Goal: Task Accomplishment & Management: Complete application form

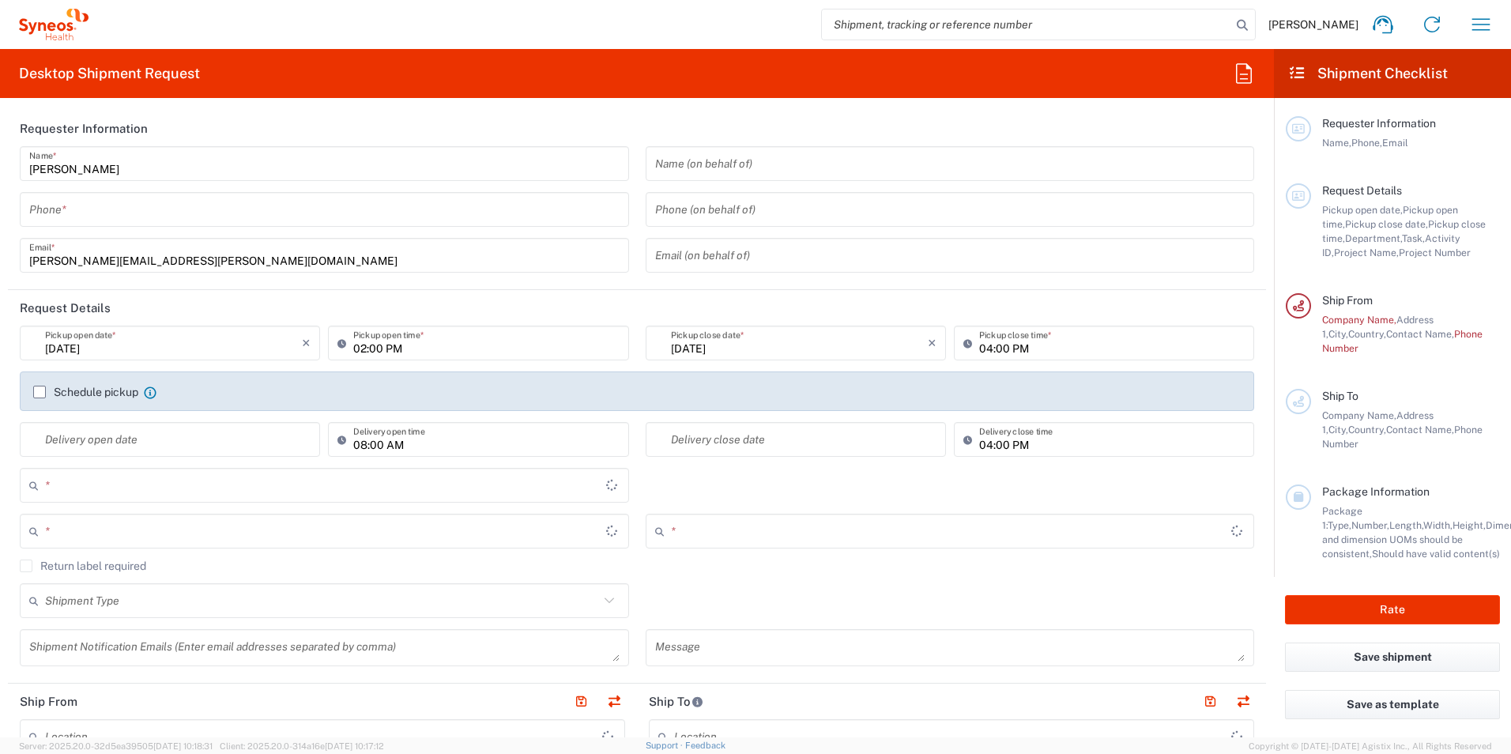
type input "[GEOGRAPHIC_DATA]"
type input "Syneos Health UK Limited"
type input "8801"
click at [472, 210] on input "tel" at bounding box center [324, 210] width 590 height 28
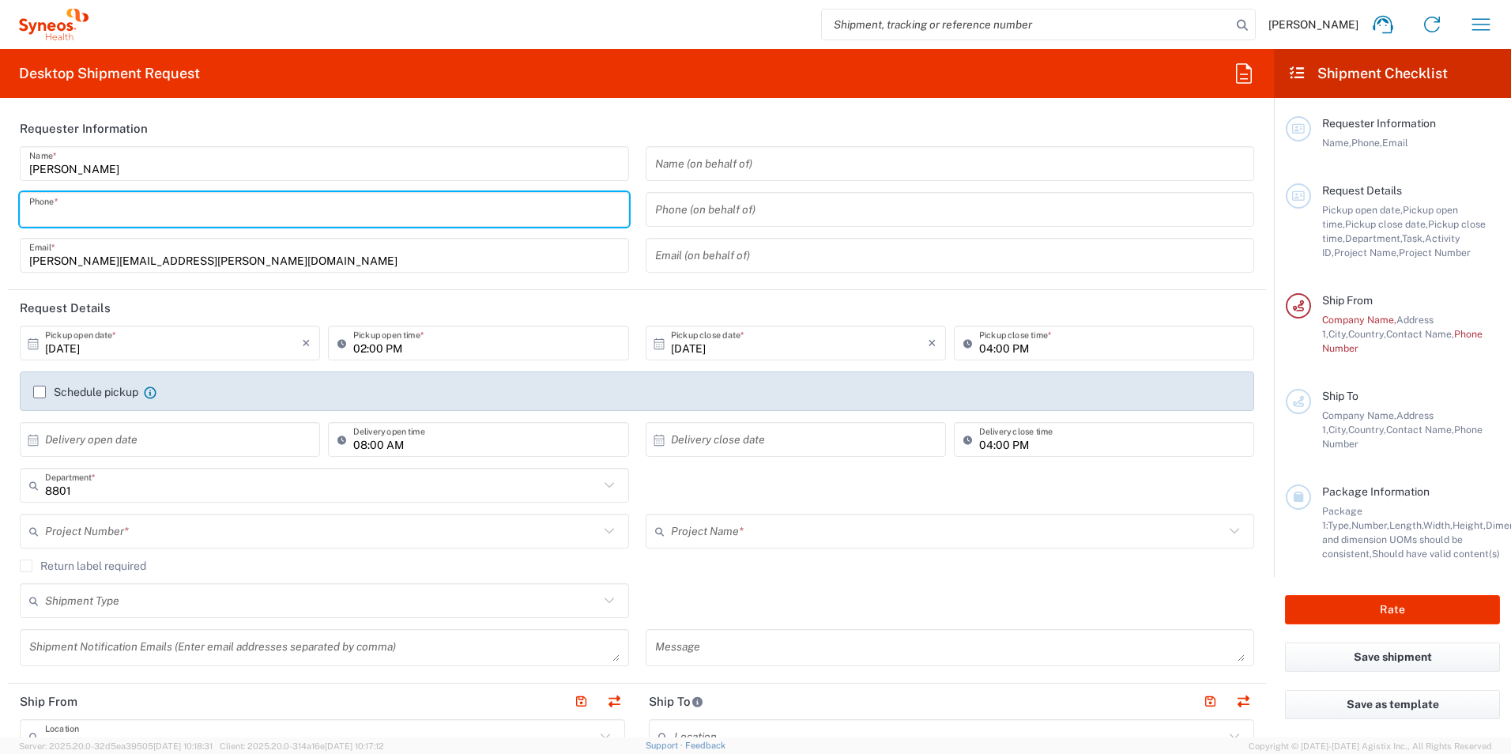
click at [450, 201] on input "tel" at bounding box center [324, 210] width 590 height 28
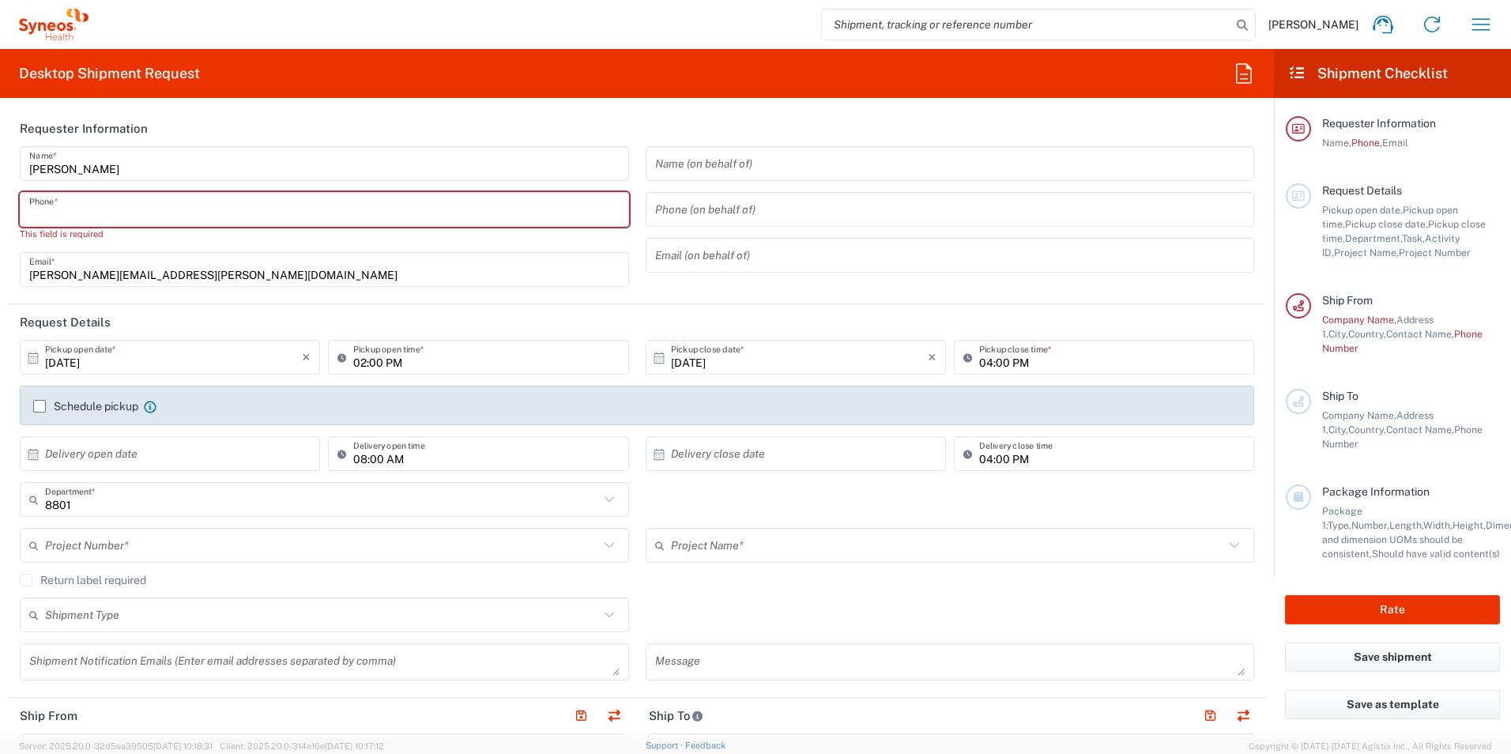
click at [301, 219] on input "tel" at bounding box center [324, 210] width 590 height 28
paste input "+44 (0) 774 744 2295"
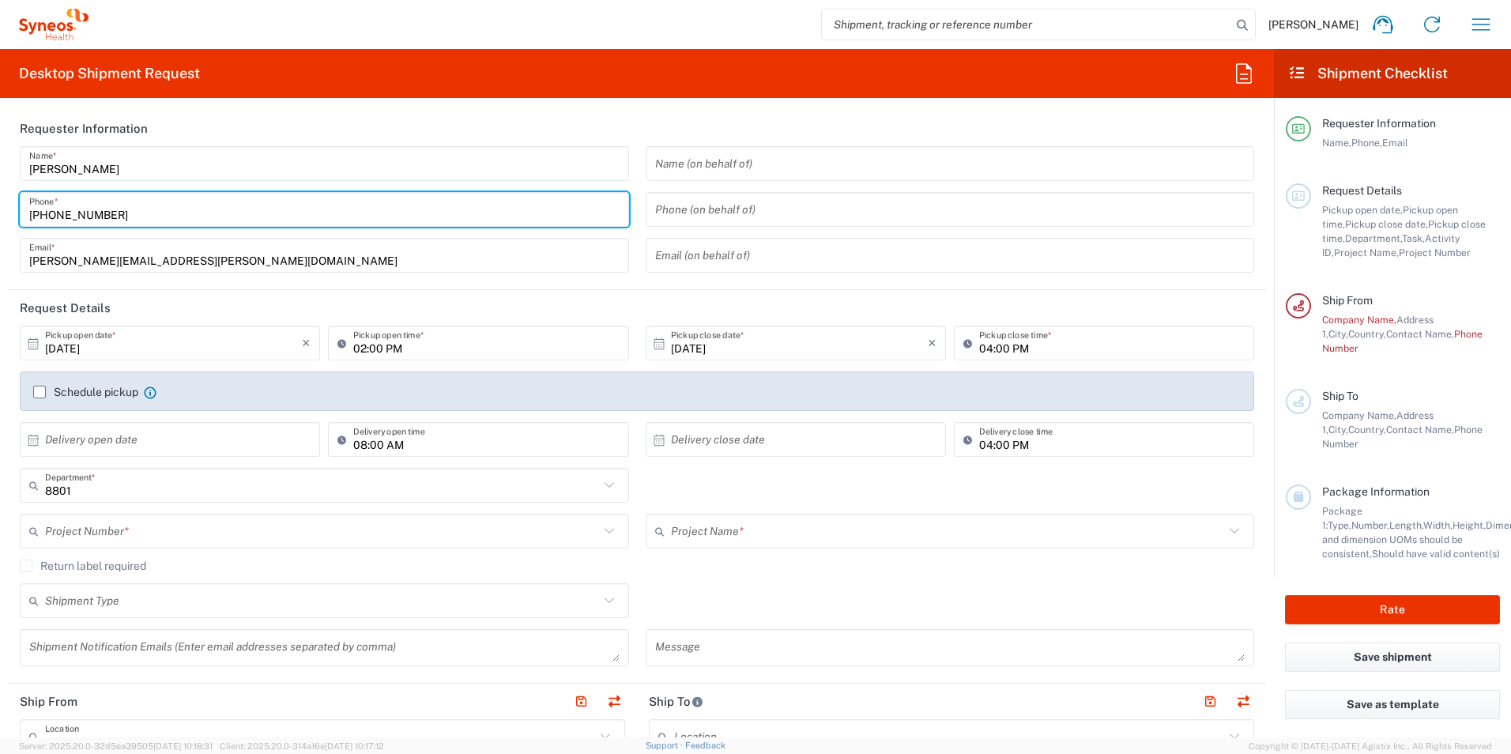
type input "+44 (0) 774 744 2295"
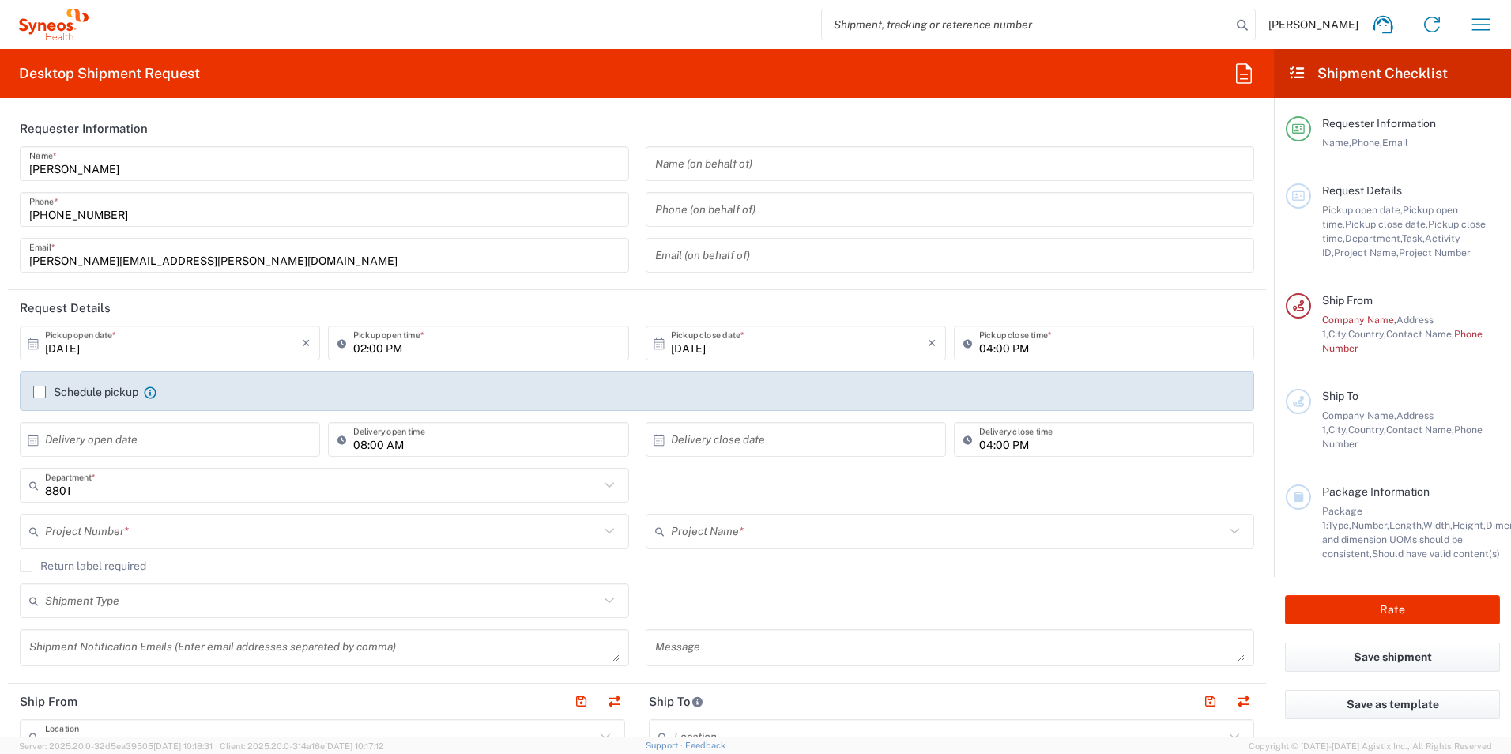
click at [469, 298] on header "Request Details" at bounding box center [637, 308] width 1258 height 36
click at [503, 353] on input "02:00 PM" at bounding box center [486, 344] width 266 height 28
click at [488, 344] on input "10:00 PM" at bounding box center [486, 344] width 266 height 28
type input "10:00"
click at [339, 345] on icon at bounding box center [345, 342] width 16 height 25
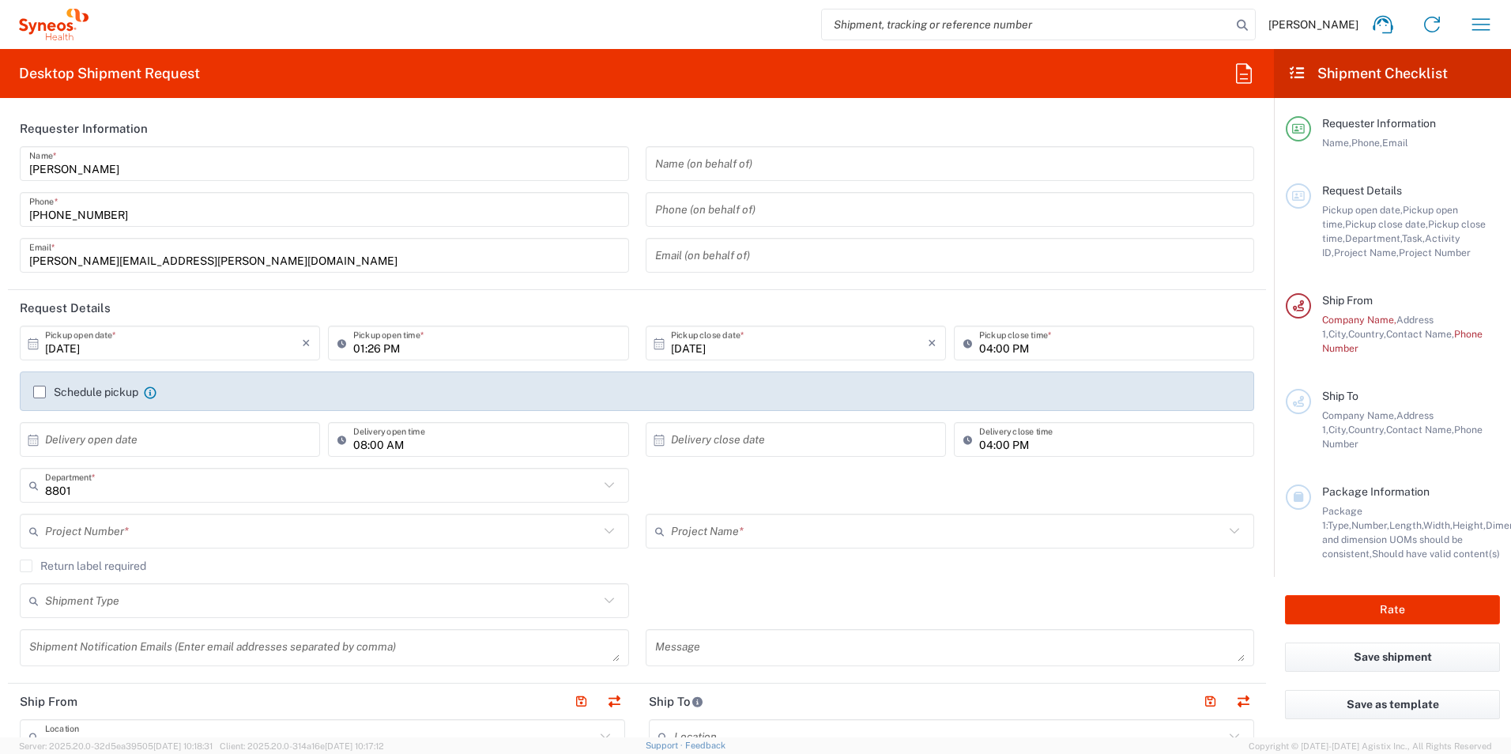
click at [339, 346] on icon at bounding box center [345, 342] width 16 height 25
click at [374, 343] on input "01:26 PM" at bounding box center [486, 344] width 266 height 28
click at [340, 343] on icon at bounding box center [345, 342] width 16 height 25
click at [365, 345] on input "01:26 PM" at bounding box center [486, 344] width 266 height 28
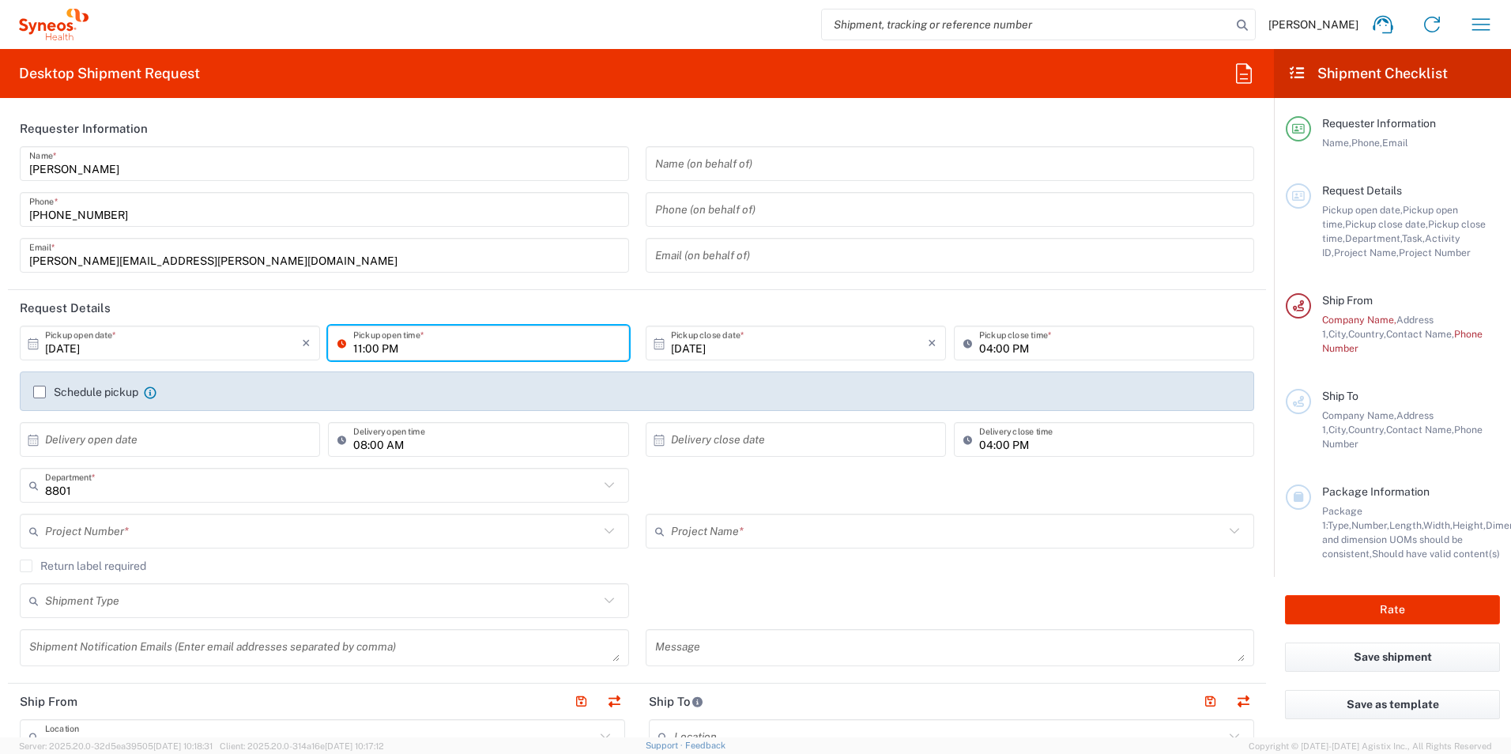
click at [381, 343] on input "11:00 PM" at bounding box center [486, 344] width 266 height 28
type input "11:00 AM"
click at [488, 399] on div "Schedule pickup When scheduling a pickup please be sure to meet the following c…" at bounding box center [637, 397] width 1224 height 25
click at [44, 390] on label "Schedule pickup" at bounding box center [85, 392] width 105 height 13
click at [40, 392] on input "Schedule pickup" at bounding box center [40, 392] width 0 height 0
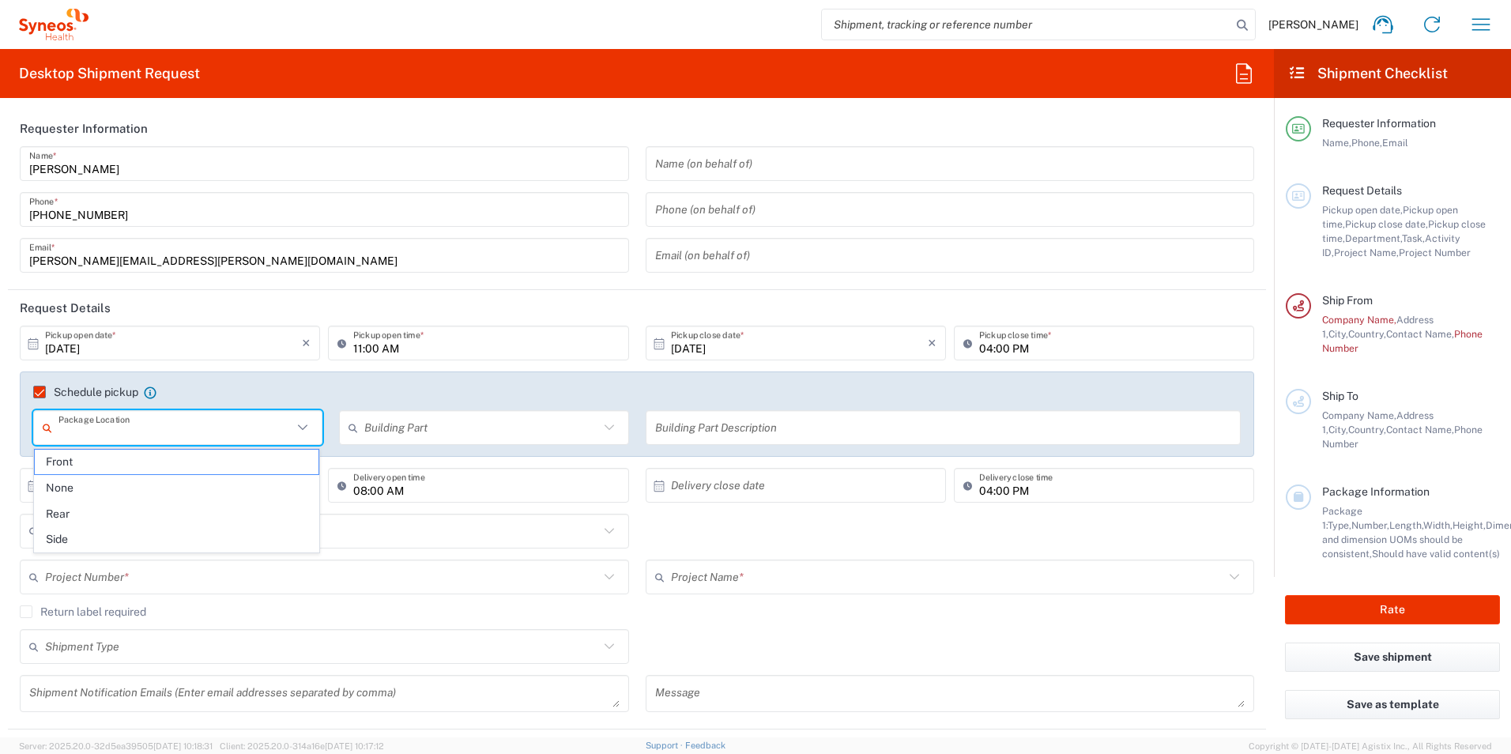
click at [104, 419] on input "text" at bounding box center [175, 428] width 234 height 28
click at [87, 465] on span "Front" at bounding box center [177, 462] width 284 height 24
type input "Front"
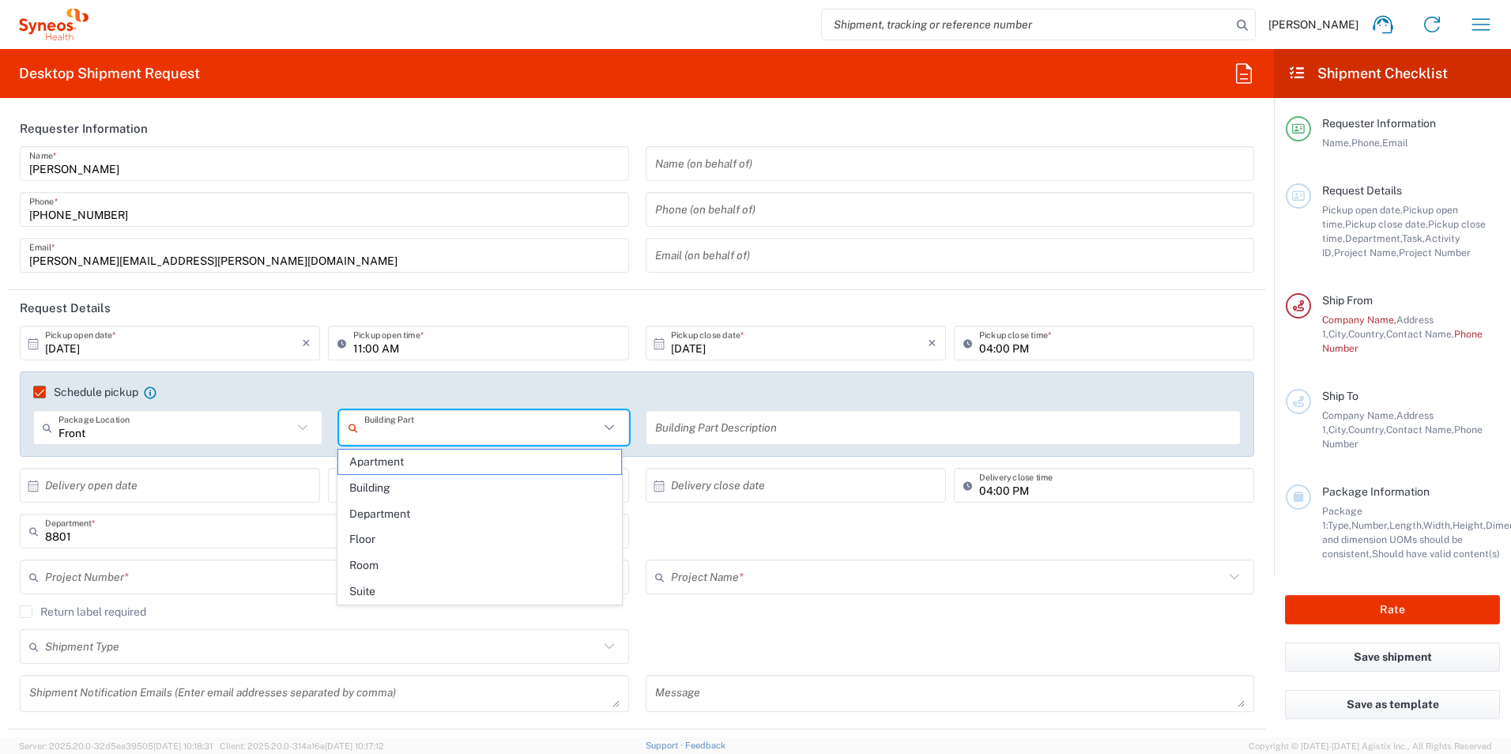
click at [398, 435] on input "text" at bounding box center [481, 428] width 234 height 28
click at [396, 478] on span "Building" at bounding box center [480, 488] width 284 height 24
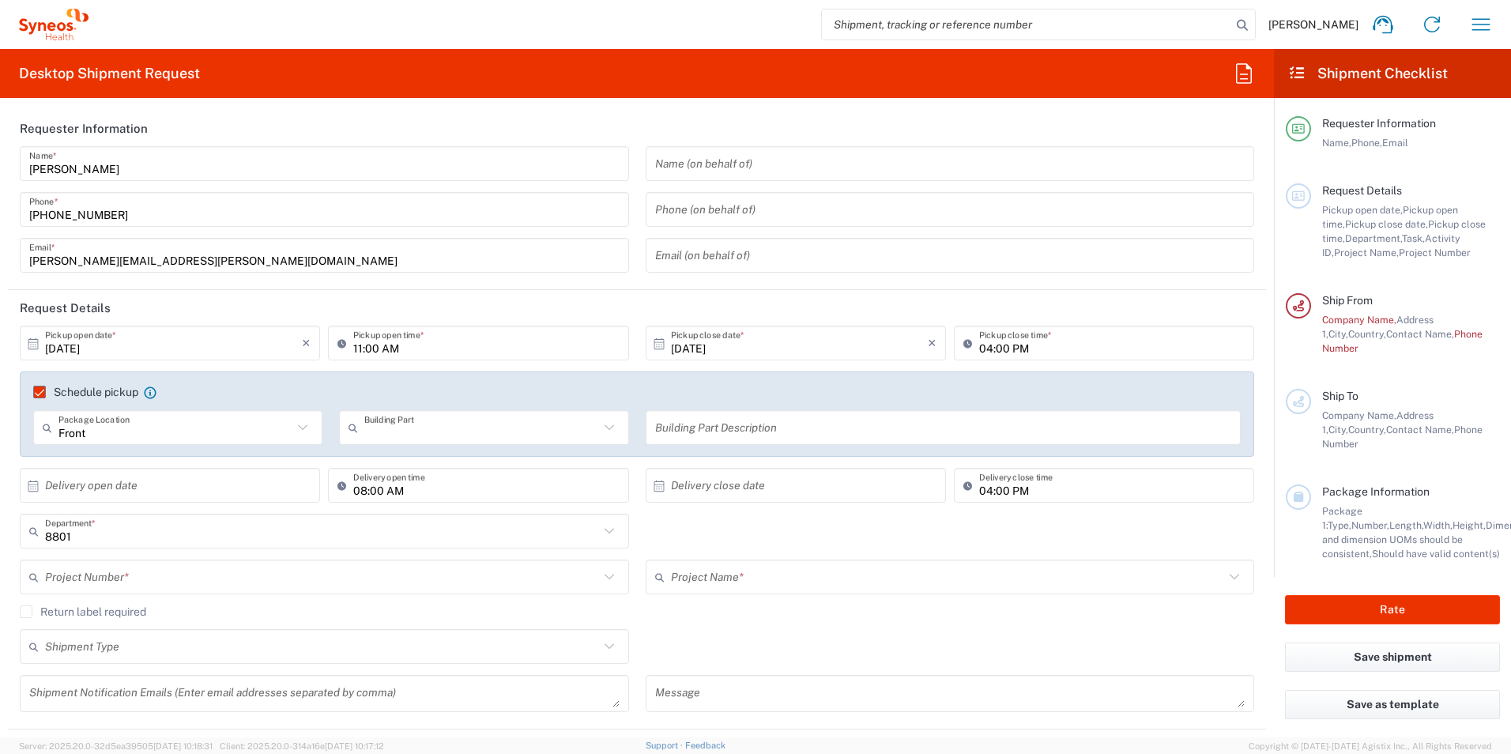
type input "Building"
click at [699, 435] on input "text" at bounding box center [943, 428] width 577 height 28
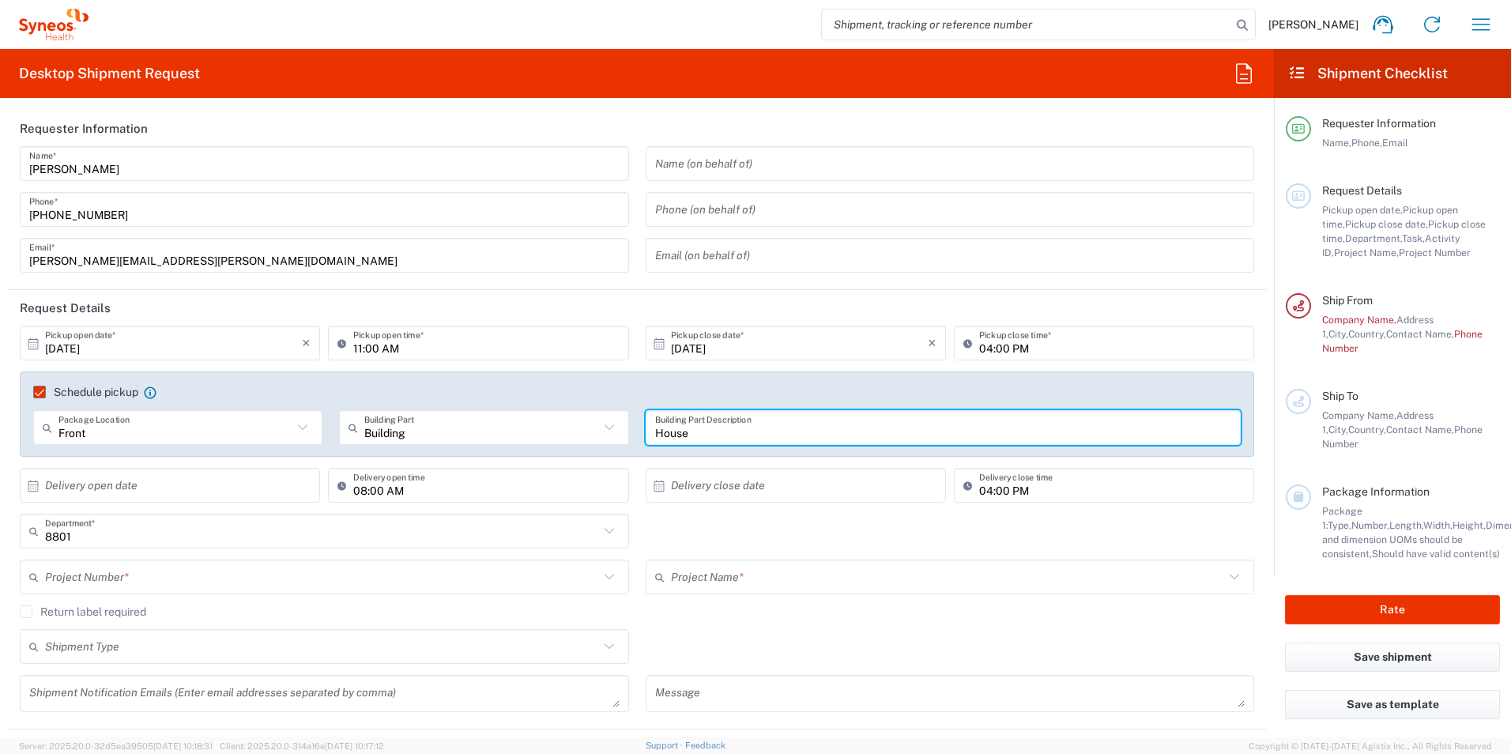
type input "House"
click at [338, 518] on input "text" at bounding box center [322, 532] width 554 height 28
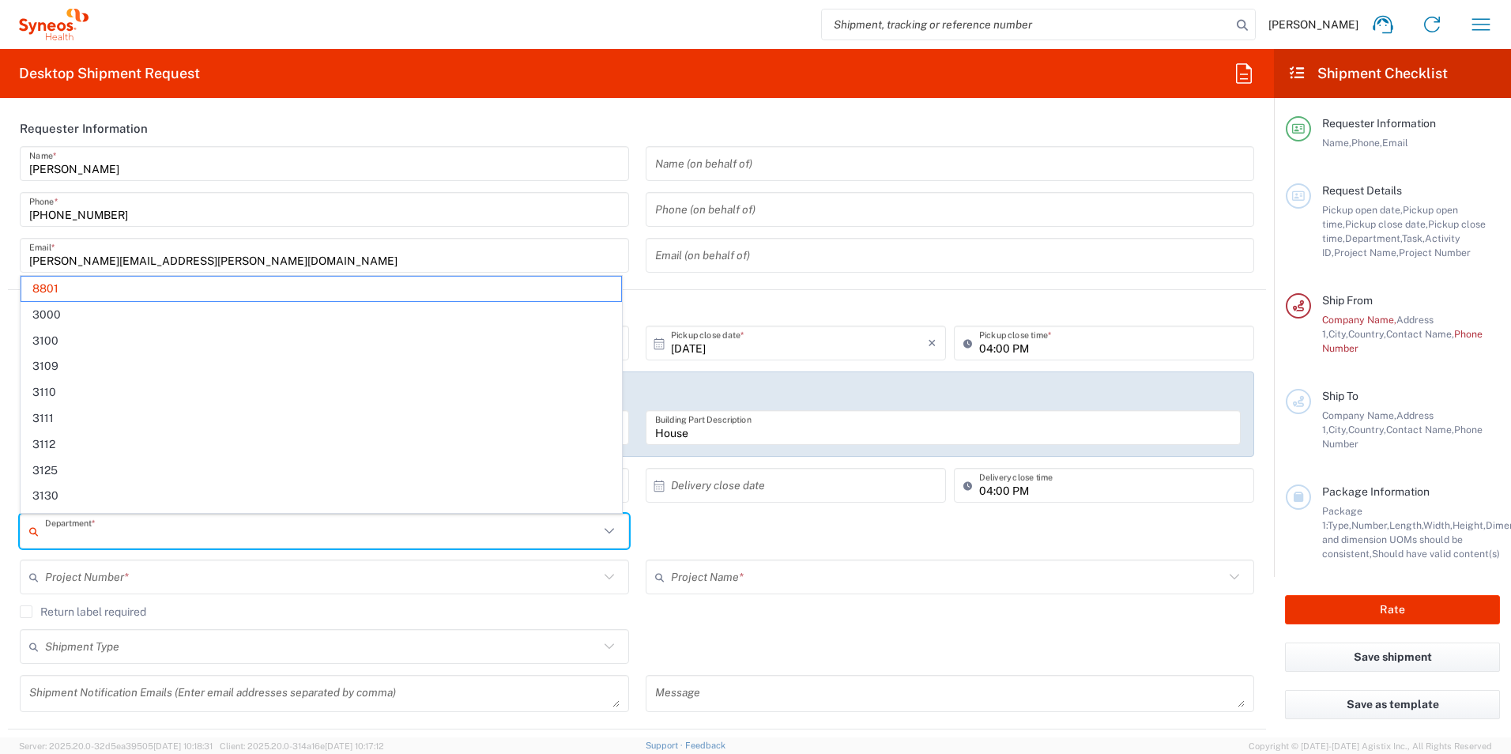
click at [654, 544] on div "Department * 8801 3000 3100 3109 3110 3111 3112 3125 3130 3135 3136 3150 3155 3…" at bounding box center [637, 537] width 1251 height 46
type input "8801"
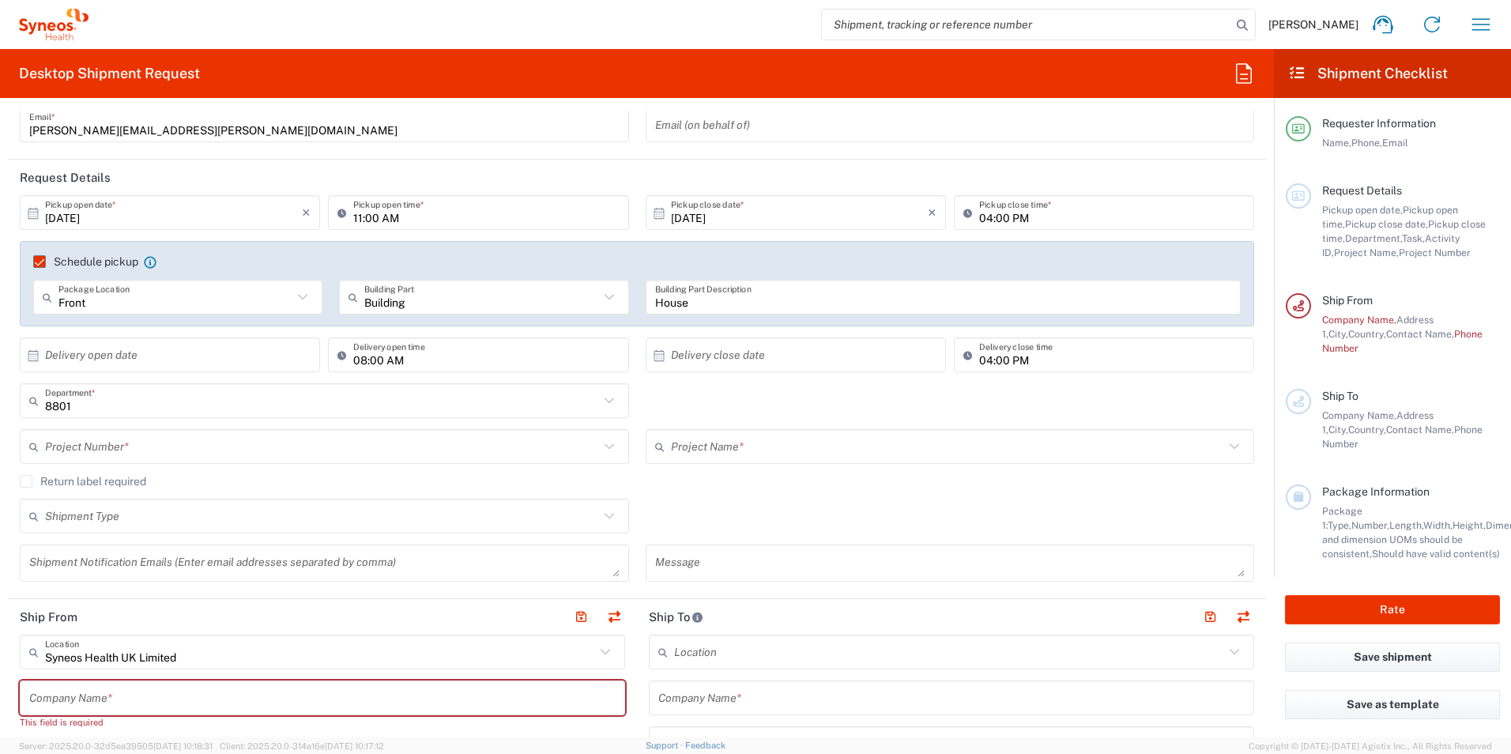
scroll to position [158, 0]
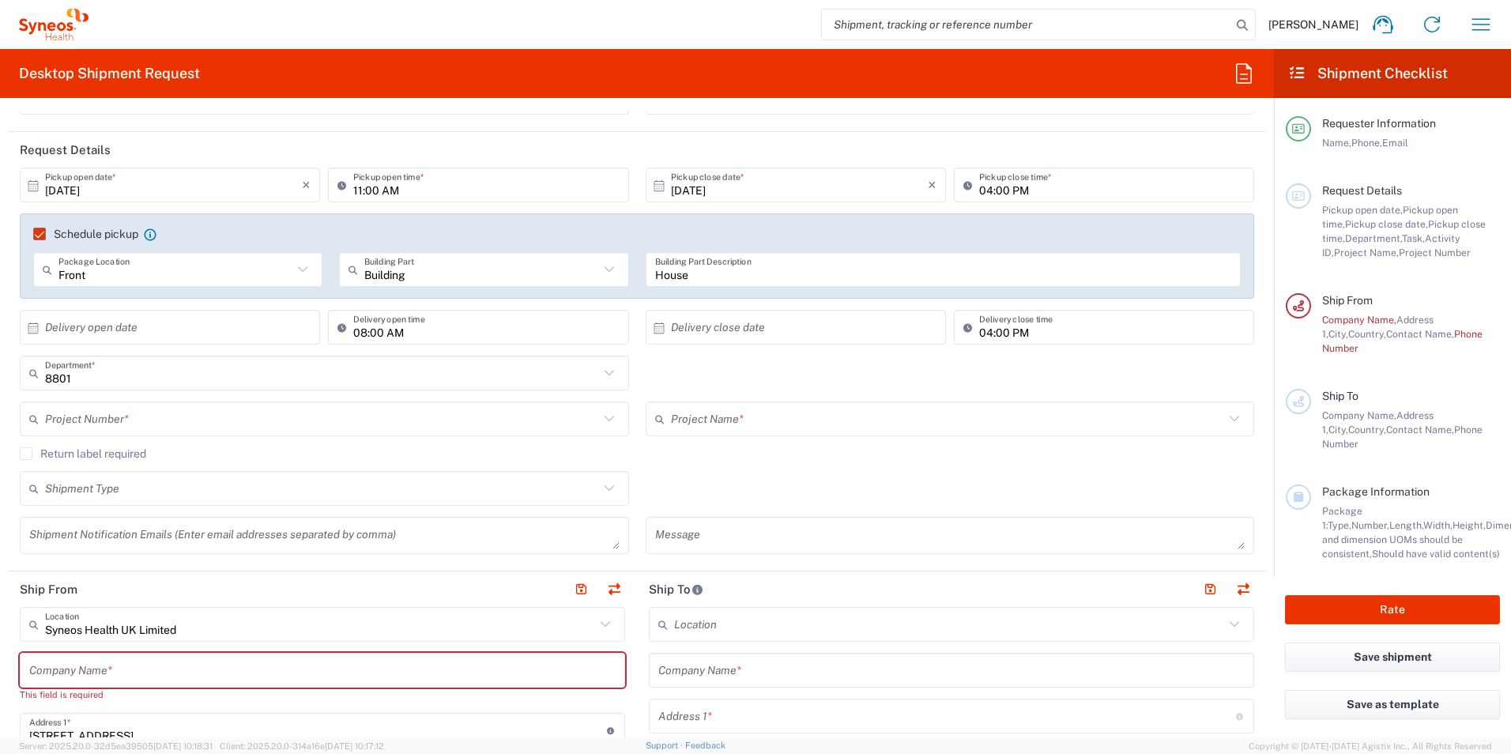
click at [599, 489] on icon at bounding box center [609, 488] width 21 height 21
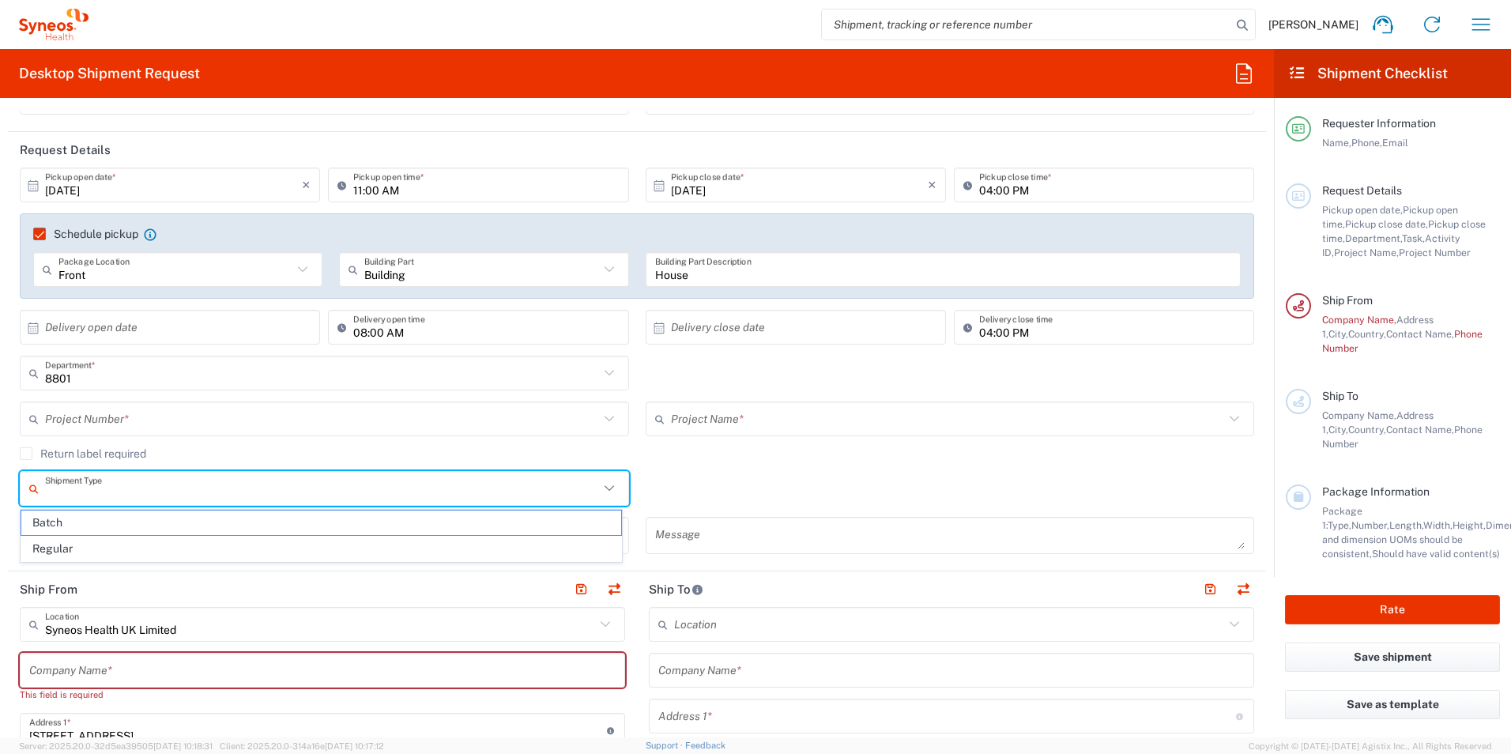
click at [665, 474] on div "Shipment Type Batch Regular" at bounding box center [637, 494] width 1251 height 46
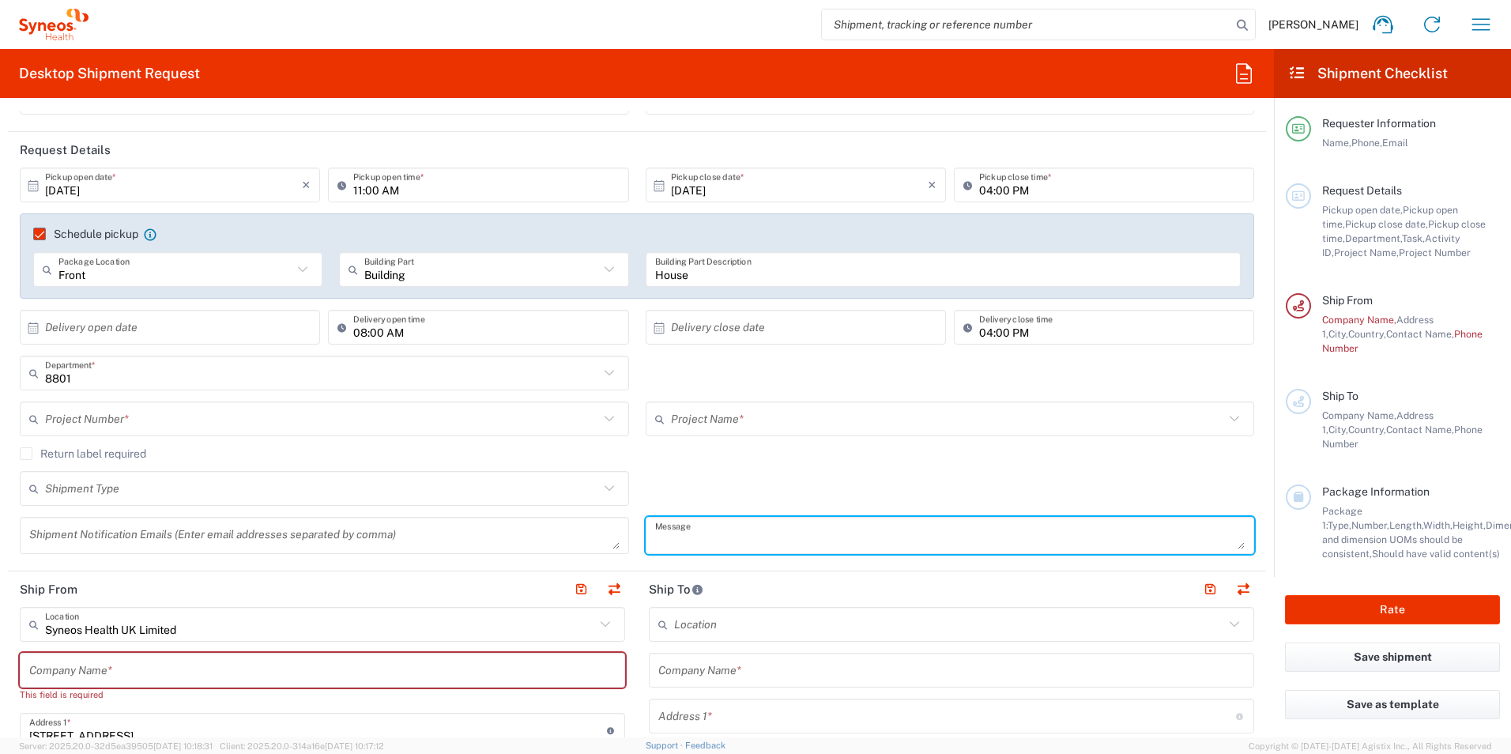
click at [655, 525] on textarea at bounding box center [950, 536] width 590 height 28
type textarea "Collection of Laptop"
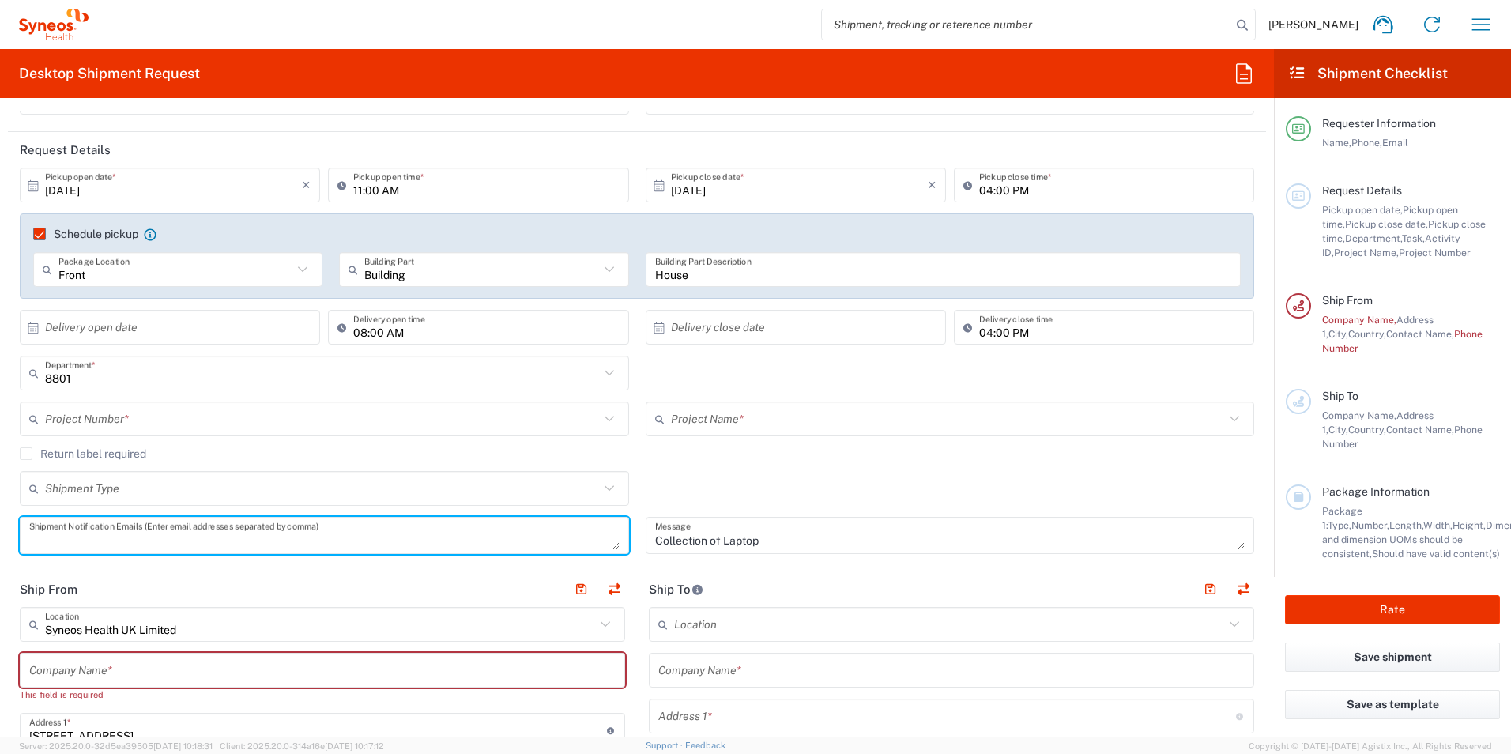
click at [401, 528] on textarea at bounding box center [324, 536] width 590 height 28
type textarea "sharon.morrison@syneoshealth.com"
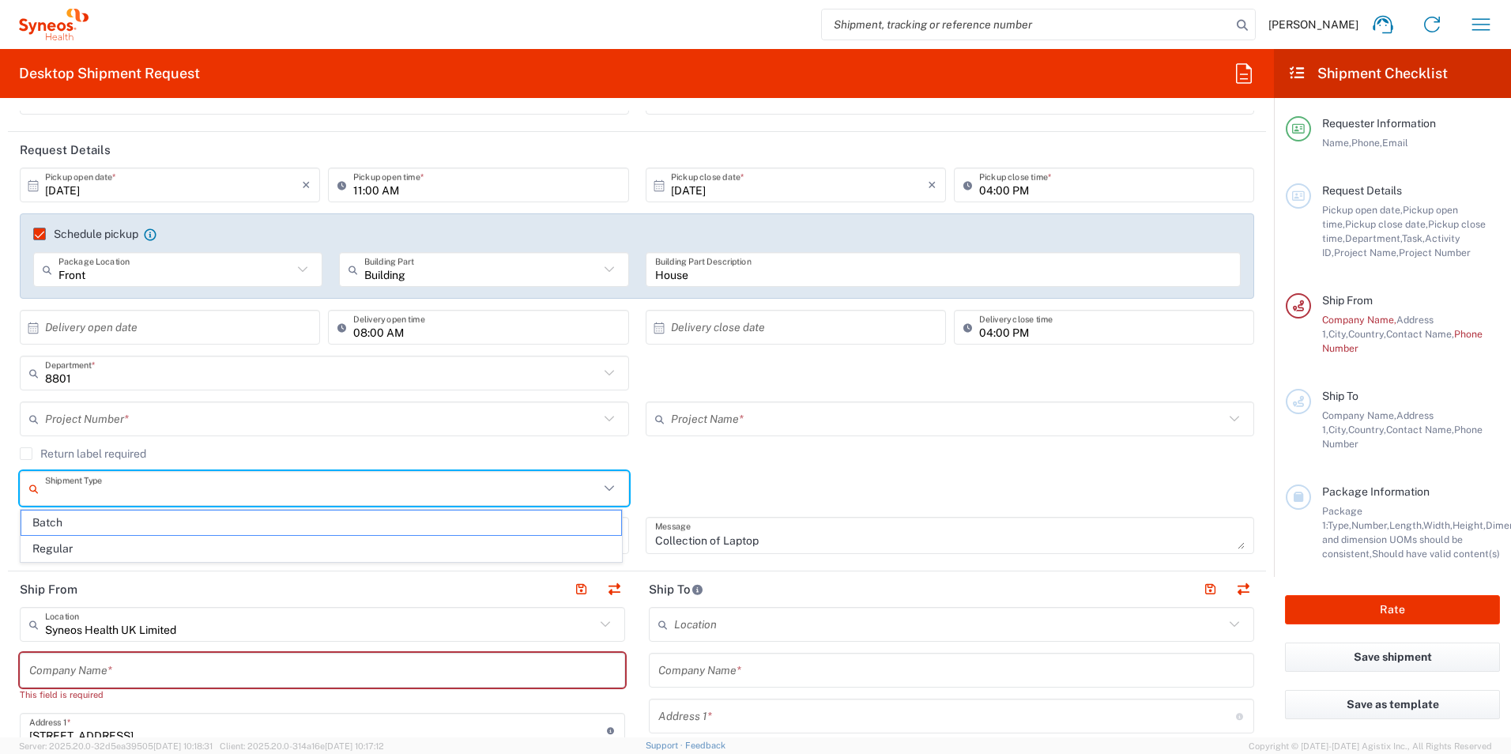
click at [431, 479] on input "text" at bounding box center [322, 489] width 554 height 28
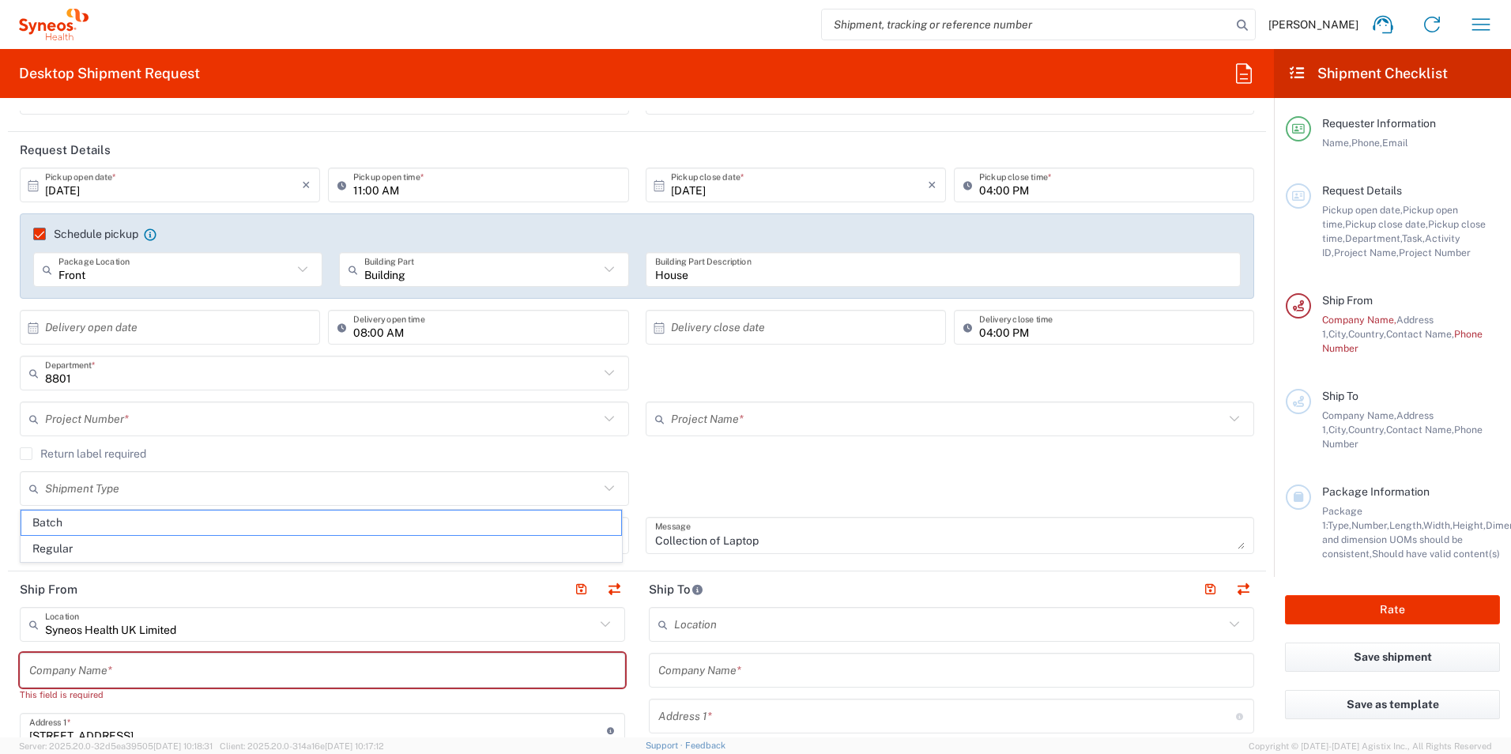
click at [604, 374] on icon at bounding box center [608, 373] width 9 height 6
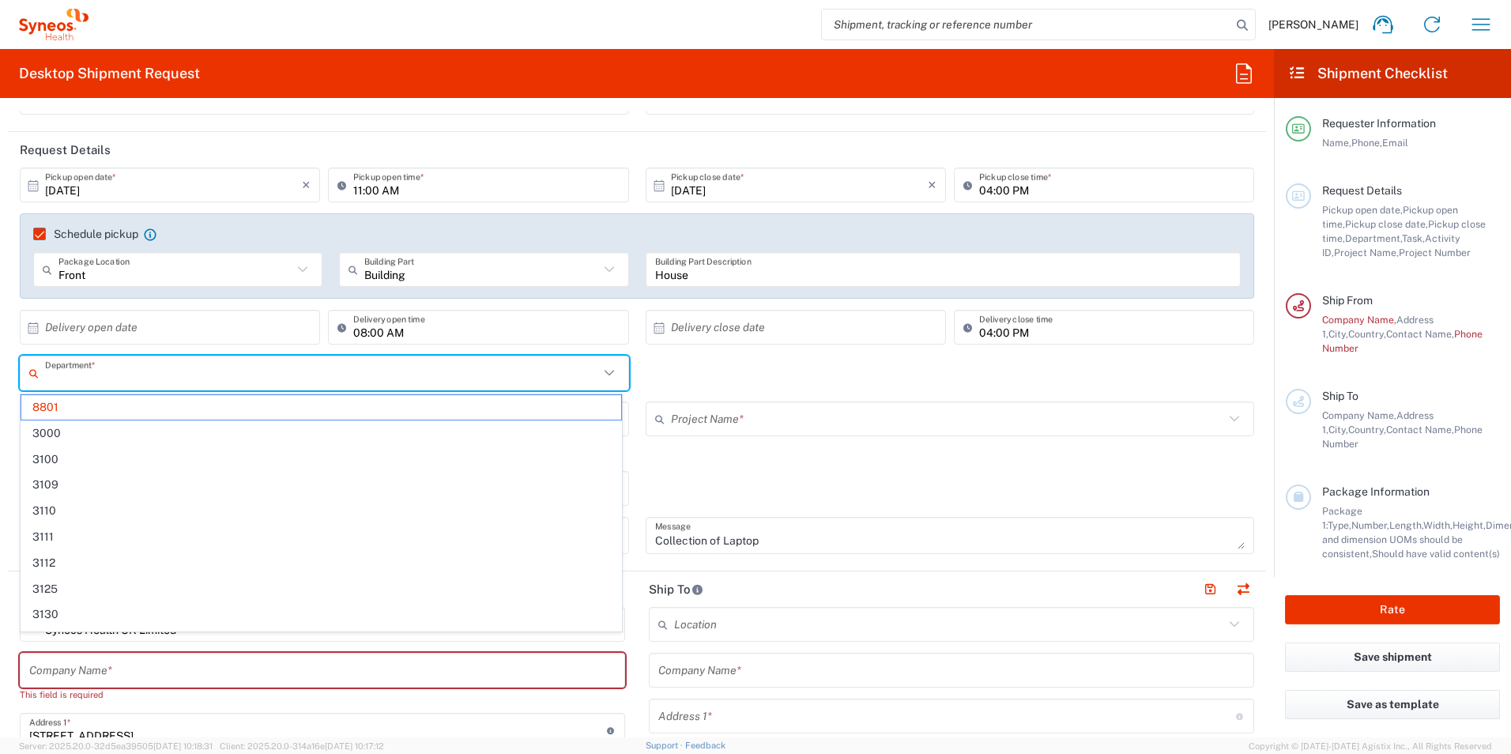
click at [604, 374] on icon at bounding box center [608, 373] width 9 height 6
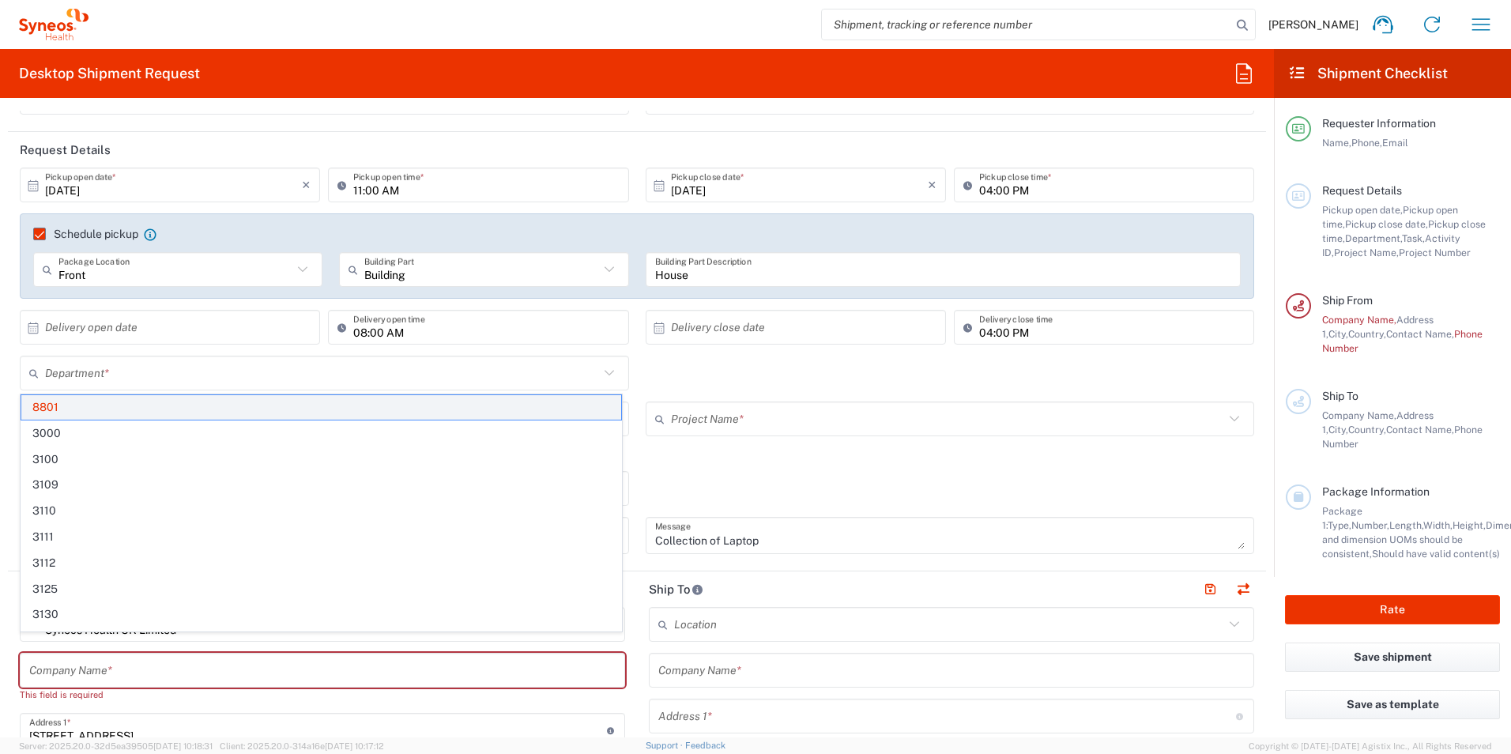
click at [553, 402] on span "8801" at bounding box center [321, 407] width 600 height 24
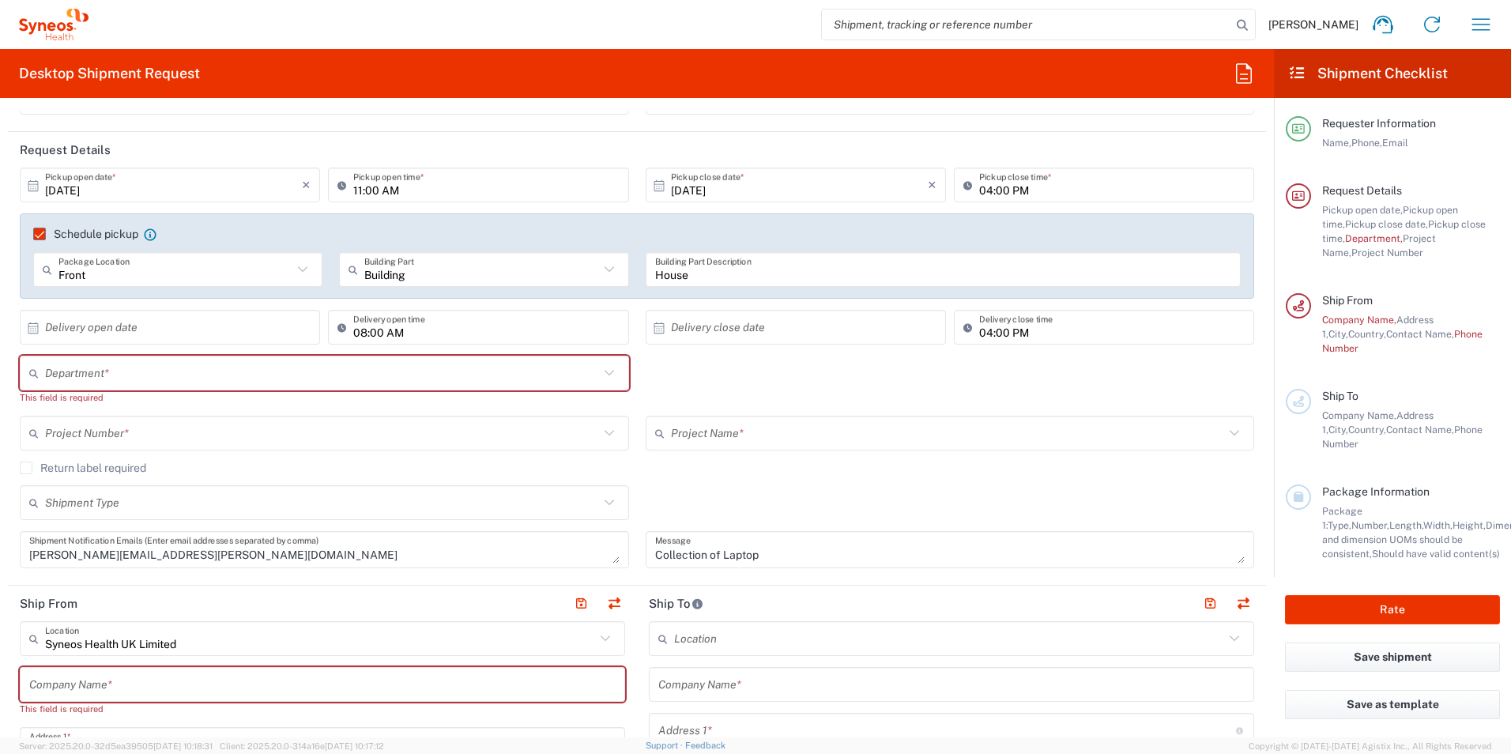
click at [600, 374] on icon at bounding box center [609, 373] width 21 height 21
click at [602, 371] on icon at bounding box center [609, 373] width 21 height 21
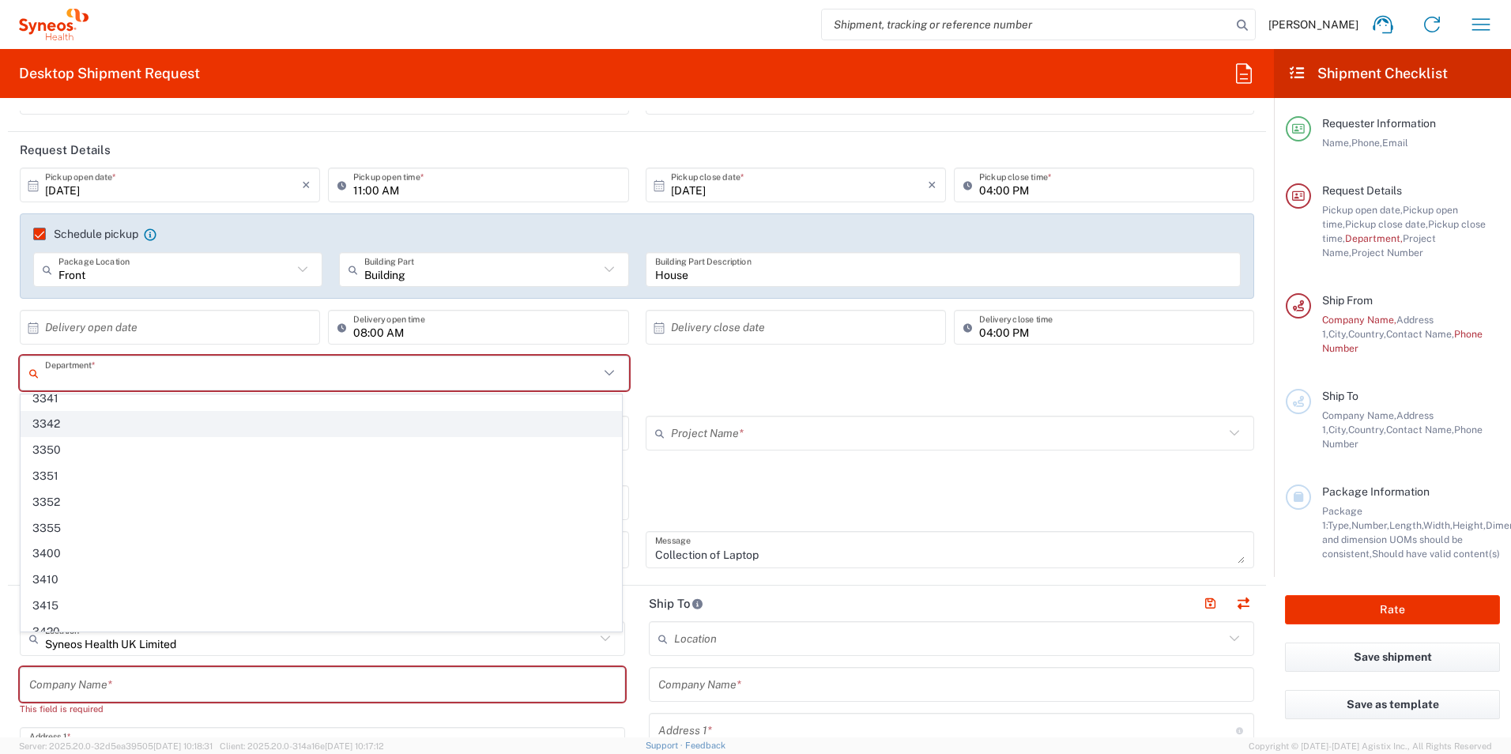
scroll to position [1691, 0]
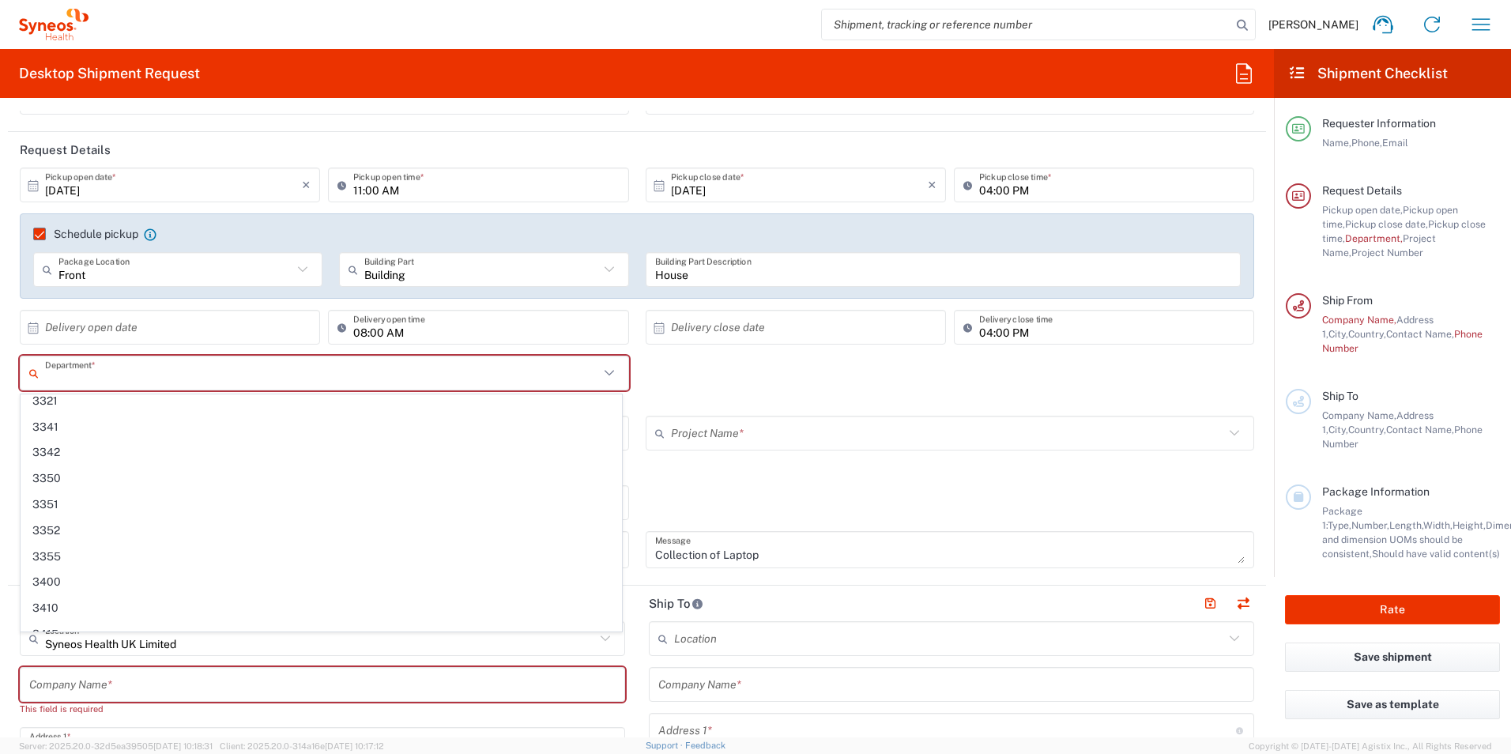
click at [663, 374] on div "Department * 3000 3100 3109 3110 3111 3112 3125 3130 3135 3136 3150 3155 3165 3…" at bounding box center [637, 386] width 1251 height 60
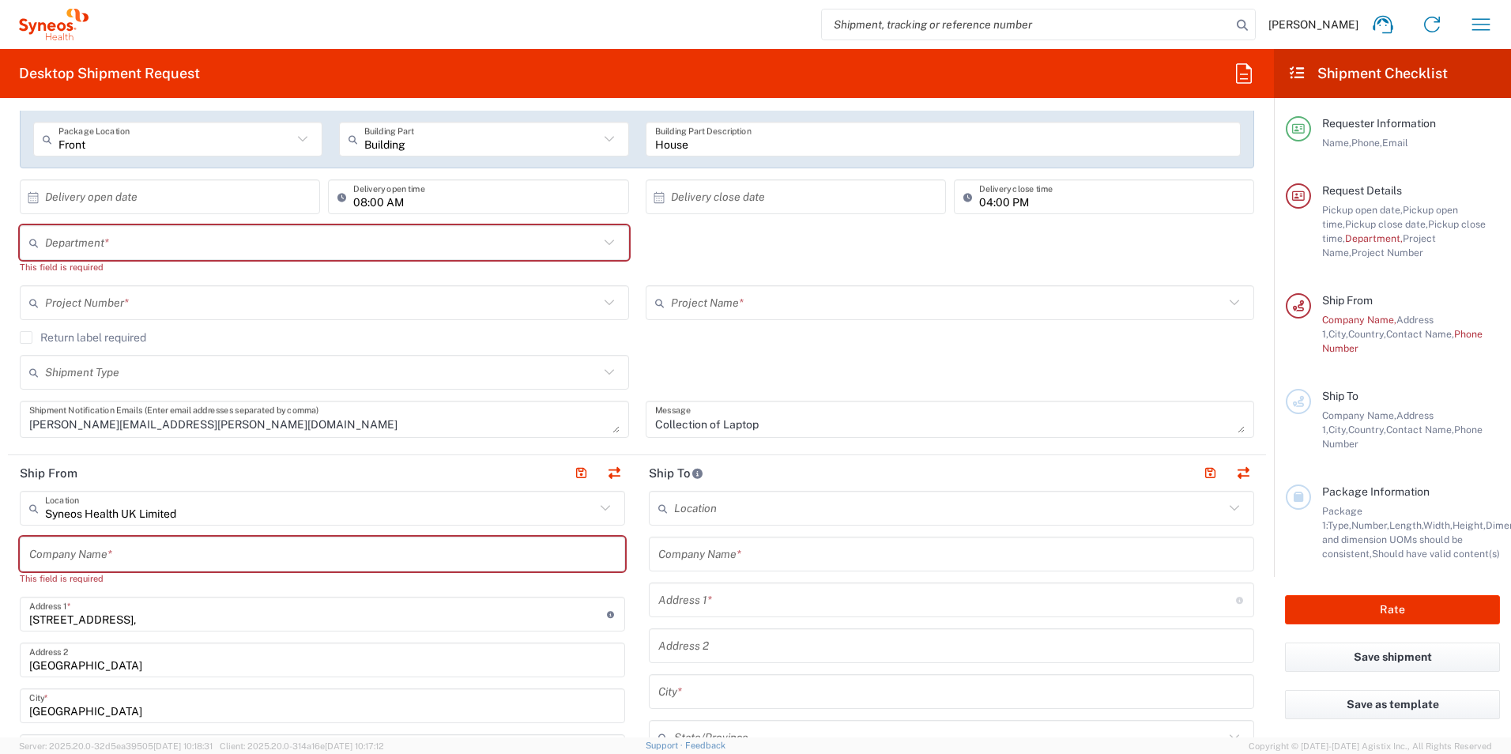
scroll to position [316, 0]
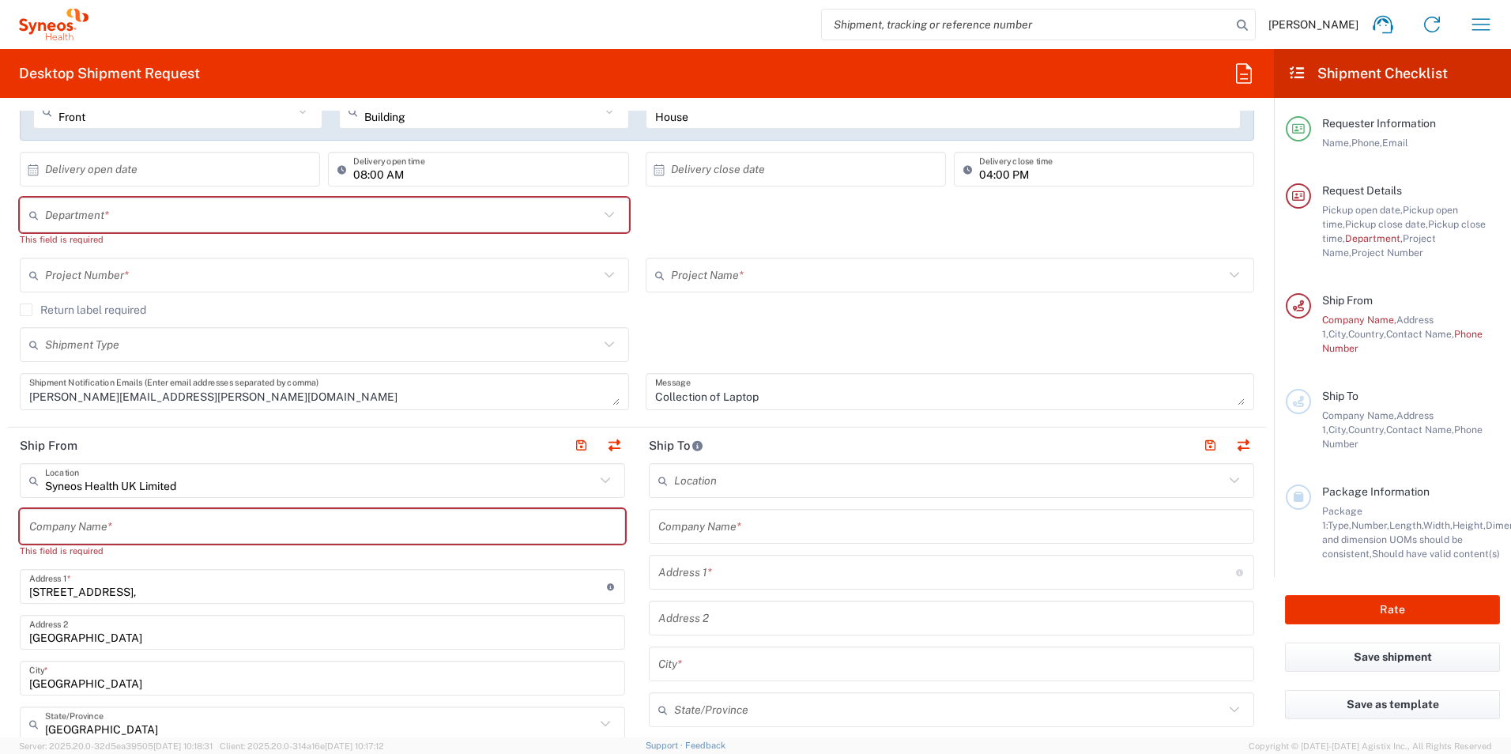
click at [597, 481] on icon at bounding box center [605, 480] width 21 height 21
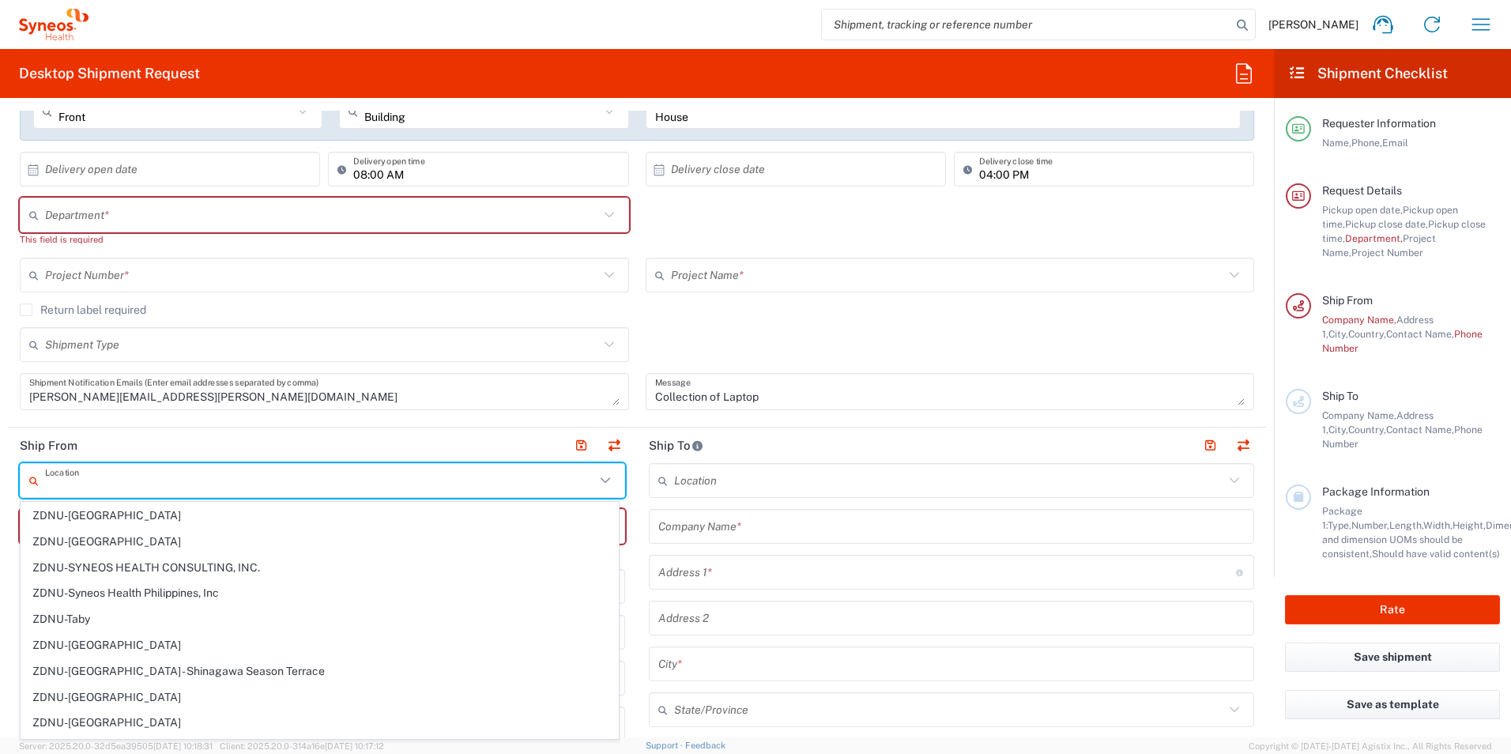
scroll to position [3469, 0]
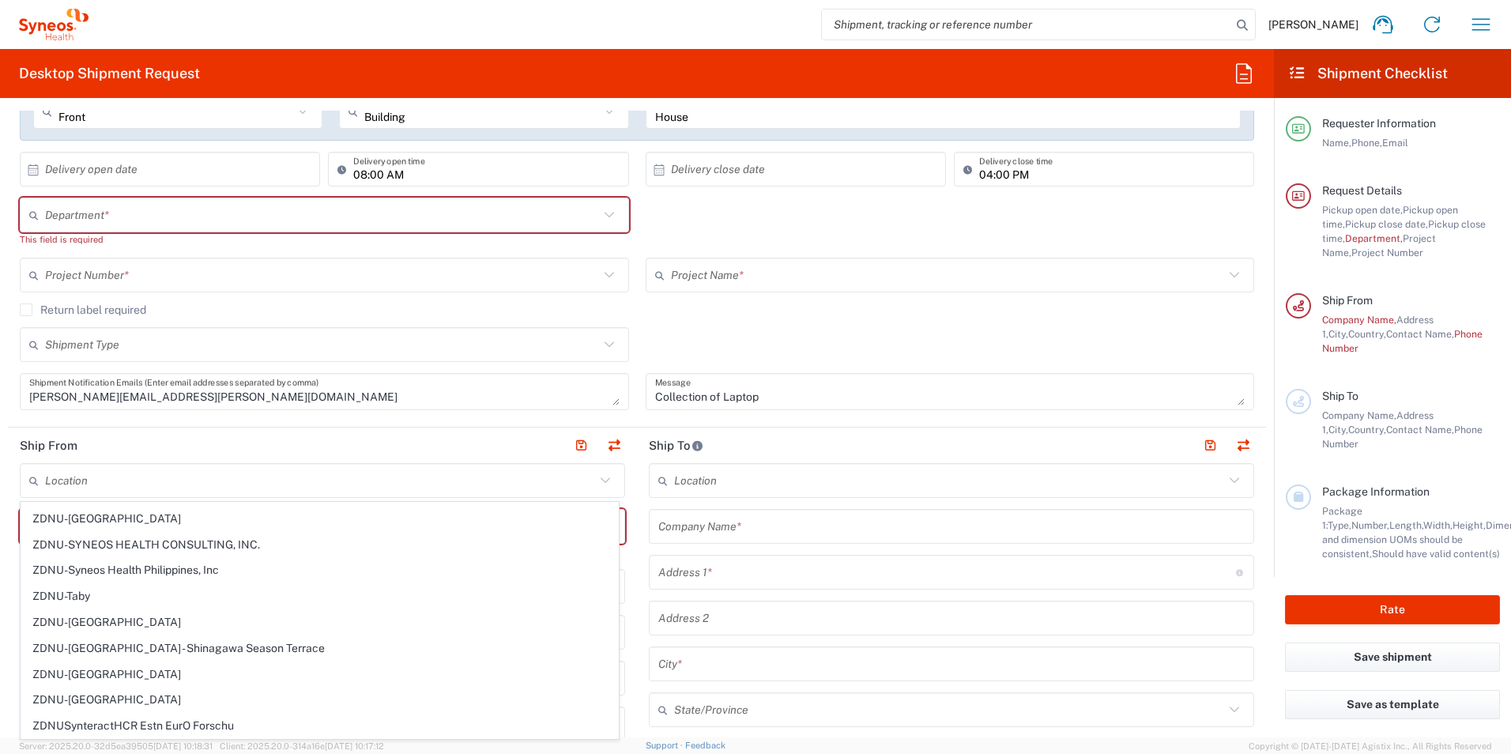
click at [763, 345] on div "Shipment Type Batch Regular" at bounding box center [637, 350] width 1251 height 46
type input "Syneos Health UK Limited"
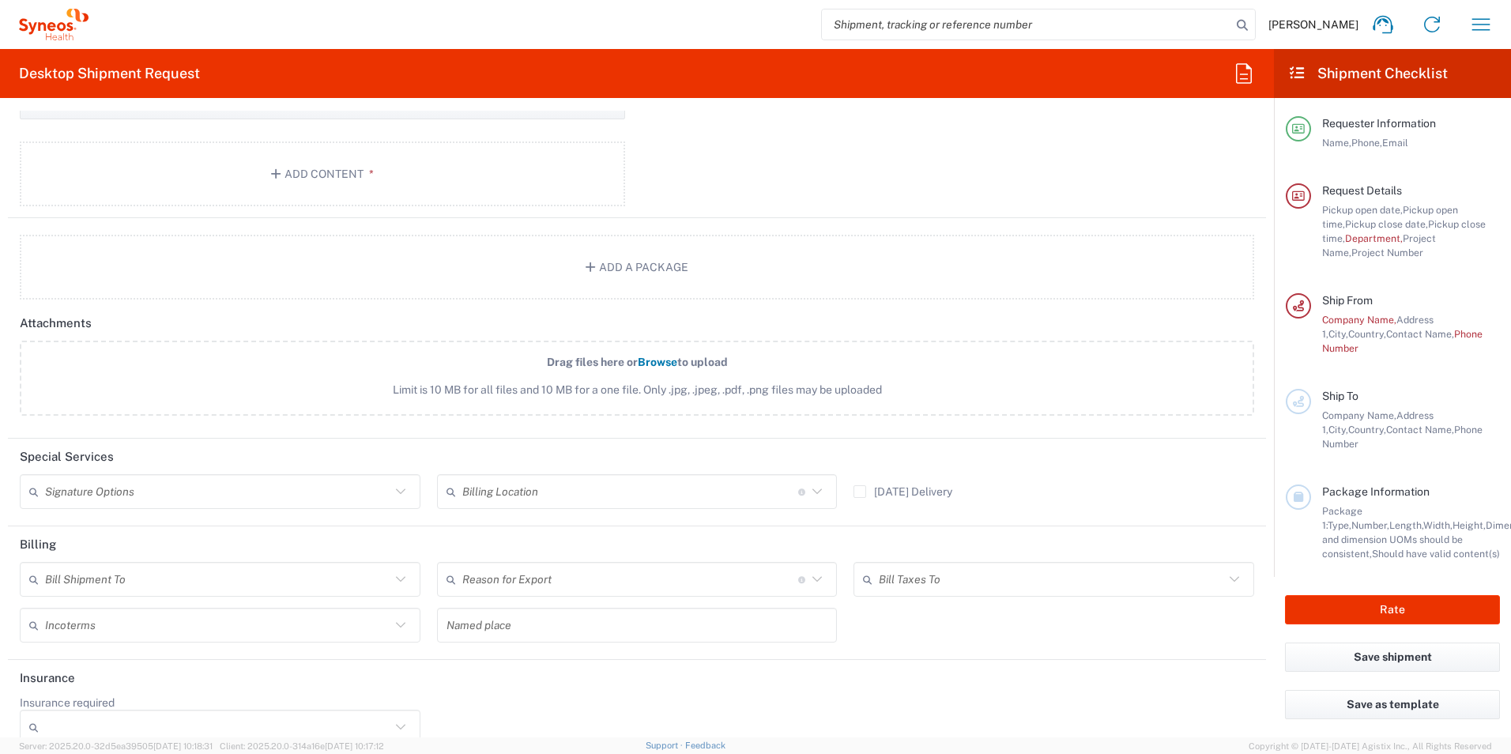
scroll to position [1807, 0]
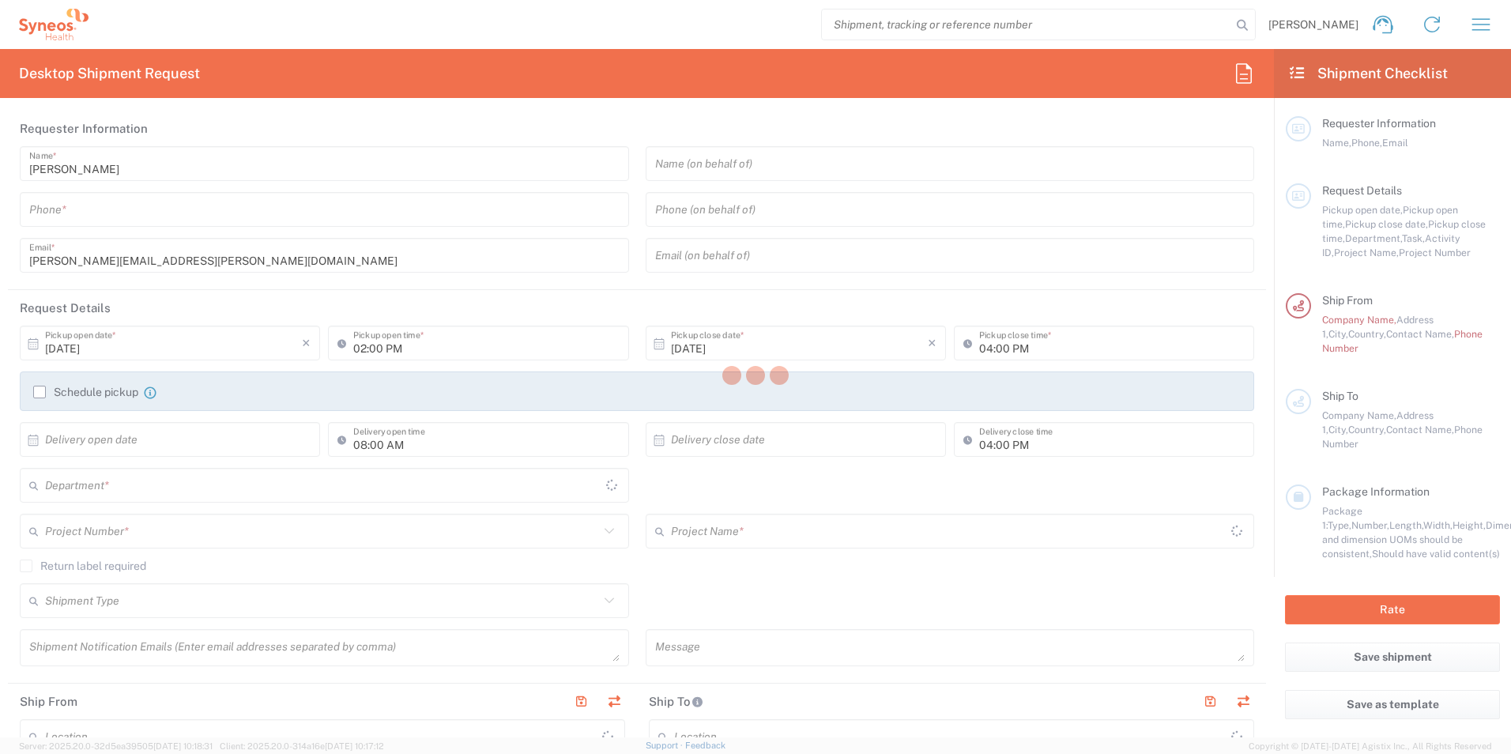
type input "8801"
type input "England"
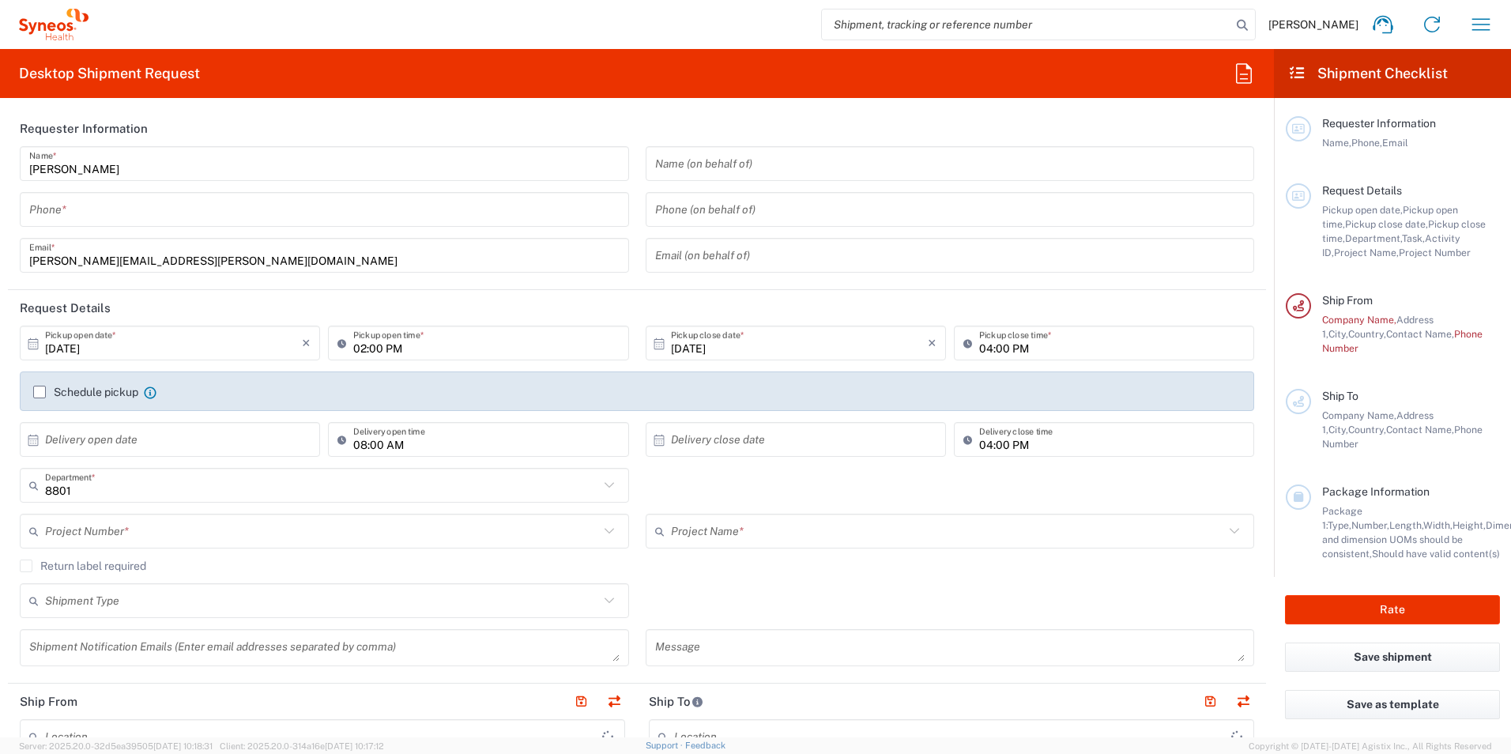
type input "United Kingdom"
type input "Syneos Health UK Limited"
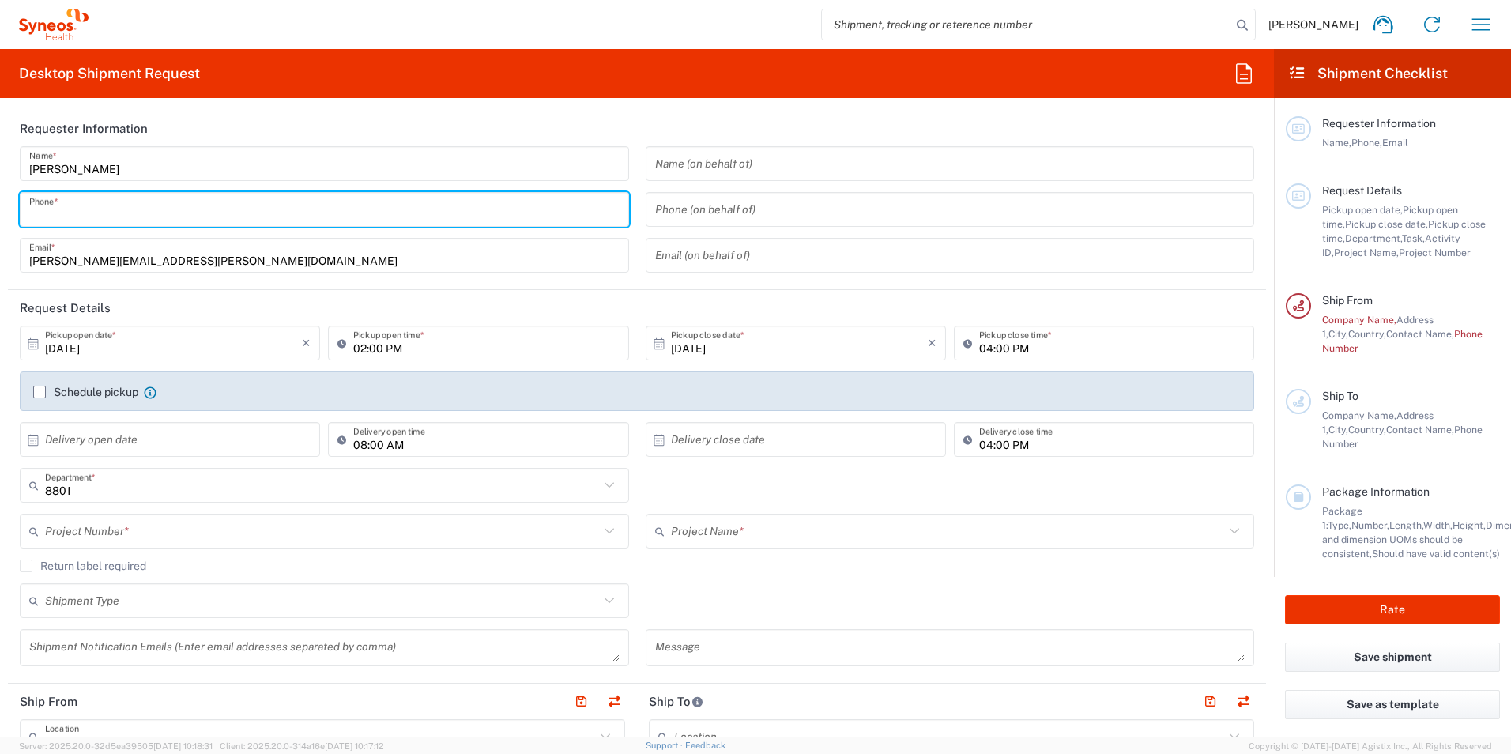
click at [359, 202] on input "tel" at bounding box center [324, 210] width 590 height 28
paste input "+44 (0) 774 744 2295"
type input "+44 (0) 774 744 2295"
click at [360, 347] on input "02:00 PM" at bounding box center [486, 344] width 266 height 28
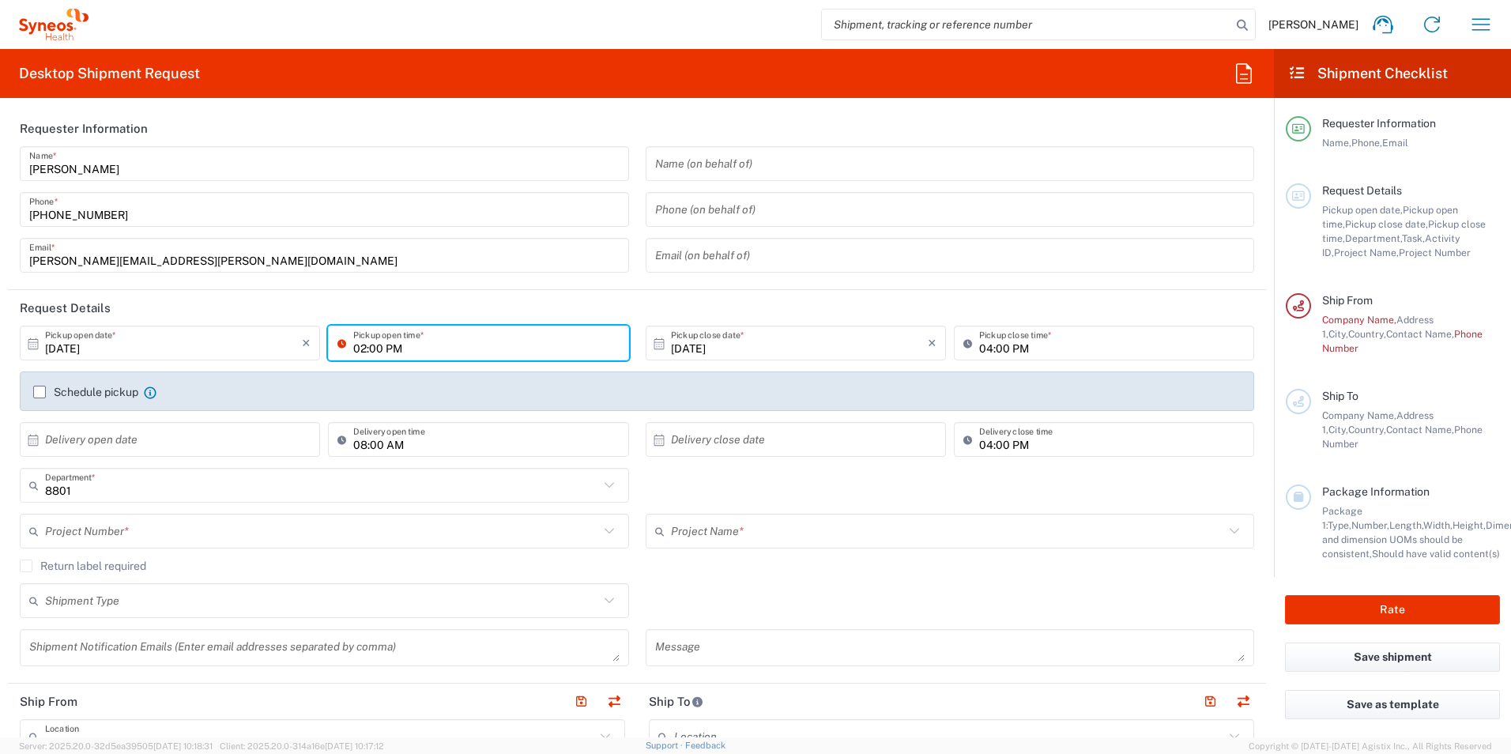
click at [362, 346] on input "02:00 PM" at bounding box center [486, 344] width 266 height 28
click at [360, 348] on input "12:00 PM" at bounding box center [486, 344] width 266 height 28
click at [390, 342] on input "10:00 PM" at bounding box center [486, 344] width 266 height 28
type input "10:00 AM"
click at [530, 416] on div "Schedule pickup When scheduling a pickup please be sure to meet the following c…" at bounding box center [637, 396] width 1251 height 51
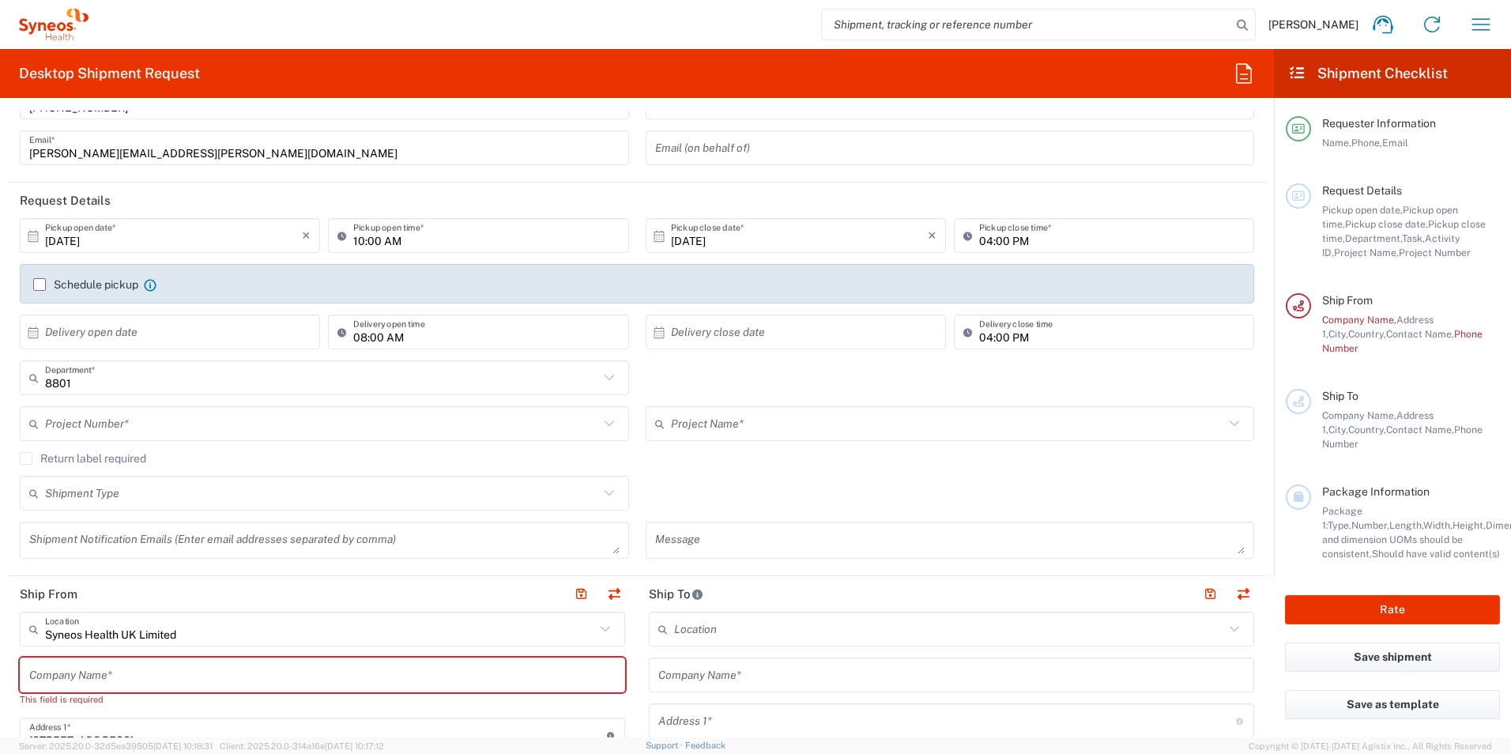
scroll to position [79, 0]
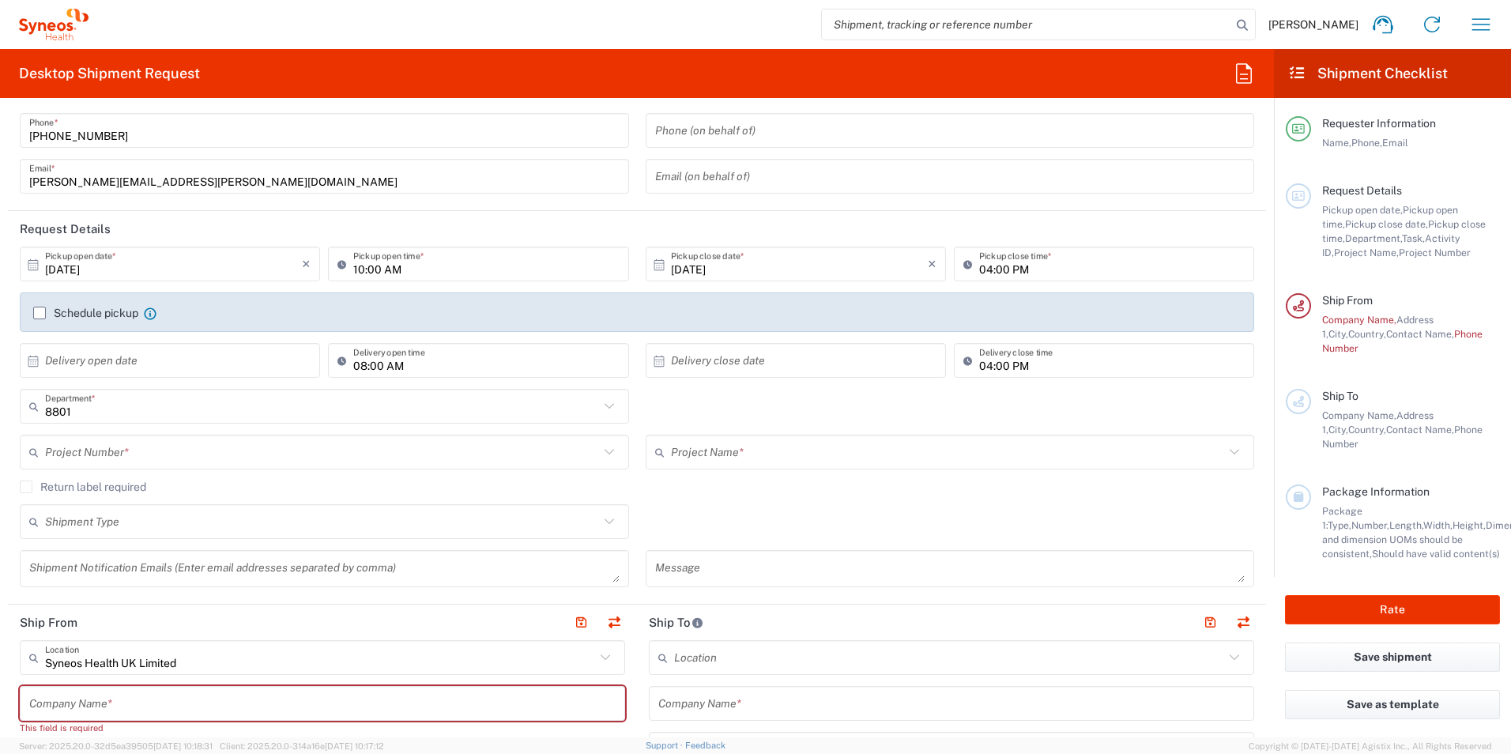
click at [22, 484] on label "Return label required" at bounding box center [83, 486] width 126 height 13
click at [26, 487] on input "Return label required" at bounding box center [26, 487] width 0 height 0
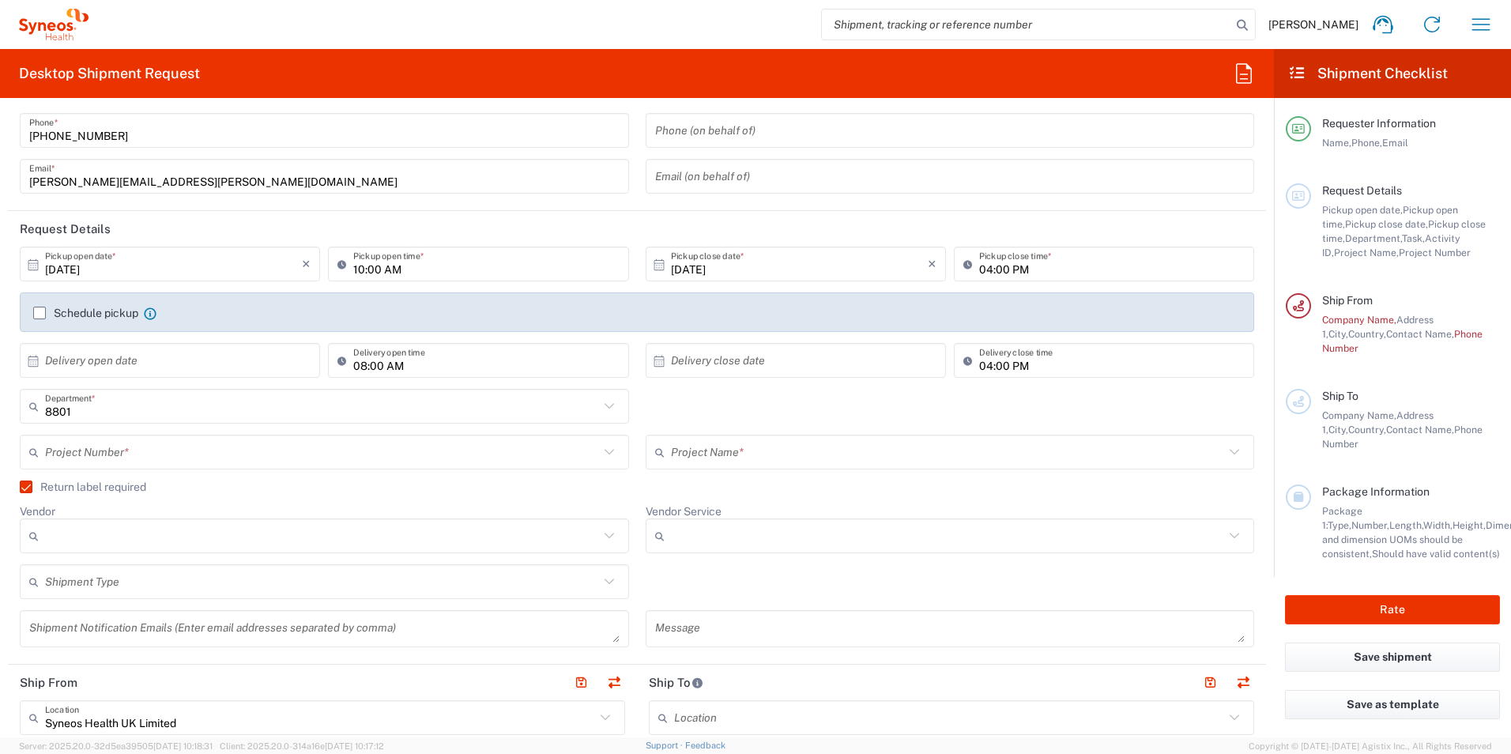
click at [604, 585] on icon at bounding box center [609, 581] width 21 height 21
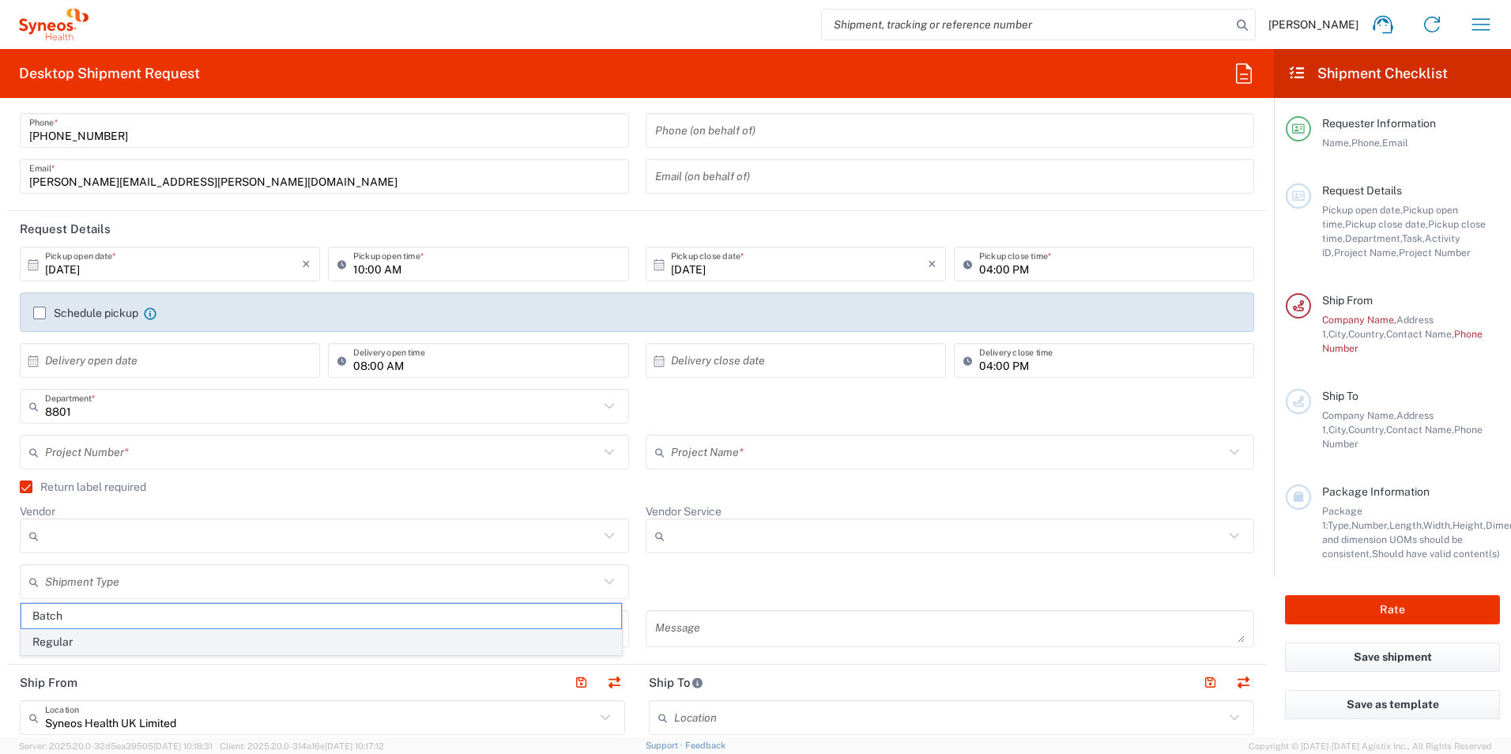
click at [552, 635] on span "Regular" at bounding box center [321, 642] width 600 height 24
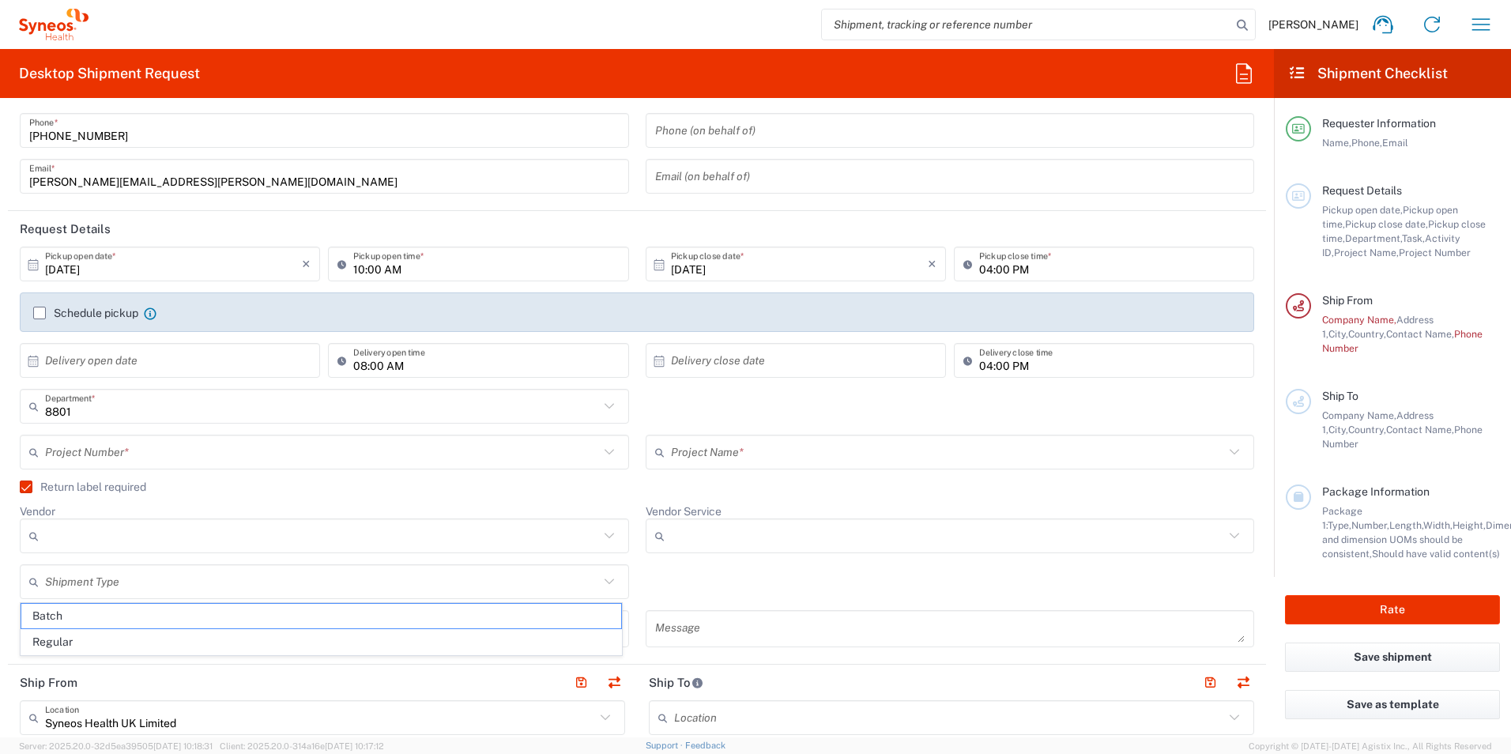
type input "Regular"
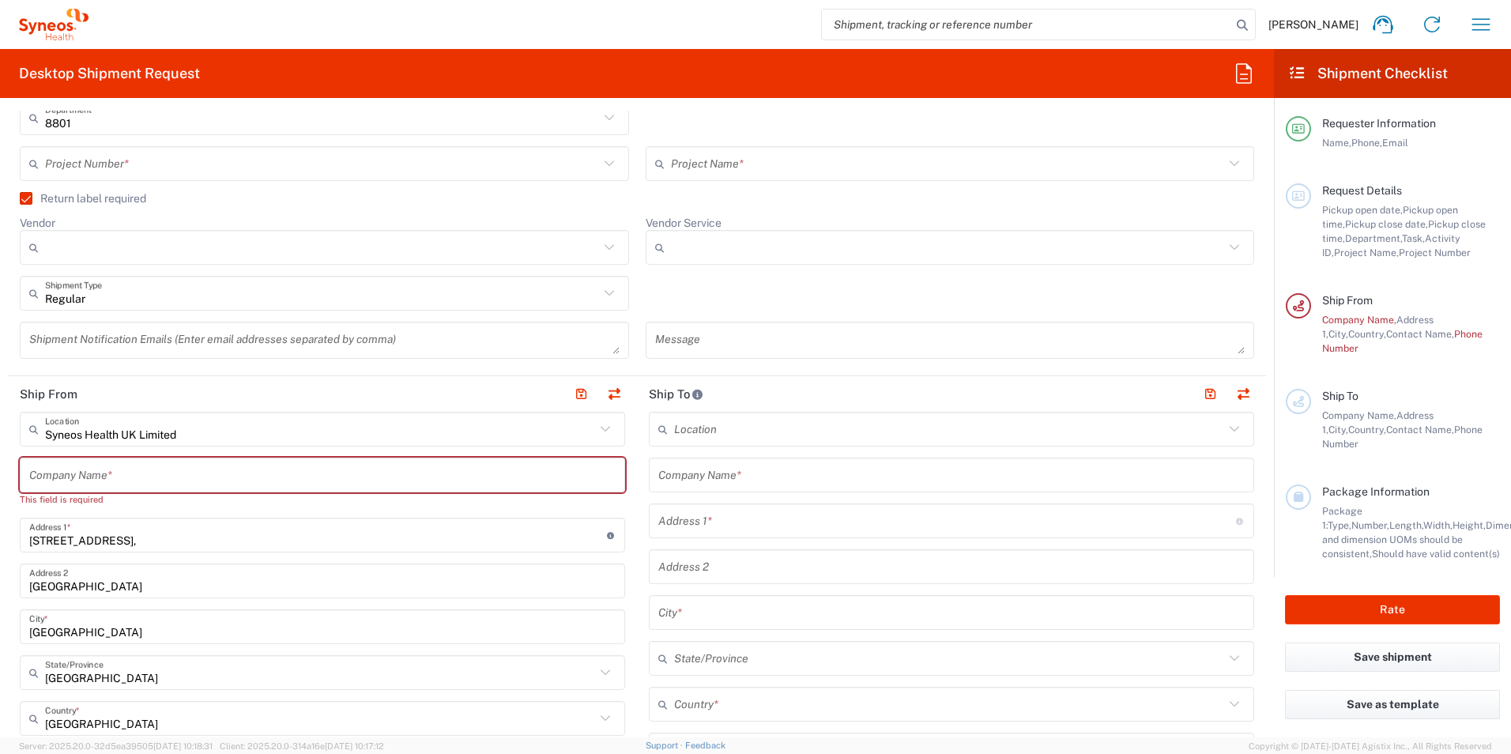
scroll to position [395, 0]
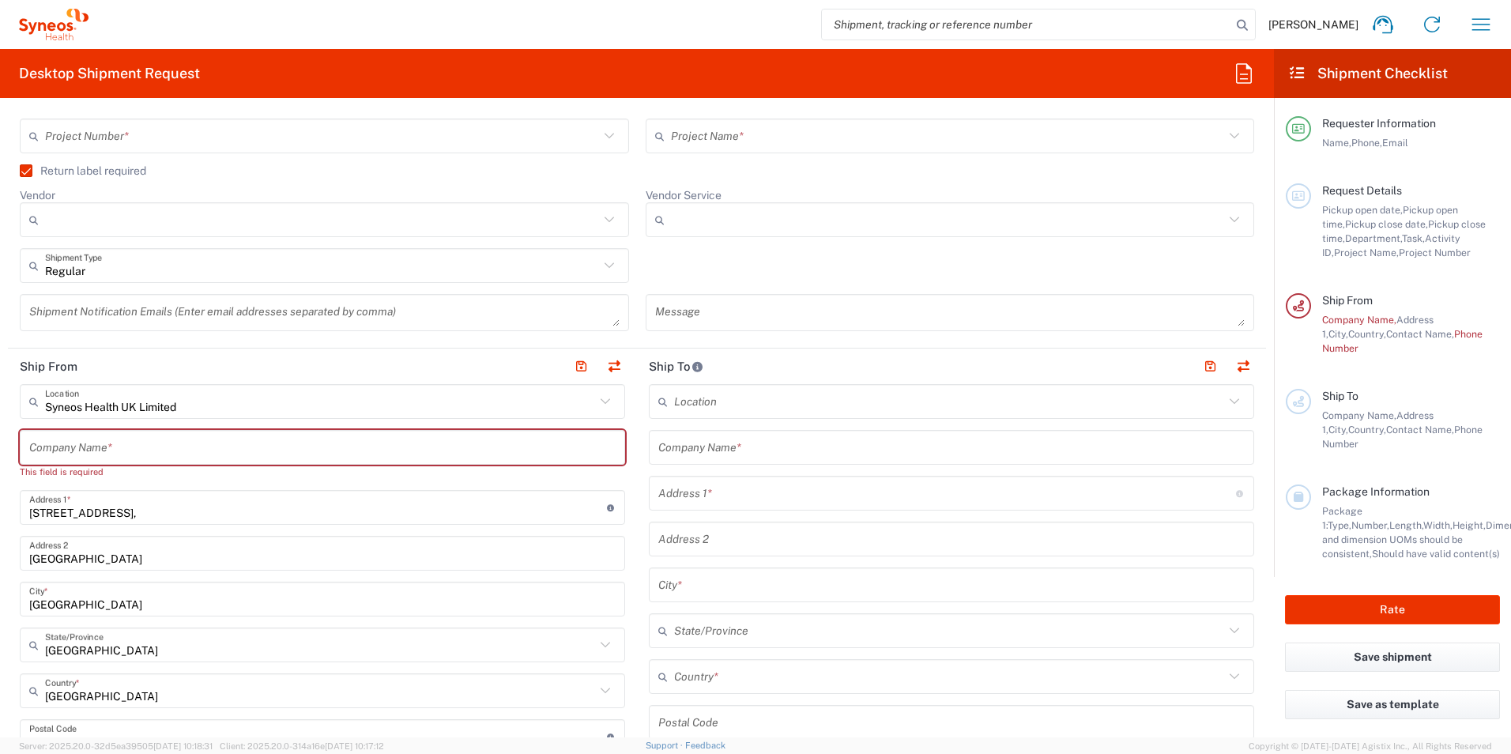
click at [1224, 404] on icon at bounding box center [1234, 401] width 21 height 21
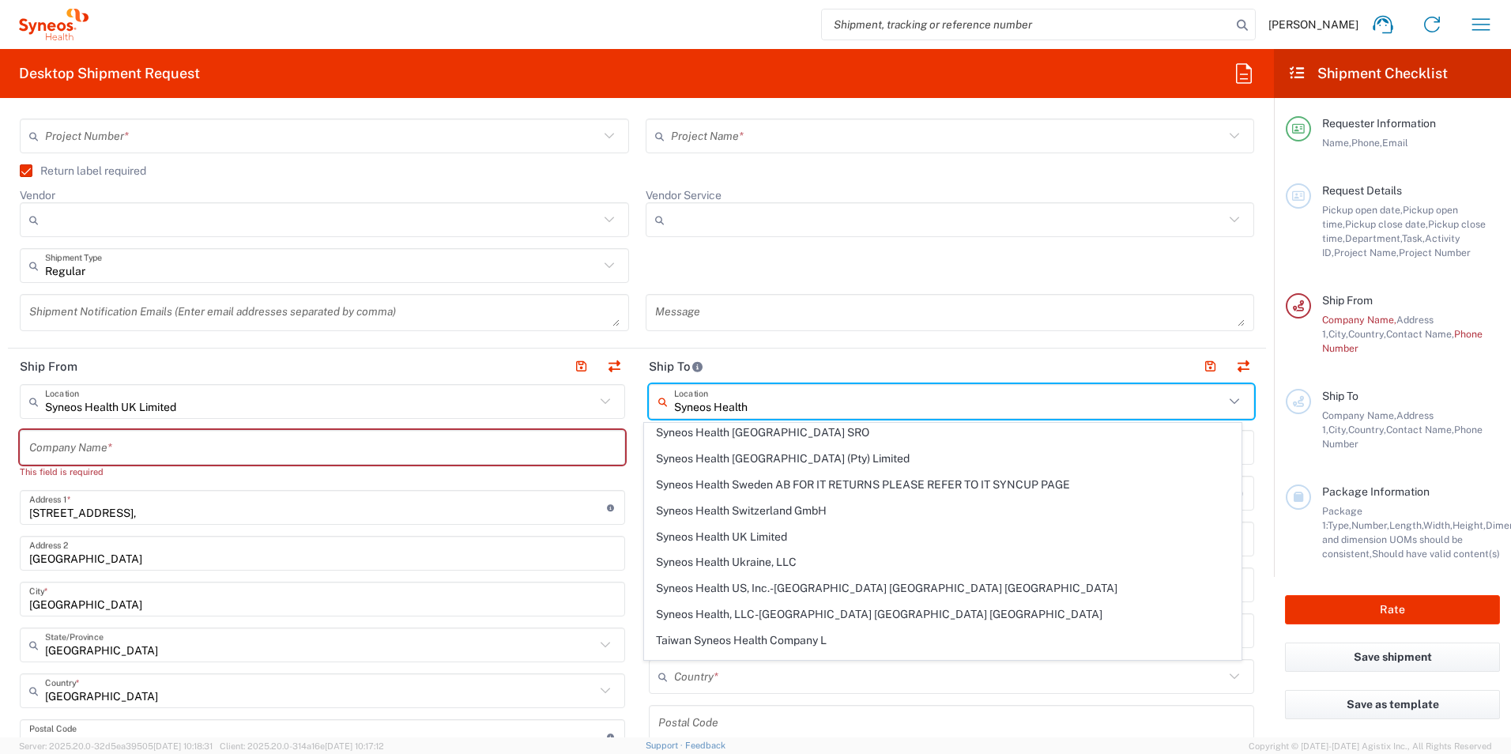
scroll to position [1897, 0]
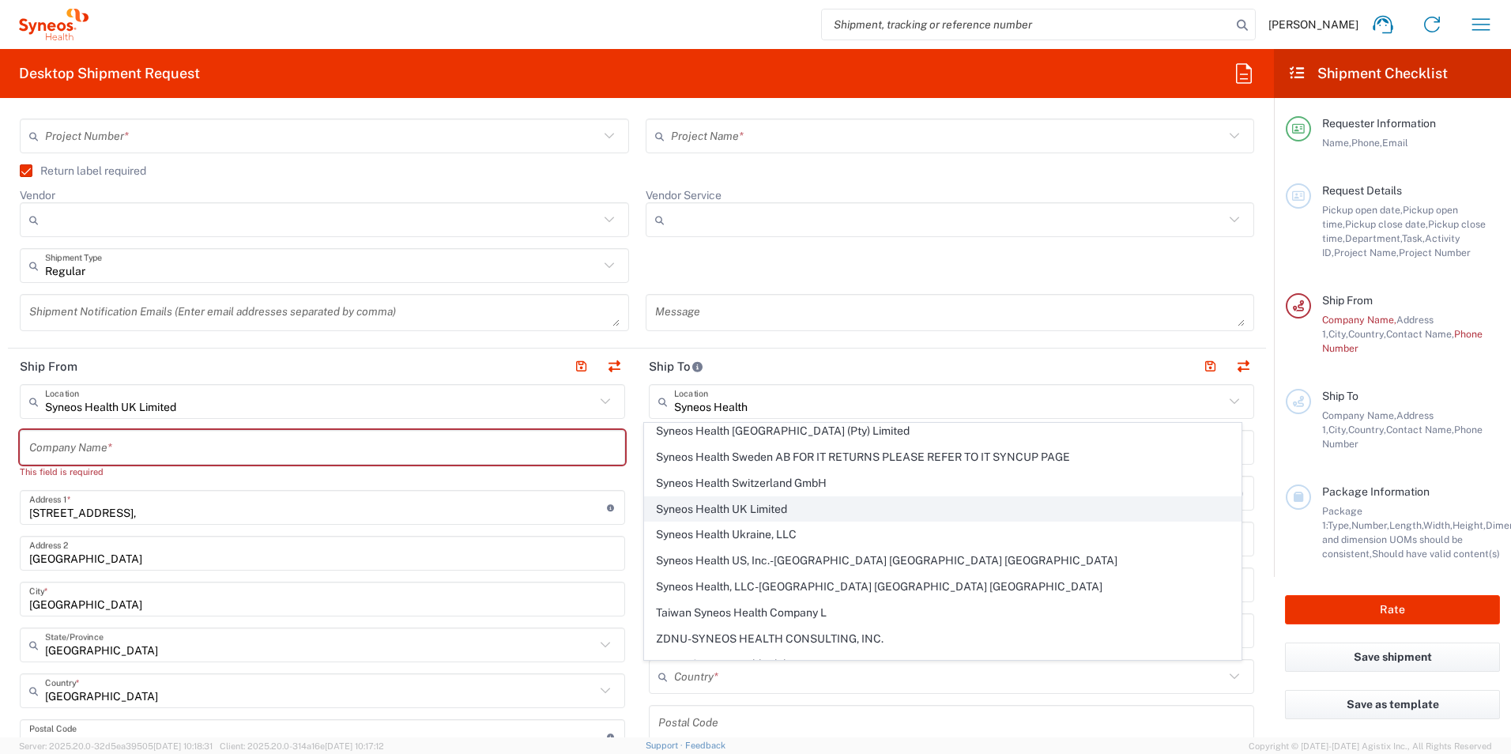
click at [883, 506] on span "Syneos Health UK Limited" at bounding box center [943, 509] width 597 height 24
type input "Syneos Health UK Limited"
type input "1 Pinehurst Road,"
type input "Farnborough Business Park"
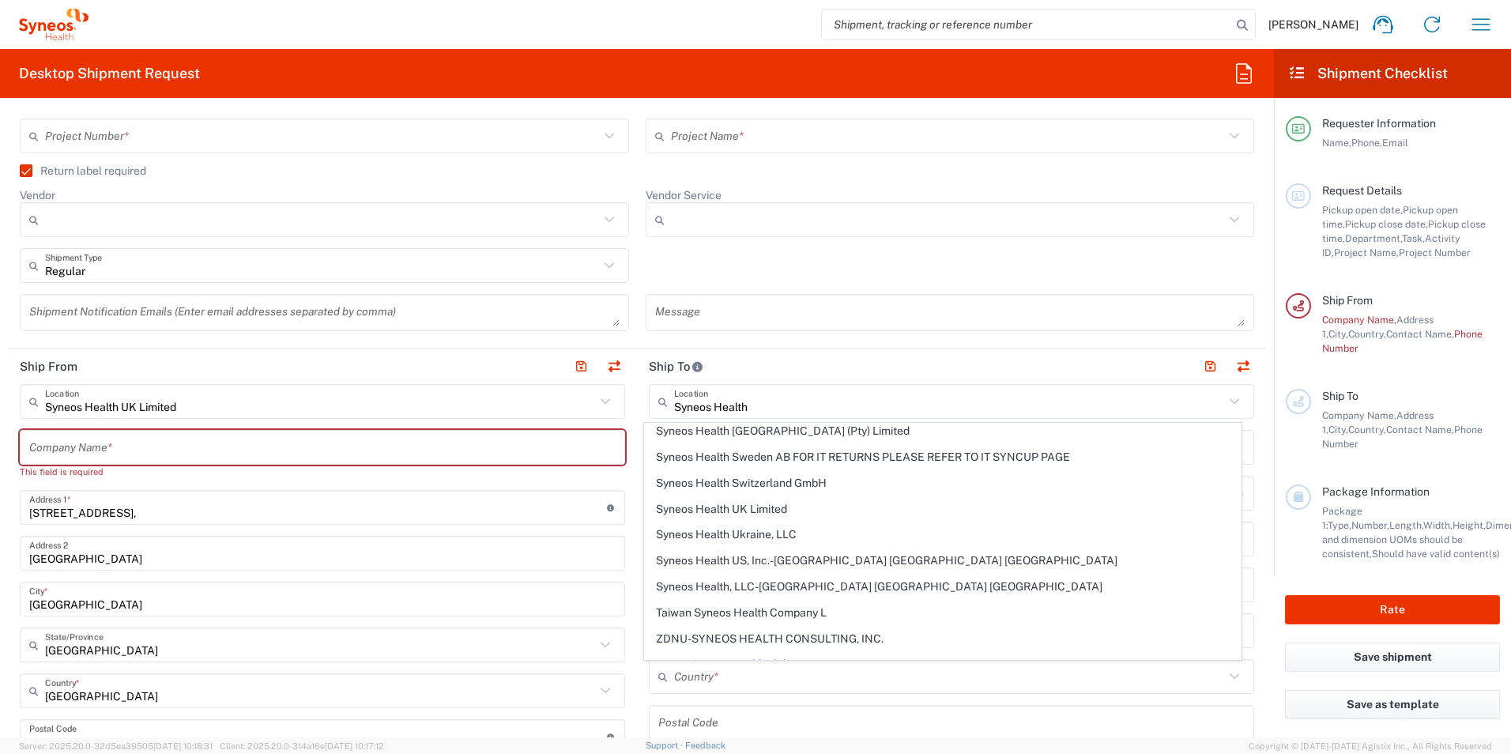
type input "Hampshire"
type input "United Kingdom"
type input "GU14 7BF"
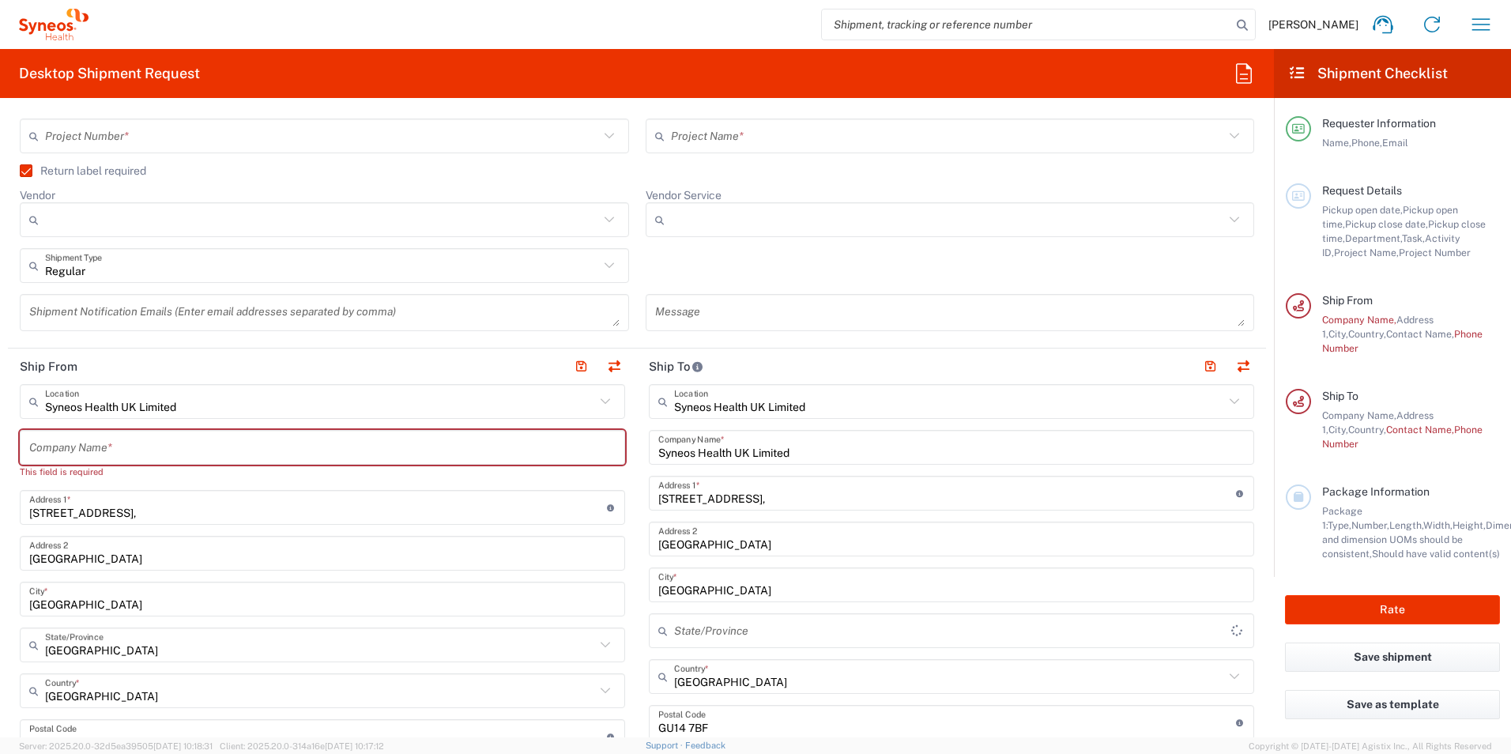
type input "England"
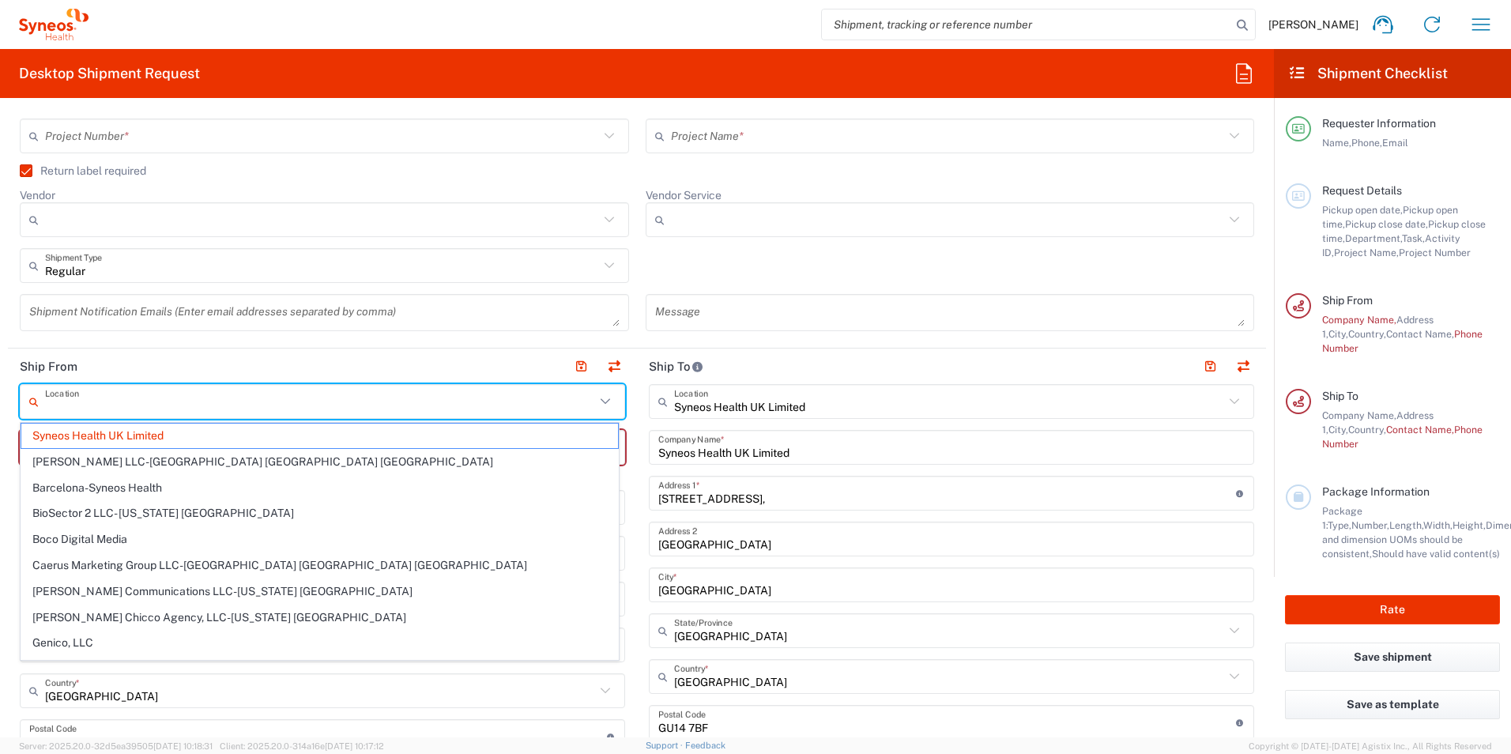
click at [499, 398] on input "text" at bounding box center [320, 402] width 550 height 28
click at [469, 431] on span "Syneos Health UK Limited" at bounding box center [319, 436] width 597 height 24
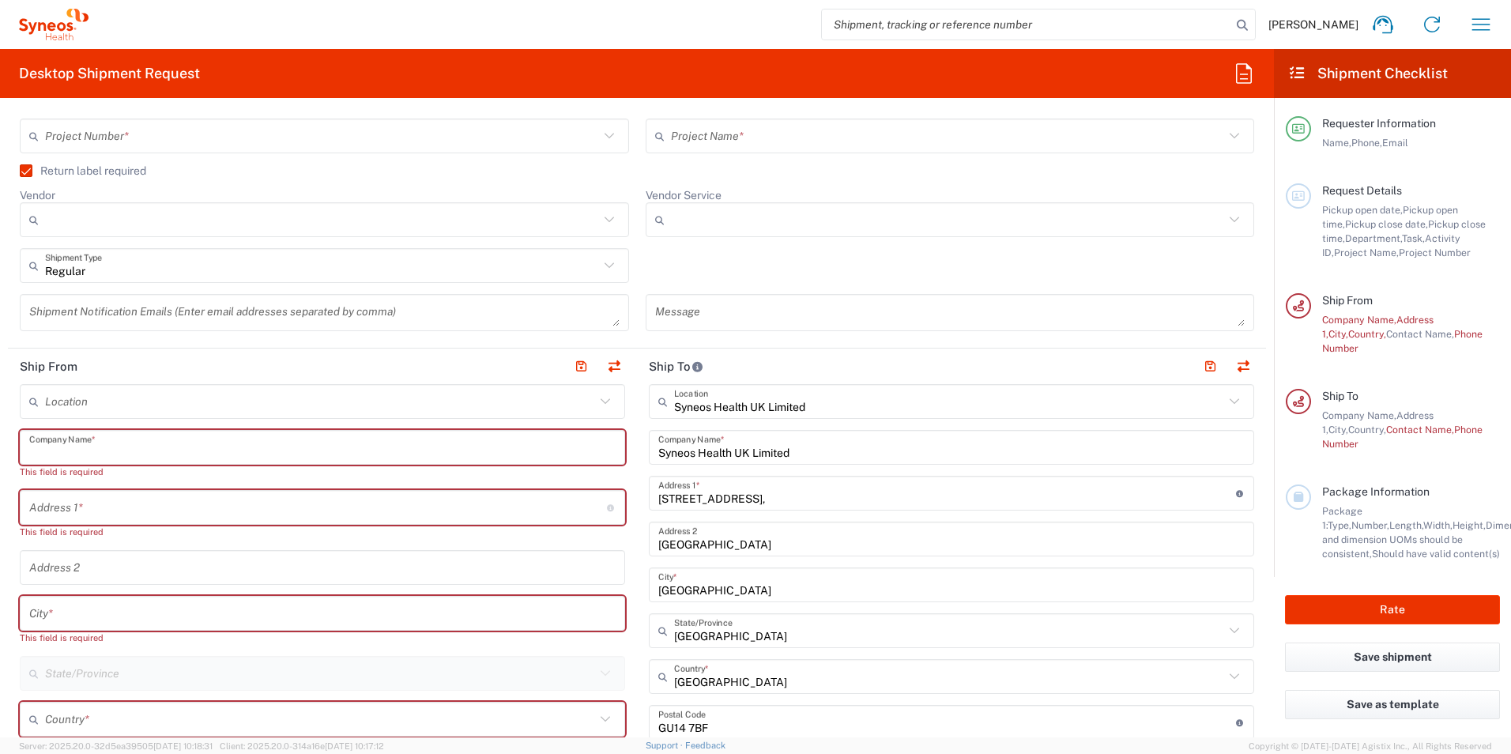
click at [434, 439] on input "text" at bounding box center [322, 448] width 586 height 28
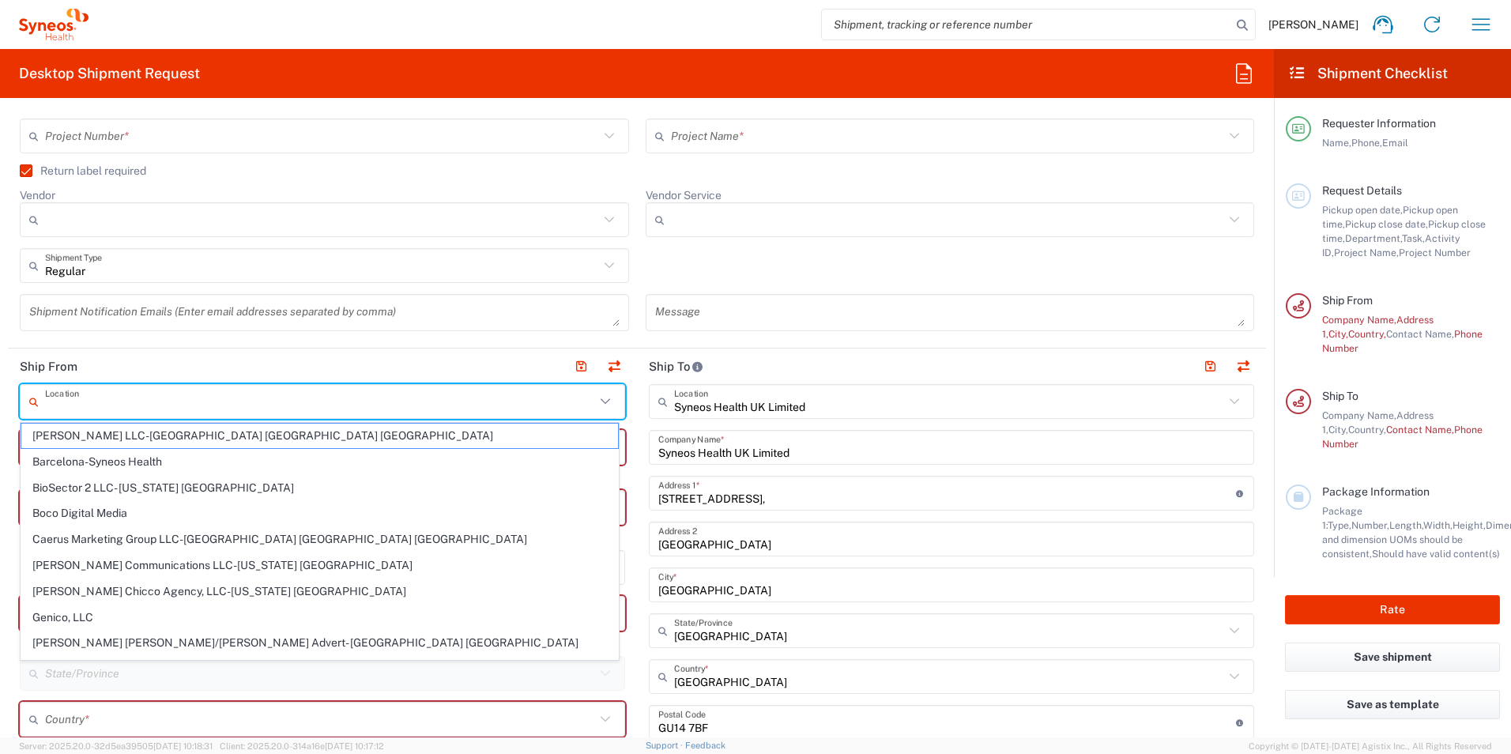
click at [424, 406] on input "text" at bounding box center [320, 402] width 550 height 28
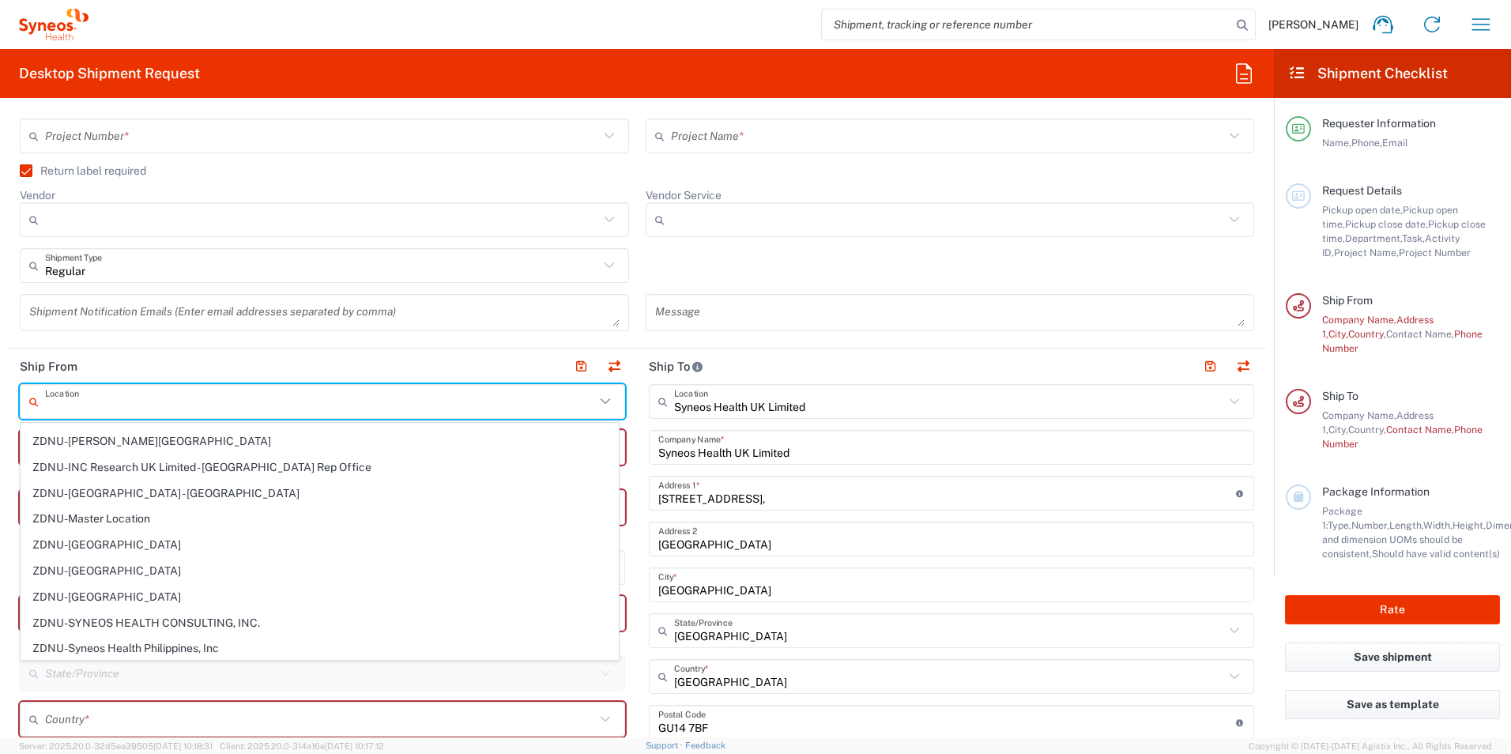
scroll to position [3311, 0]
click at [346, 364] on header "Ship From" at bounding box center [322, 366] width 629 height 36
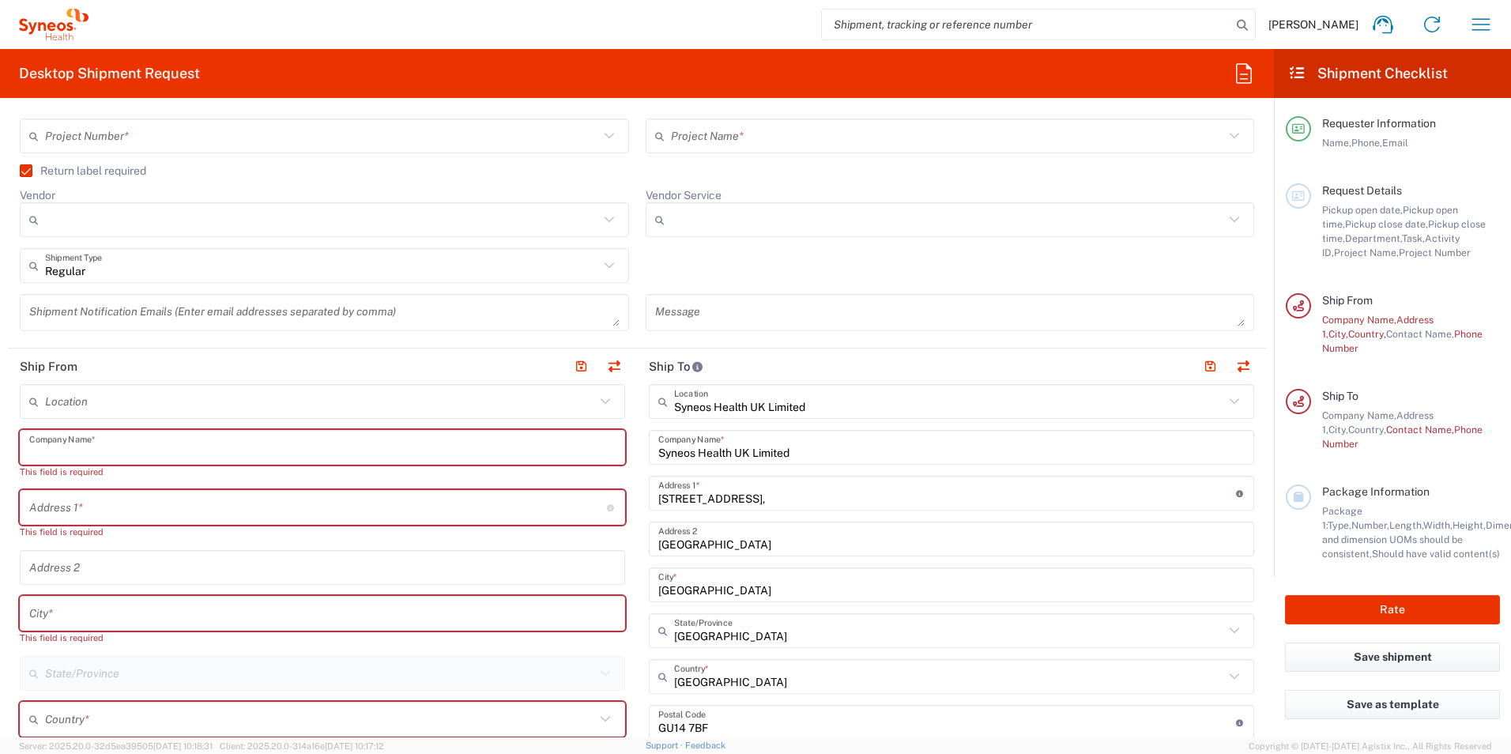
click at [305, 443] on input "text" at bounding box center [322, 448] width 586 height 28
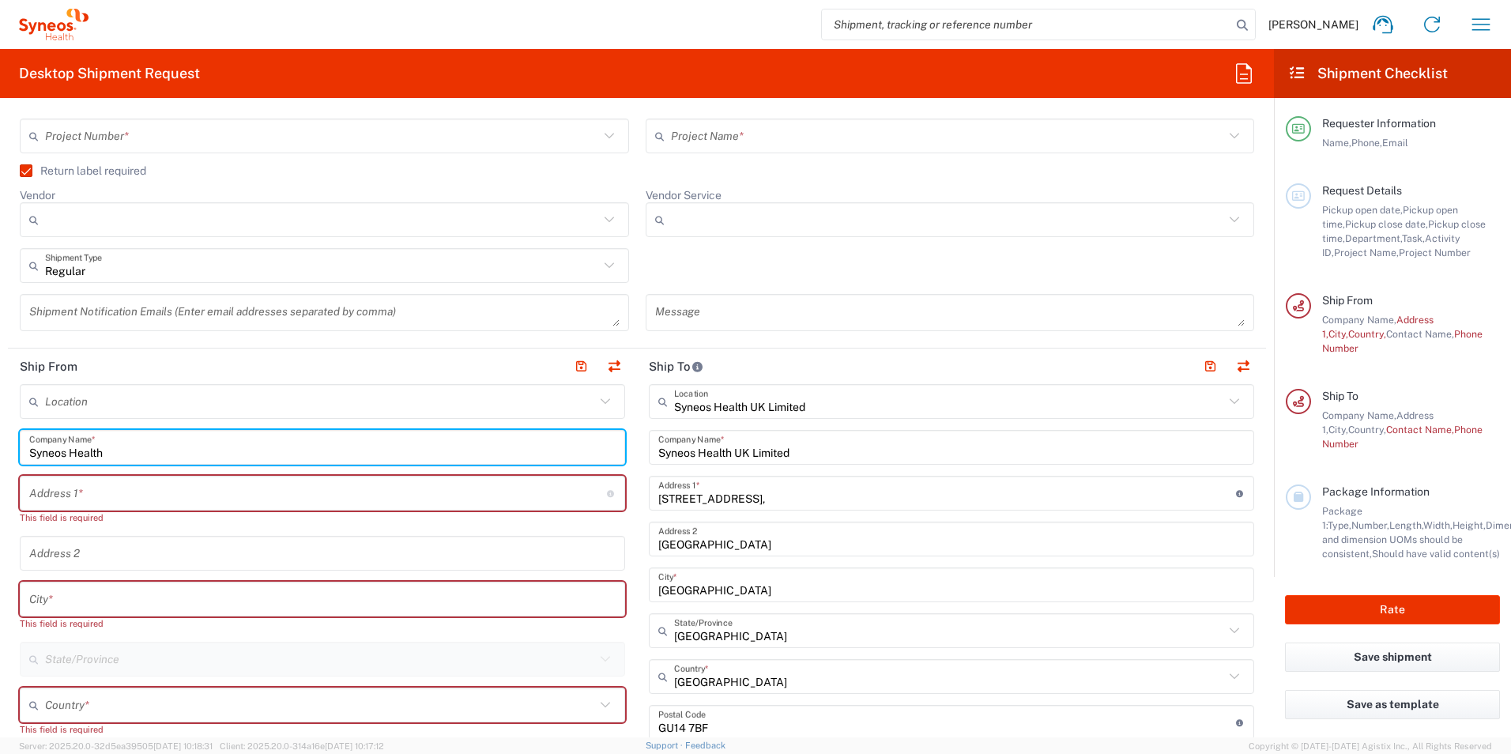
type input "Syneos Health"
click at [240, 480] on input "text" at bounding box center [318, 494] width 578 height 28
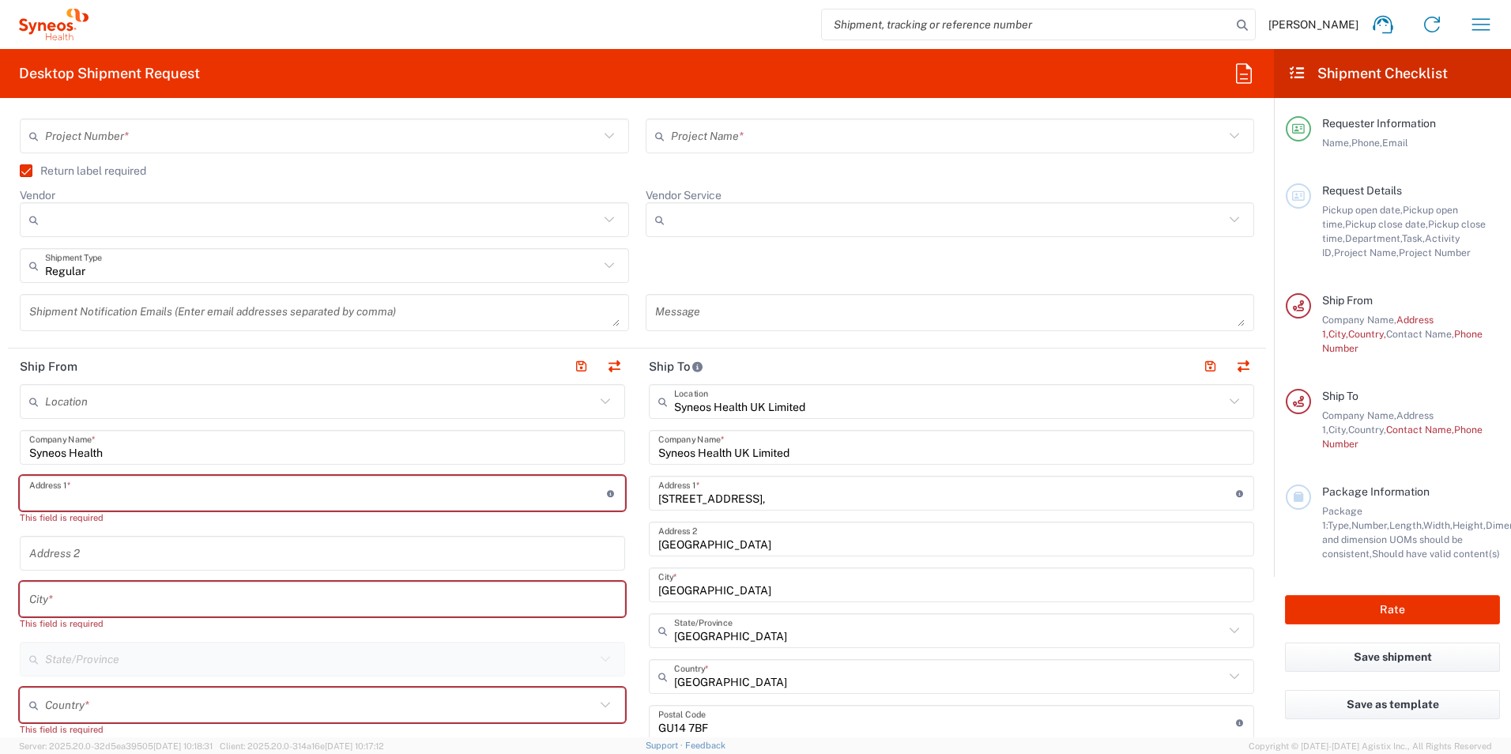
type input "6 Dumgoyne Avenue"
type input "s.morrison36@yahoo.co.uk"
type input "United Kingdom"
type input "07825683908"
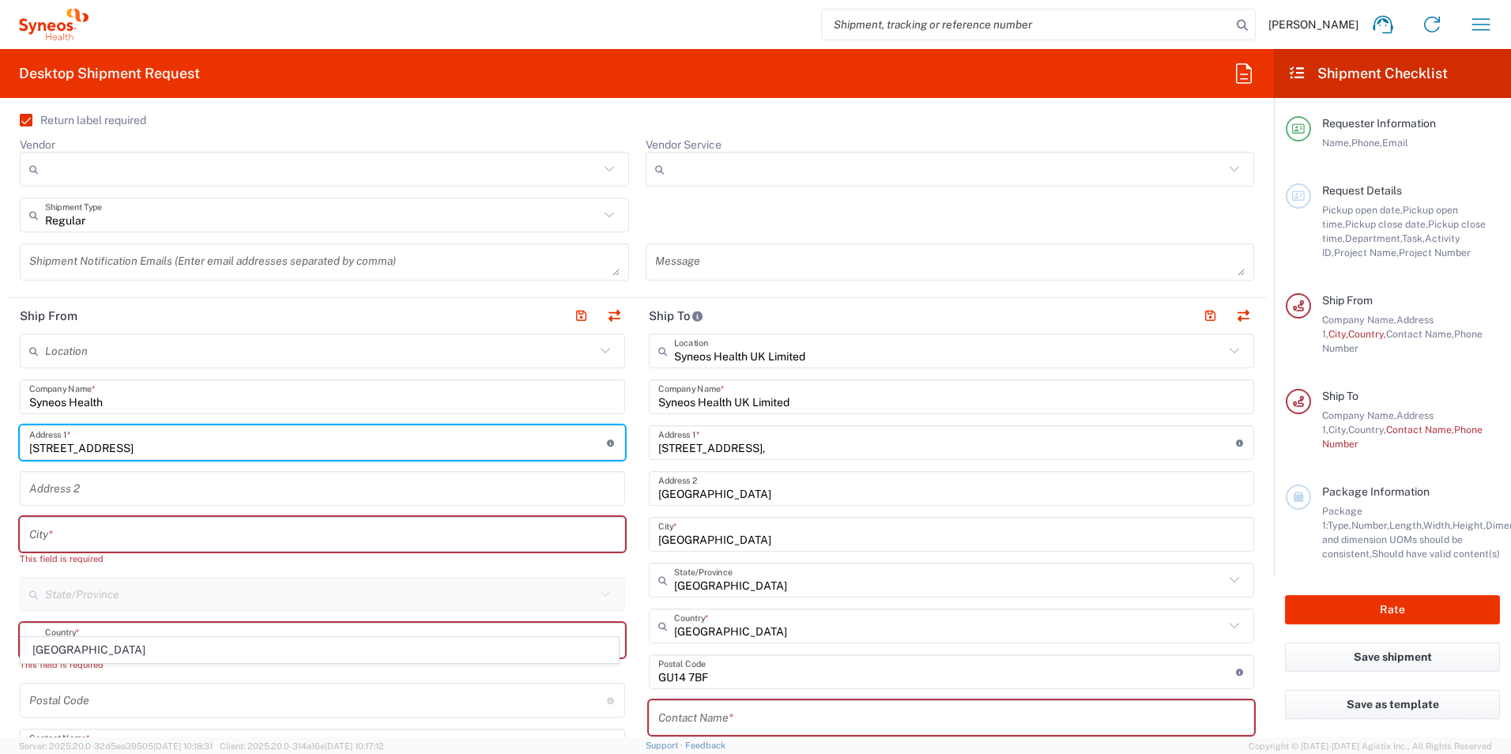
scroll to position [474, 0]
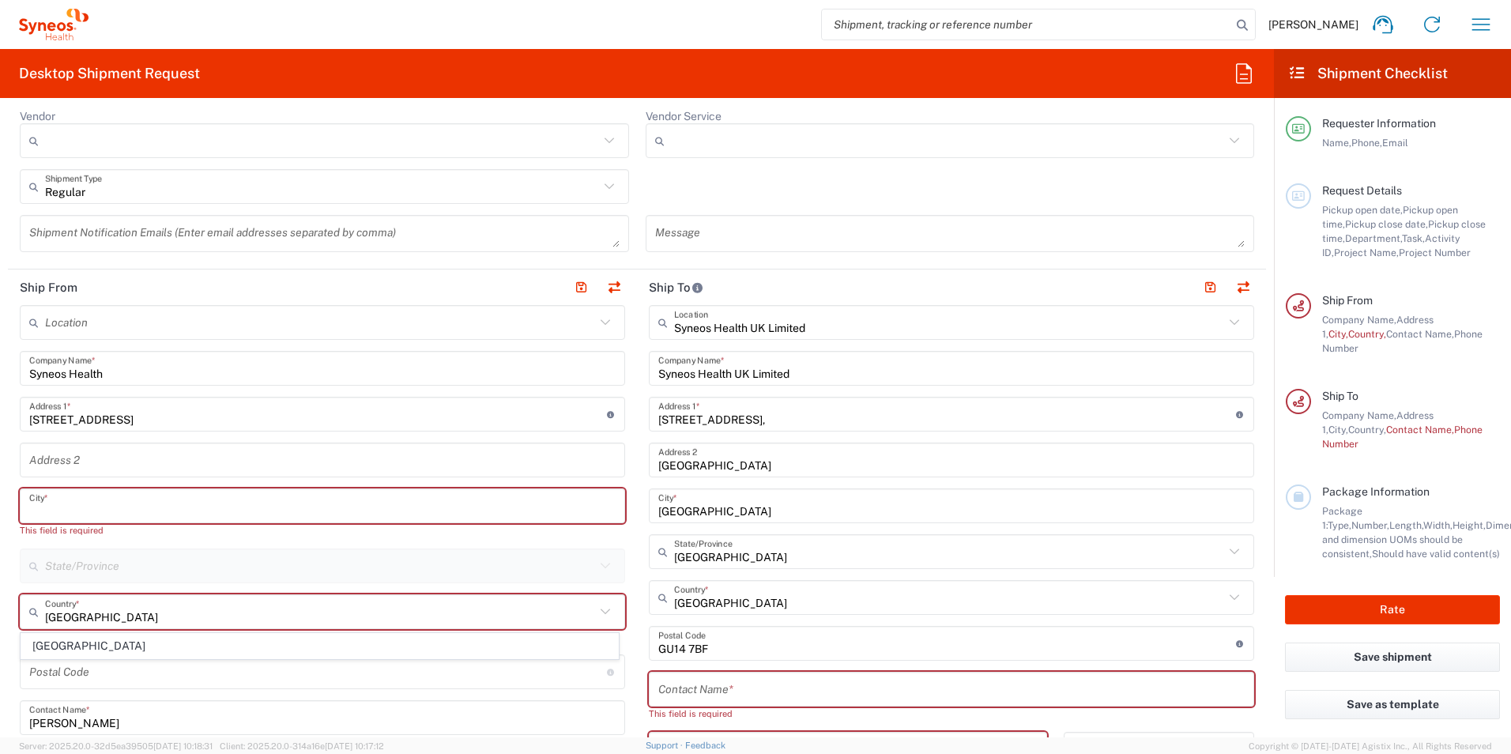
click at [271, 511] on input "text" at bounding box center [322, 506] width 586 height 28
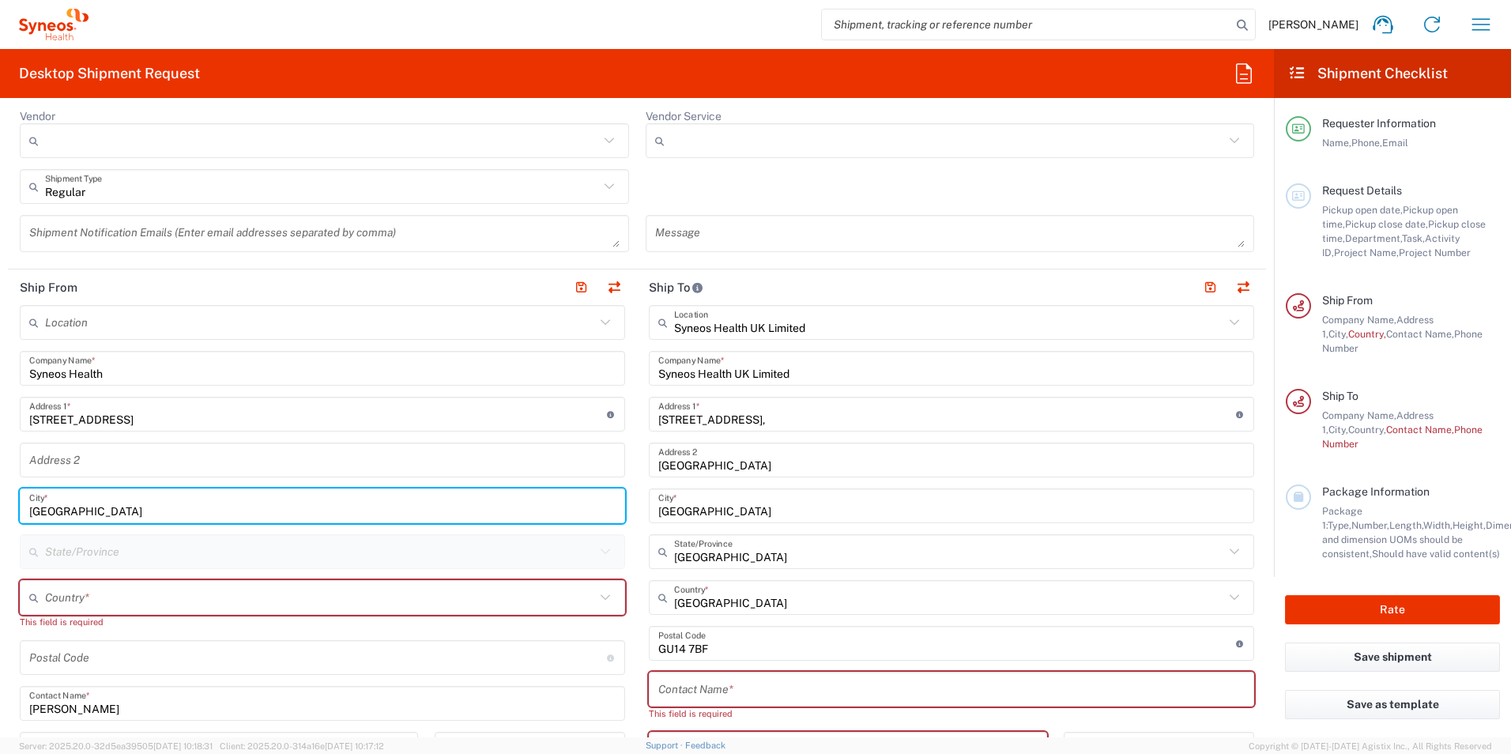
type input "Glasgow"
click at [209, 447] on input "text" at bounding box center [322, 460] width 586 height 28
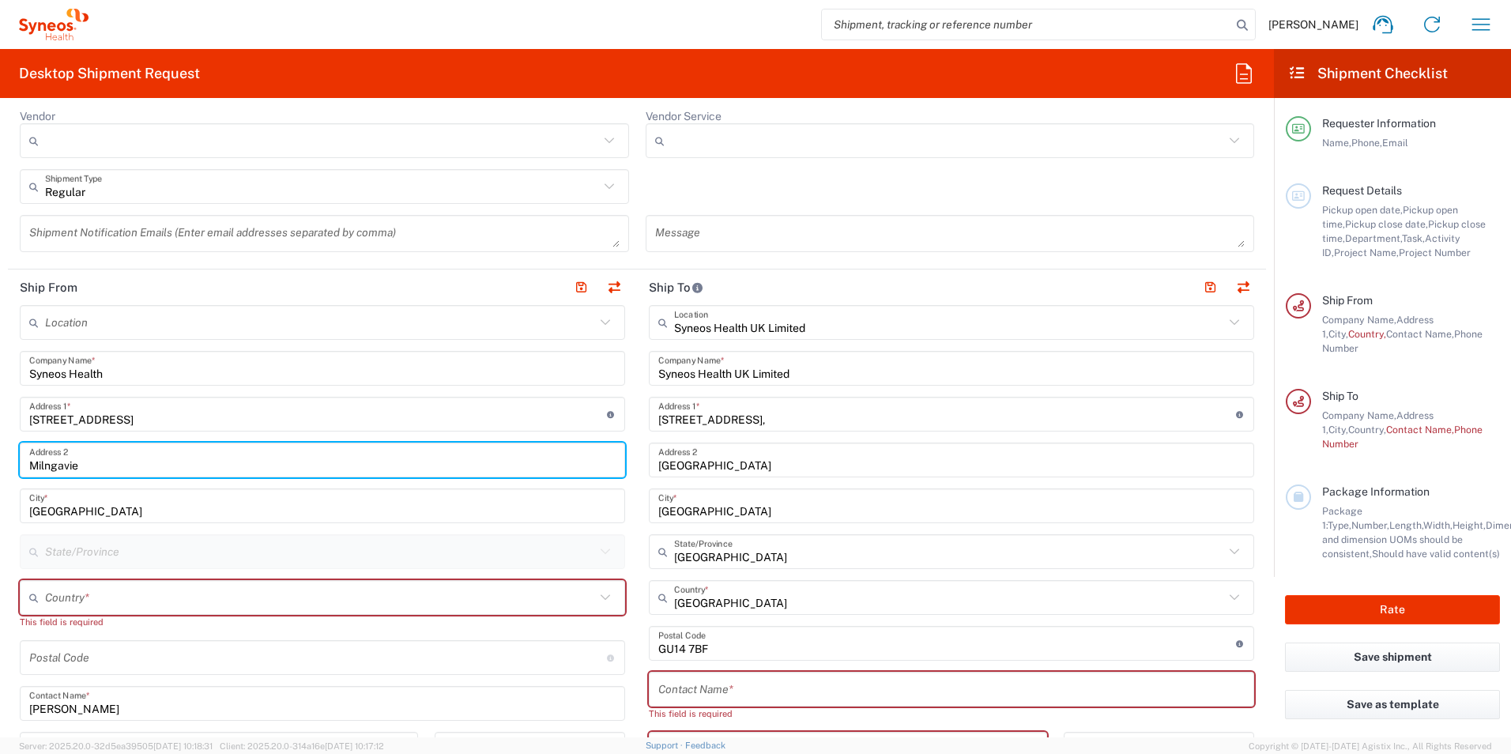
type input "Milngavie"
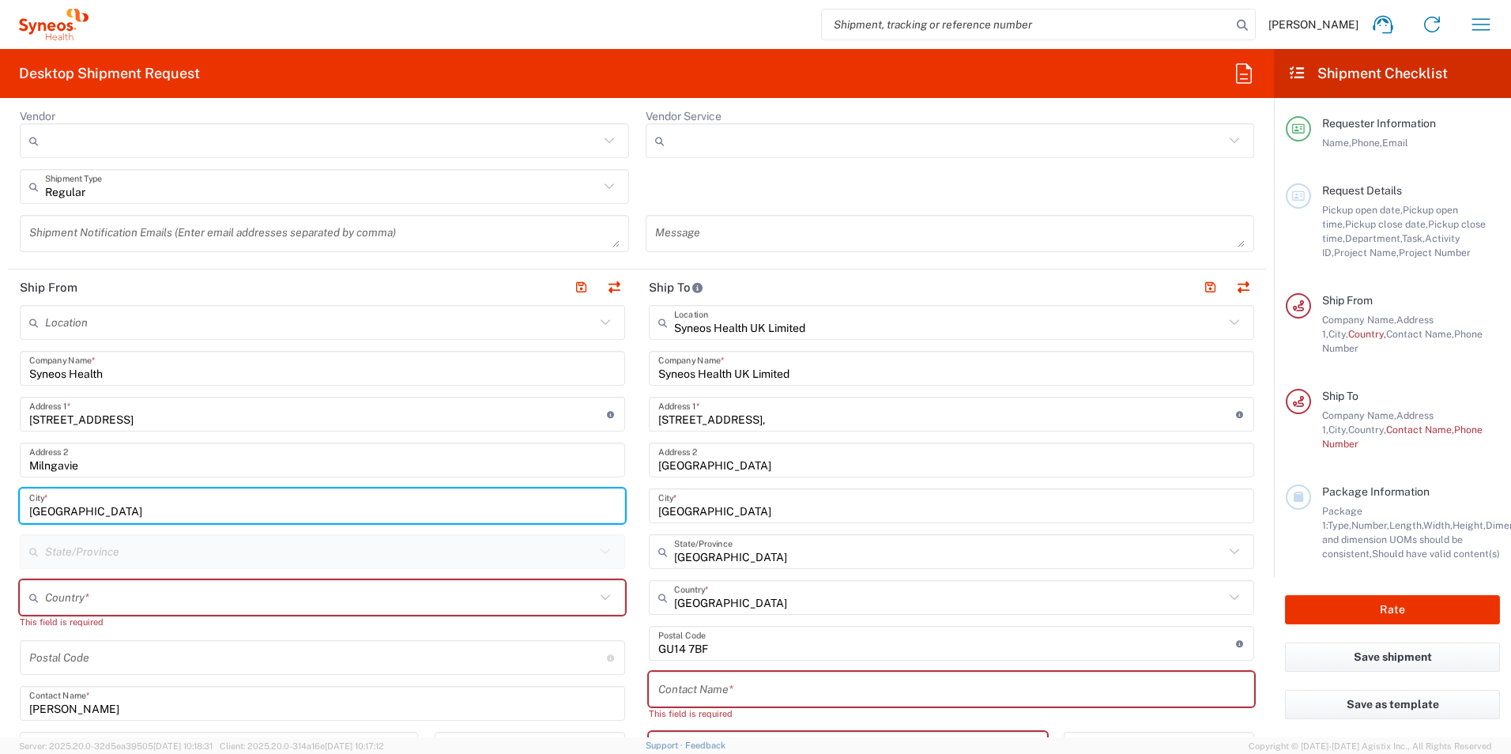
click at [361, 501] on input "Glasgow" at bounding box center [322, 506] width 586 height 28
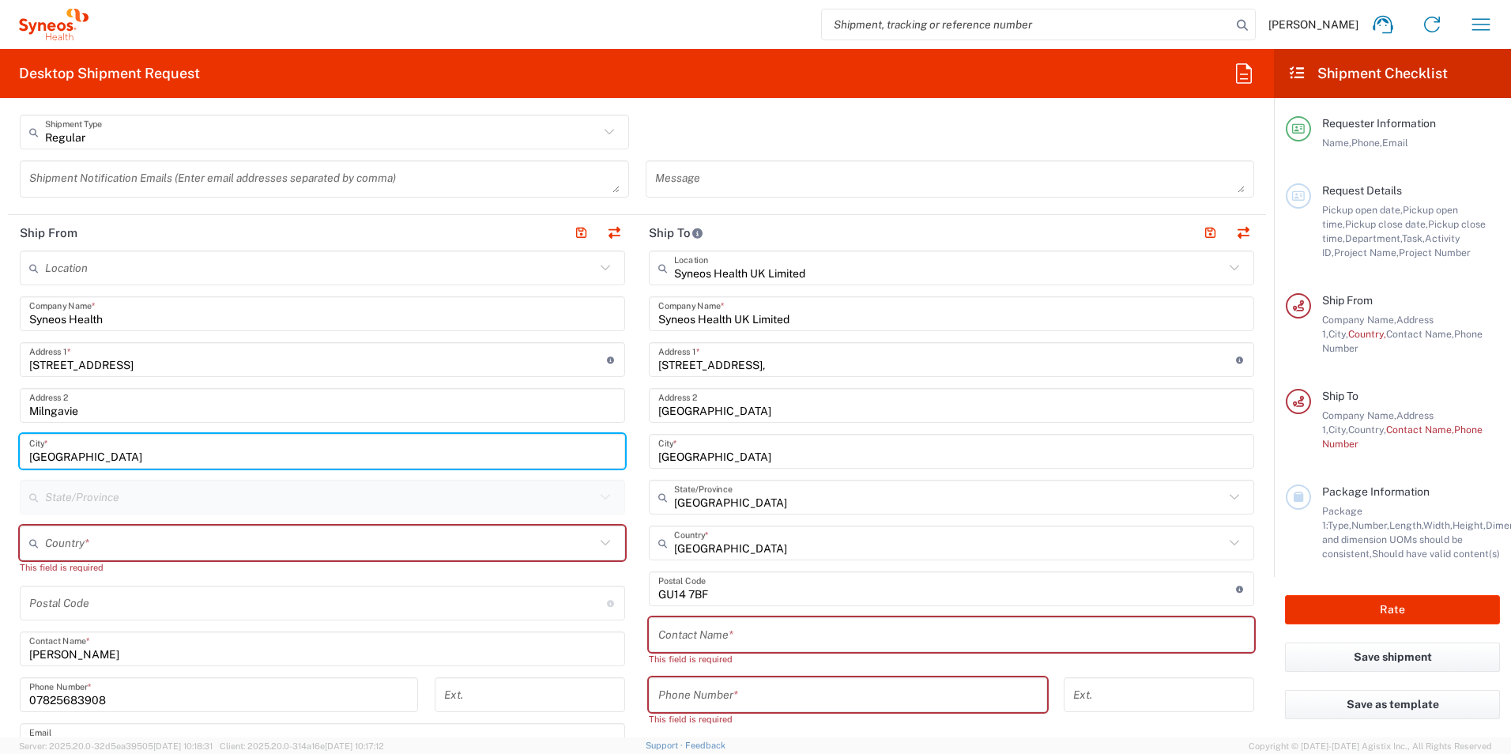
scroll to position [553, 0]
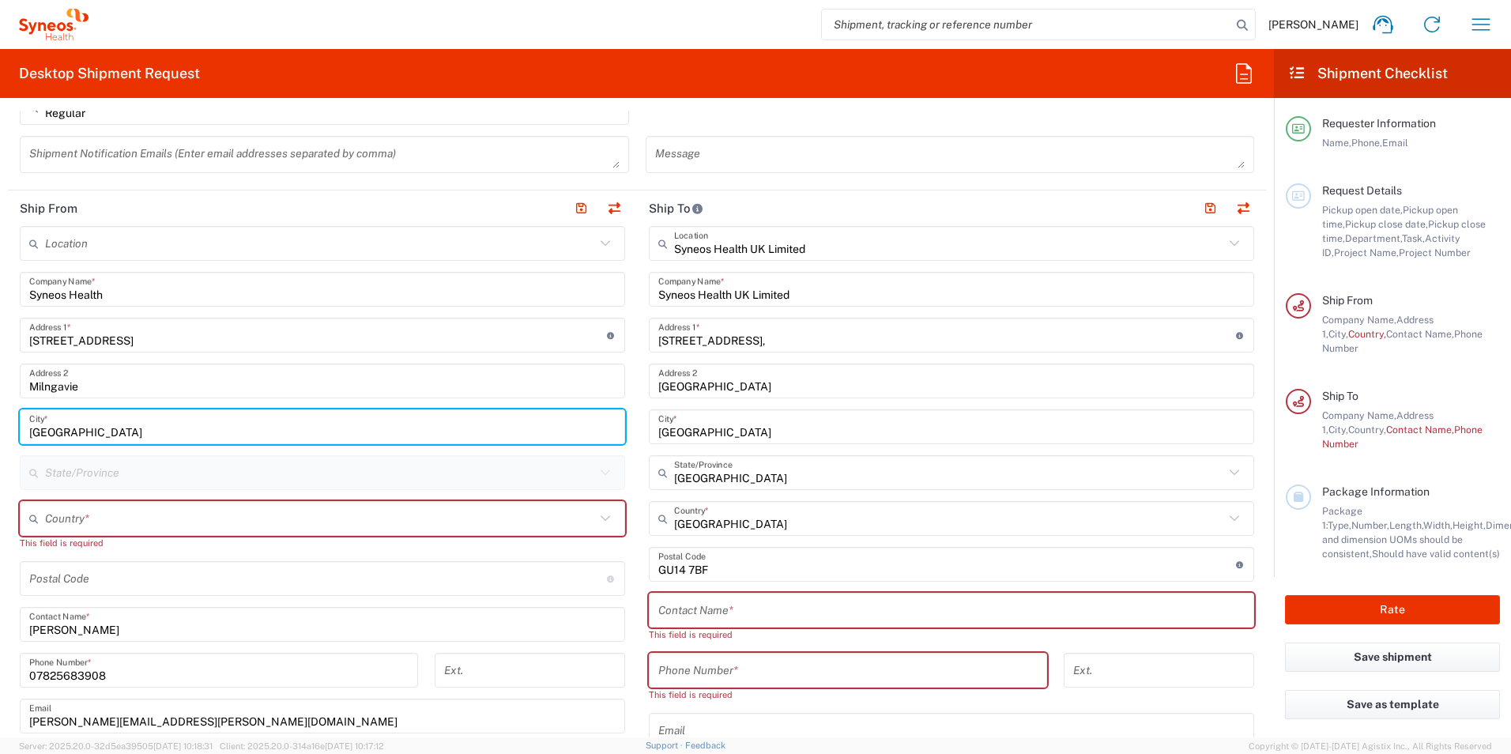
click at [323, 510] on input "text" at bounding box center [320, 519] width 550 height 28
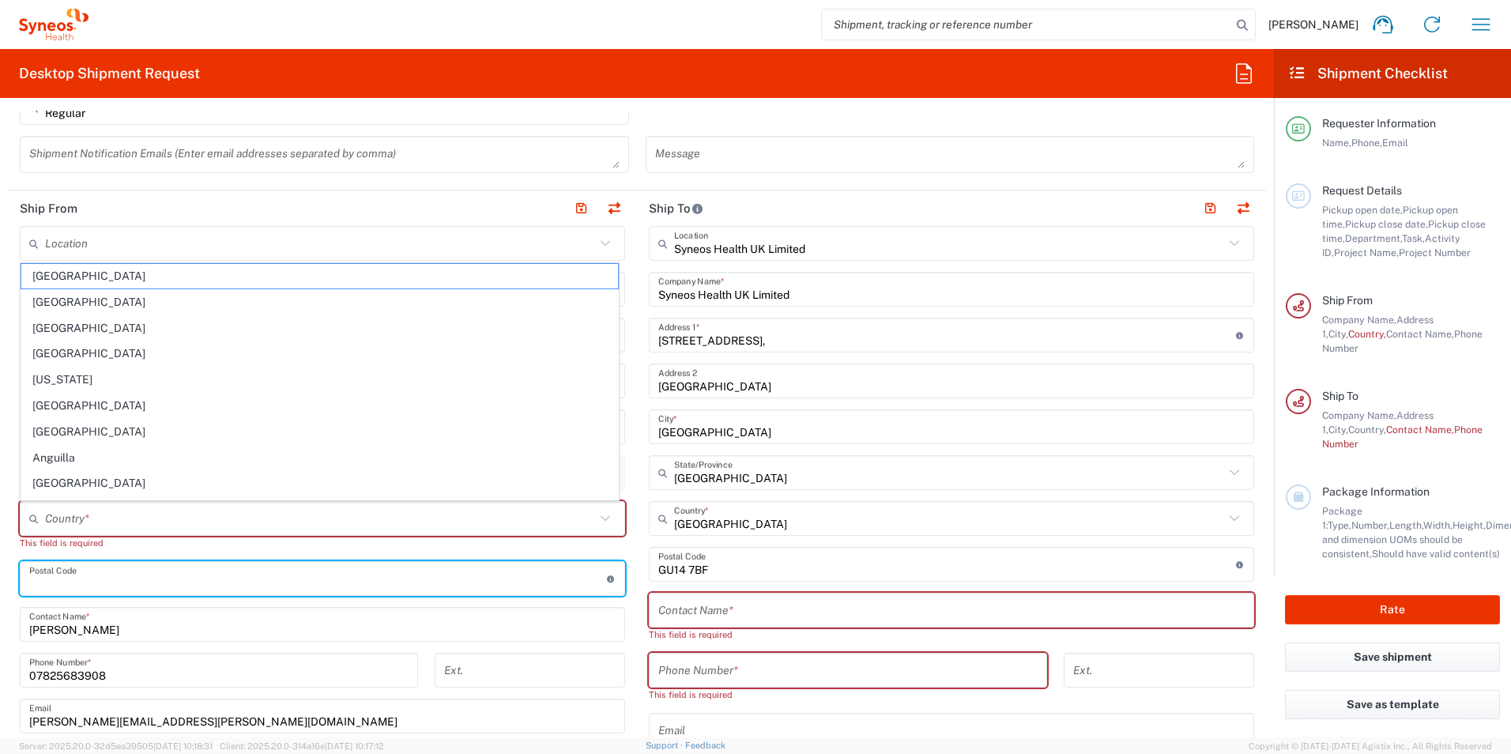
click at [45, 576] on input "undefined" at bounding box center [318, 579] width 578 height 28
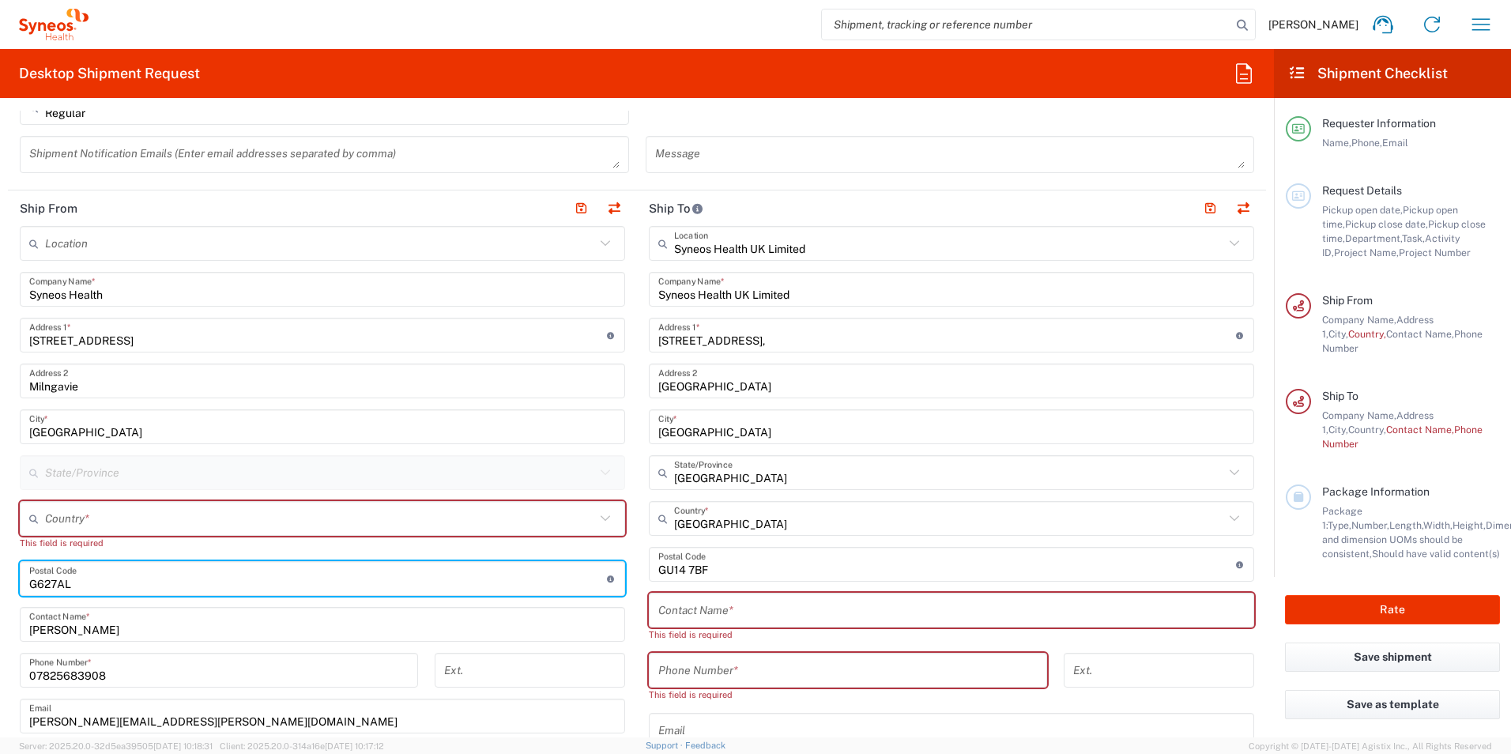
type input "G627AL"
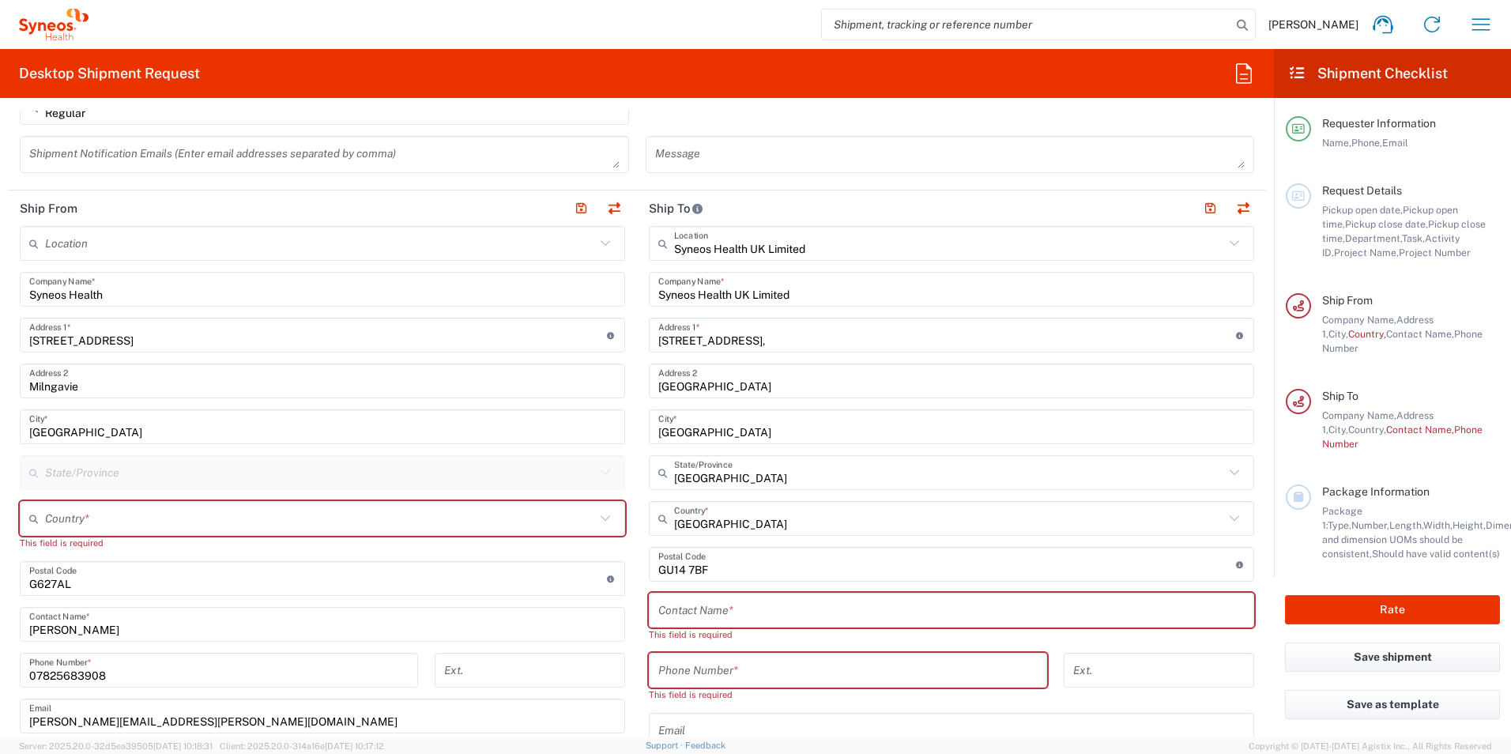
click at [806, 712] on div "Phone Number * This field is required" at bounding box center [848, 683] width 415 height 60
click at [297, 503] on div "Country *" at bounding box center [322, 518] width 605 height 35
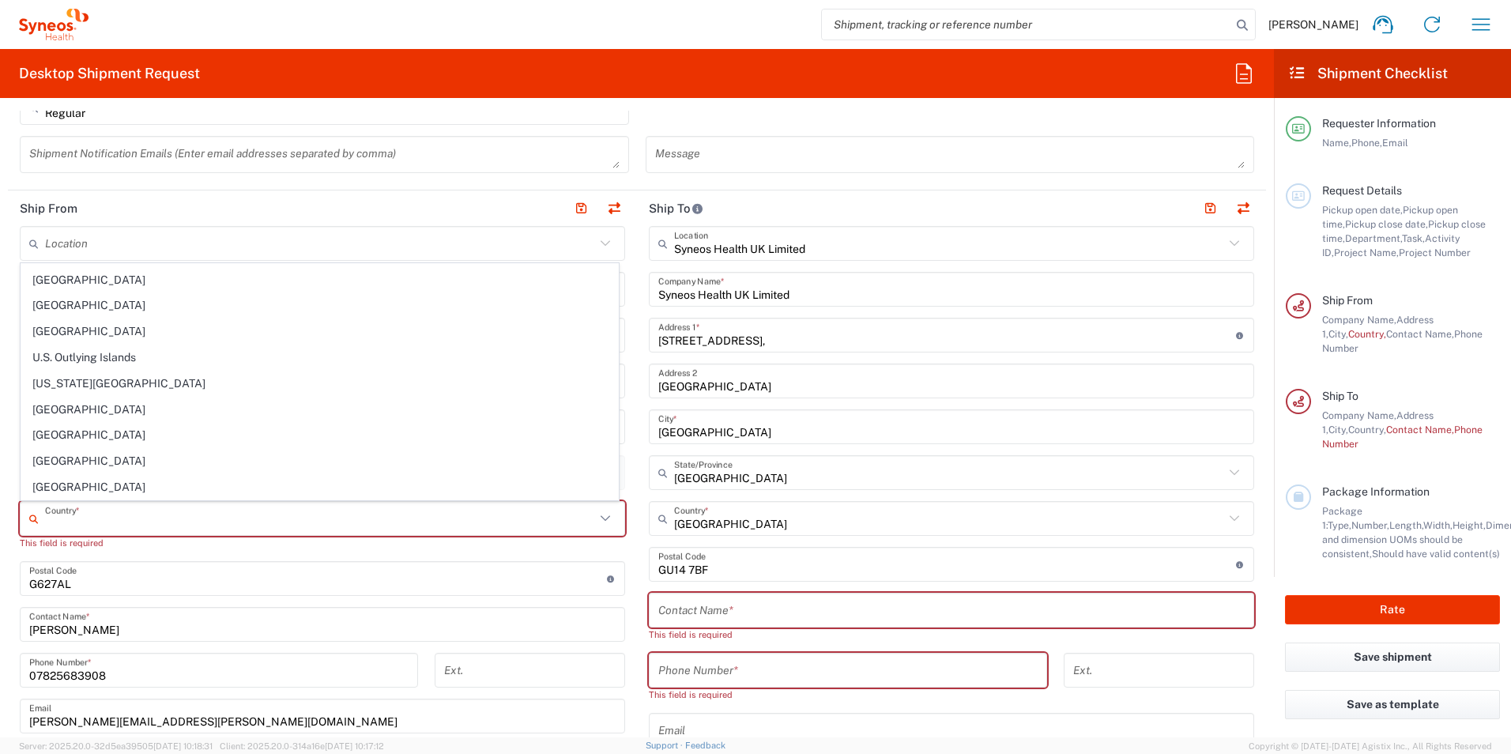
scroll to position [5927, 0]
click at [141, 458] on span "United Kingdom" at bounding box center [319, 466] width 597 height 24
type input "United Kingdom"
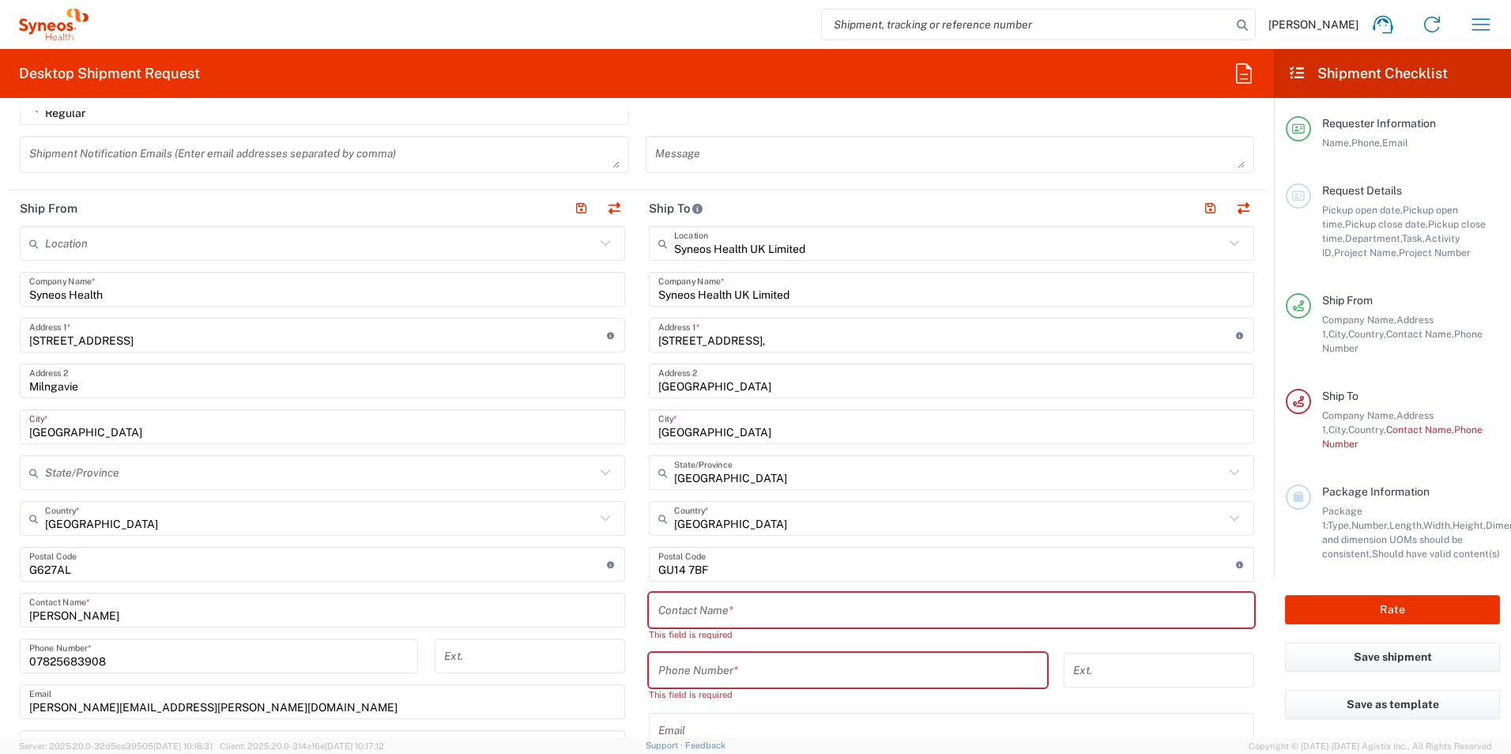
scroll to position [632, 0]
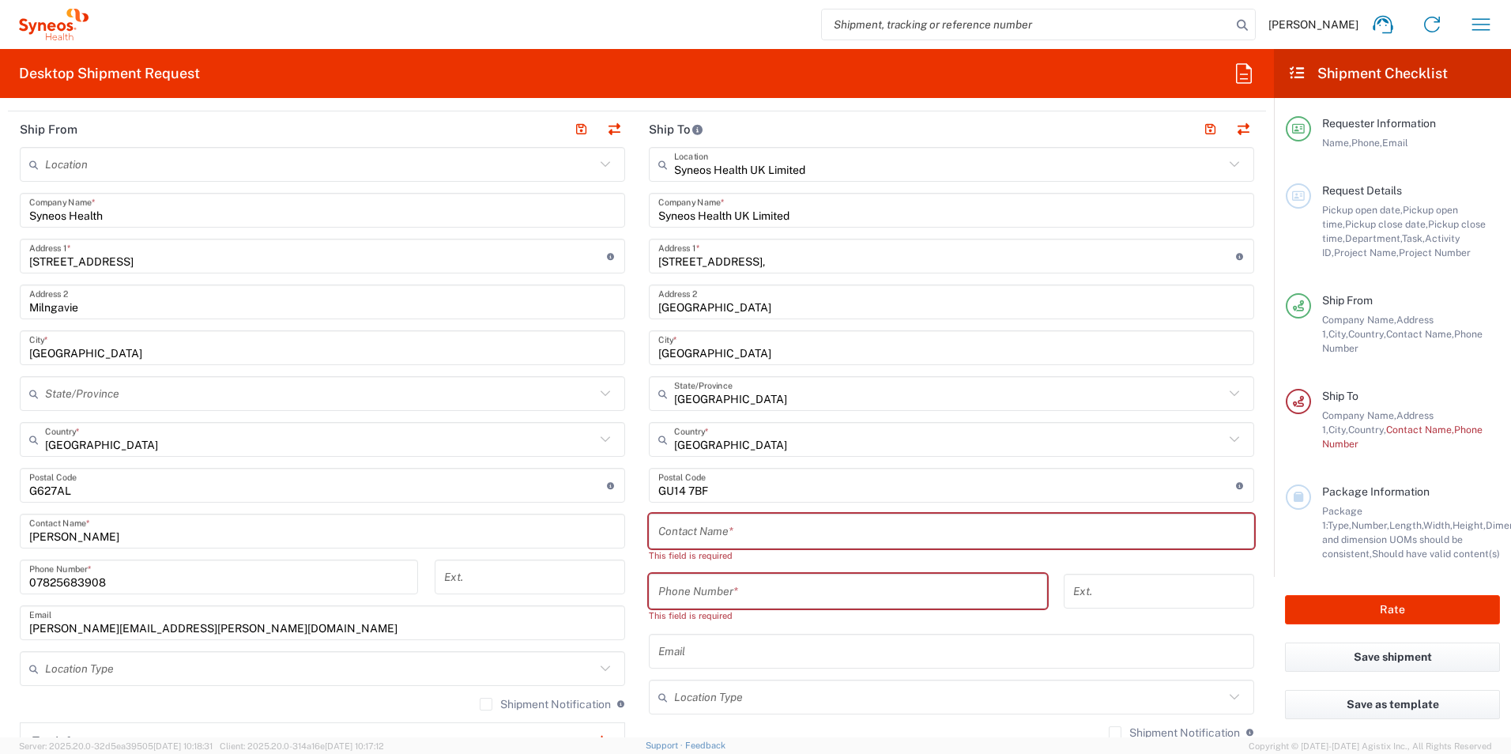
click at [219, 582] on input "07825683908" at bounding box center [218, 577] width 379 height 28
click at [1358, 733] on agx-form-checklist "Shipment Checklist Requester Information Name, Phone, Email Request Details Pic…" at bounding box center [1392, 393] width 237 height 688
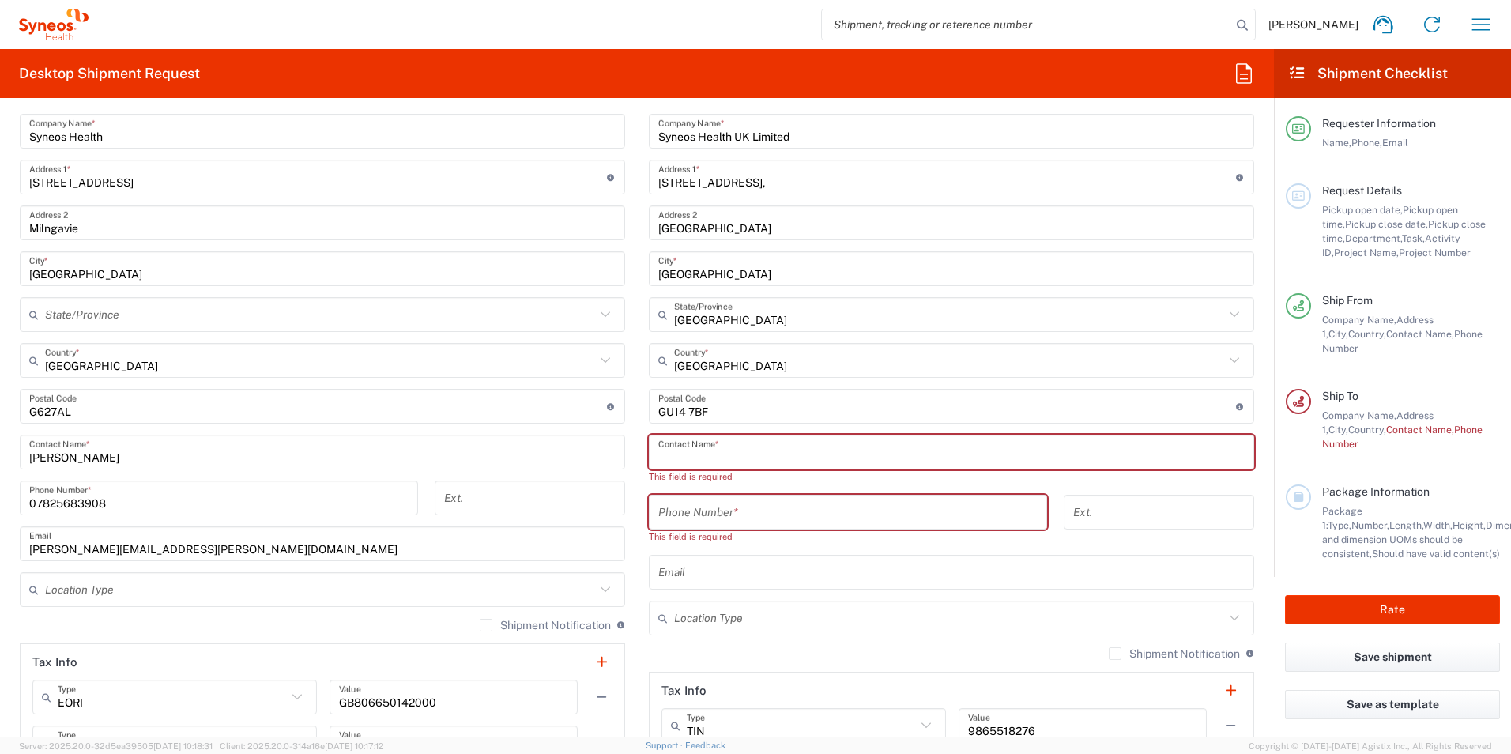
click at [701, 446] on input "text" at bounding box center [951, 453] width 586 height 28
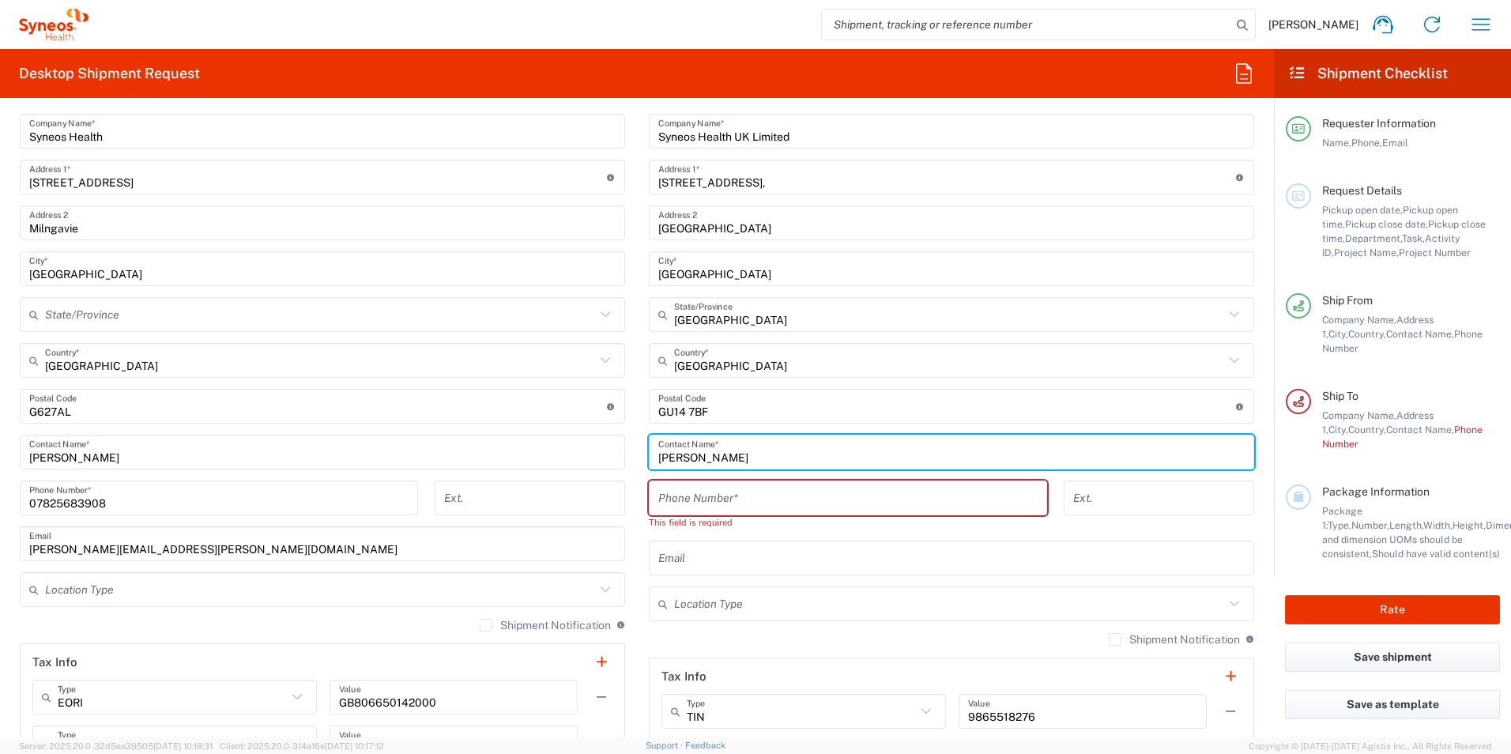
paste input "Ross Farr"
type input "Ross Farr"
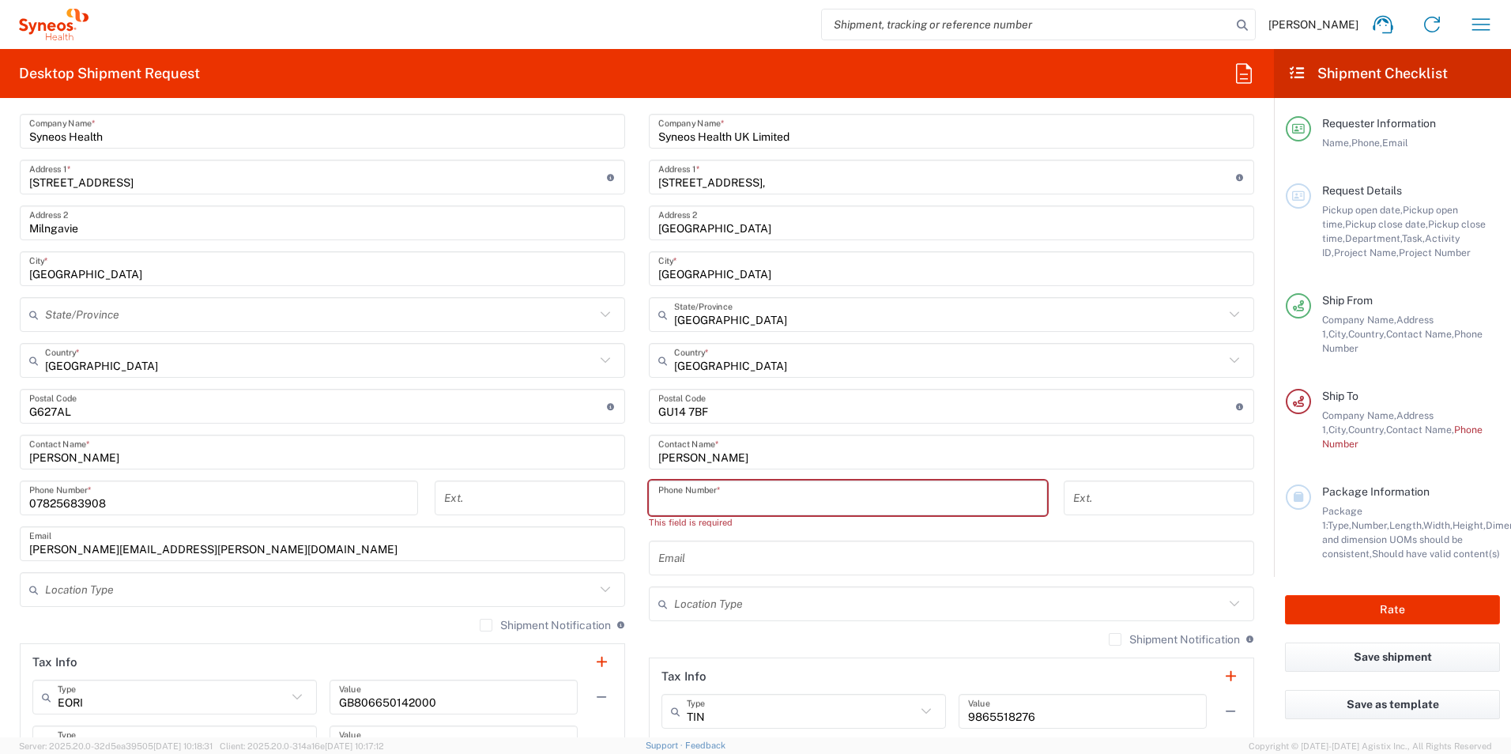
click at [716, 509] on input "tel" at bounding box center [847, 498] width 379 height 28
click at [665, 503] on input "tel" at bounding box center [847, 498] width 379 height 28
paste input "07812176749"
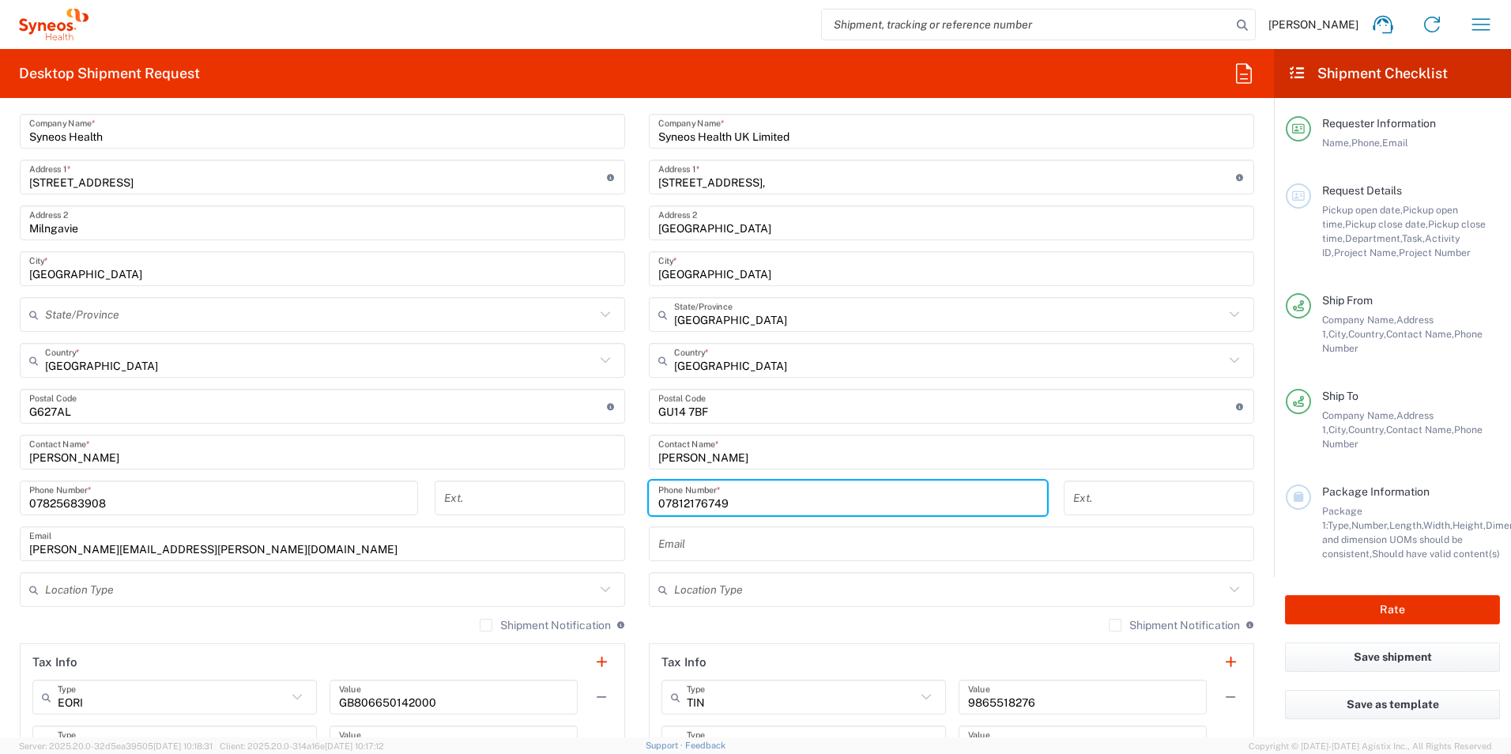
type input "07812176749"
click at [703, 533] on input "text" at bounding box center [951, 544] width 586 height 28
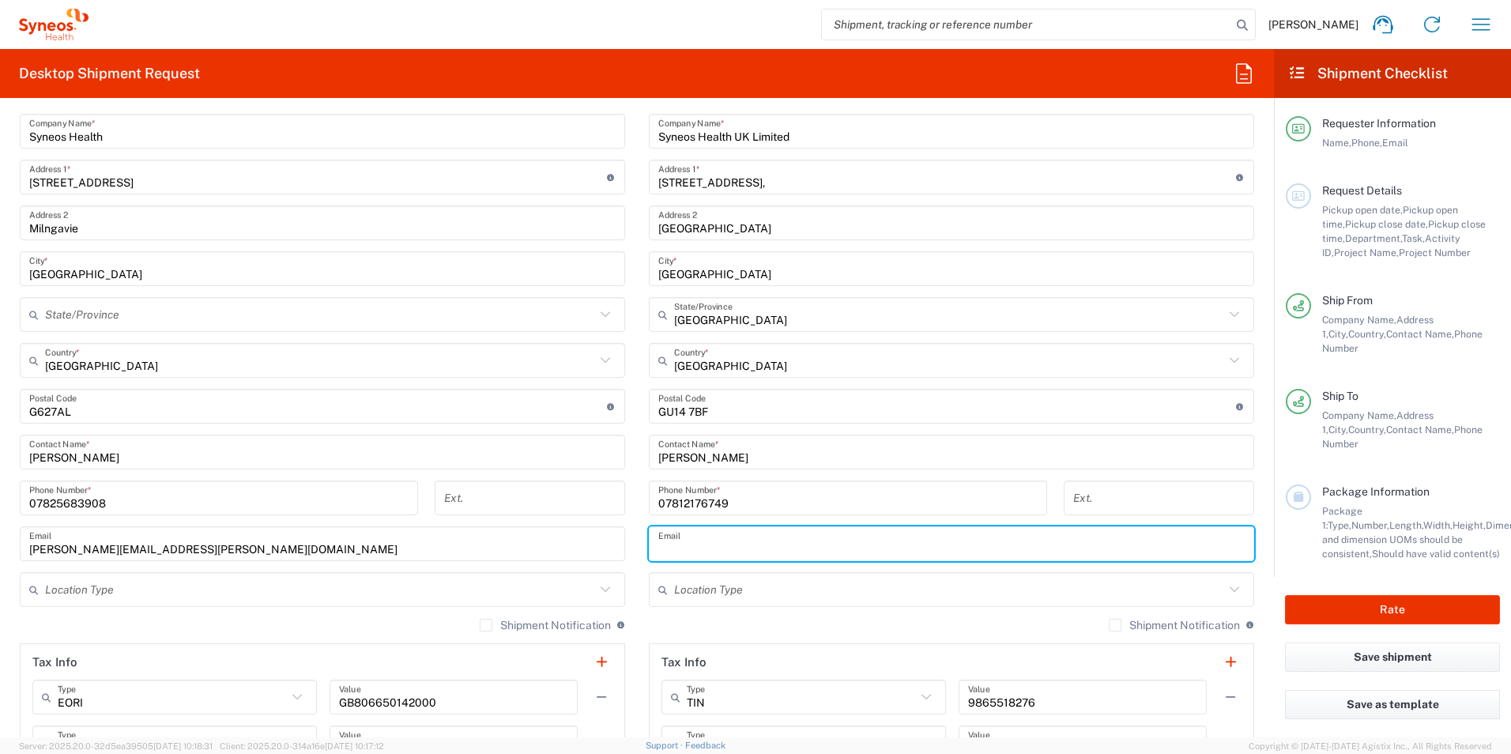
click at [690, 542] on input "text" at bounding box center [951, 544] width 586 height 28
paste input "Farr, Ross <ross.farr@syneoshealth.com>"
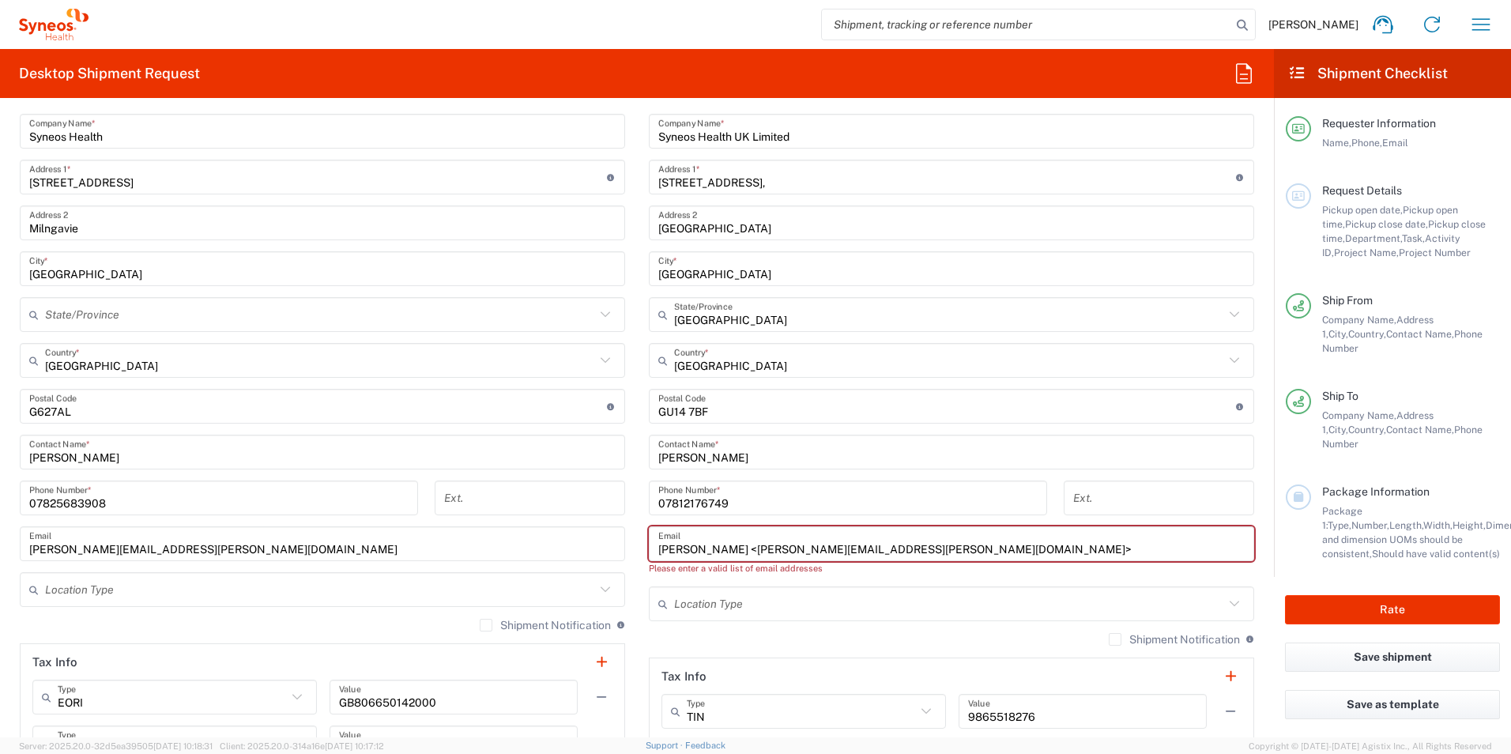
click at [710, 546] on input "Farr, Ross <ross.farr@syneoshealth.com>" at bounding box center [951, 544] width 586 height 28
click at [848, 555] on input "ross.farr@syneoshealth.com>" at bounding box center [951, 544] width 586 height 28
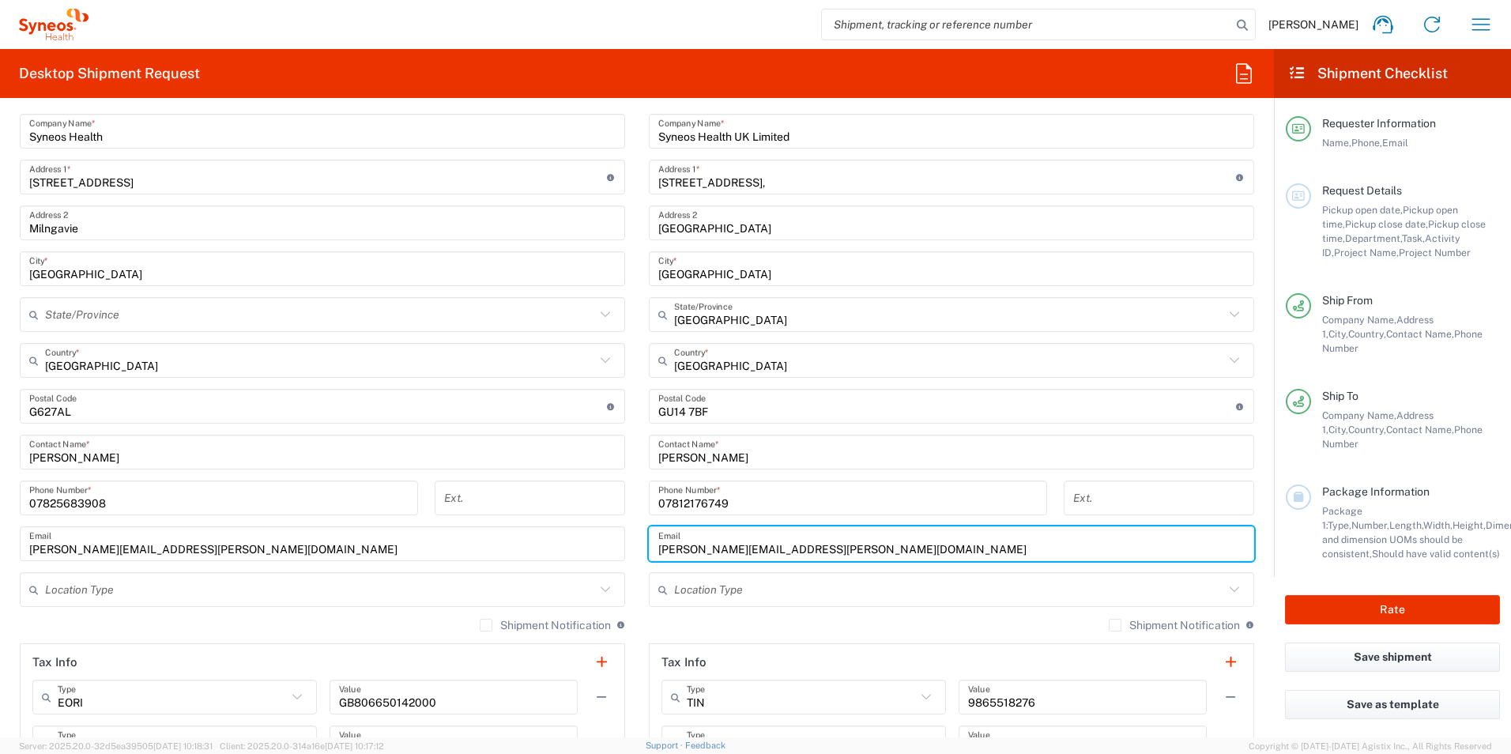
type input "ross.farr@syneoshealth.com"
click at [688, 621] on div "Shipment Notification If checked, a shipment notification email will be sent to…" at bounding box center [951, 630] width 605 height 25
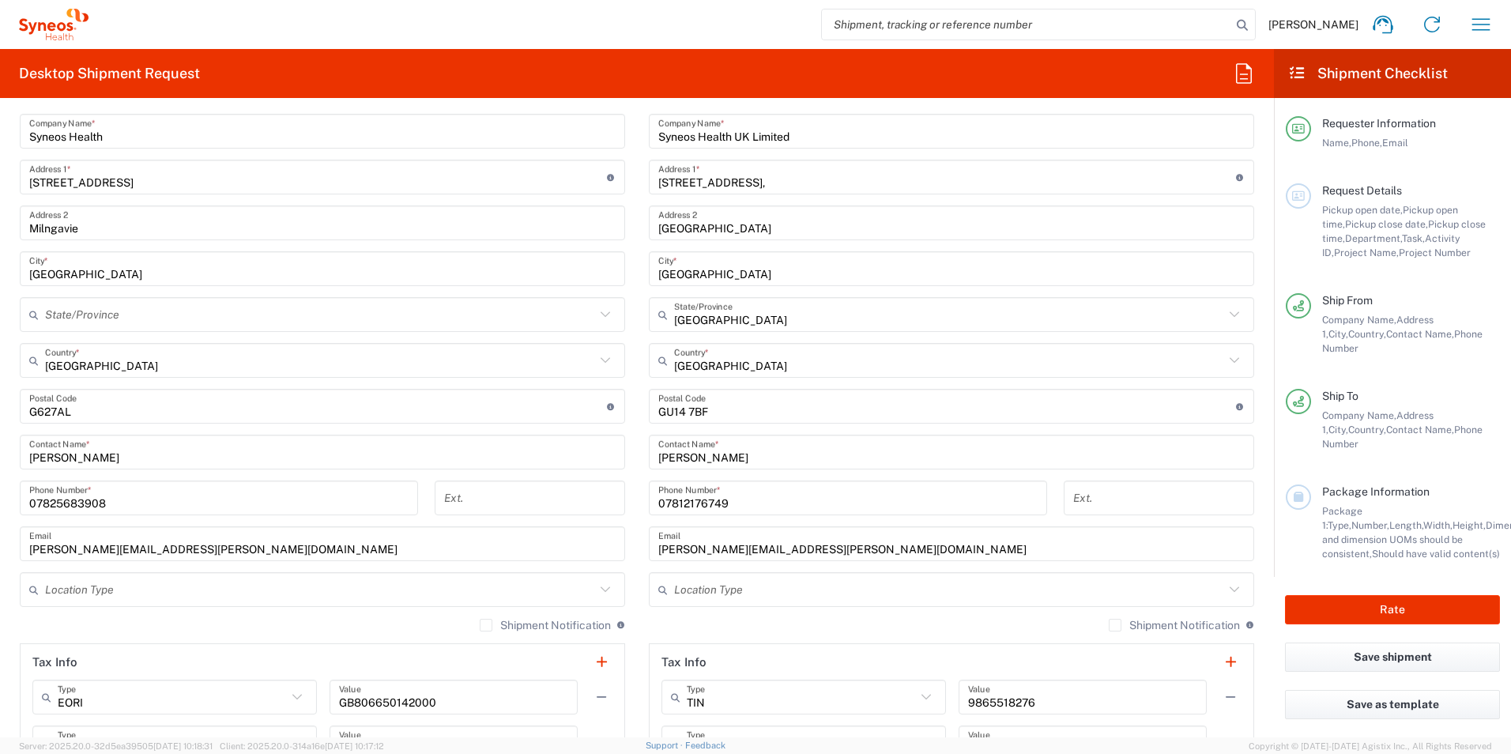
click at [1224, 597] on icon at bounding box center [1234, 589] width 21 height 21
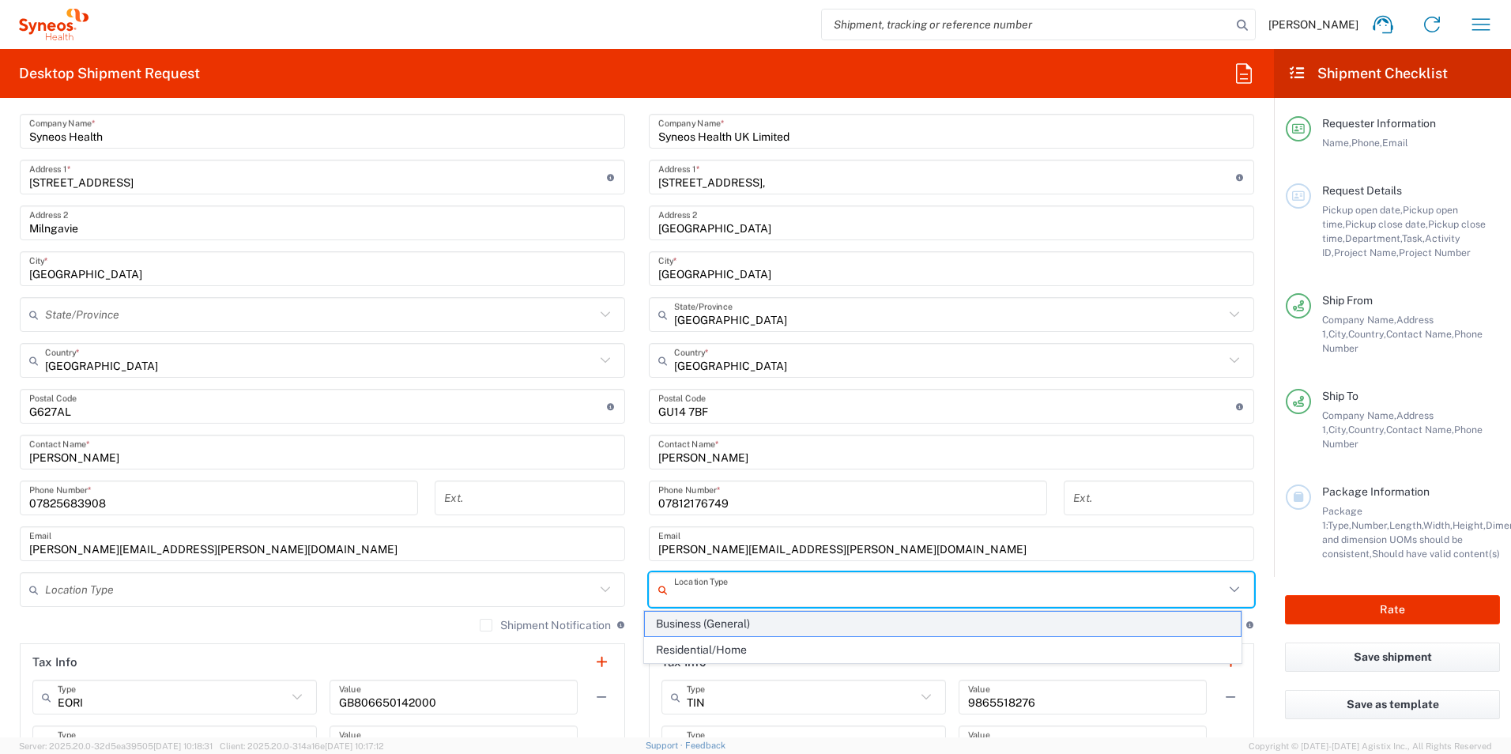
click at [901, 624] on span "Business (General)" at bounding box center [943, 624] width 597 height 24
type input "Business (General)"
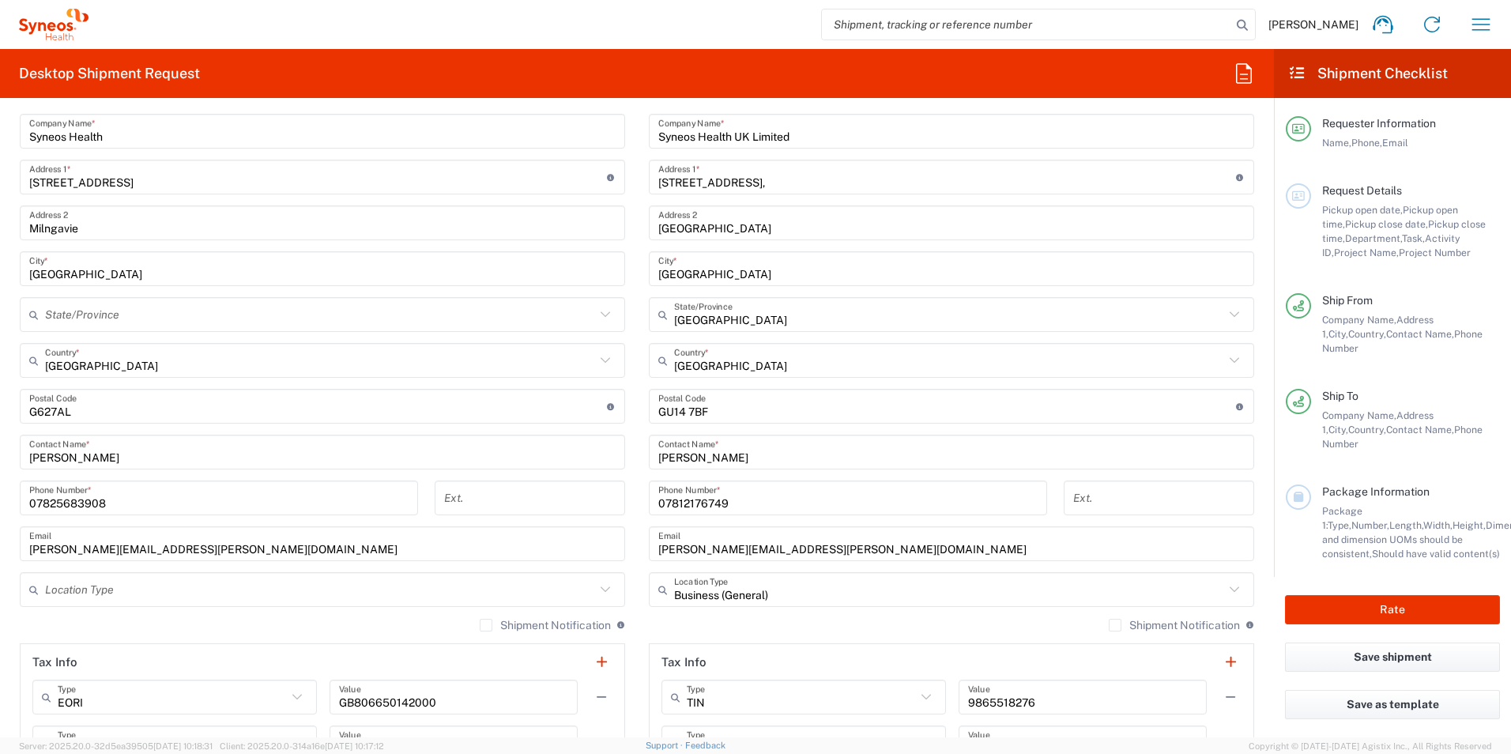
click at [603, 590] on icon at bounding box center [605, 589] width 21 height 21
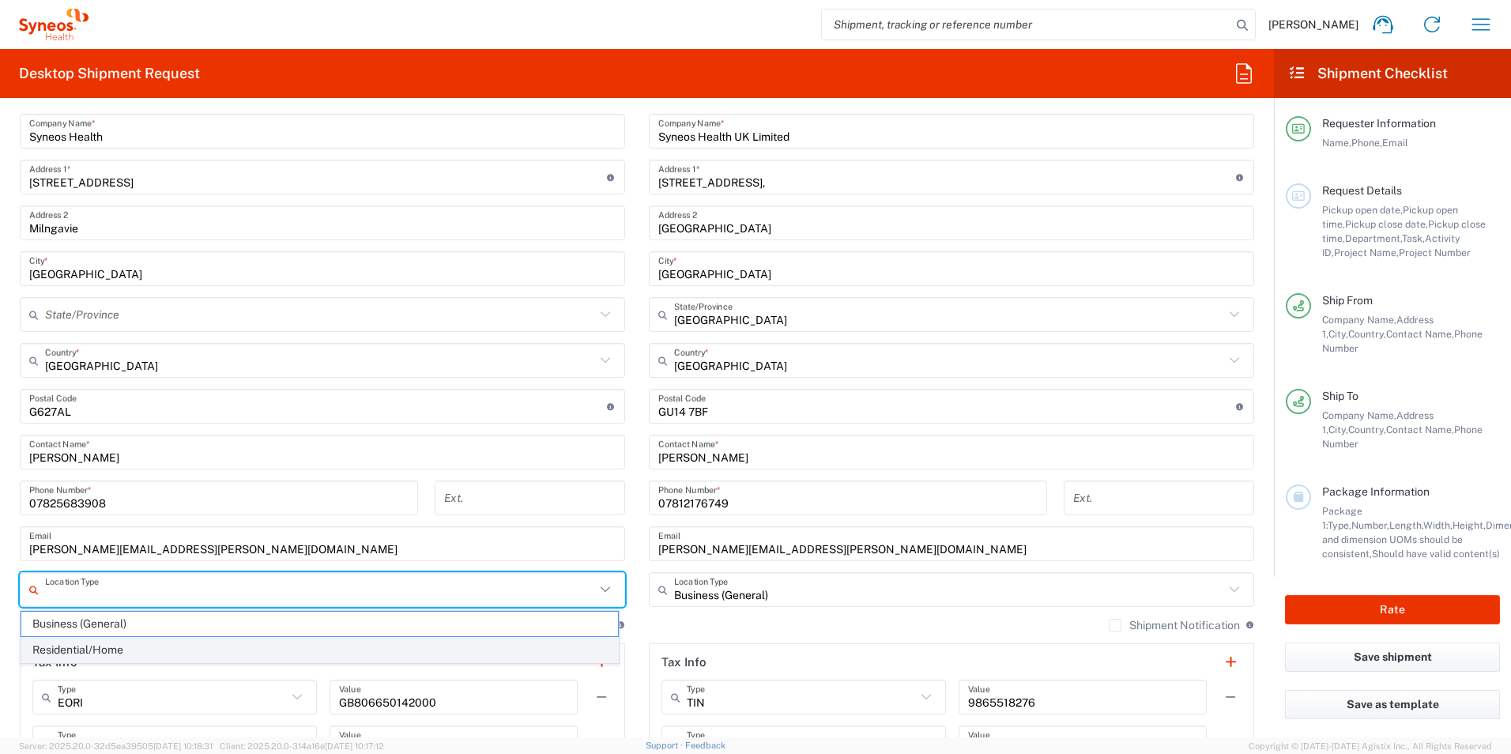
click at [434, 643] on span "Residential/Home" at bounding box center [319, 650] width 597 height 24
type input "Residential/Home"
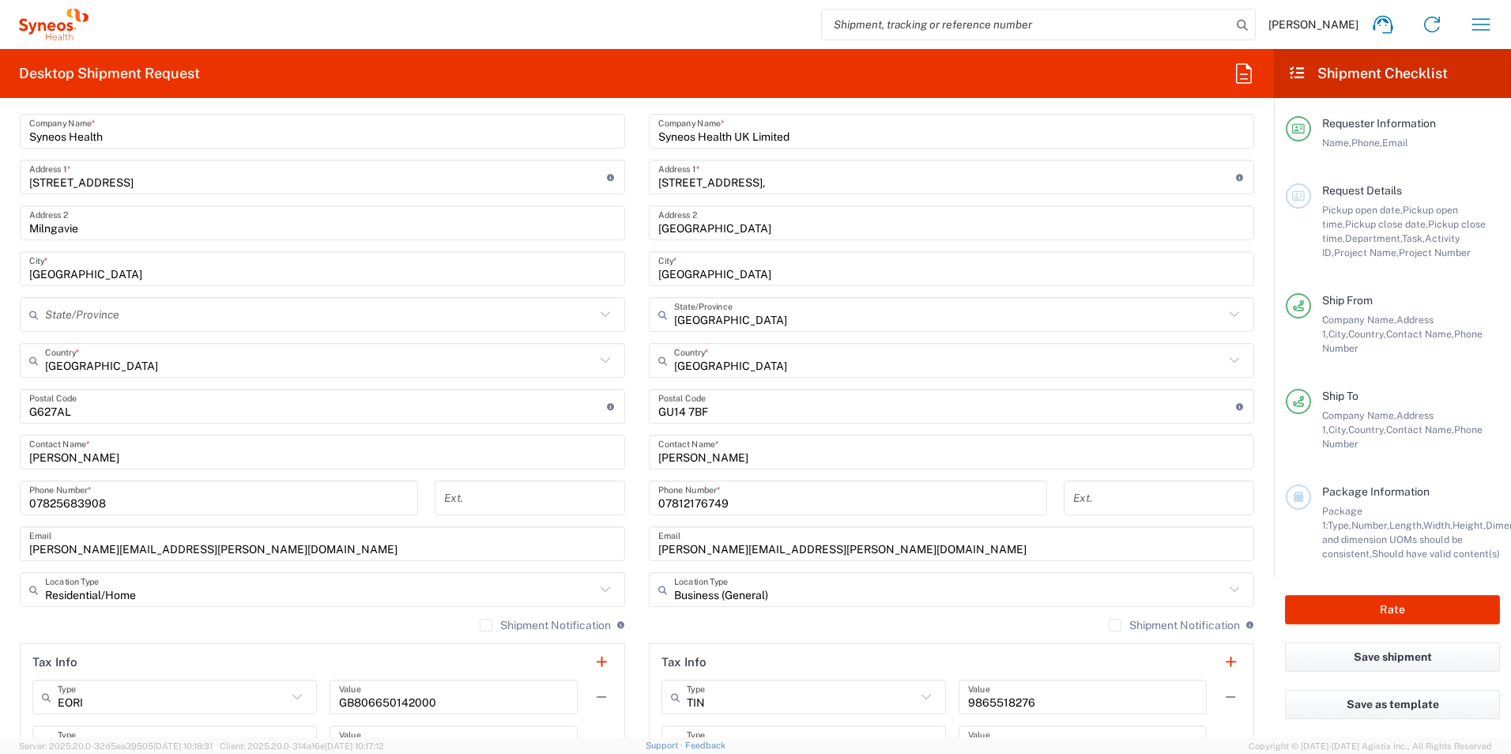
click at [860, 629] on div "Shipment Notification If checked, a shipment notification email will be sent to…" at bounding box center [951, 630] width 605 height 25
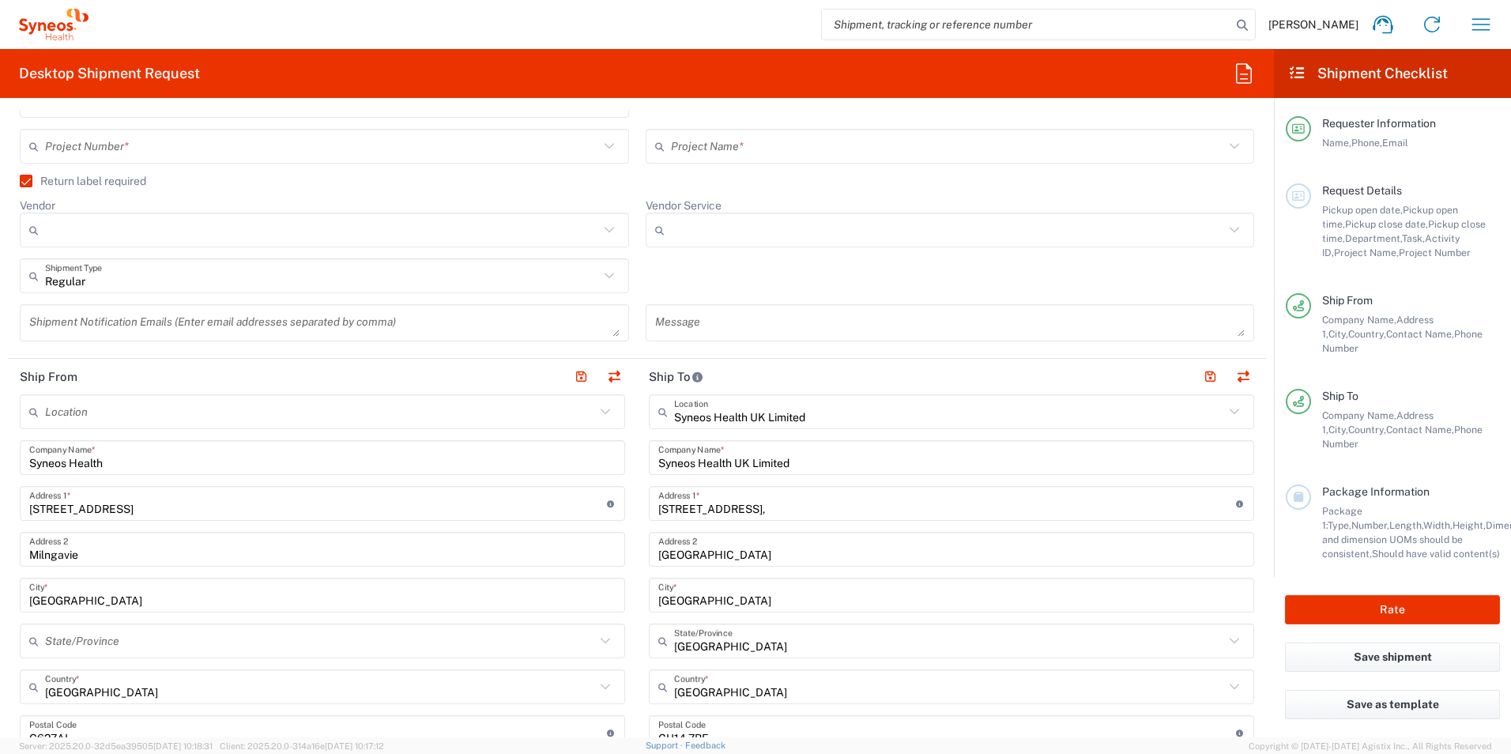
scroll to position [395, 0]
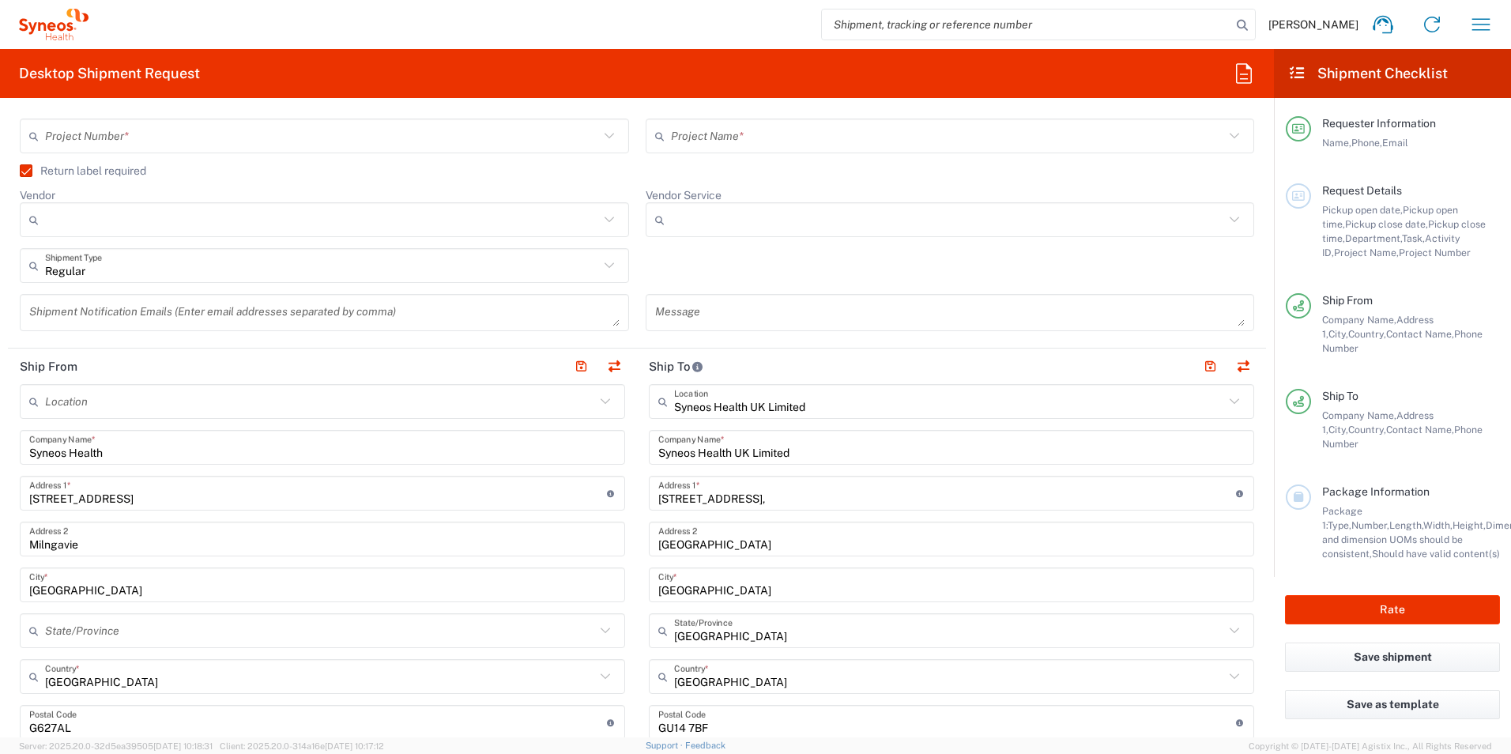
click at [744, 315] on textarea at bounding box center [950, 313] width 590 height 28
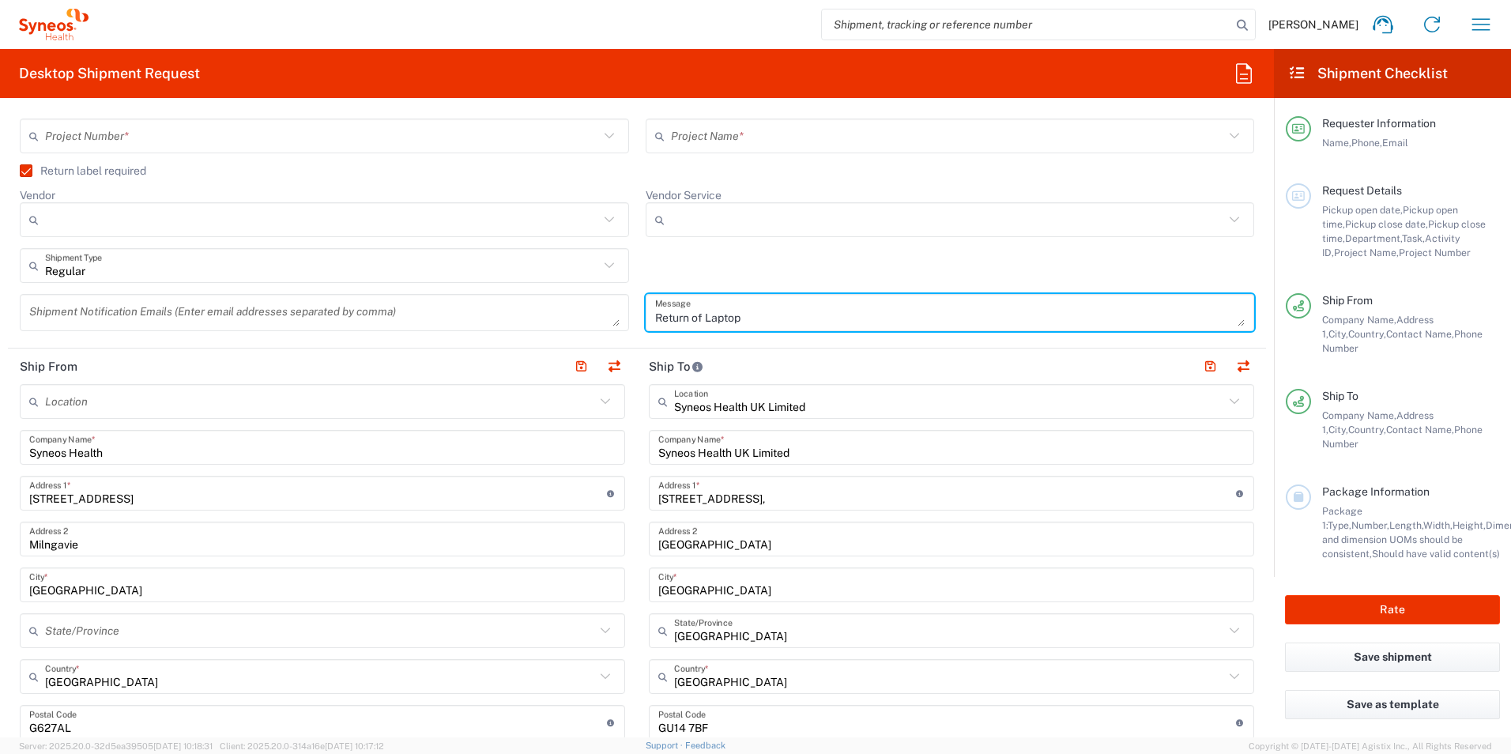
type textarea "Return of Laptop"
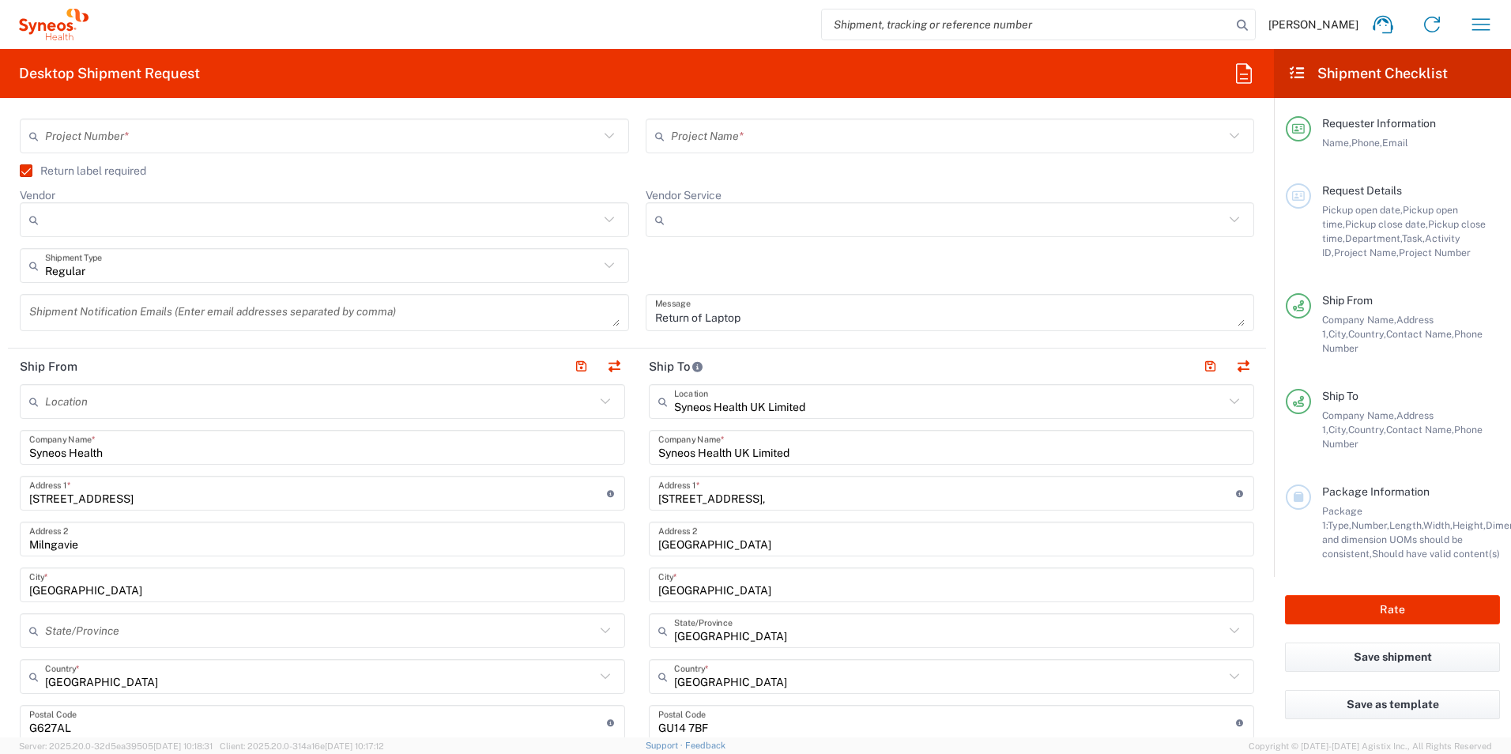
click at [690, 247] on div "Vendor Service No Results Found" at bounding box center [950, 218] width 626 height 60
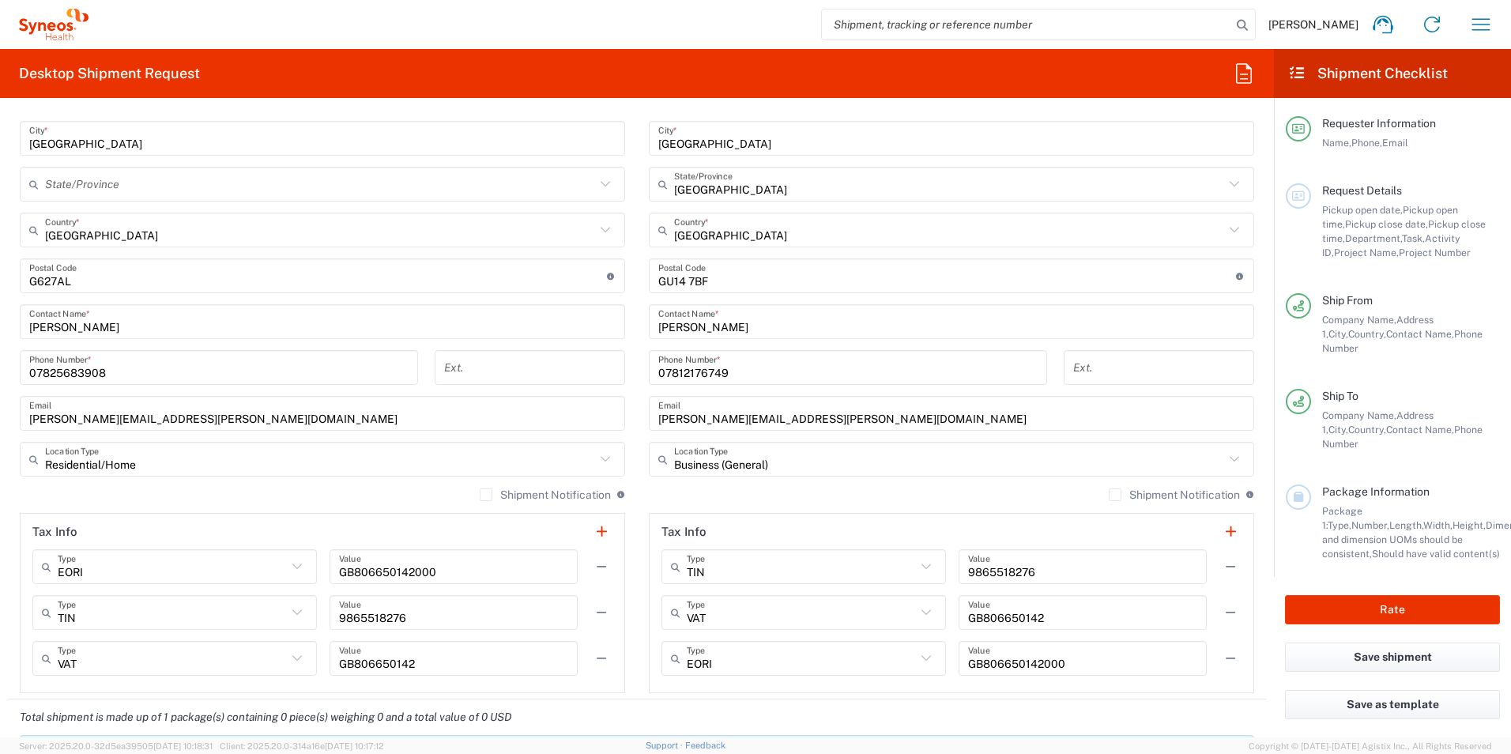
scroll to position [869, 0]
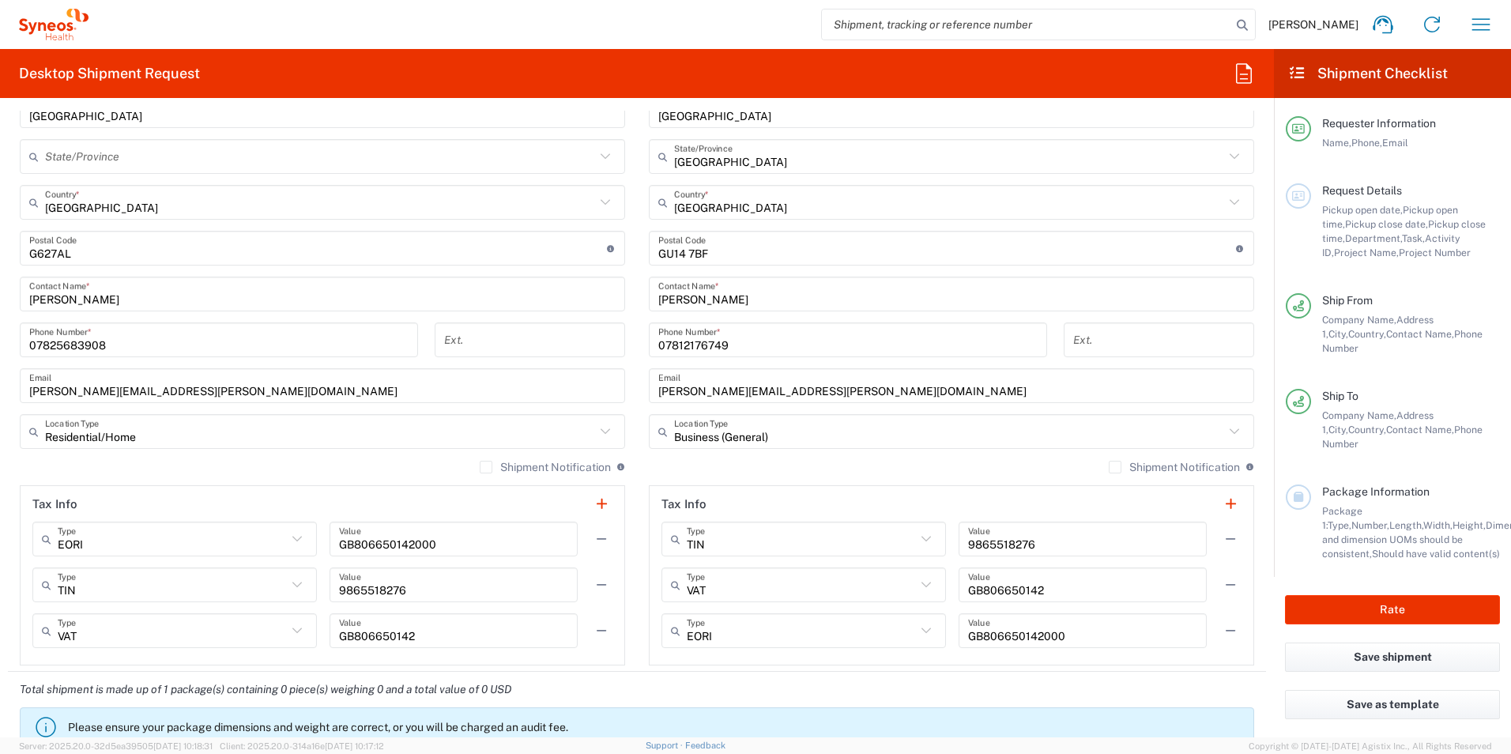
click at [480, 468] on label "Shipment Notification" at bounding box center [545, 467] width 131 height 13
click at [486, 467] on input "Shipment Notification" at bounding box center [486, 467] width 0 height 0
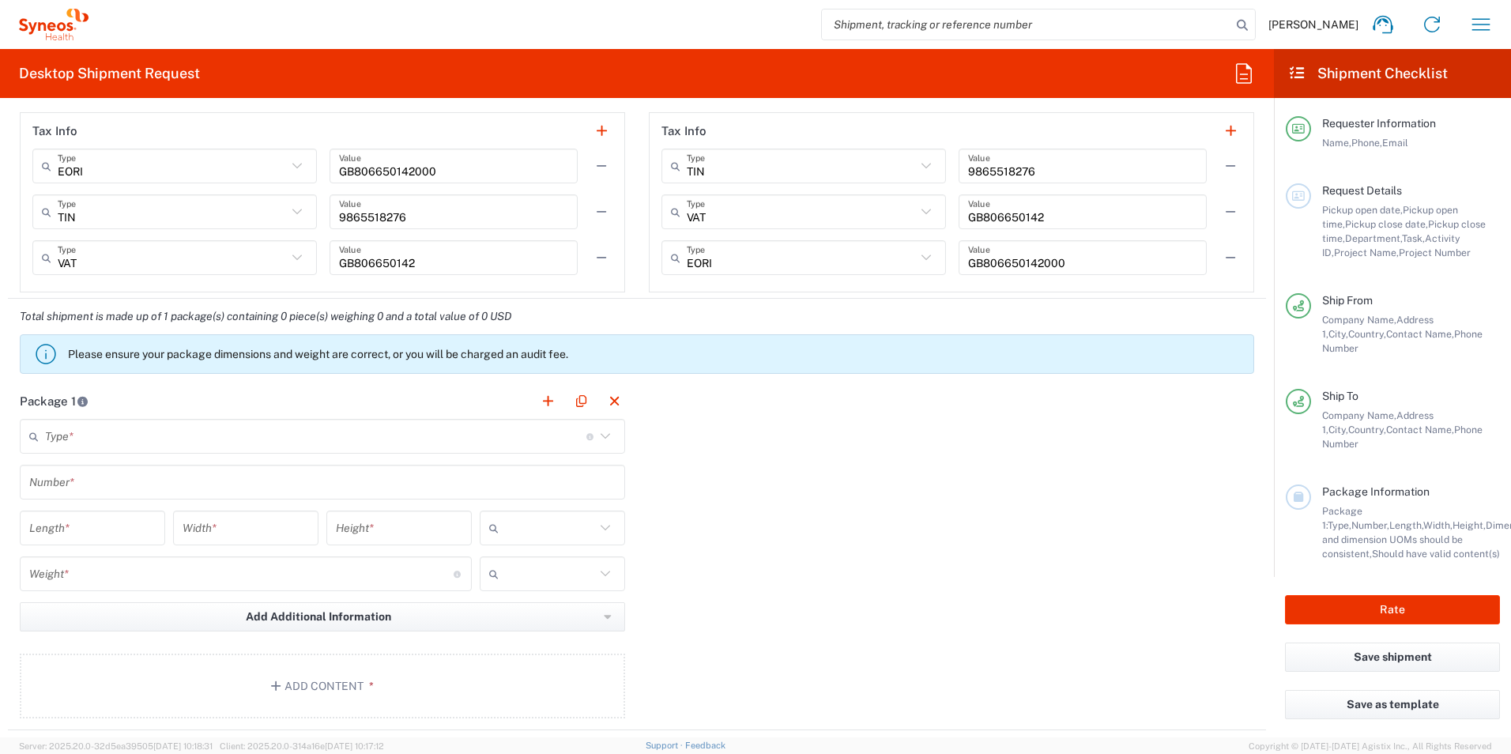
scroll to position [1264, 0]
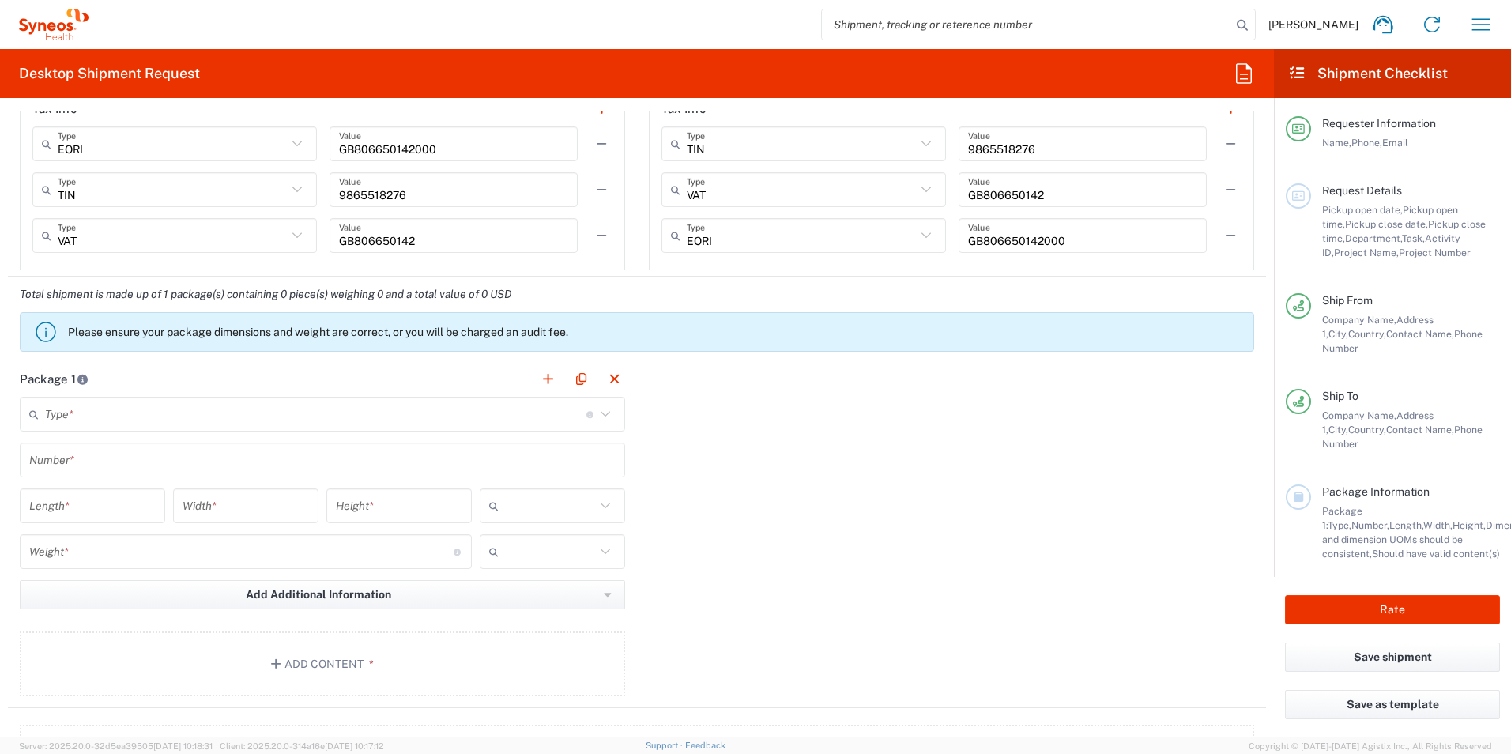
click at [602, 414] on icon at bounding box center [605, 414] width 21 height 21
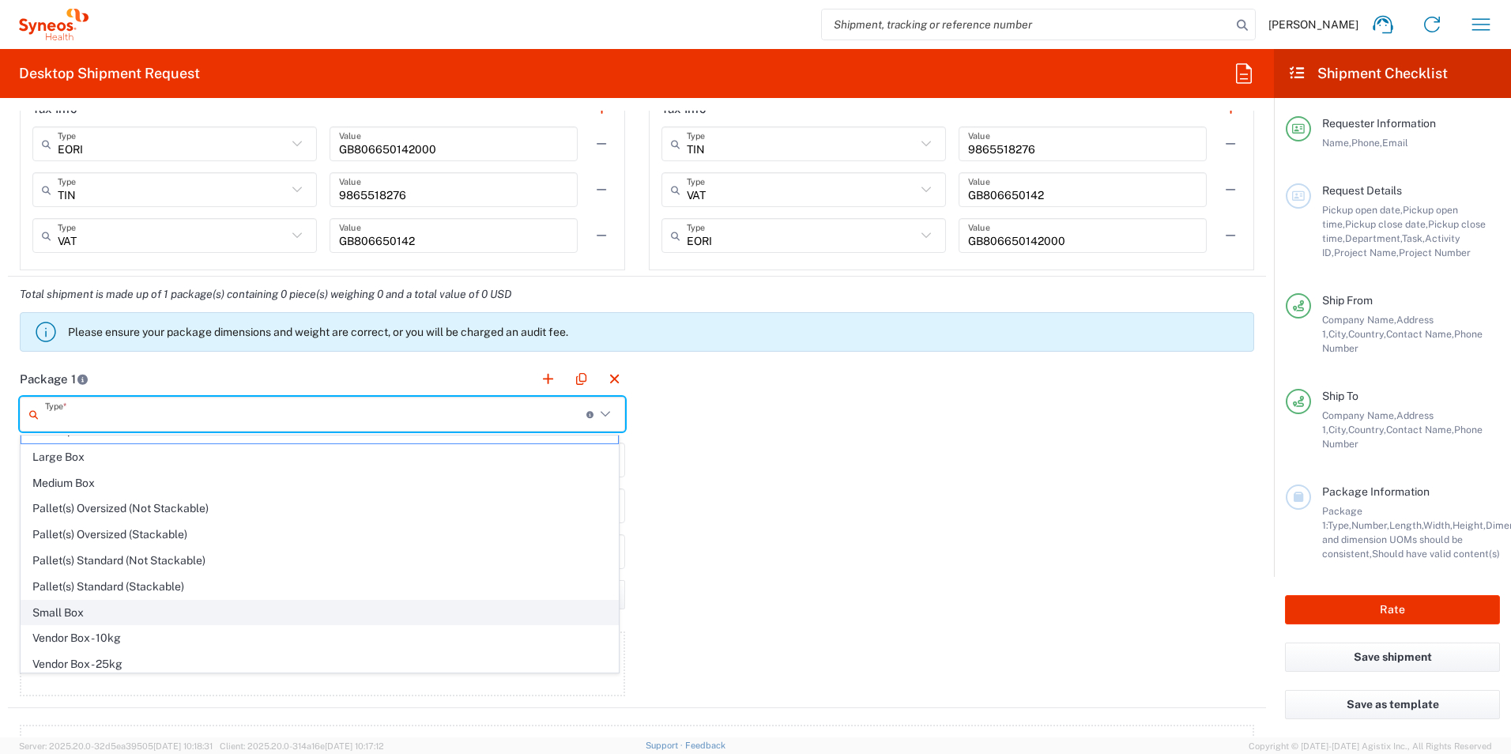
scroll to position [0, 0]
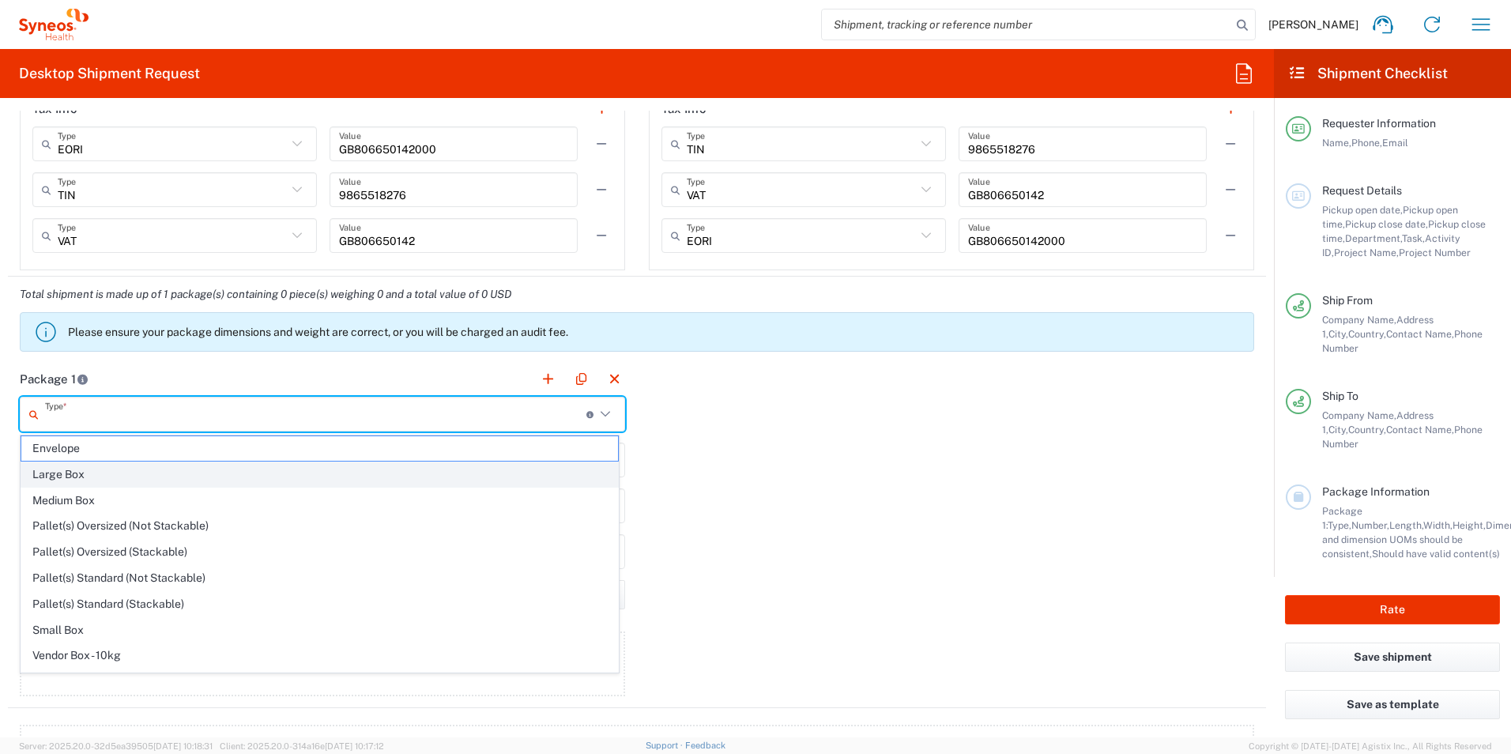
click at [114, 478] on span "Large Box" at bounding box center [319, 474] width 597 height 24
type input "Large Box"
type input "17.5"
type input "12.5"
type input "3"
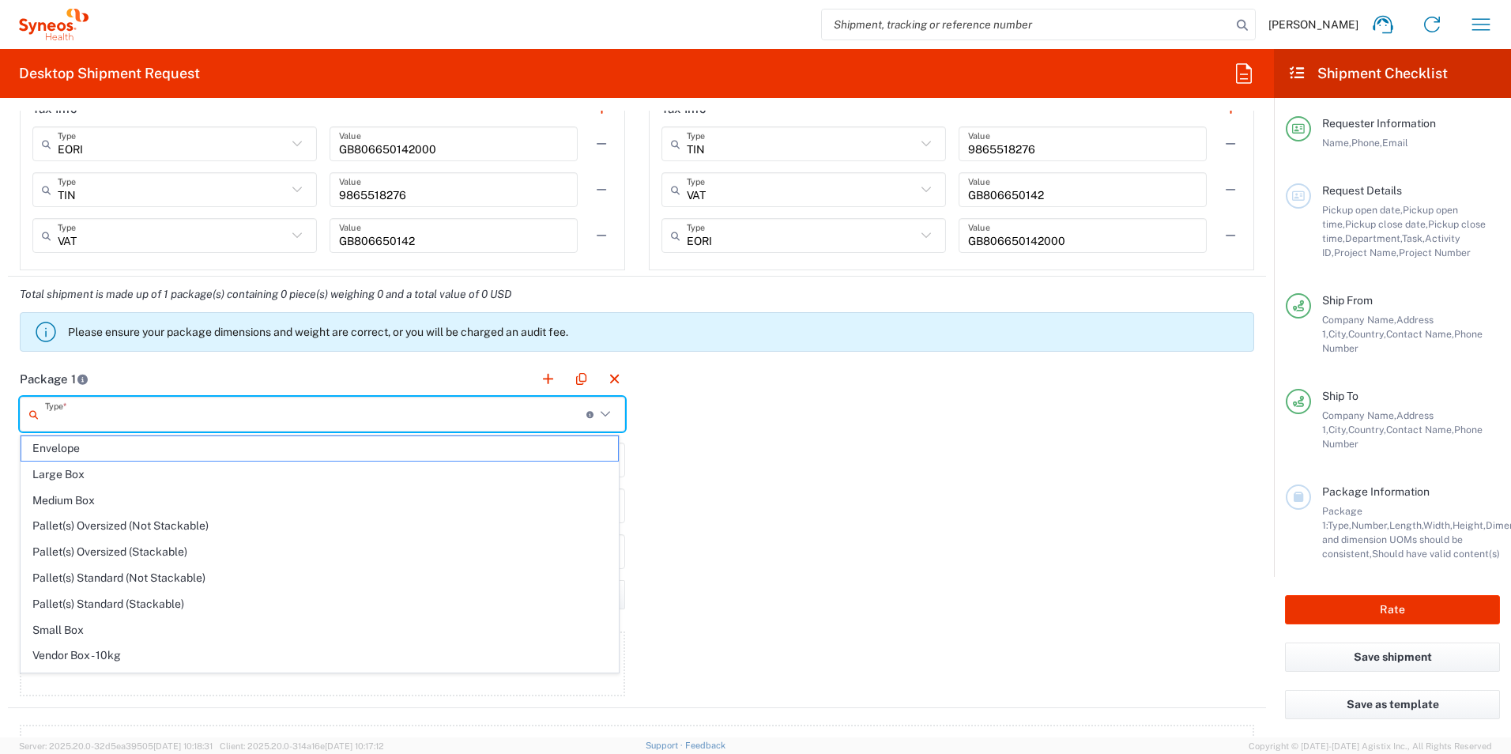
type input "in"
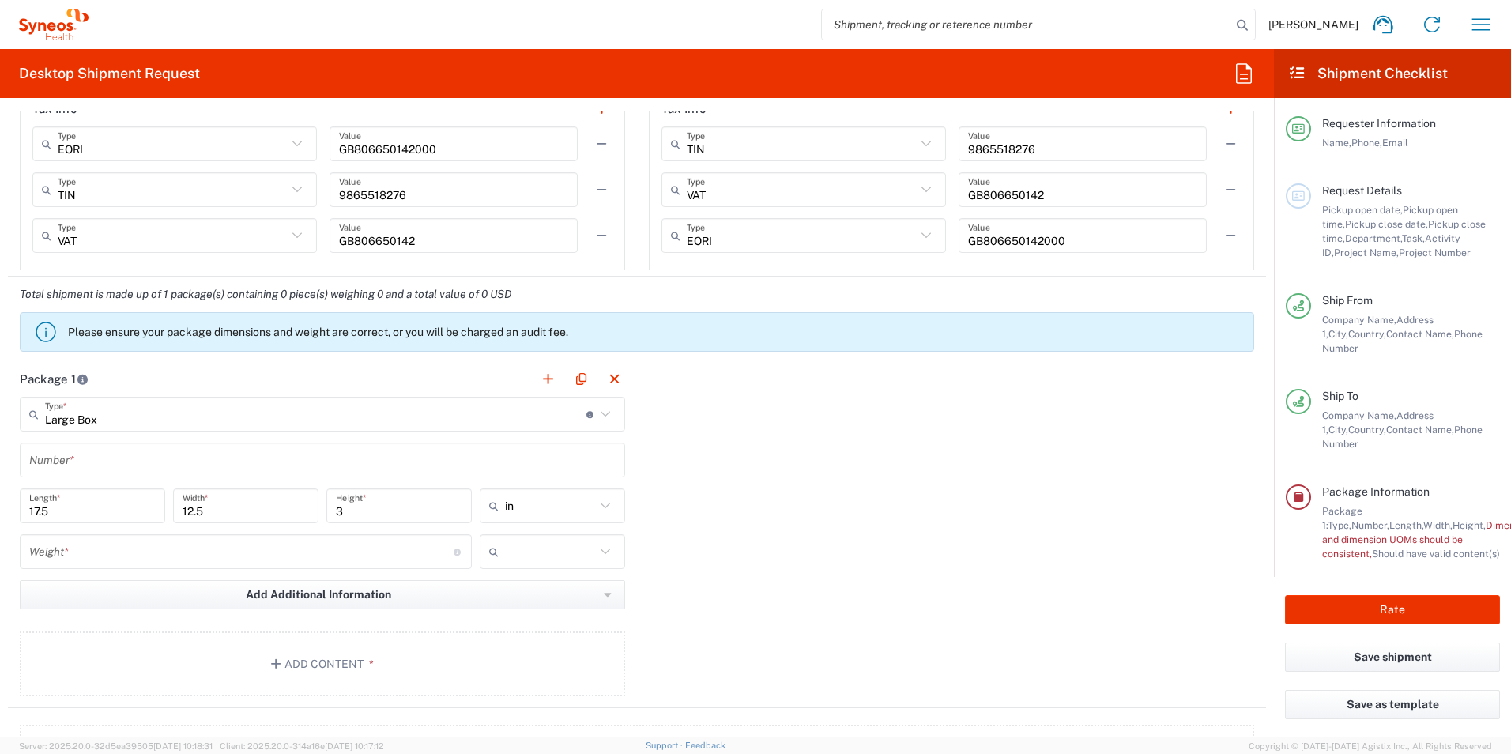
click at [115, 507] on input "17.5" at bounding box center [92, 506] width 126 height 28
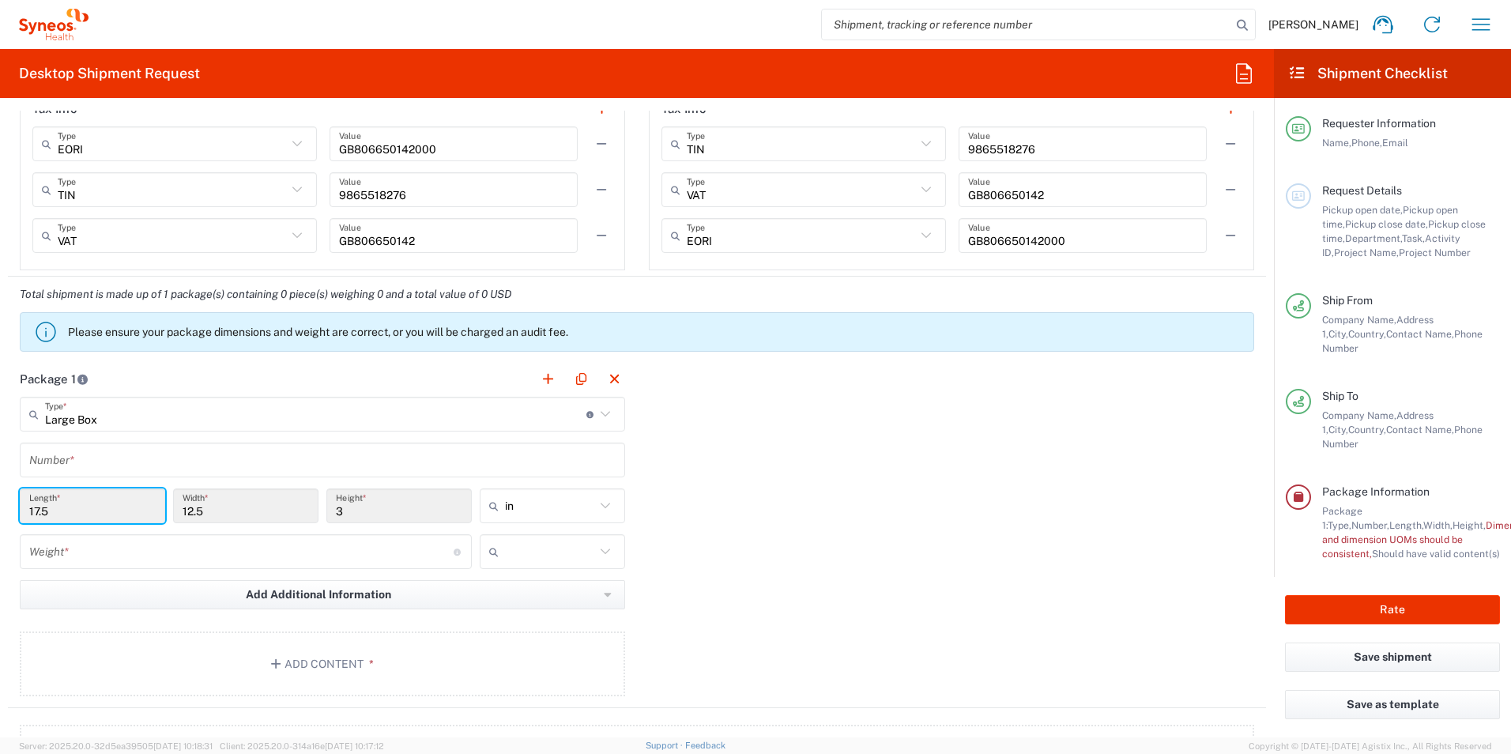
click at [602, 416] on icon at bounding box center [605, 414] width 21 height 21
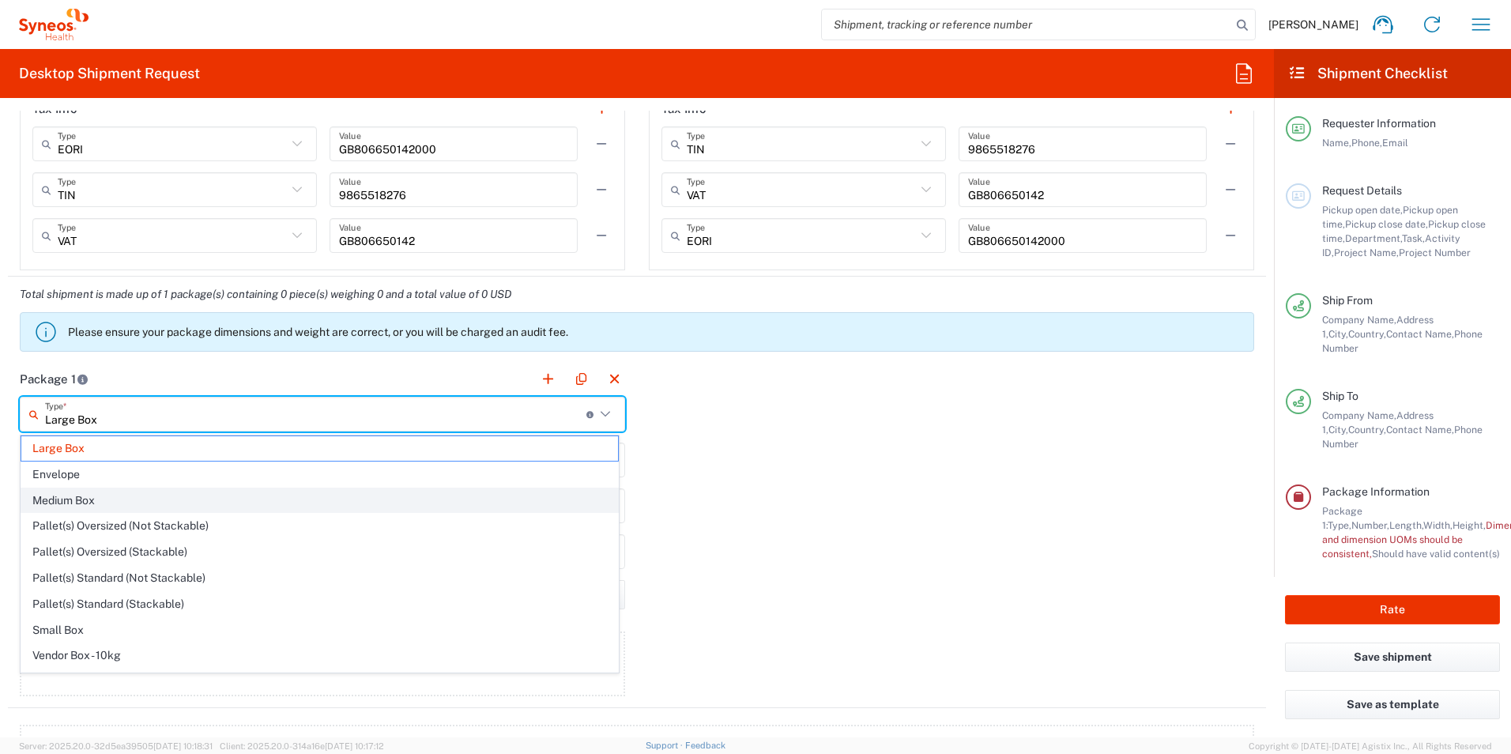
click at [500, 495] on span "Medium Box" at bounding box center [319, 500] width 597 height 24
type input "Medium Box"
type input "13"
type input "11.5"
type input "2.5"
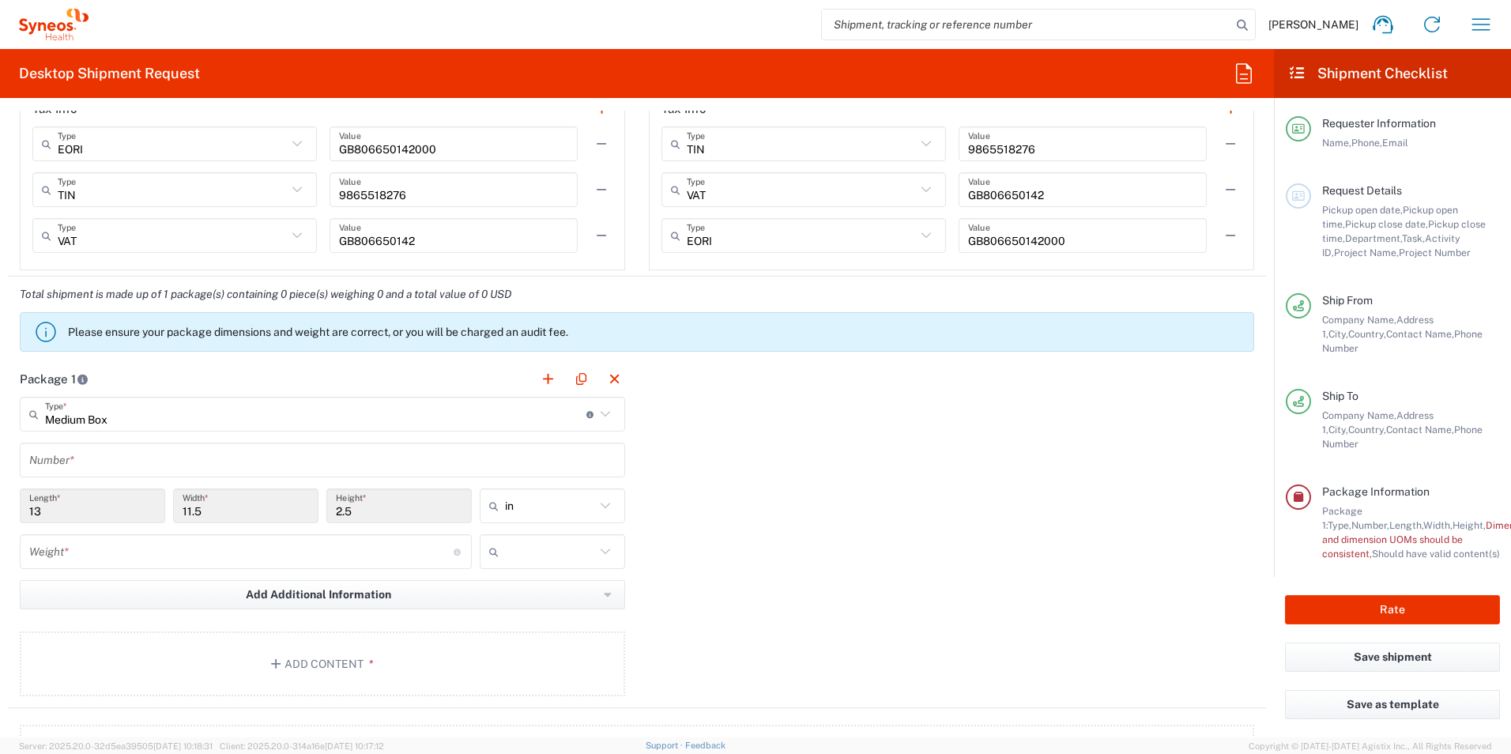
click at [606, 419] on icon at bounding box center [605, 414] width 21 height 21
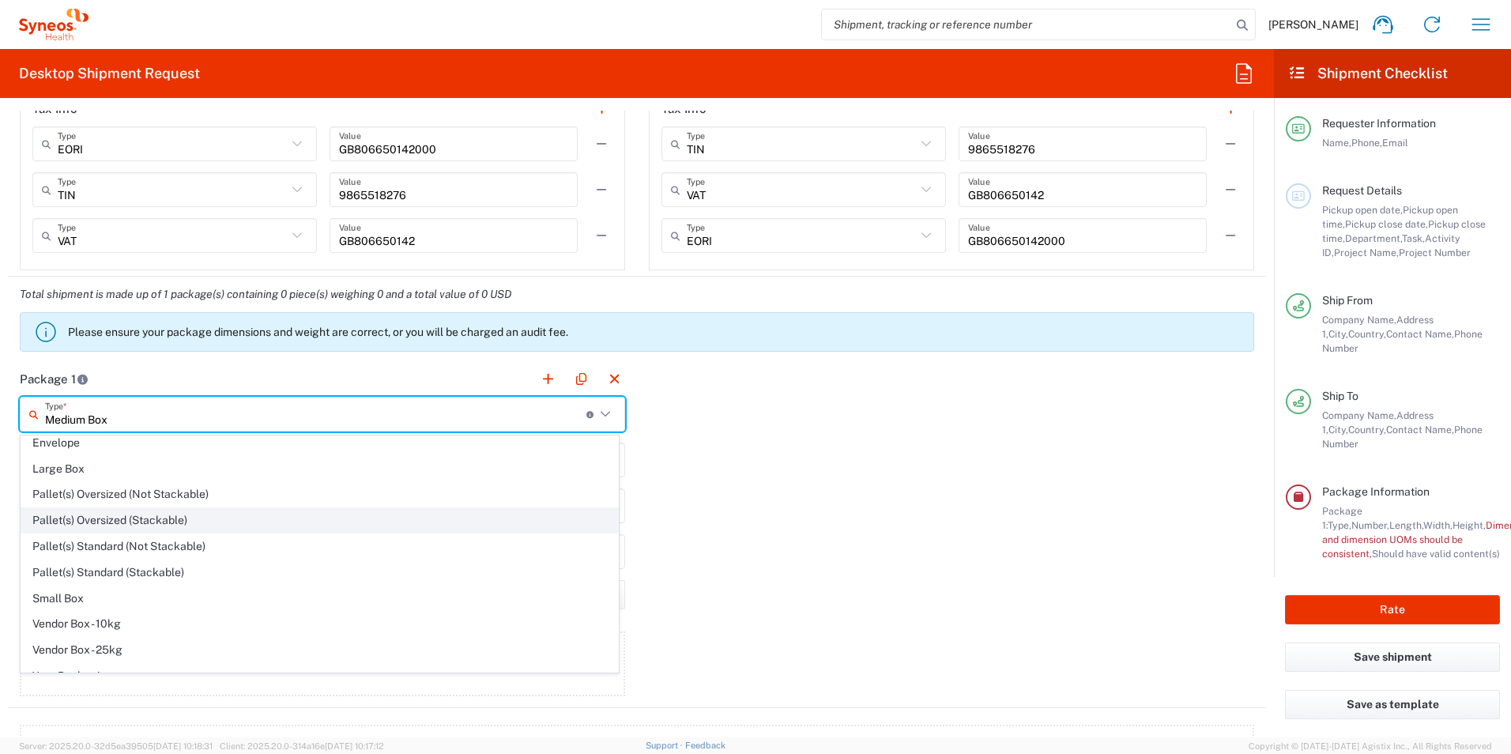
scroll to position [48, 0]
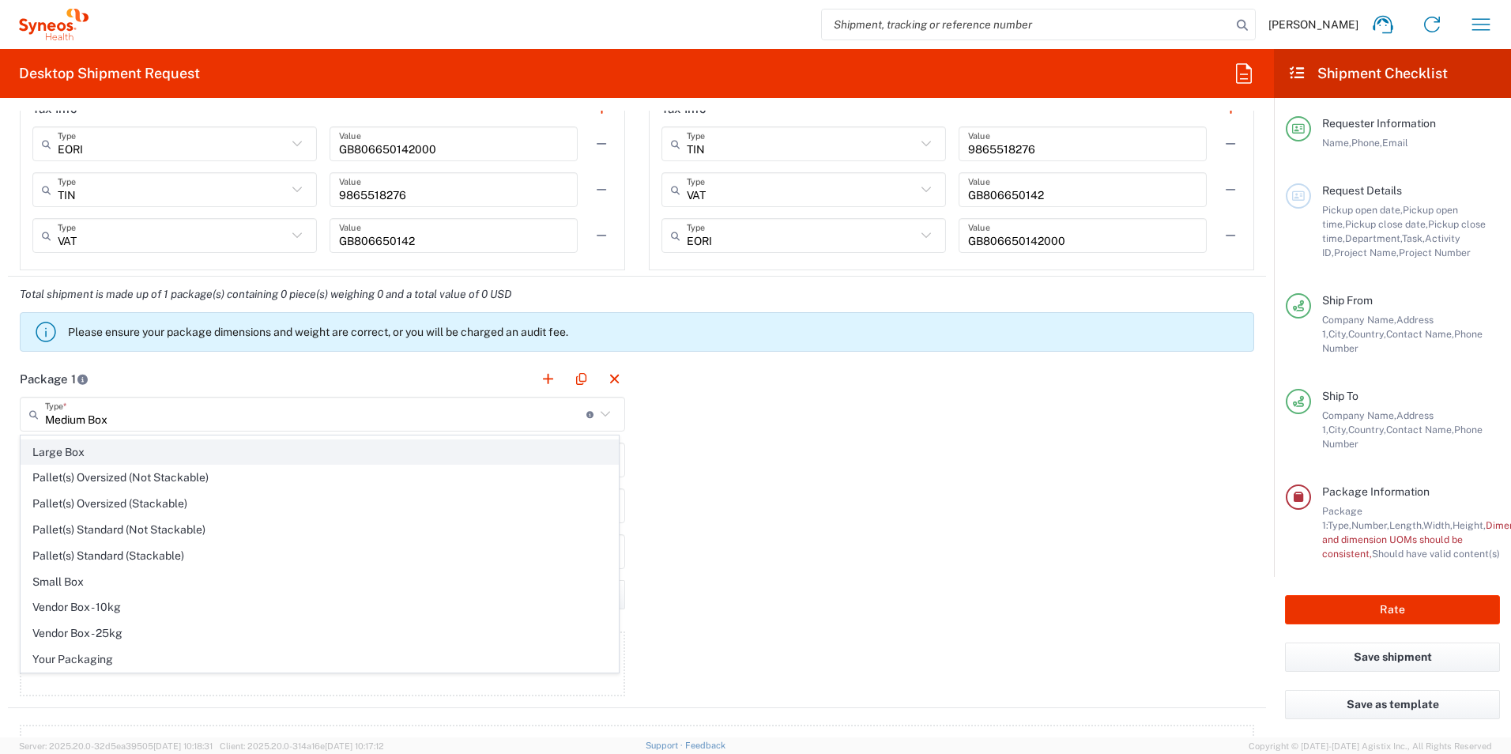
click at [98, 451] on span "Large Box" at bounding box center [319, 452] width 597 height 24
type input "Large Box"
type input "17.5"
type input "12.5"
type input "3"
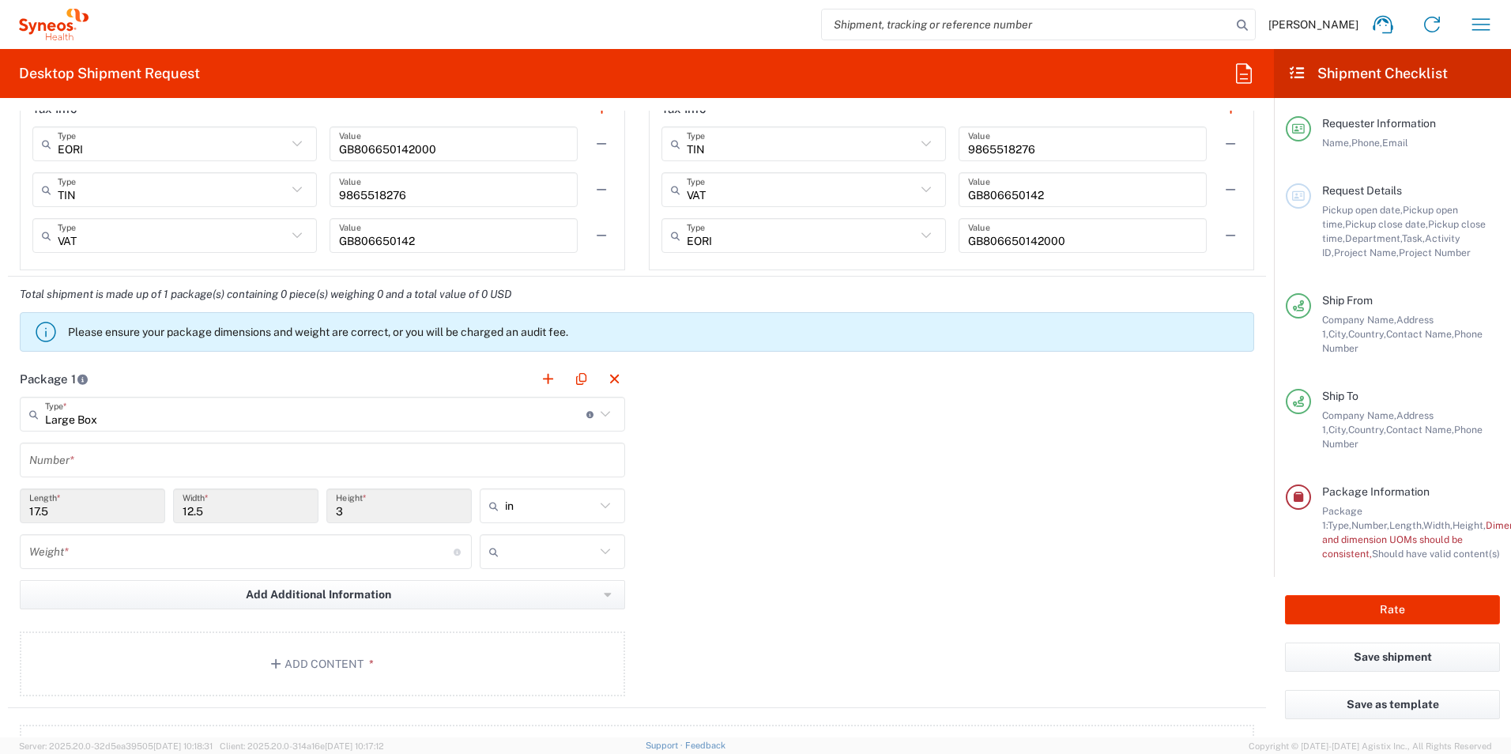
click at [72, 503] on input "17.5" at bounding box center [92, 506] width 126 height 28
click at [445, 548] on input "number" at bounding box center [241, 552] width 424 height 28
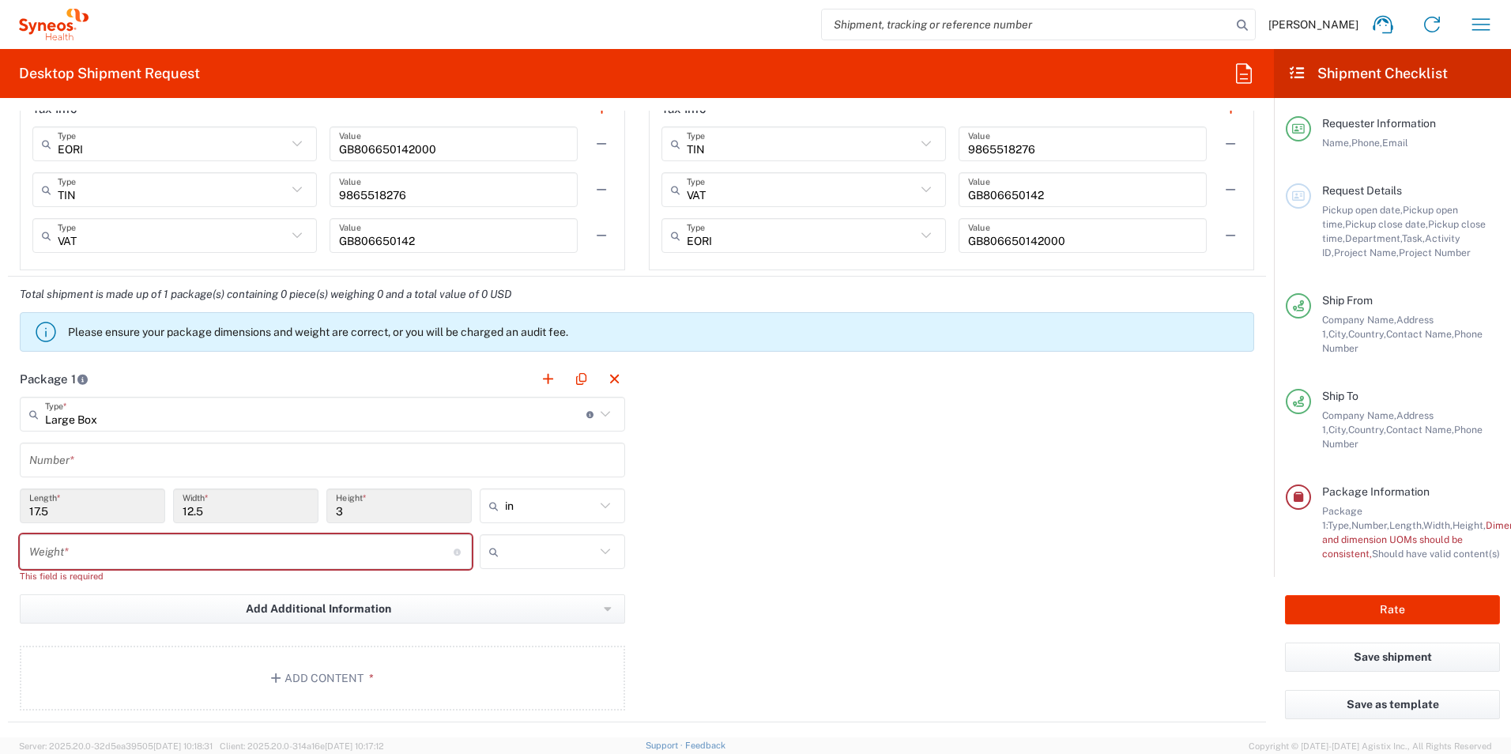
click at [496, 552] on icon at bounding box center [497, 551] width 16 height 25
click at [503, 582] on span "kgs" at bounding box center [547, 586] width 141 height 24
type input "kgs"
click at [328, 552] on input "number" at bounding box center [241, 552] width 424 height 28
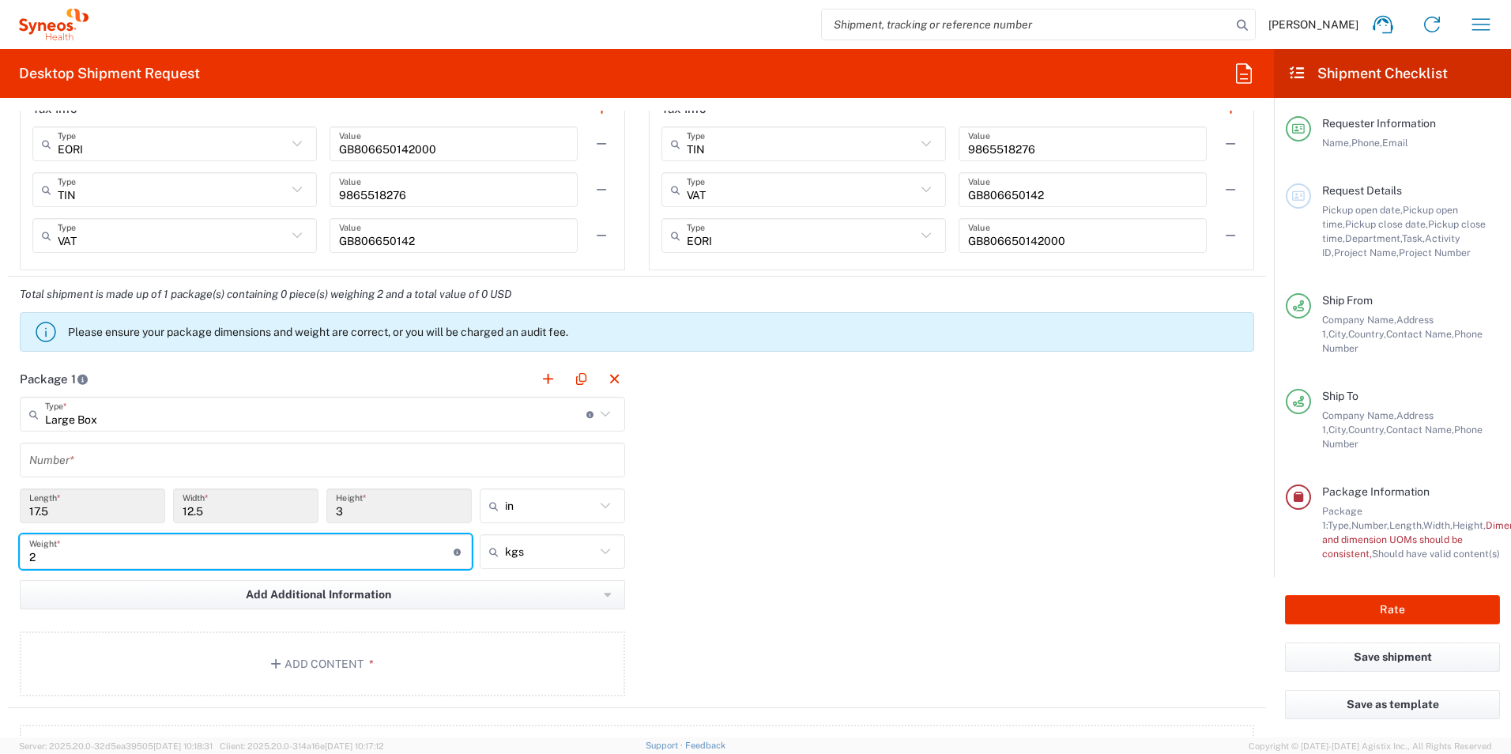
type input "2"
click at [756, 529] on div "Package 1 Large Box Type * Material used to package goods Medium Box Envelope L…" at bounding box center [637, 534] width 1258 height 347
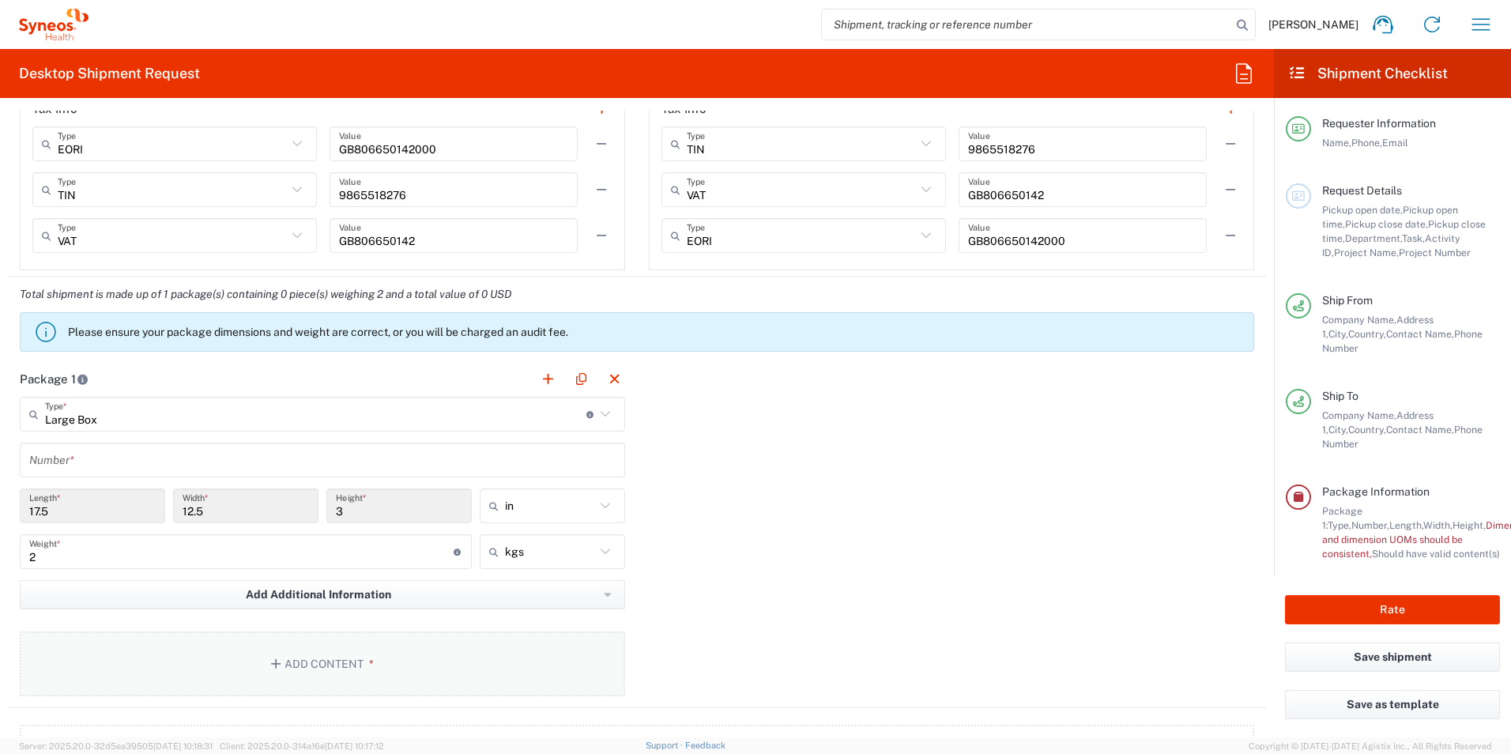
click at [419, 650] on button "Add Content *" at bounding box center [322, 663] width 605 height 65
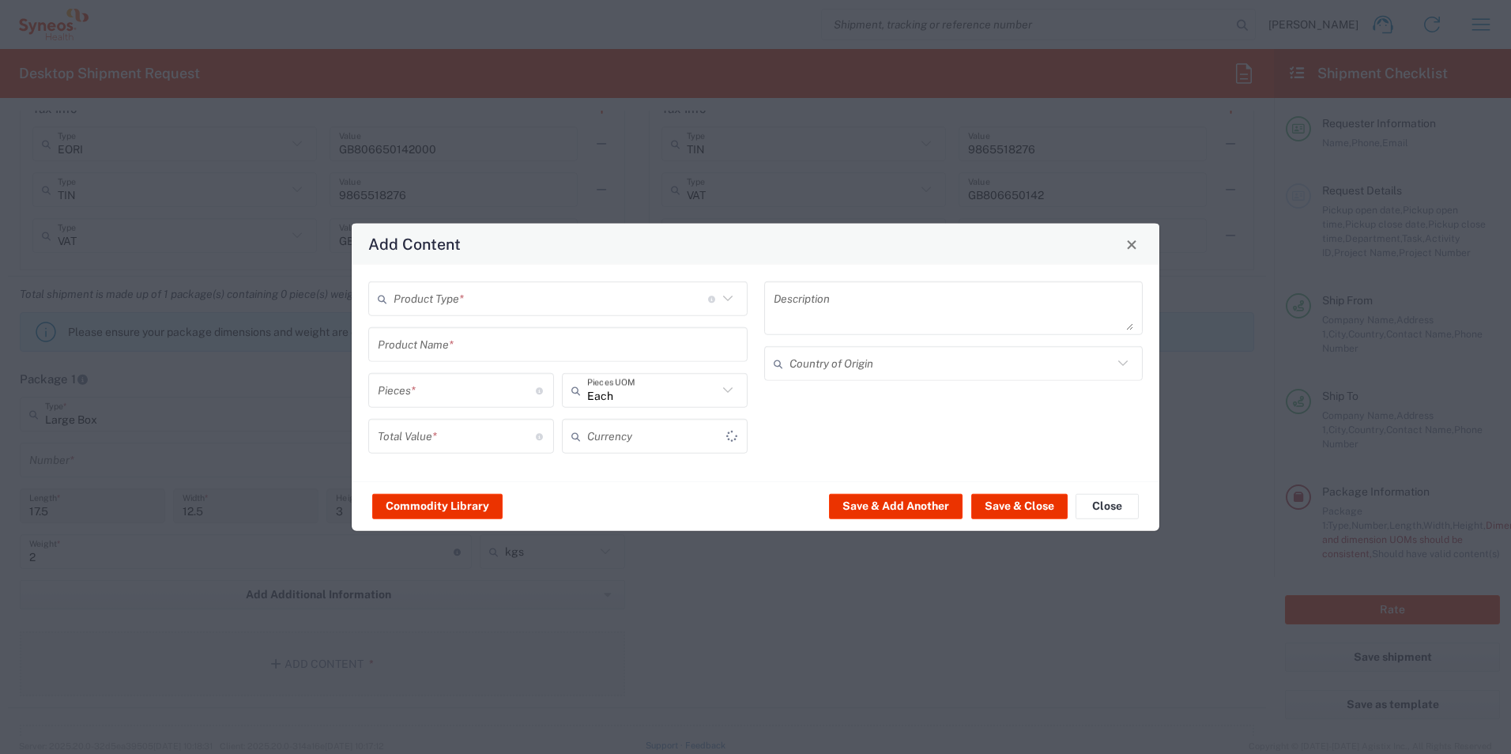
type input "US Dollar"
click at [726, 304] on icon at bounding box center [728, 298] width 21 height 21
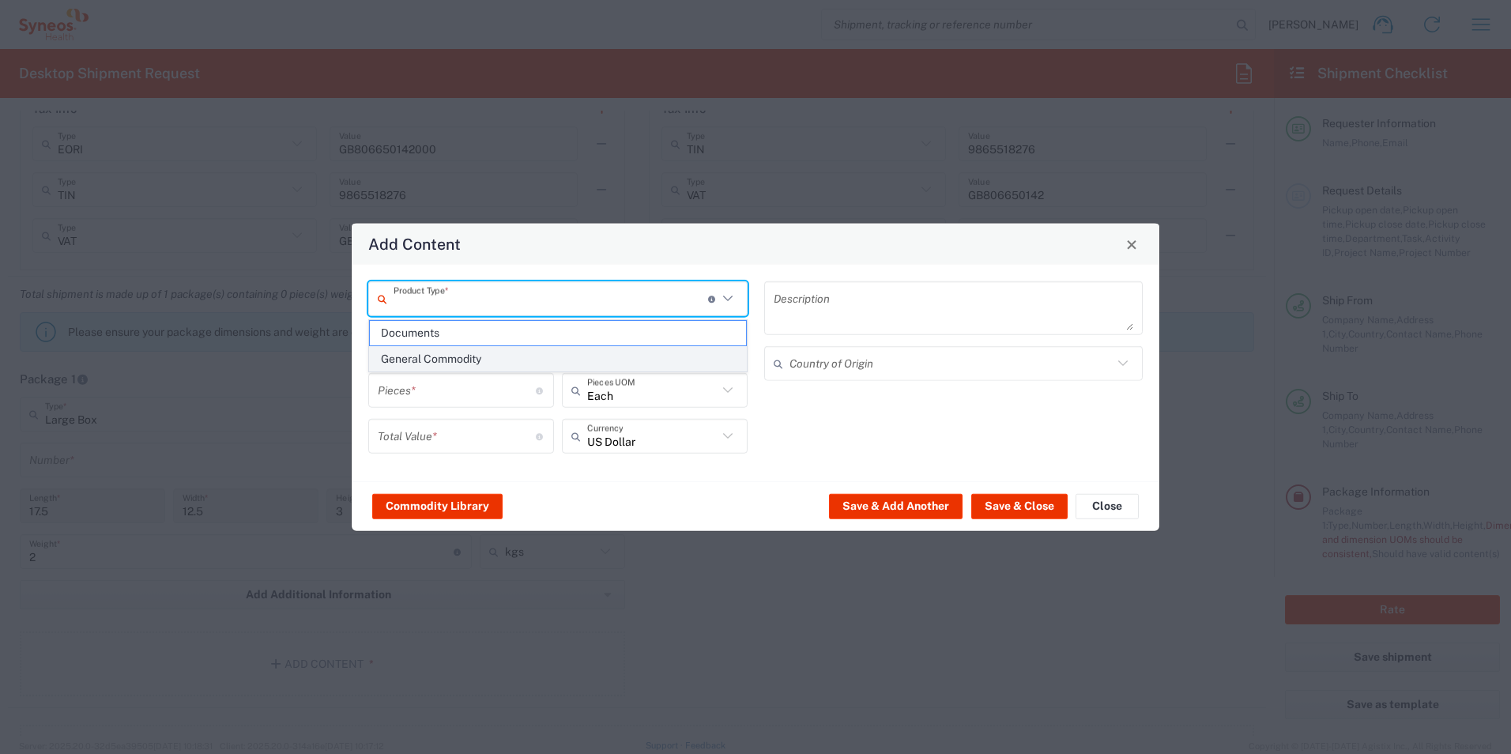
click at [537, 350] on span "General Commodity" at bounding box center [558, 359] width 376 height 24
type input "General Commodity"
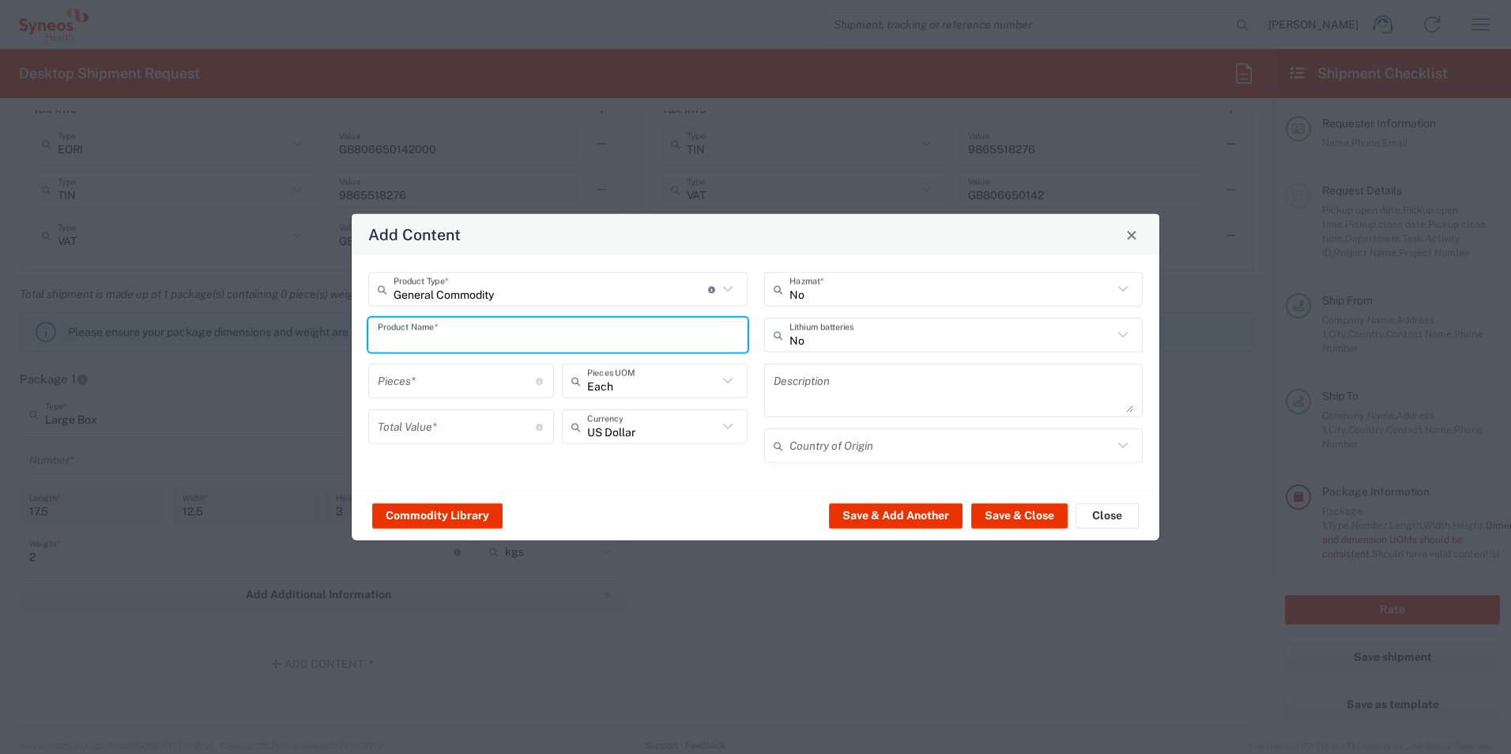
click at [527, 343] on input "text" at bounding box center [558, 335] width 360 height 28
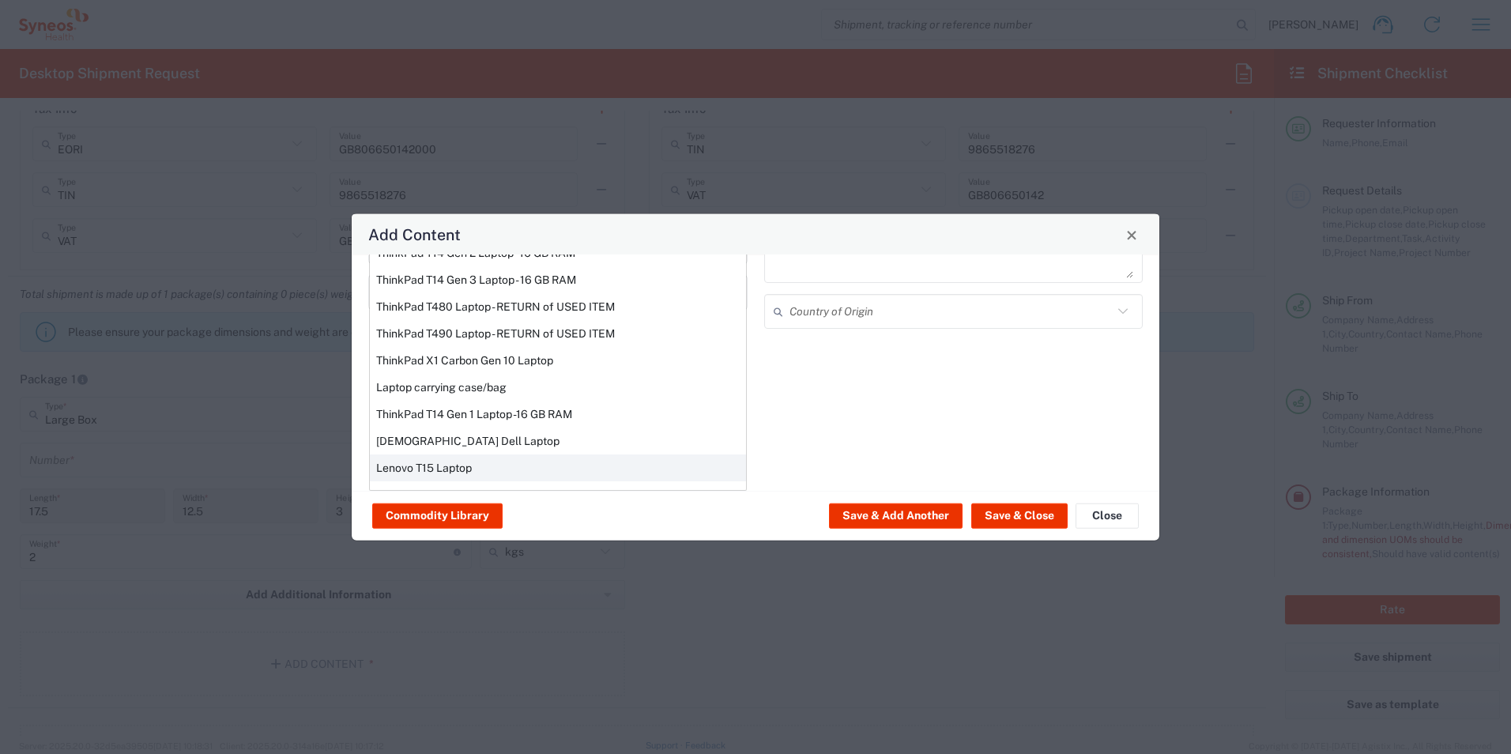
scroll to position [199, 0]
click at [513, 337] on div "ThinkPad T490 Laptop - RETURN of USED ITEM" at bounding box center [558, 334] width 376 height 27
type input "ThinkPad T490 Laptop - RETURN of USED ITEM"
type input "1"
type input "200"
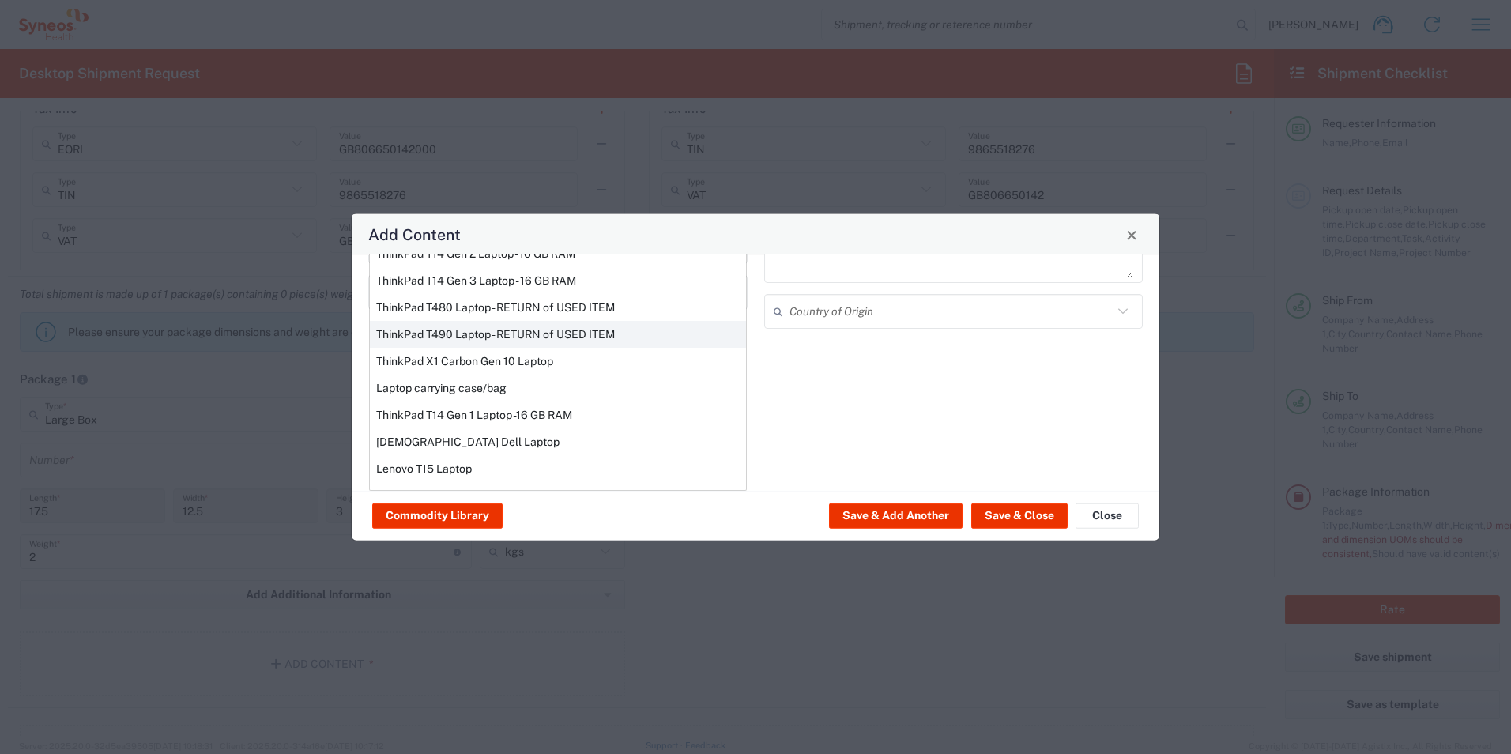
type textarea "Lenovo-Core i7 8565U - 1.8 GHz -16 GB DDR4 - 512 GB SSD / 14" - IPS"
type input "China"
type input "Yes"
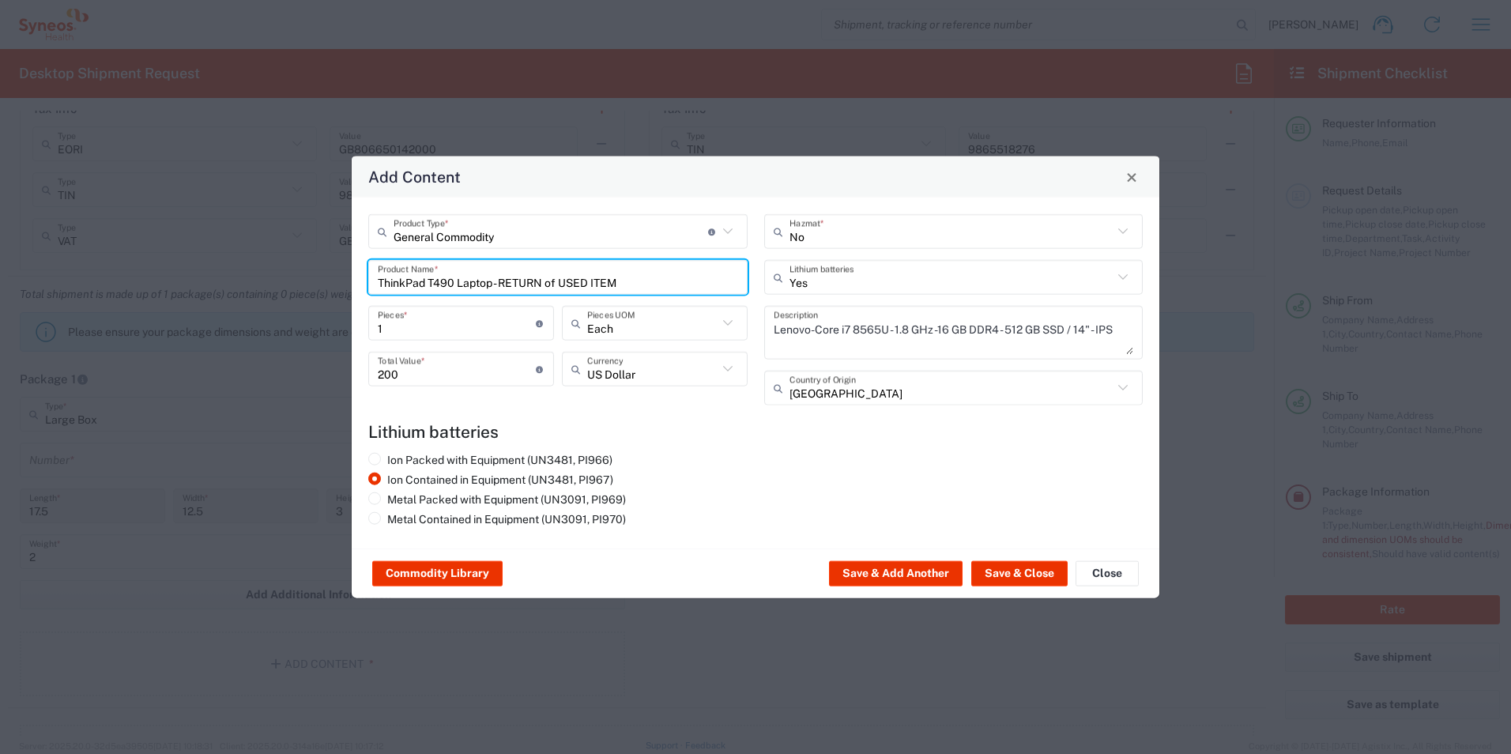
scroll to position [0, 0]
click at [1027, 577] on button "Save & Close" at bounding box center [1019, 573] width 96 height 25
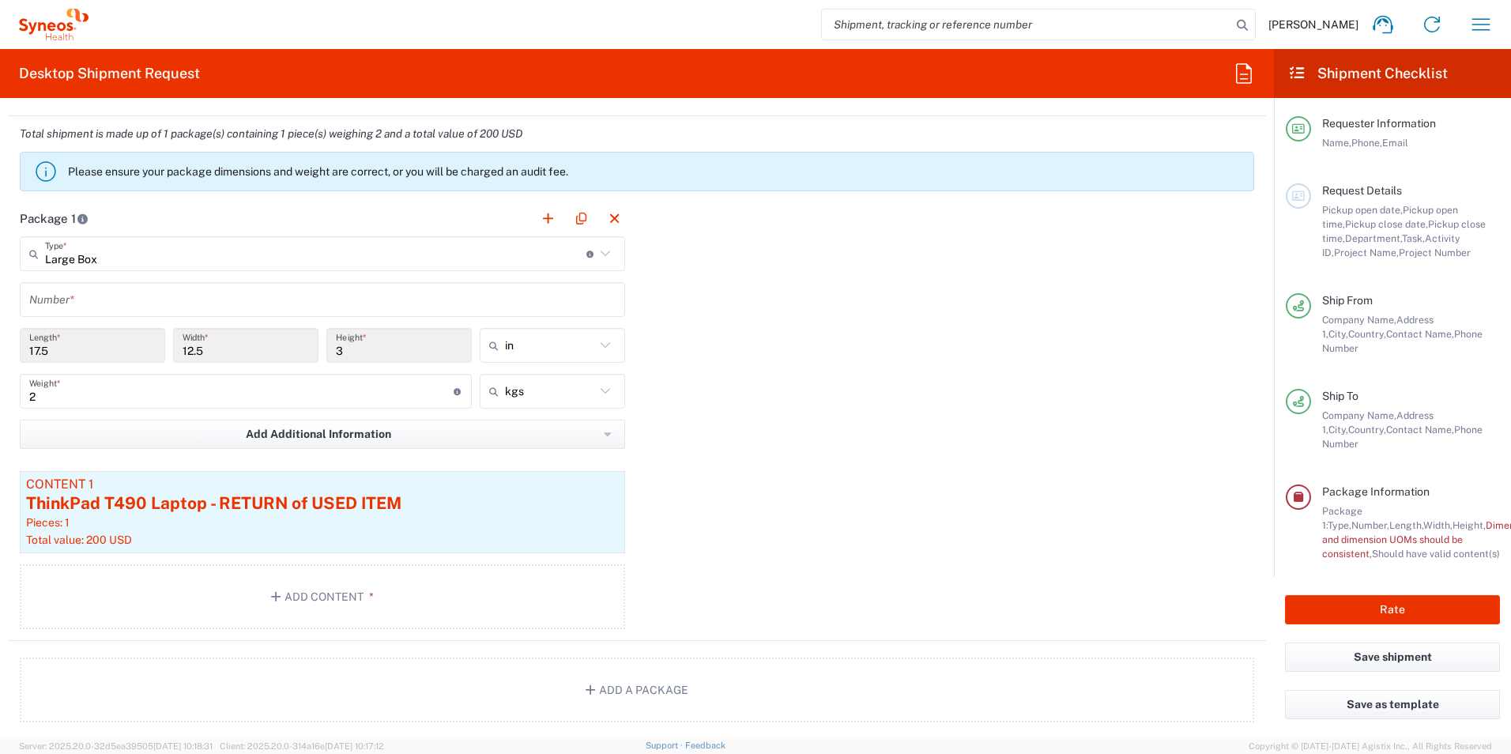
scroll to position [1398, 0]
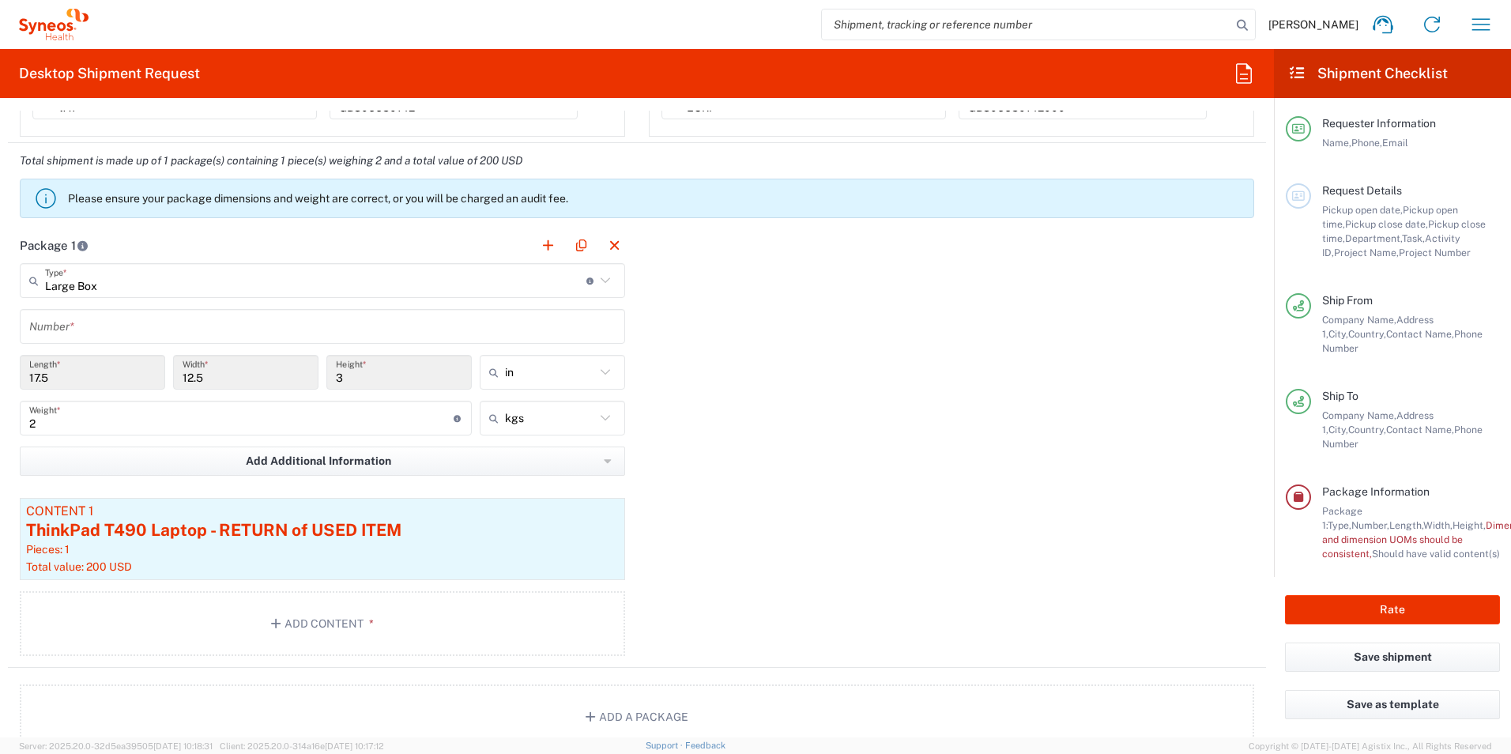
click at [188, 377] on input "12.5" at bounding box center [246, 373] width 126 height 28
click at [220, 379] on input "12.5" at bounding box center [246, 373] width 126 height 28
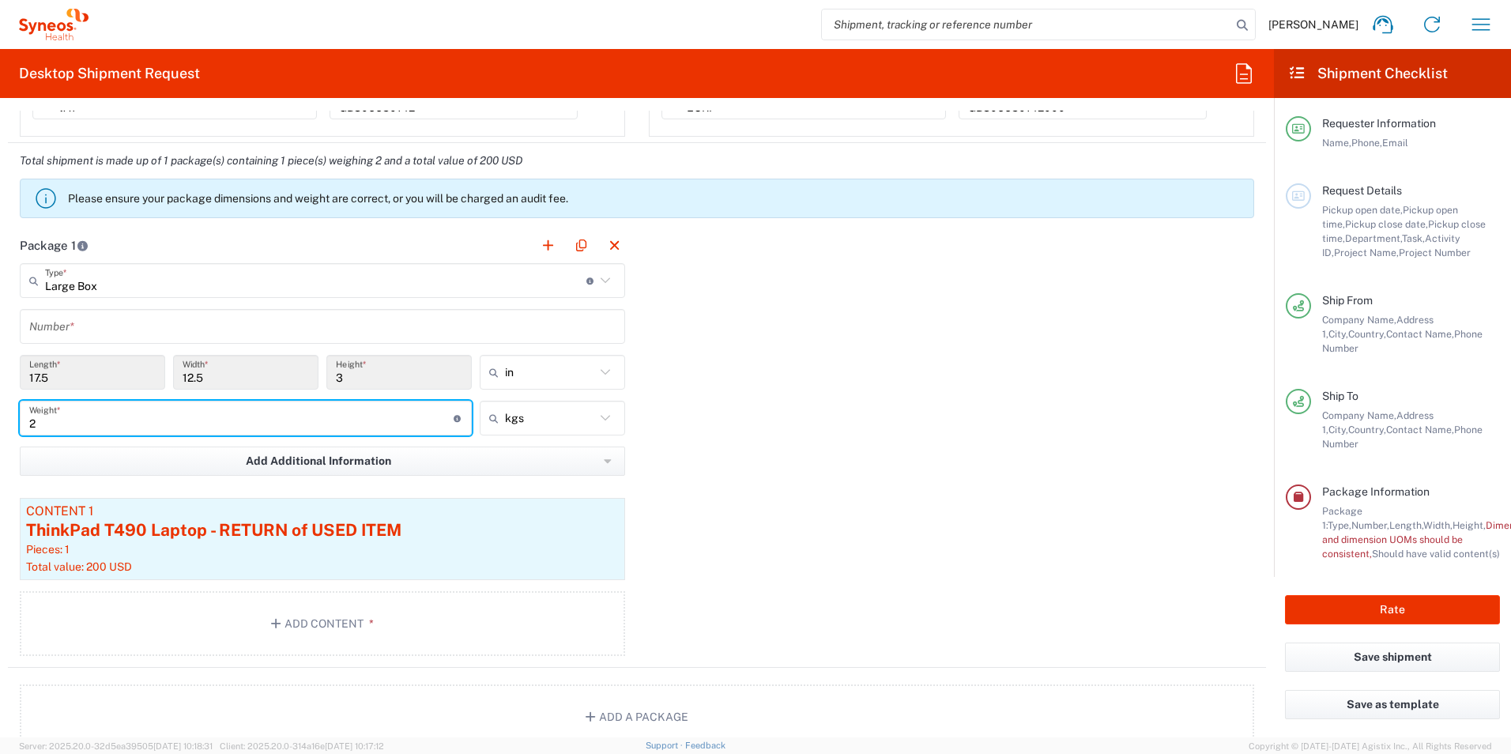
click at [179, 413] on input "2" at bounding box center [241, 419] width 424 height 28
click at [571, 461] on button "Add Additional Information" at bounding box center [322, 460] width 605 height 29
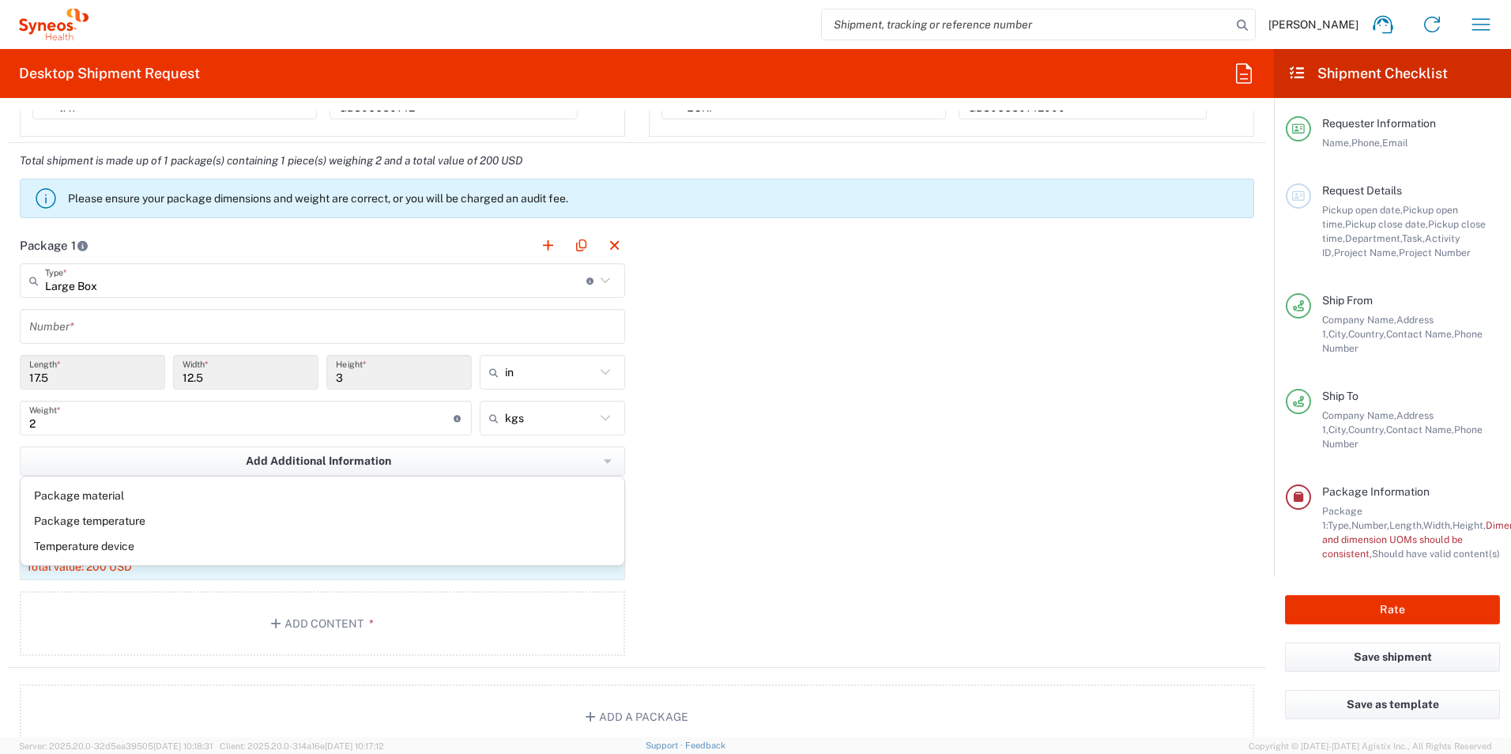
click at [690, 465] on div "Package 1 Large Box Type * Material used to package goods Medium Box Envelope L…" at bounding box center [637, 448] width 1258 height 440
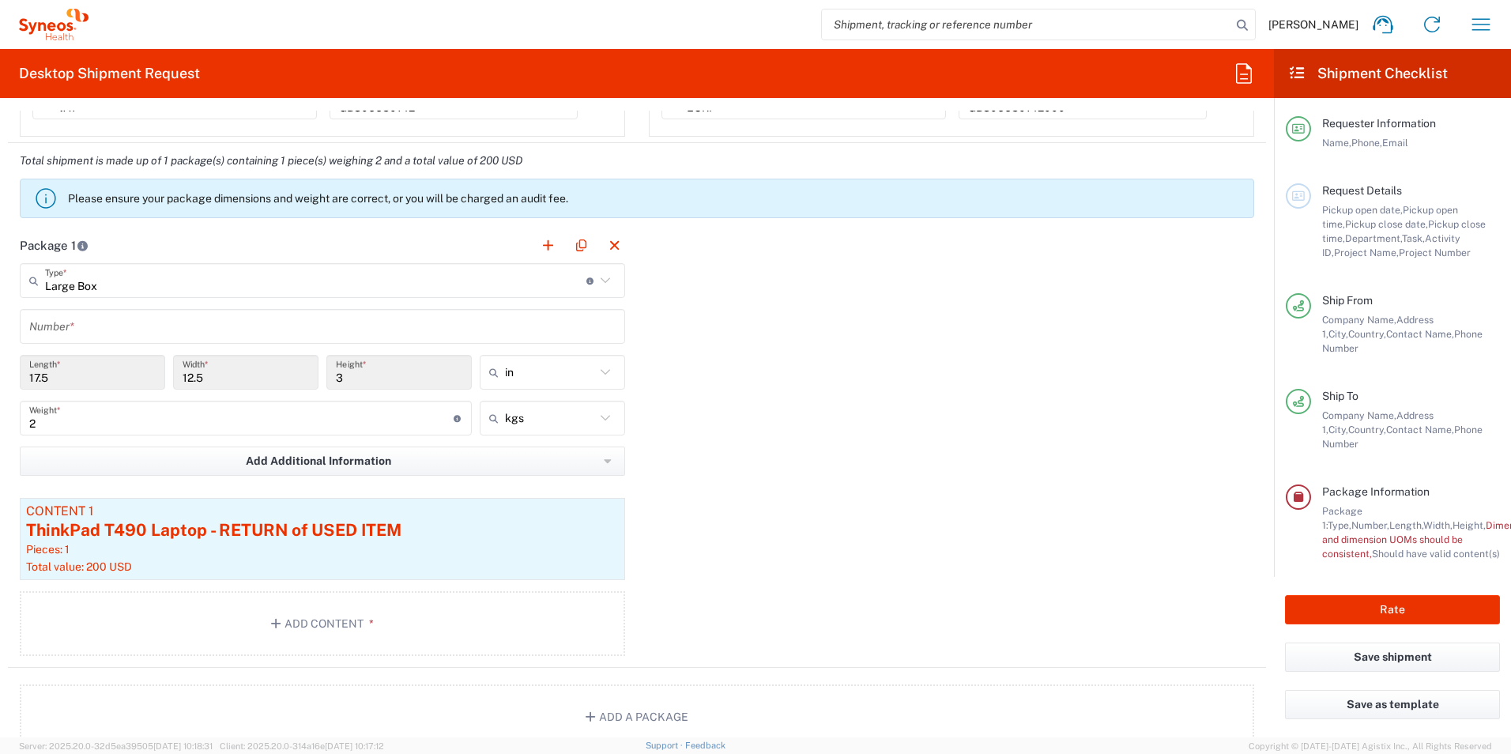
click at [669, 439] on div "Package 1 Large Box Type * Material used to package goods Medium Box Envelope L…" at bounding box center [637, 448] width 1258 height 440
click at [610, 462] on button "Add Additional Information" at bounding box center [322, 460] width 605 height 29
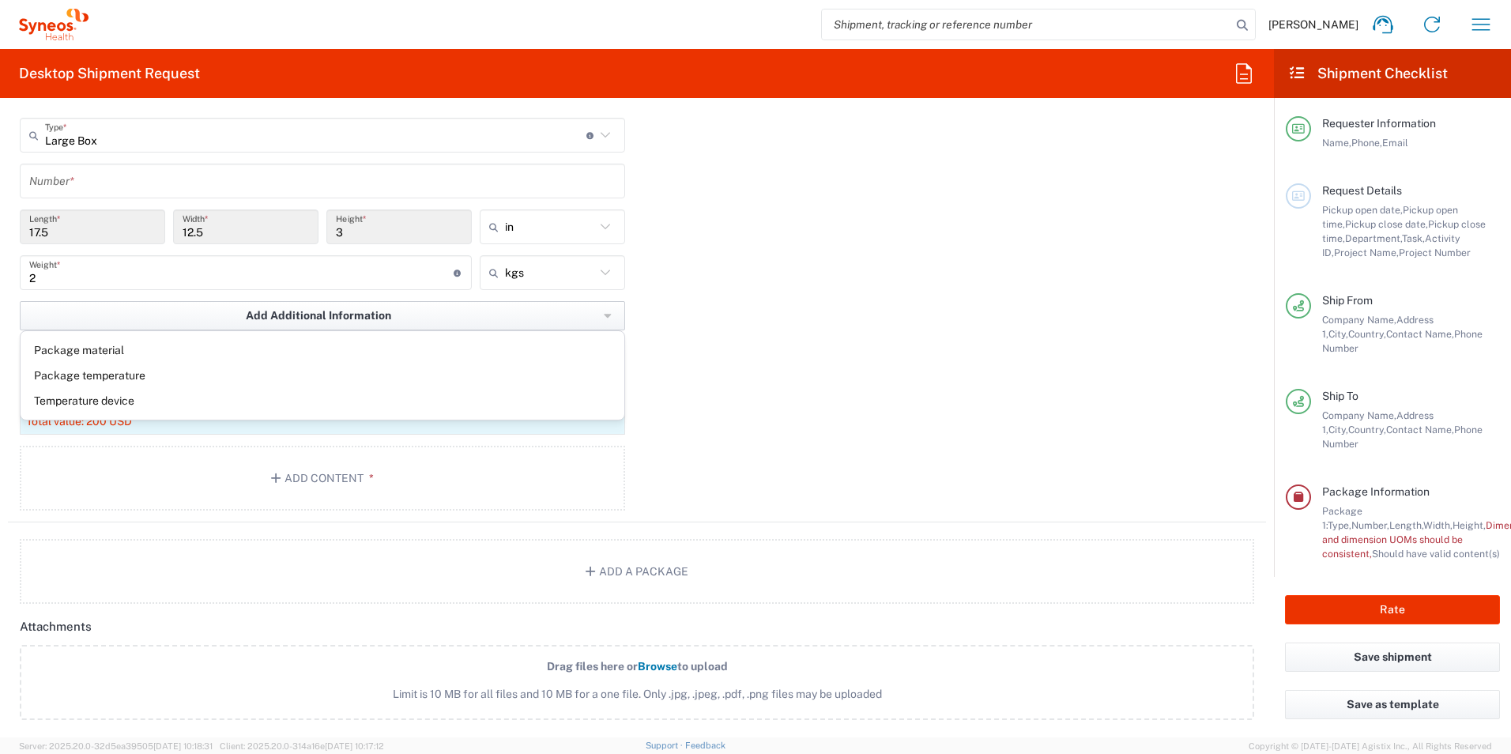
scroll to position [1556, 0]
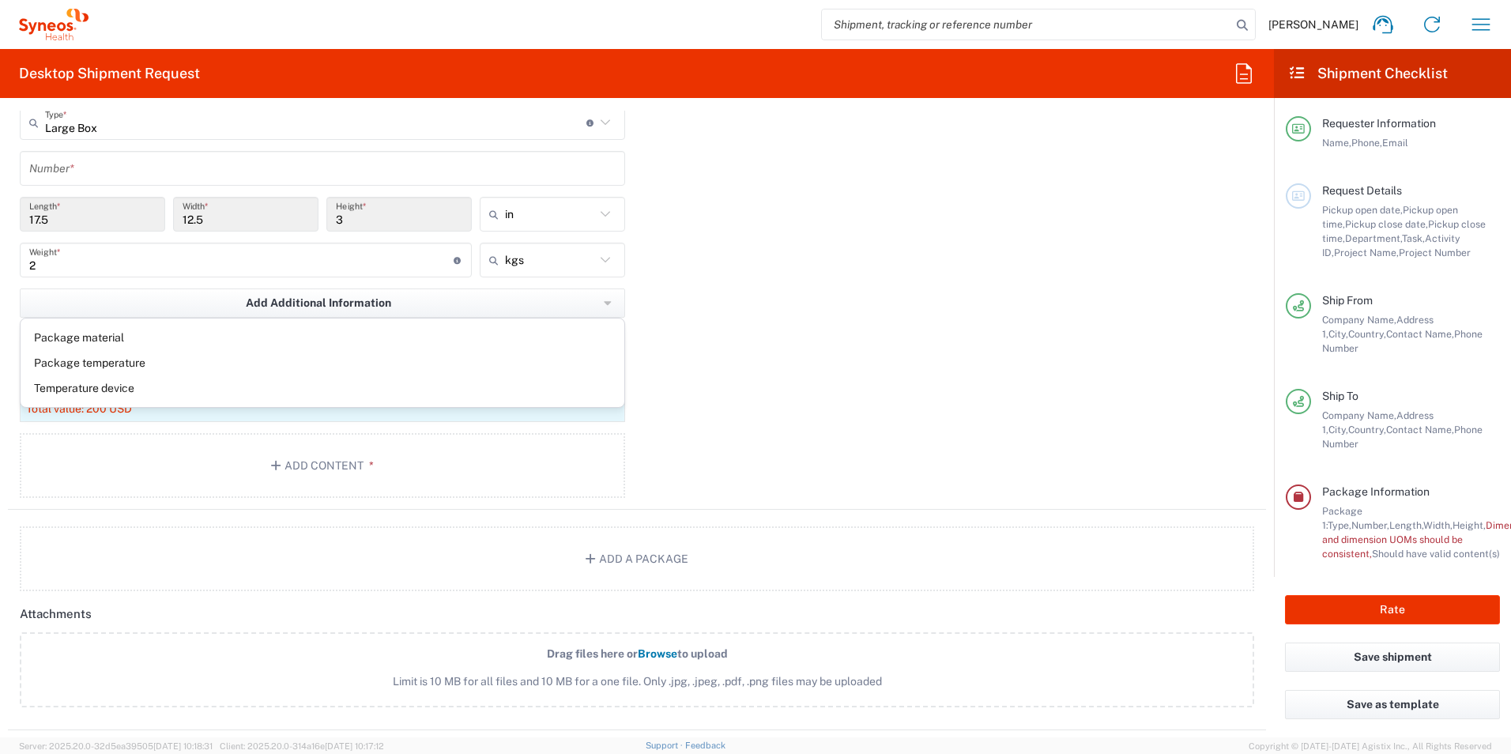
click at [677, 473] on div "Package 1 Large Box Type * Material used to package goods Medium Box Envelope L…" at bounding box center [637, 290] width 1258 height 440
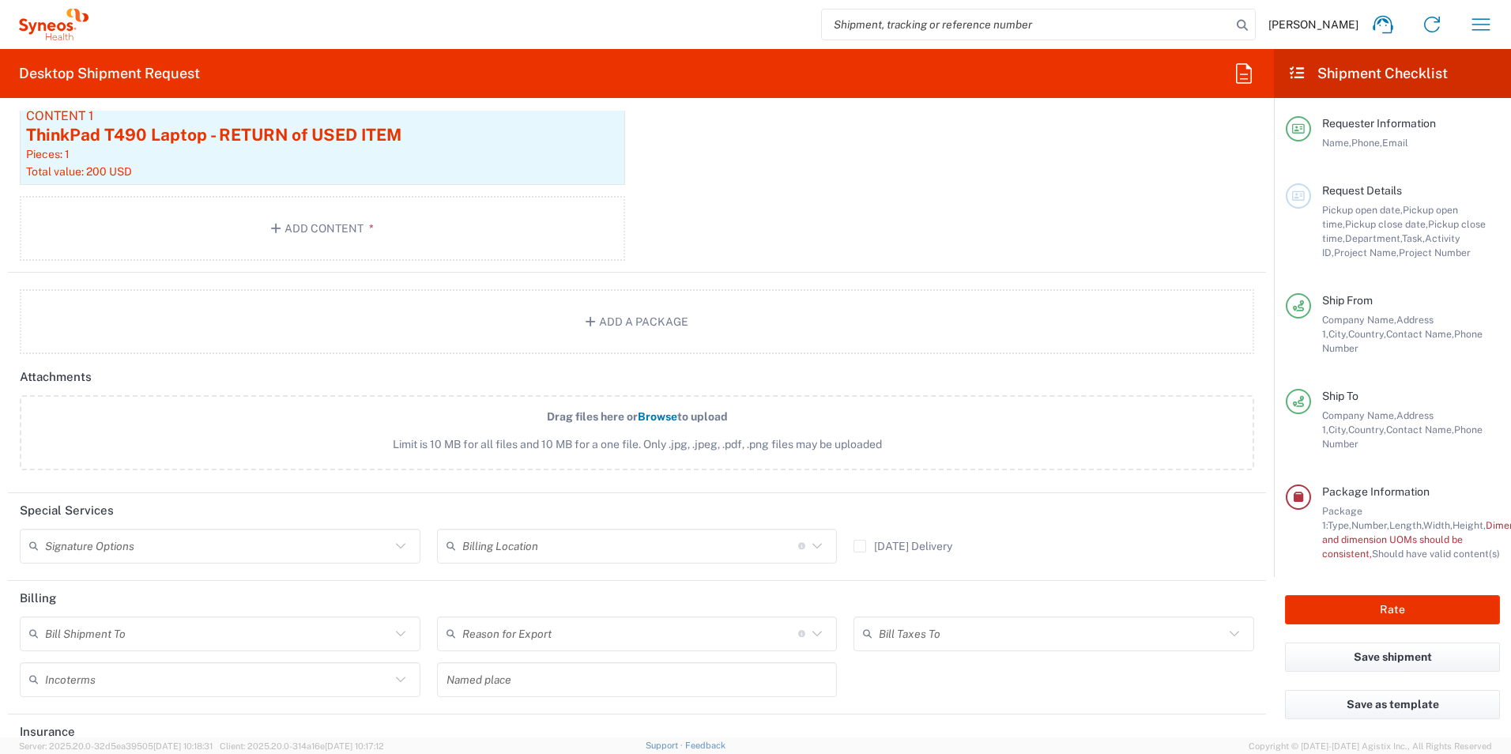
scroll to position [1872, 0]
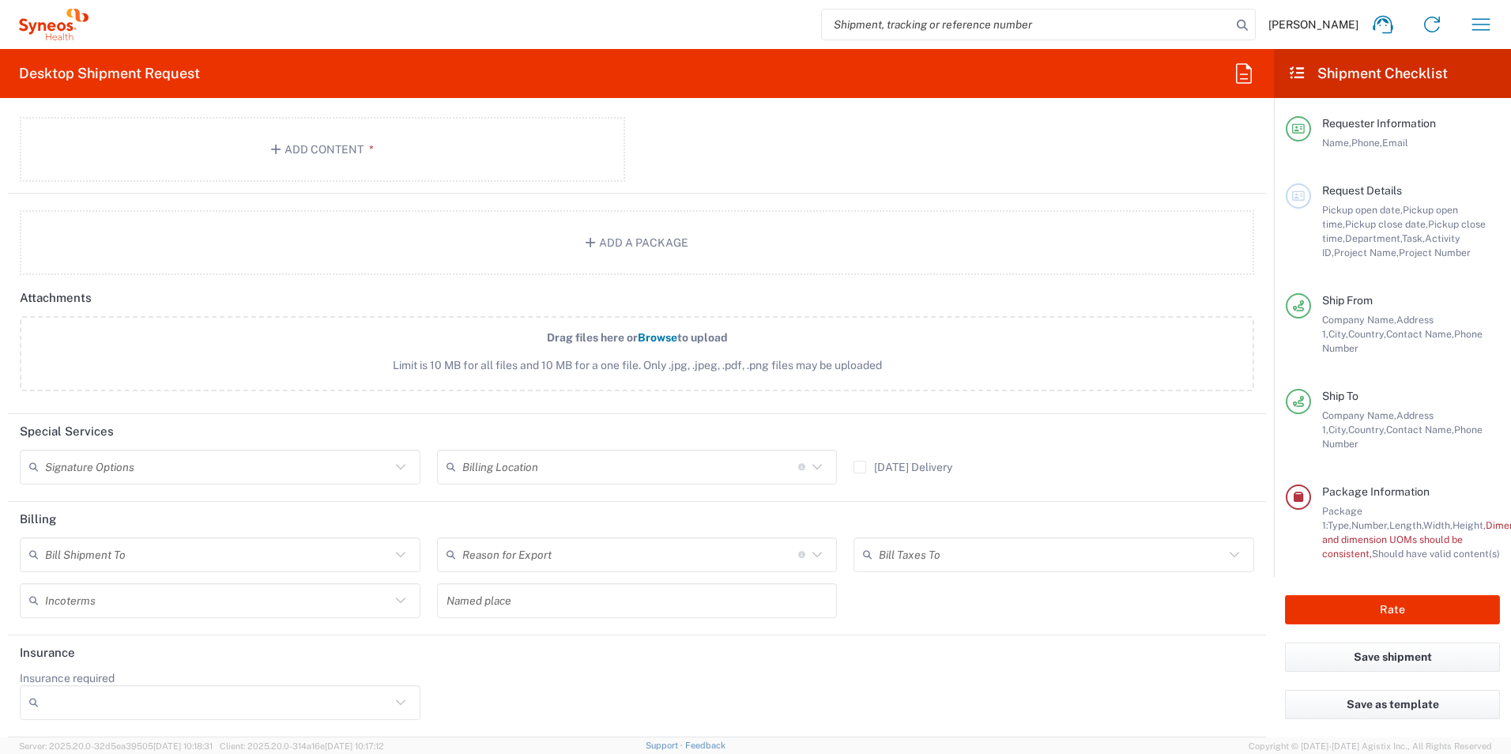
click at [400, 473] on icon at bounding box center [400, 467] width 21 height 21
click at [443, 428] on header "Special Services" at bounding box center [637, 432] width 1258 height 36
click at [390, 561] on icon at bounding box center [400, 554] width 21 height 21
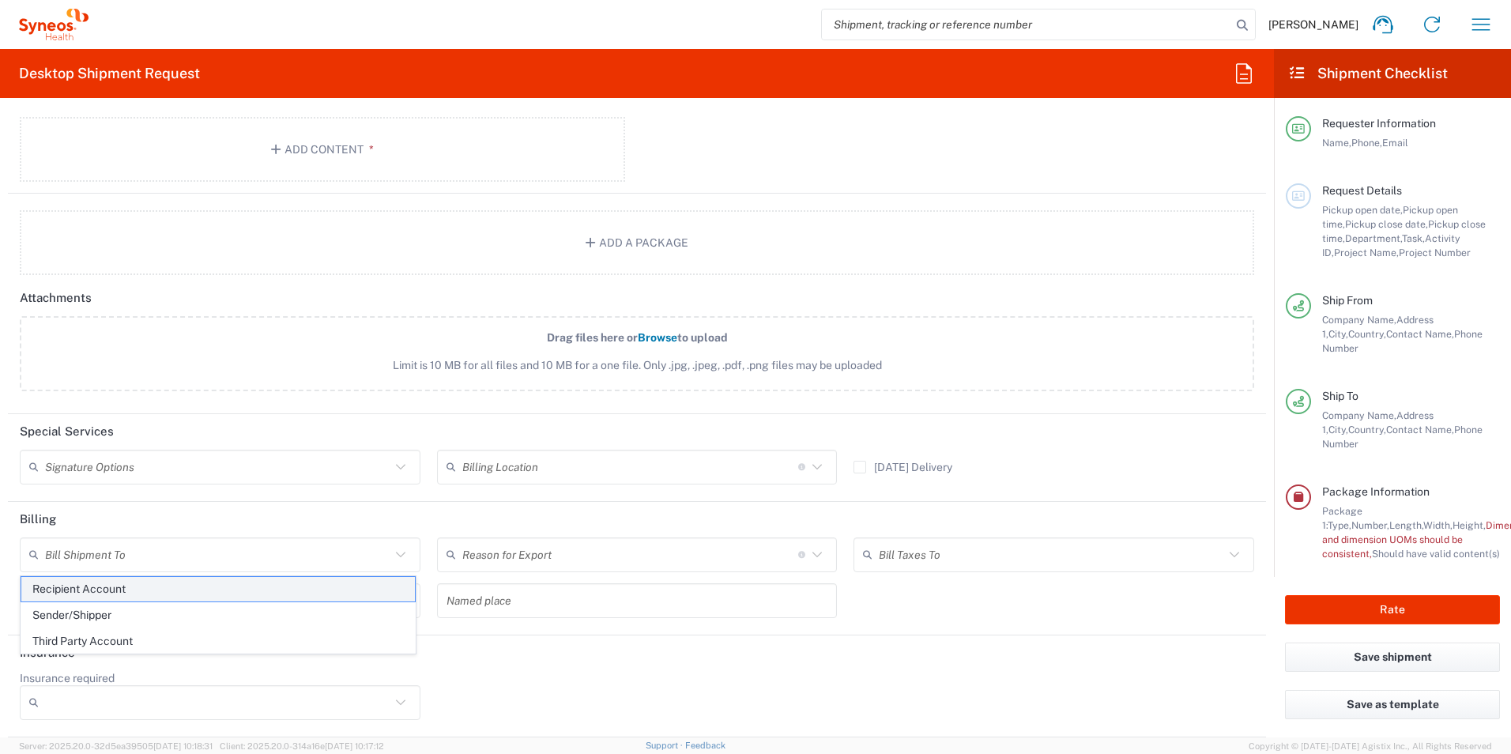
click at [382, 585] on span "Recipient Account" at bounding box center [218, 589] width 394 height 24
type input "Recipient Account"
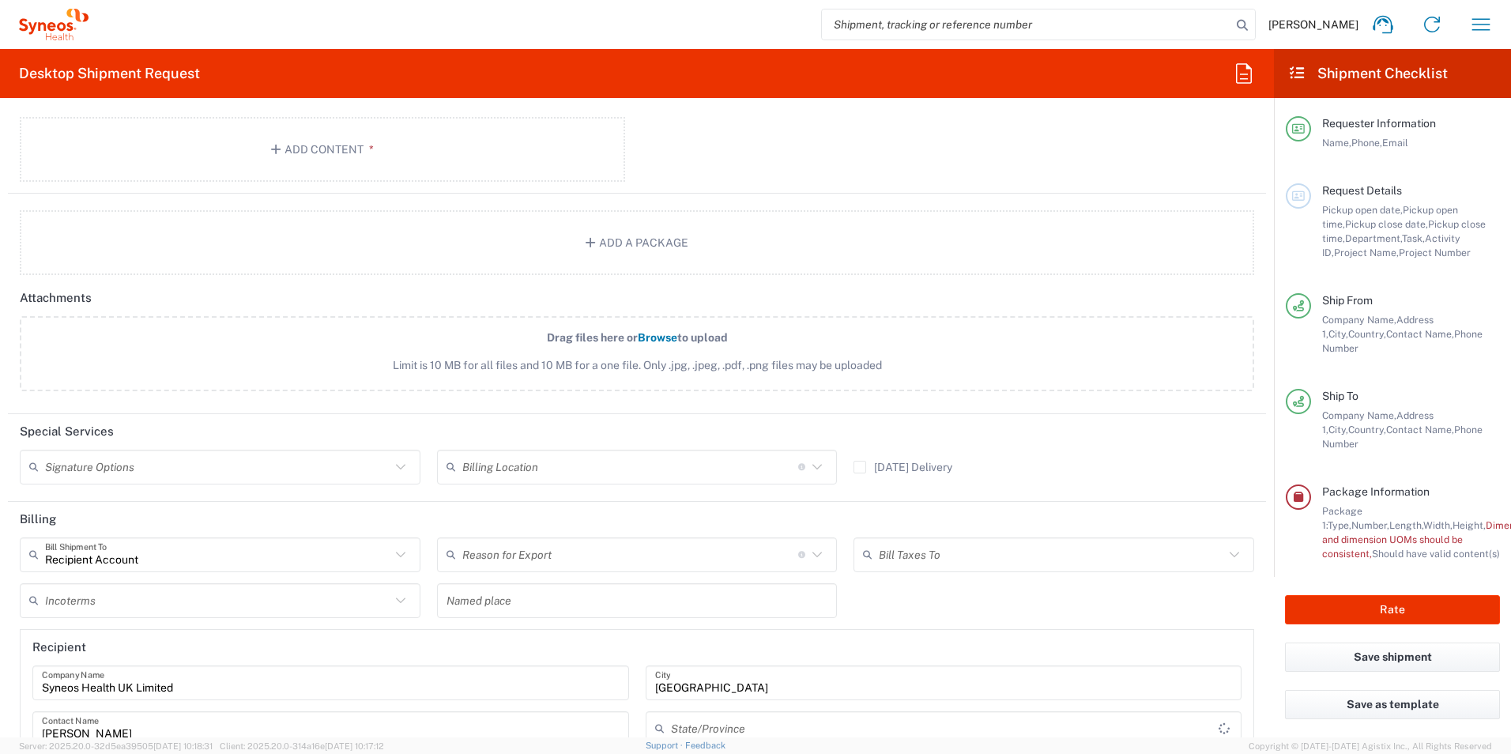
type input "England"
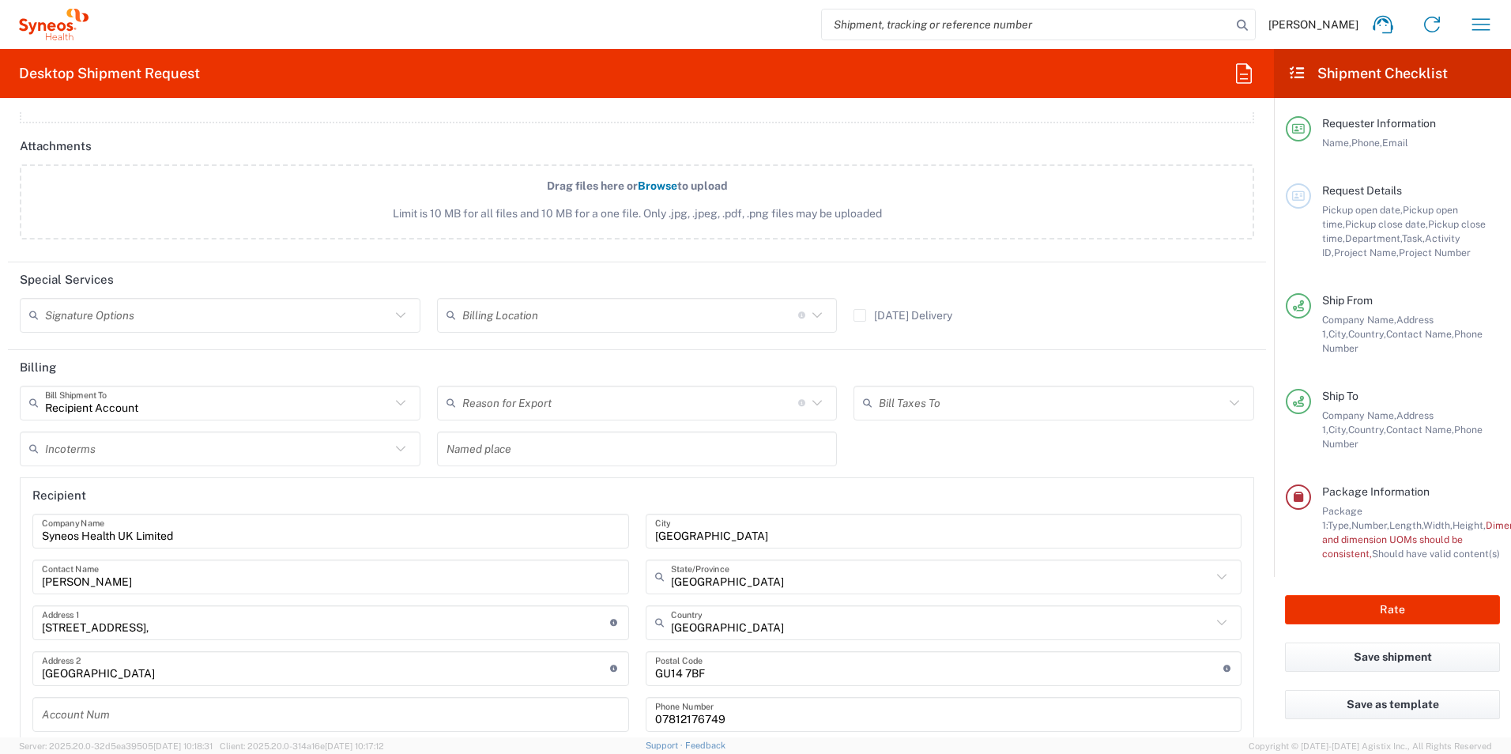
scroll to position [2030, 0]
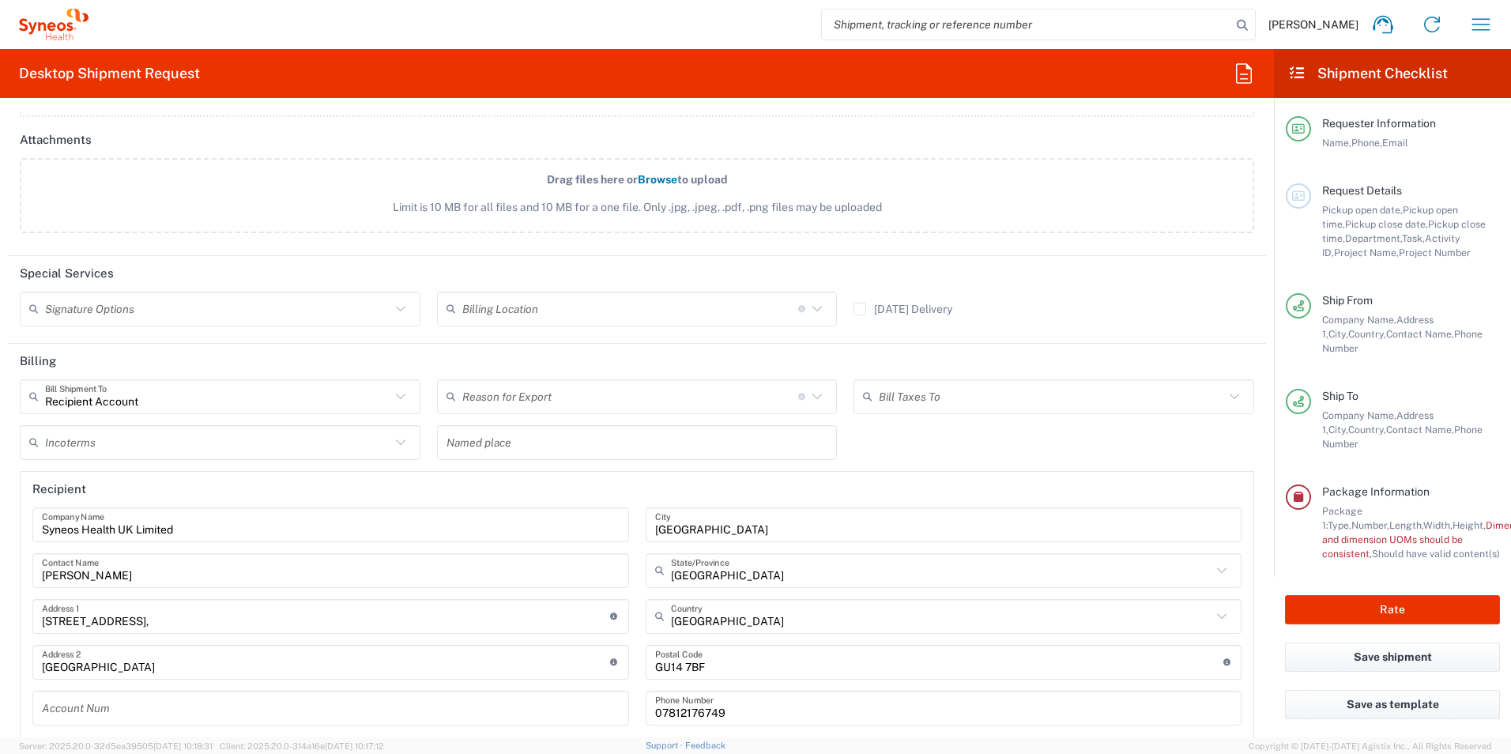
click at [814, 394] on icon at bounding box center [817, 396] width 21 height 21
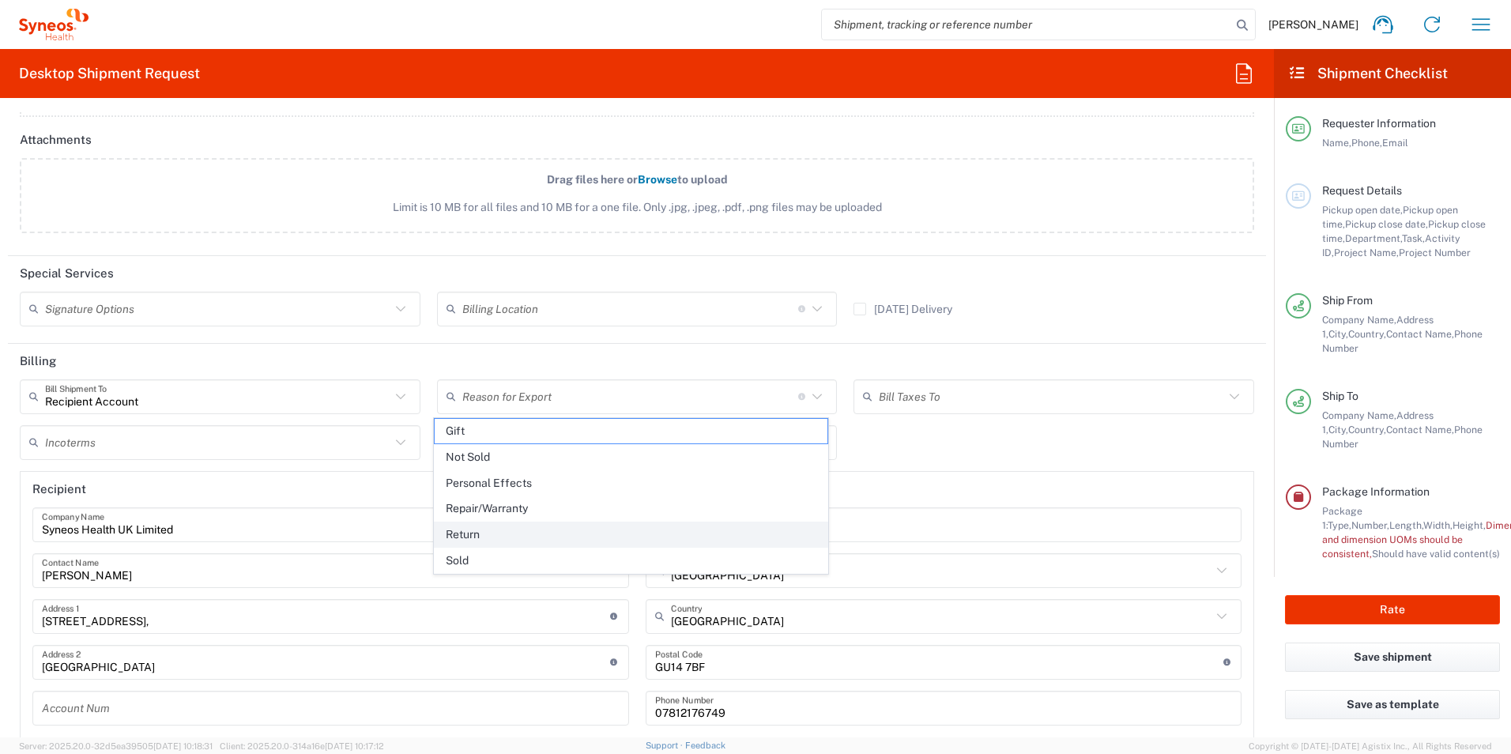
click at [696, 522] on li "Return" at bounding box center [631, 535] width 395 height 26
type input "Return"
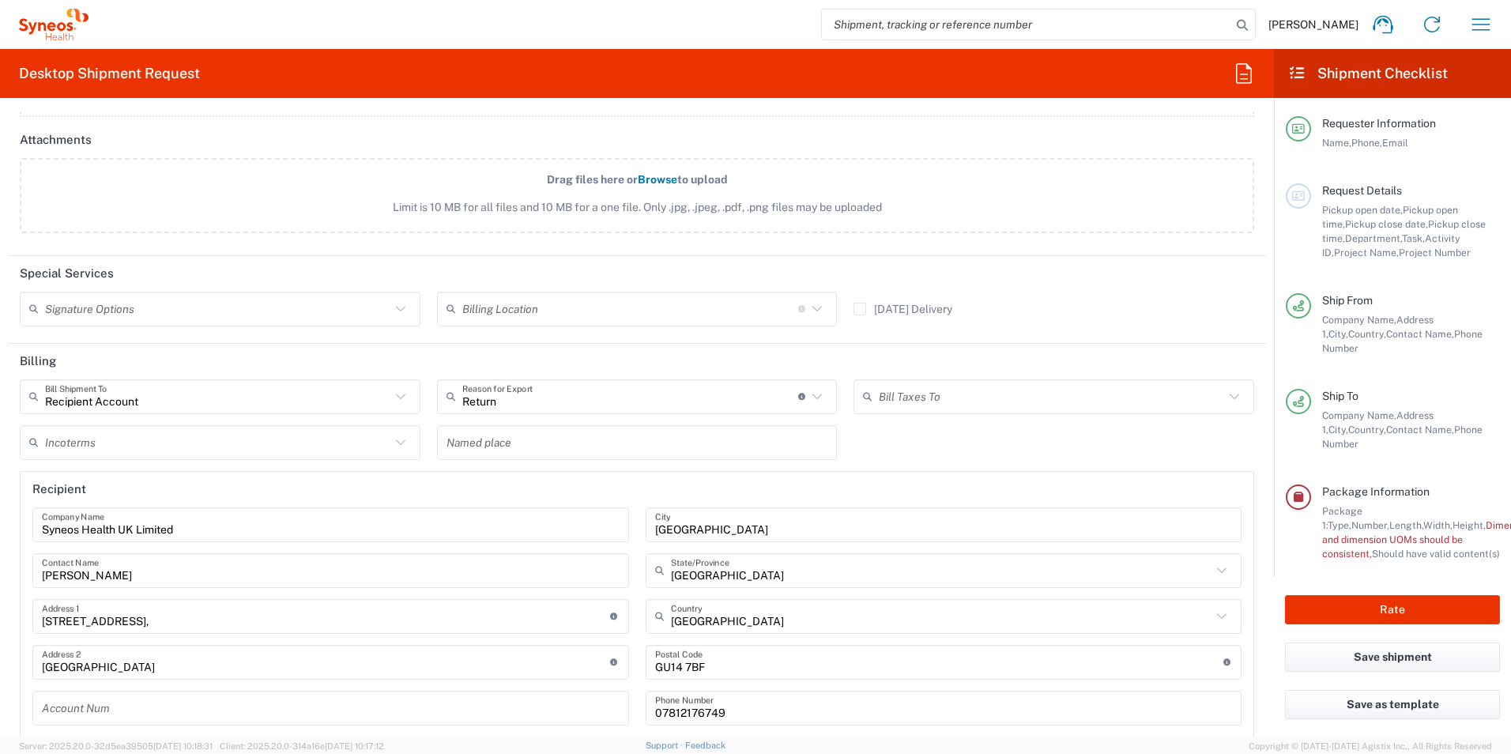
click at [1224, 397] on icon at bounding box center [1234, 396] width 21 height 21
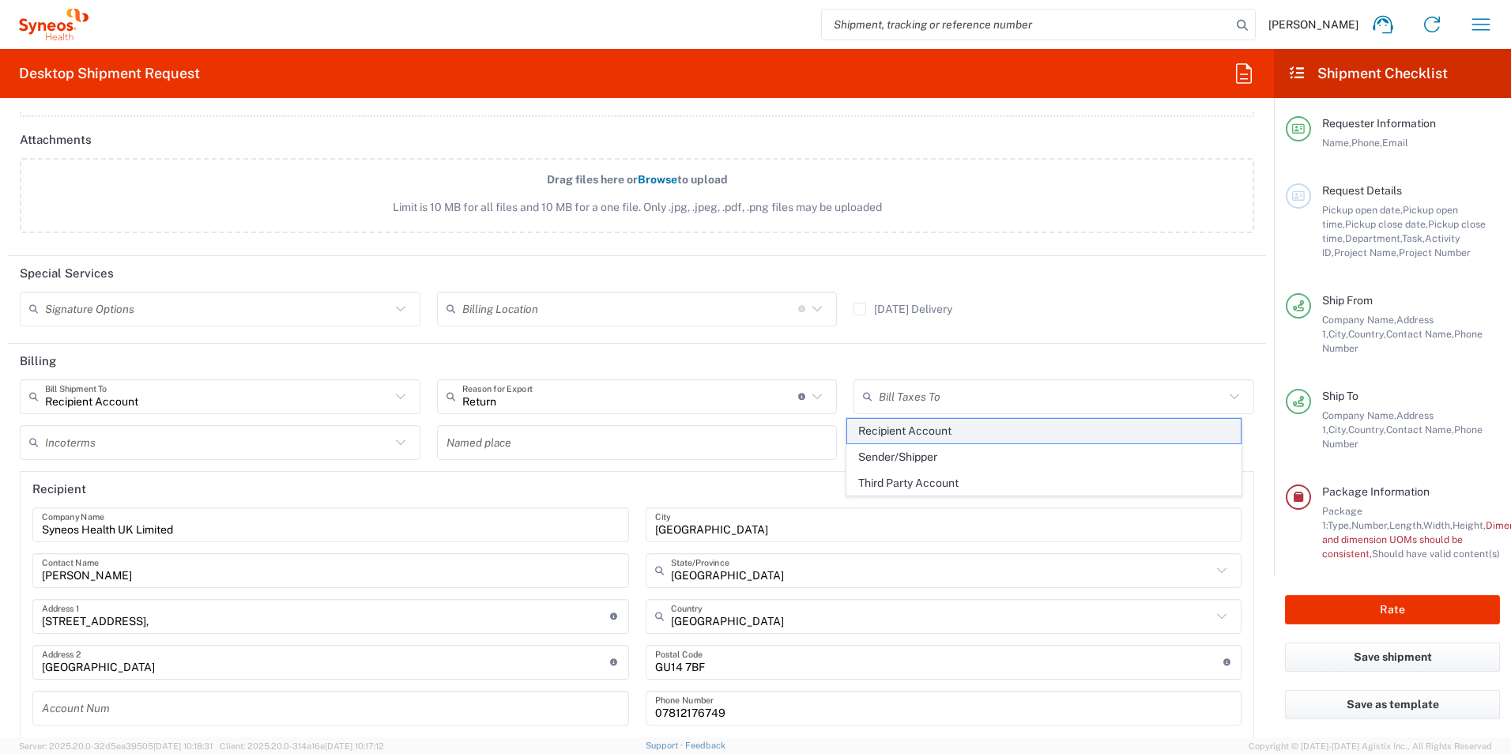
click at [1148, 436] on span "Recipient Account" at bounding box center [1044, 431] width 394 height 24
type input "Recipient Account"
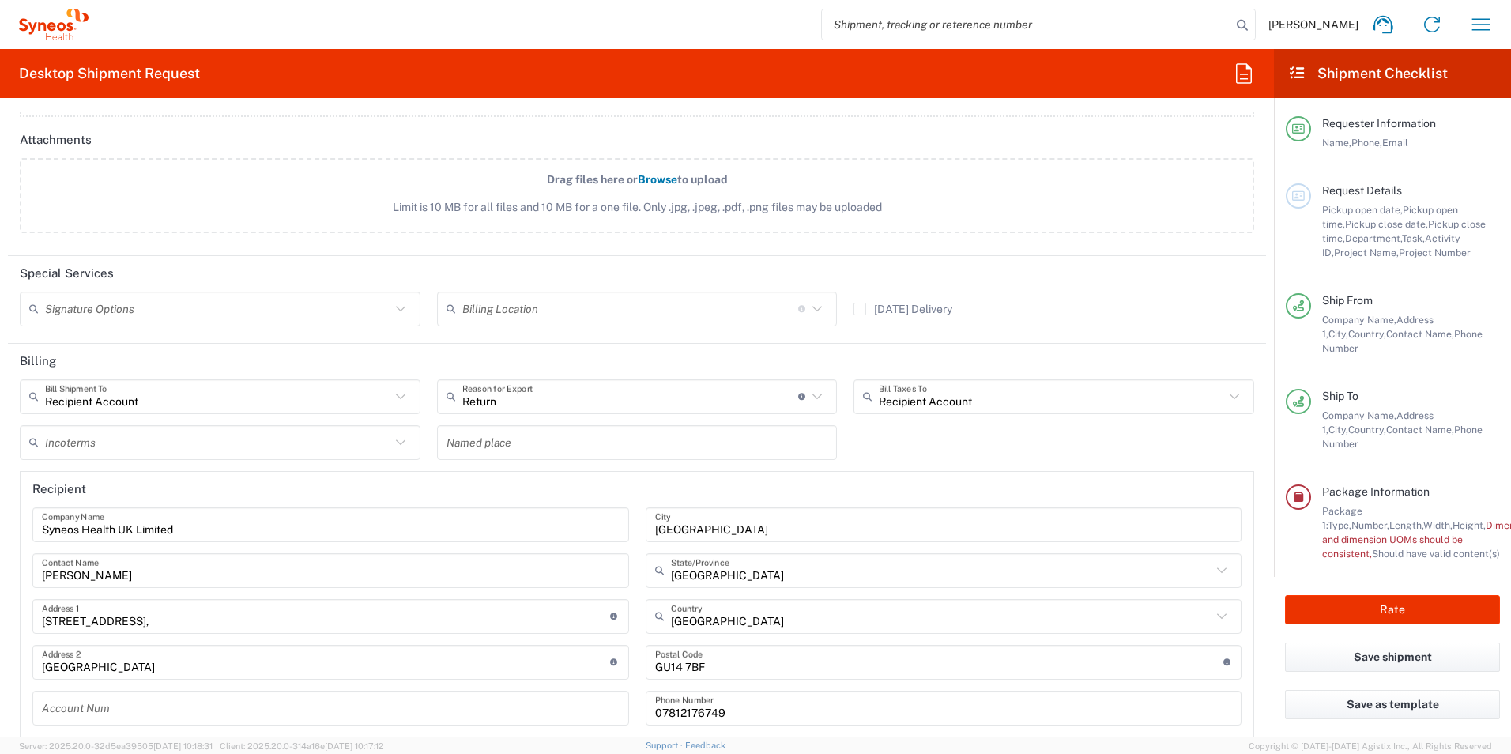
click at [397, 440] on icon at bounding box center [400, 442] width 21 height 21
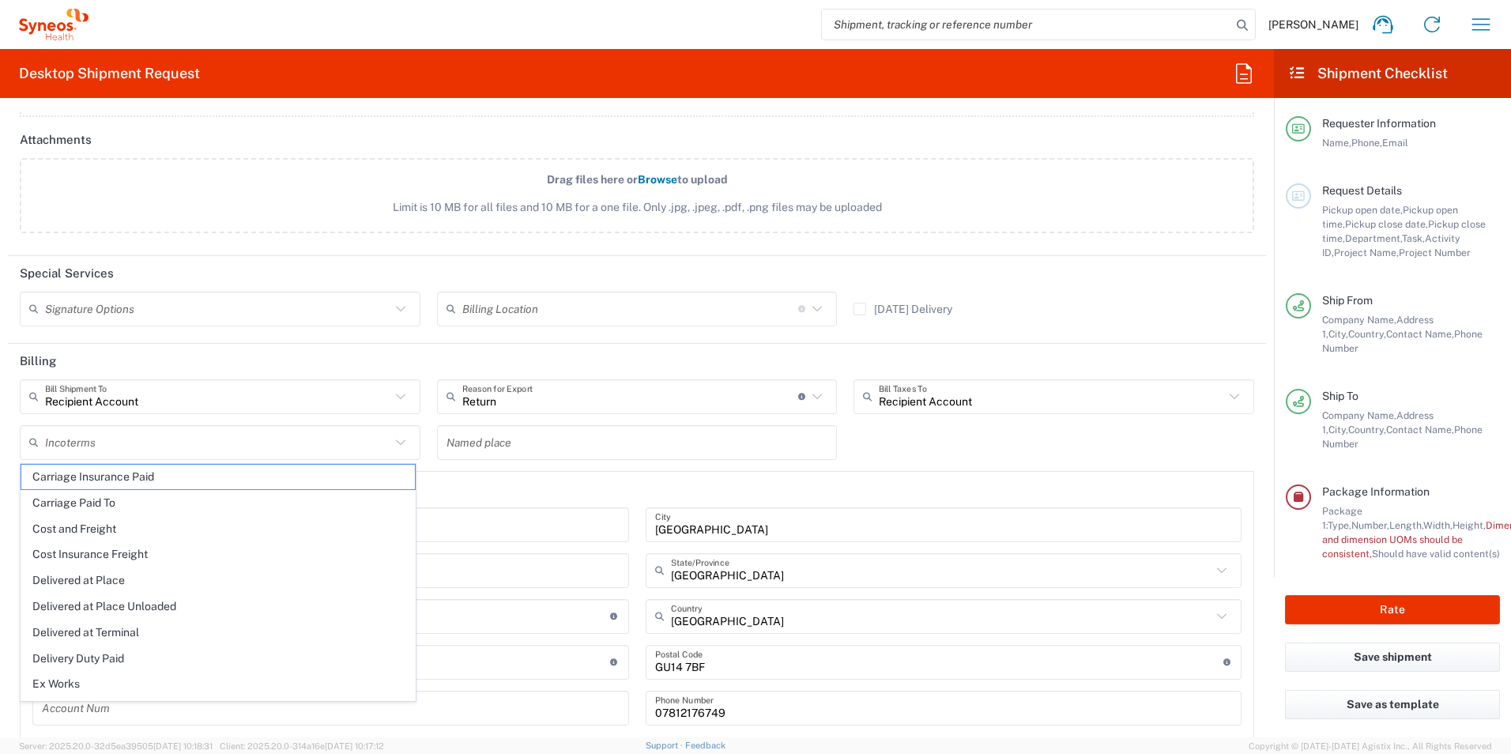
click at [1001, 443] on div "Recipient Account Bill Shipment To Recipient Account Sender/Shipper Third Party…" at bounding box center [637, 561] width 1251 height 364
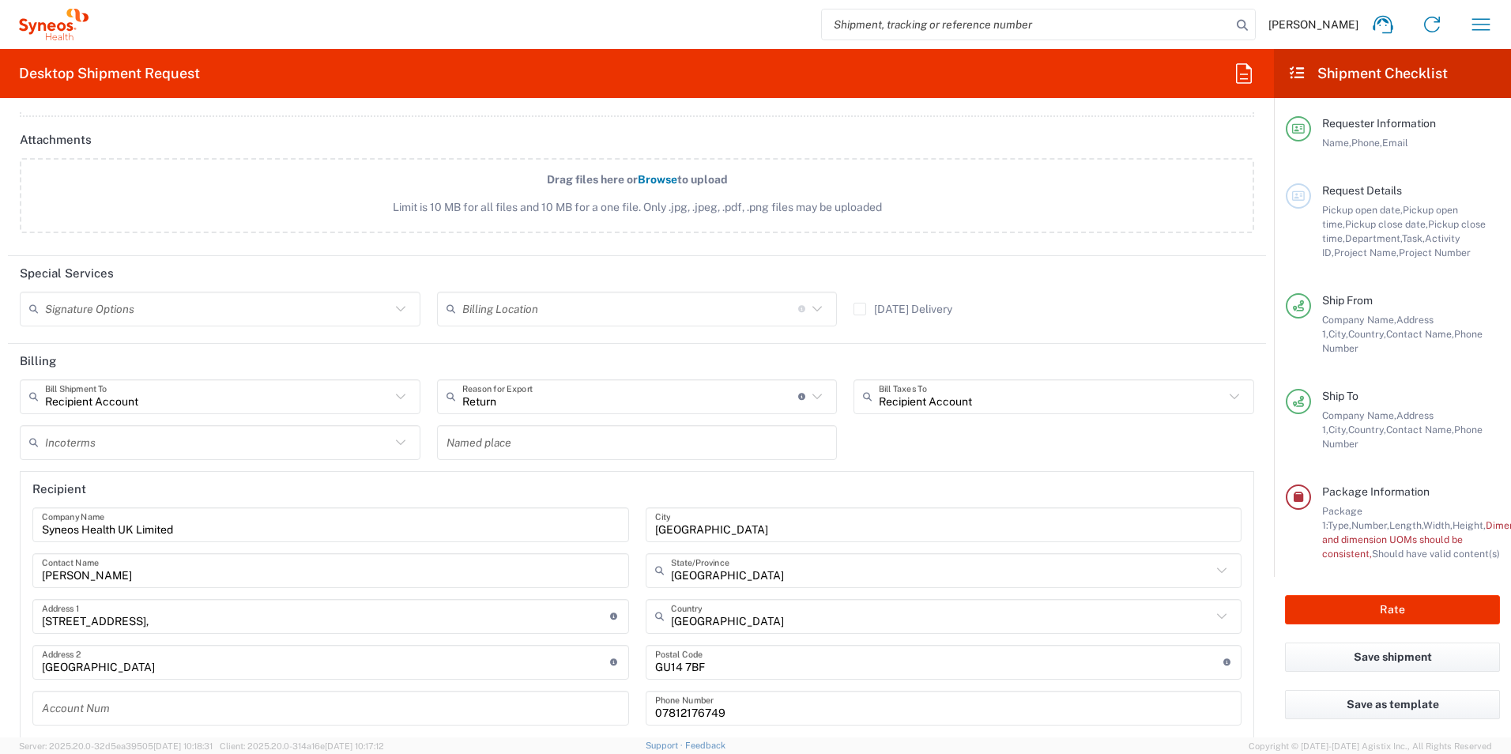
click at [1299, 129] on icon at bounding box center [1298, 128] width 14 height 11
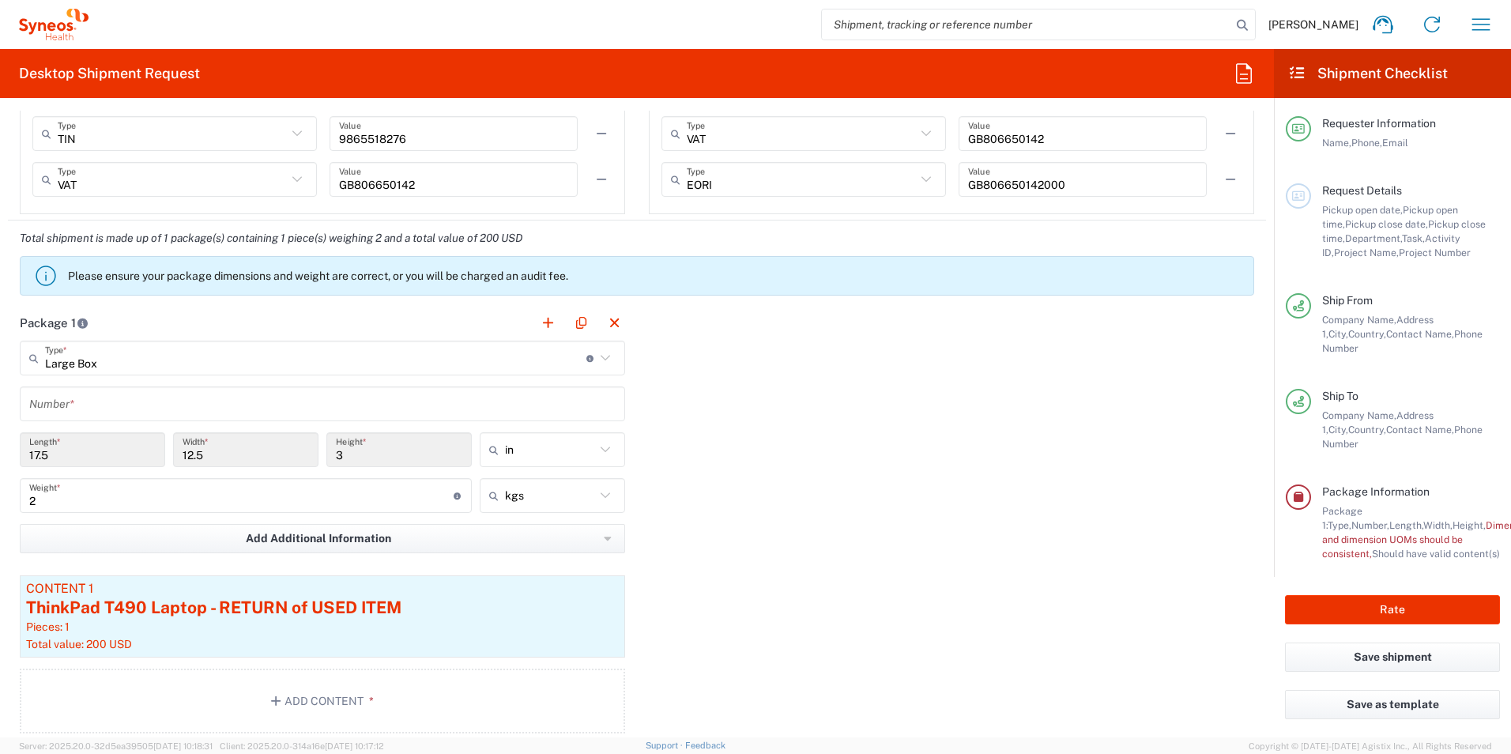
scroll to position [1319, 0]
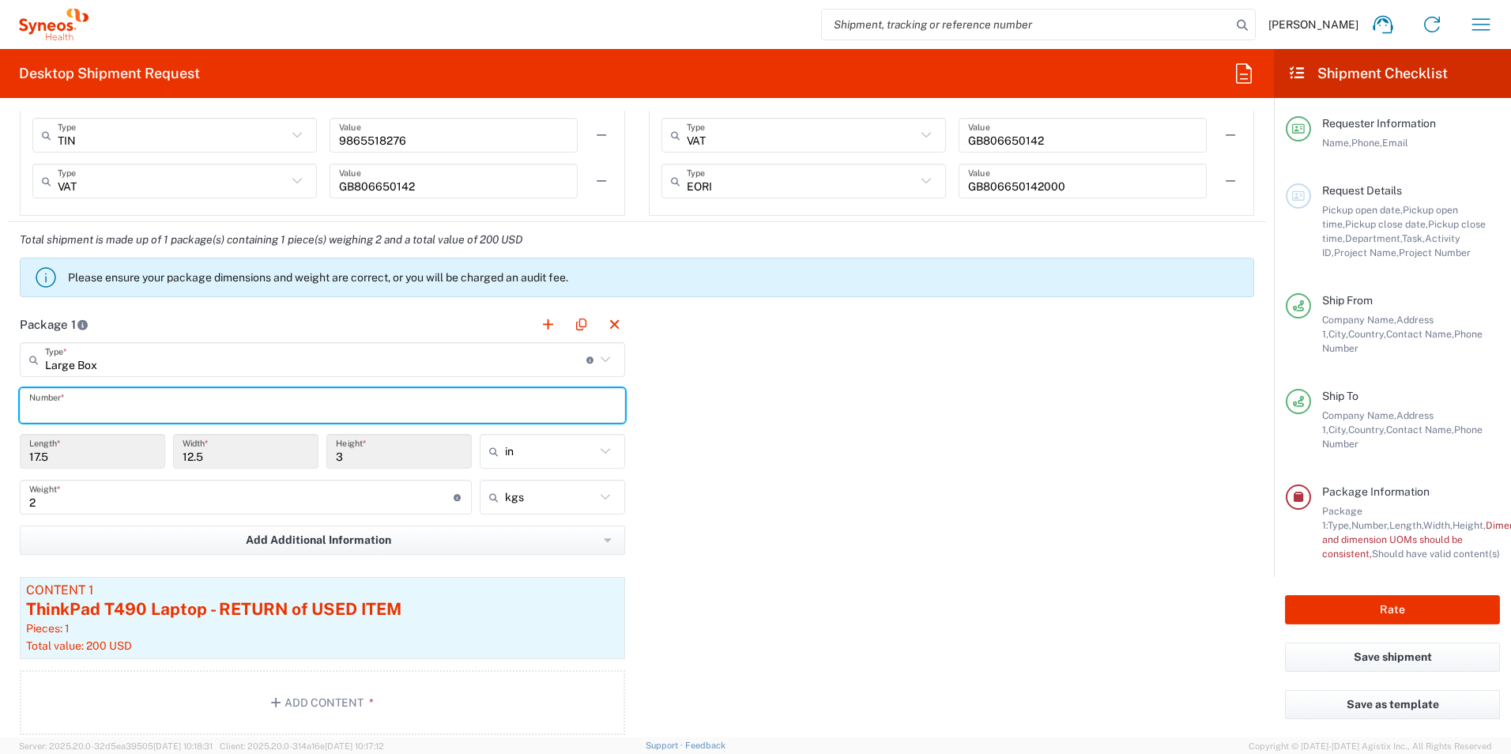
click at [397, 412] on input "text" at bounding box center [322, 406] width 586 height 28
type input "1"
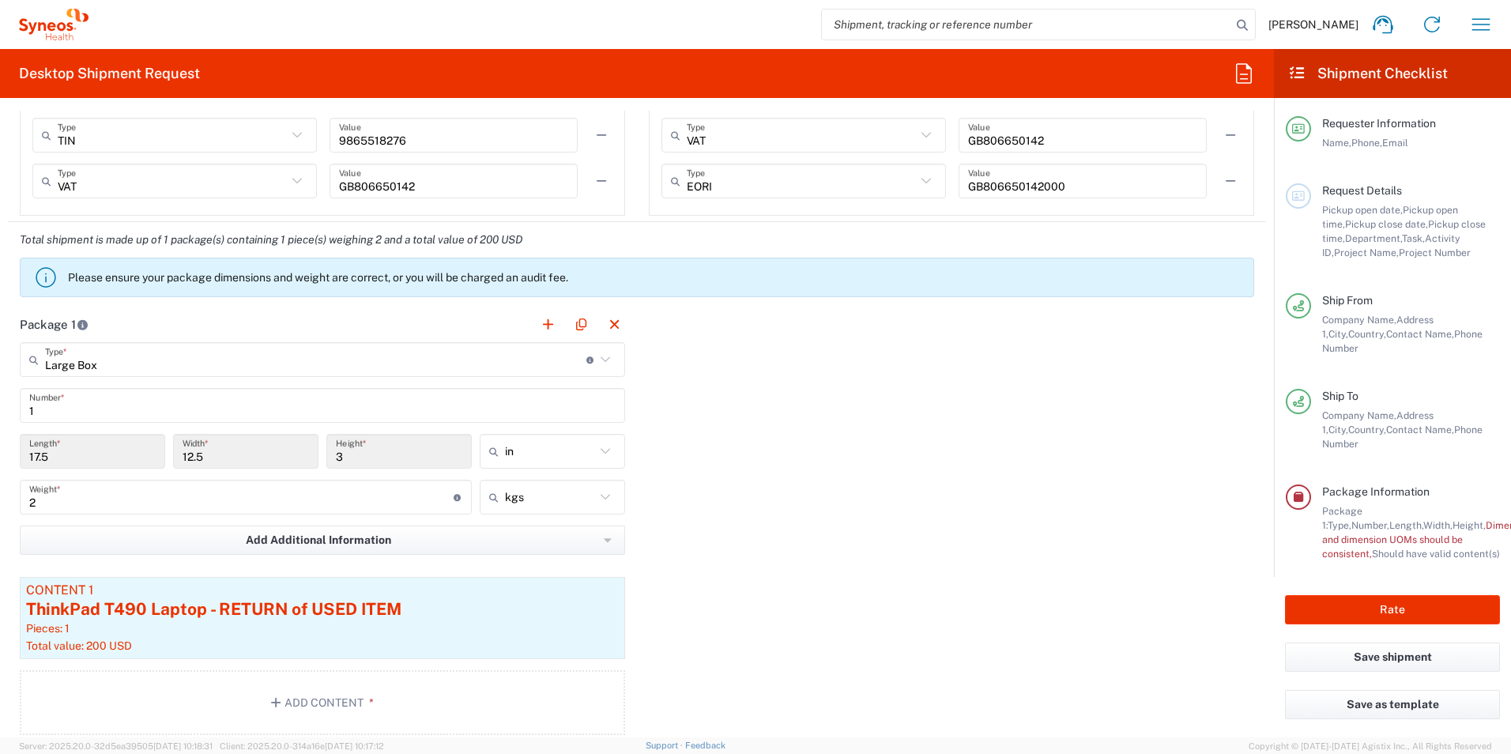
click at [764, 464] on div "Package 1 Large Box Type * Material used to package goods Medium Box Envelope L…" at bounding box center [637, 527] width 1258 height 440
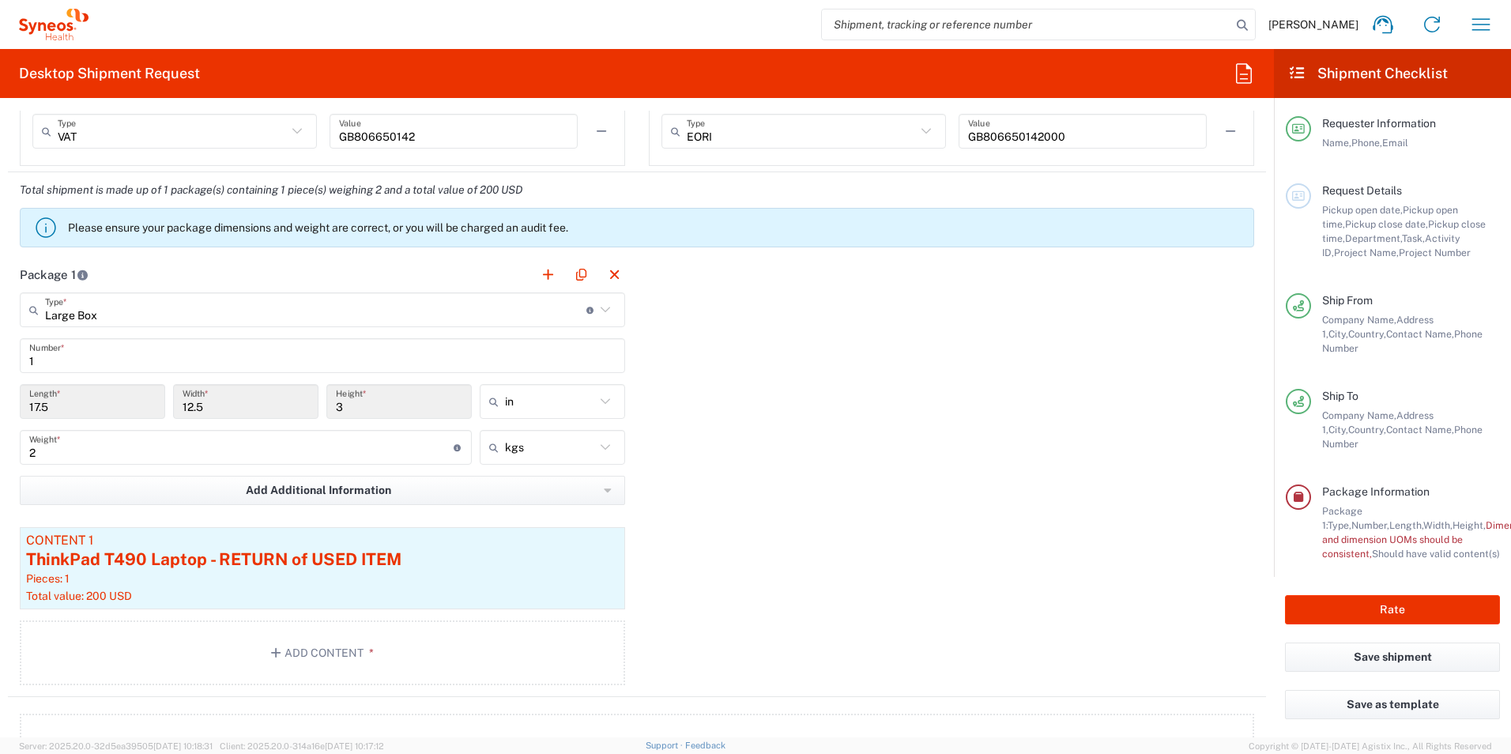
scroll to position [1398, 0]
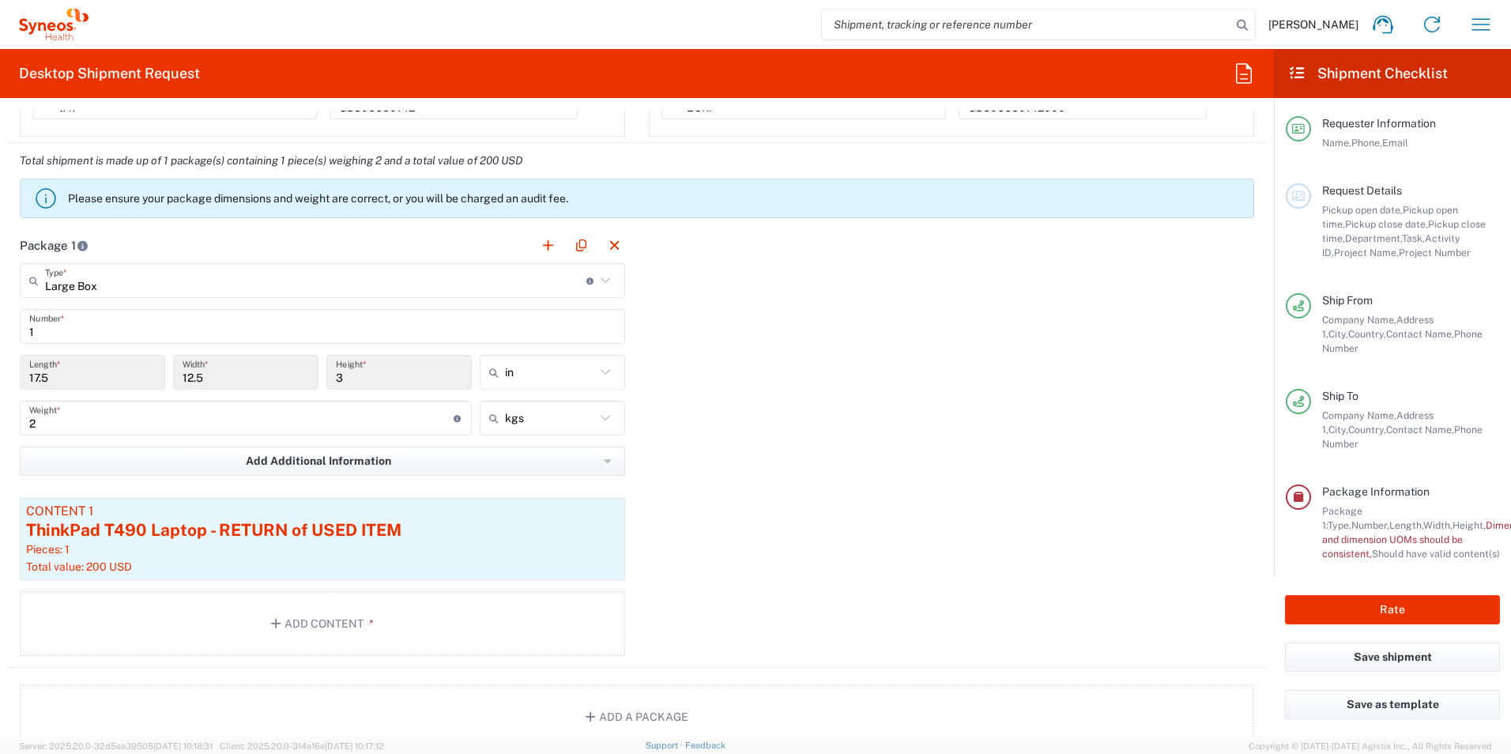
click at [606, 373] on icon at bounding box center [605, 372] width 21 height 21
click at [553, 428] on span "cm" at bounding box center [547, 432] width 141 height 24
type input "44.45"
type input "31.75"
type input "7.62"
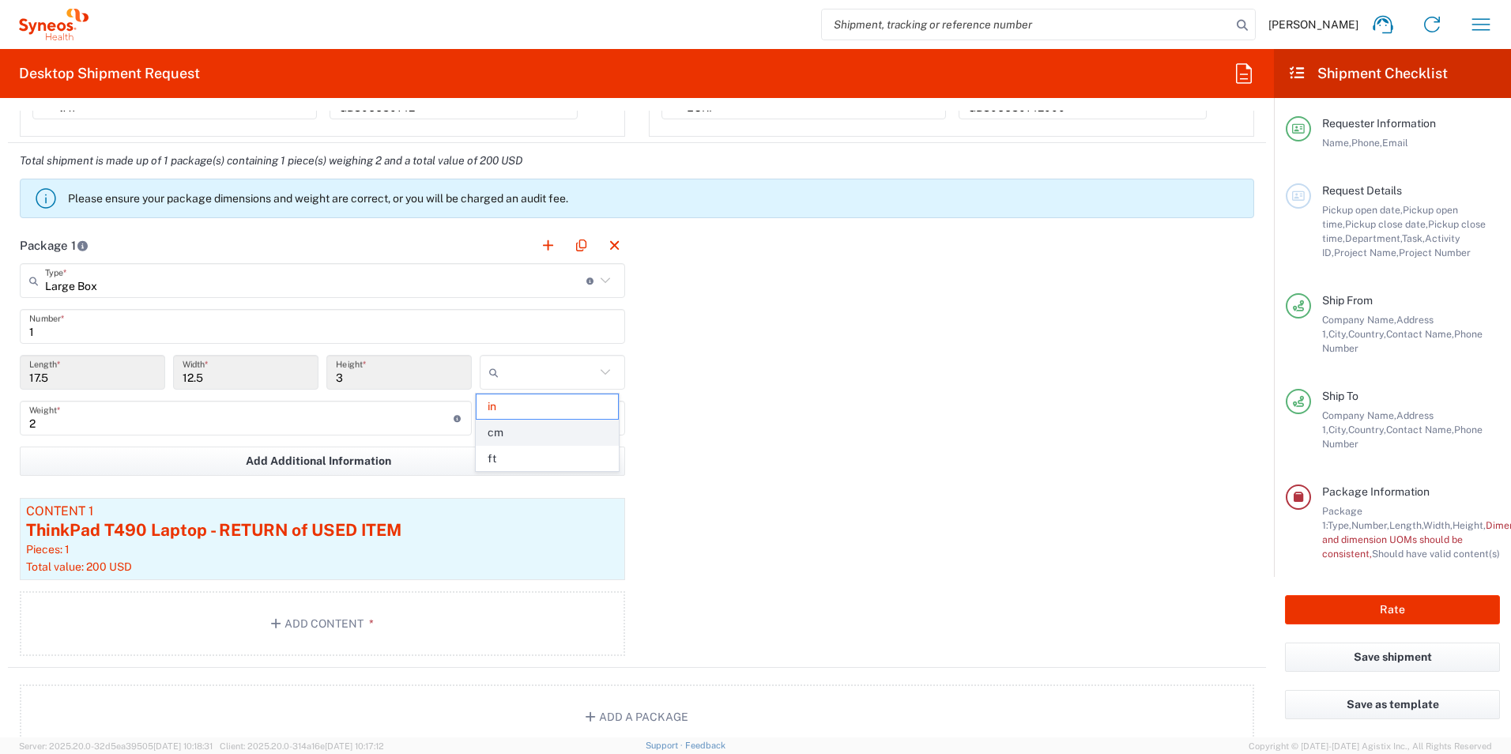
type input "cm"
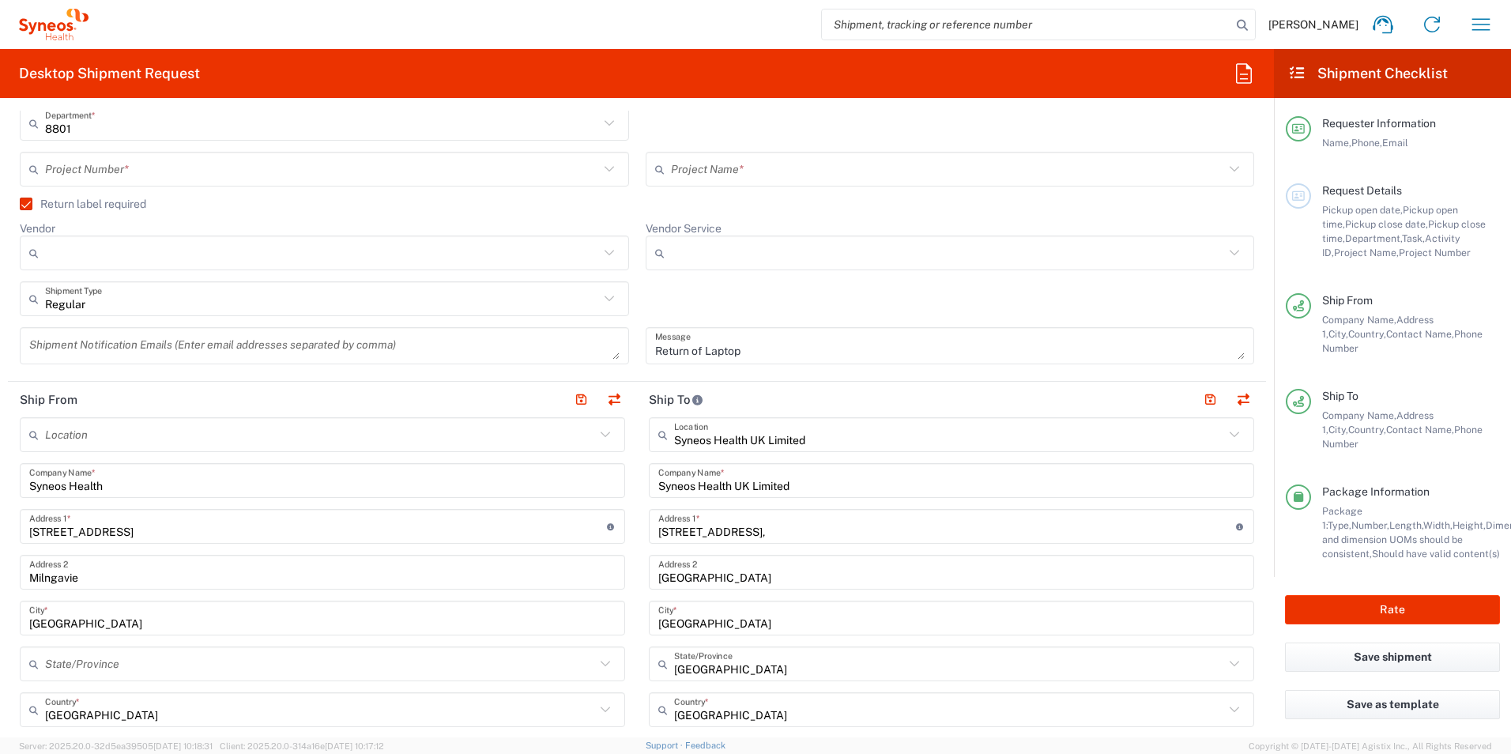
scroll to position [326, 0]
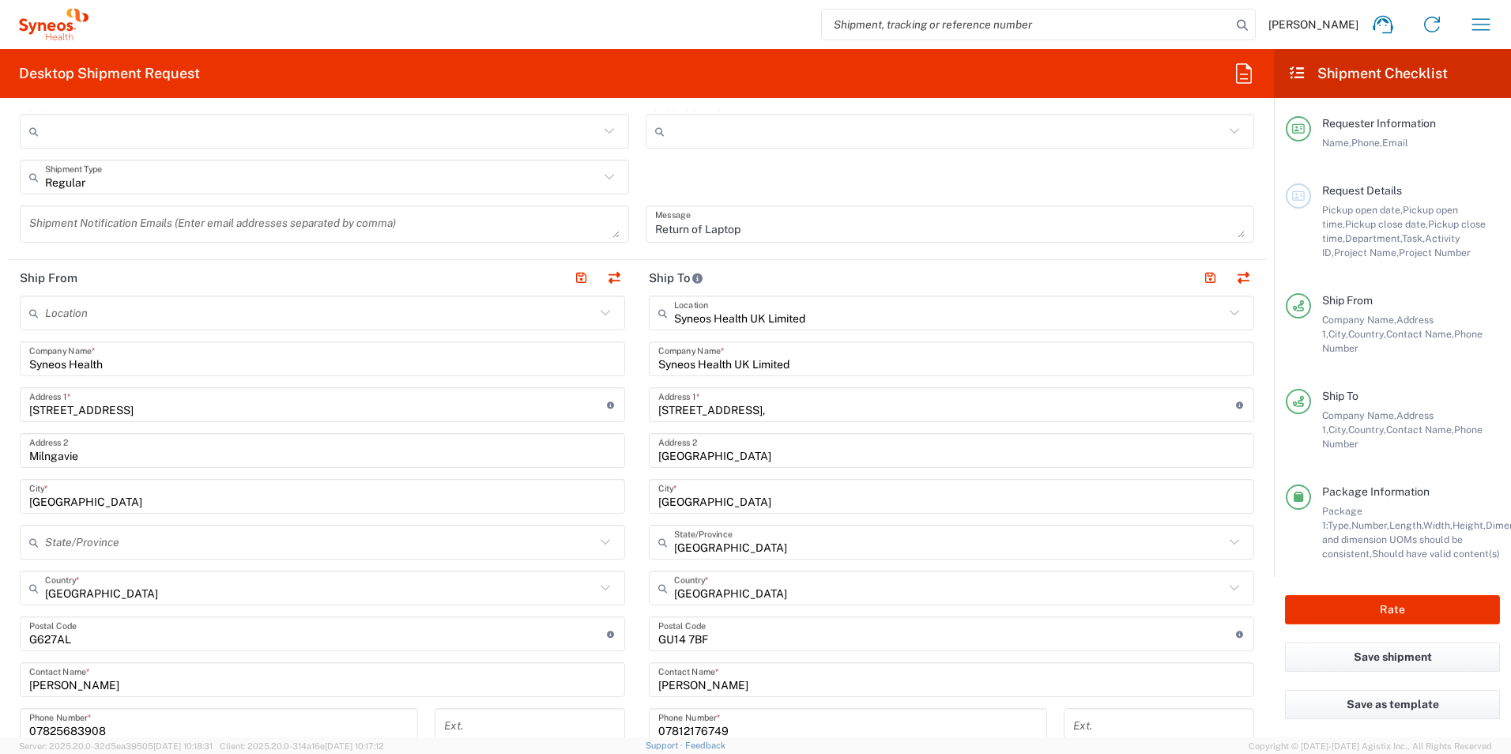
scroll to position [484, 0]
click at [1353, 597] on button "Rate" at bounding box center [1392, 609] width 215 height 29
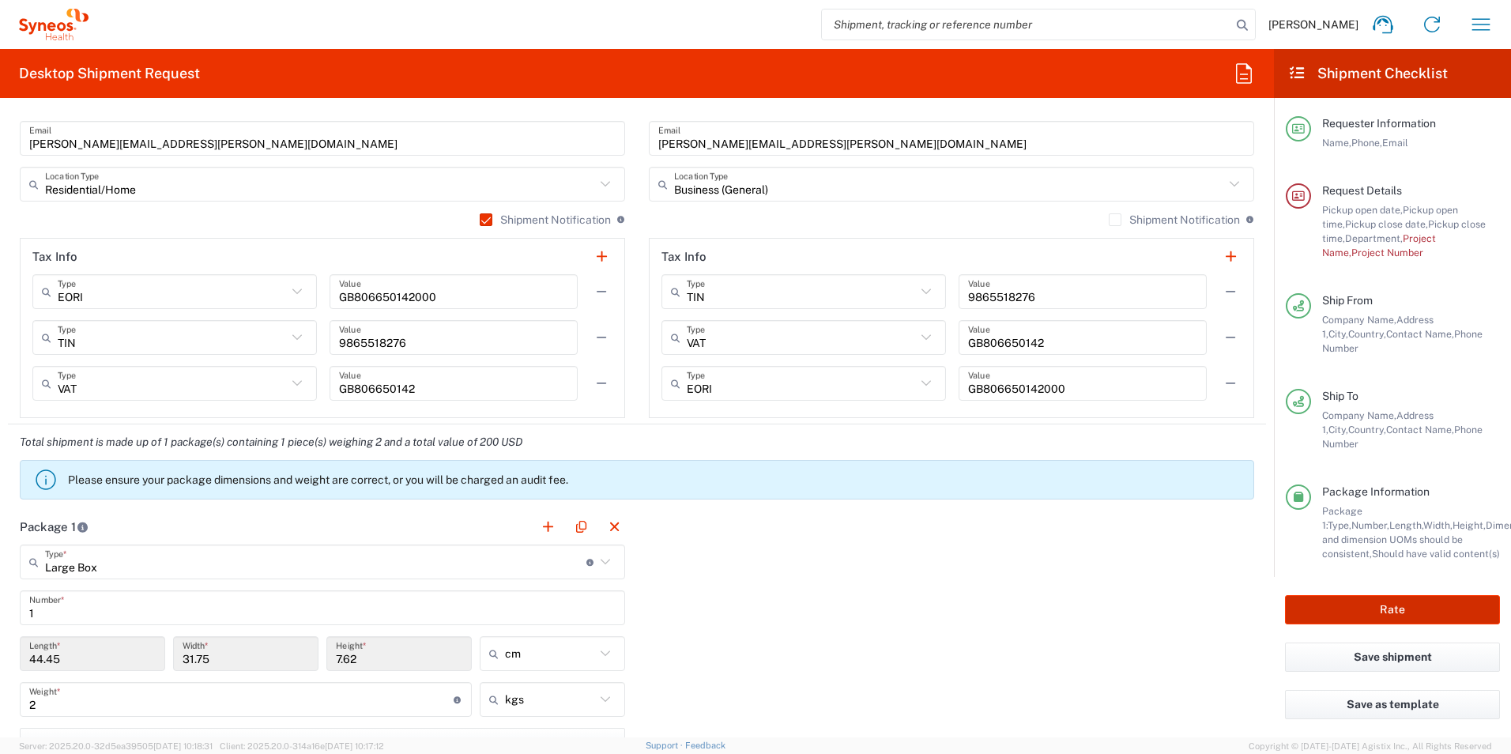
scroll to position [1210, 0]
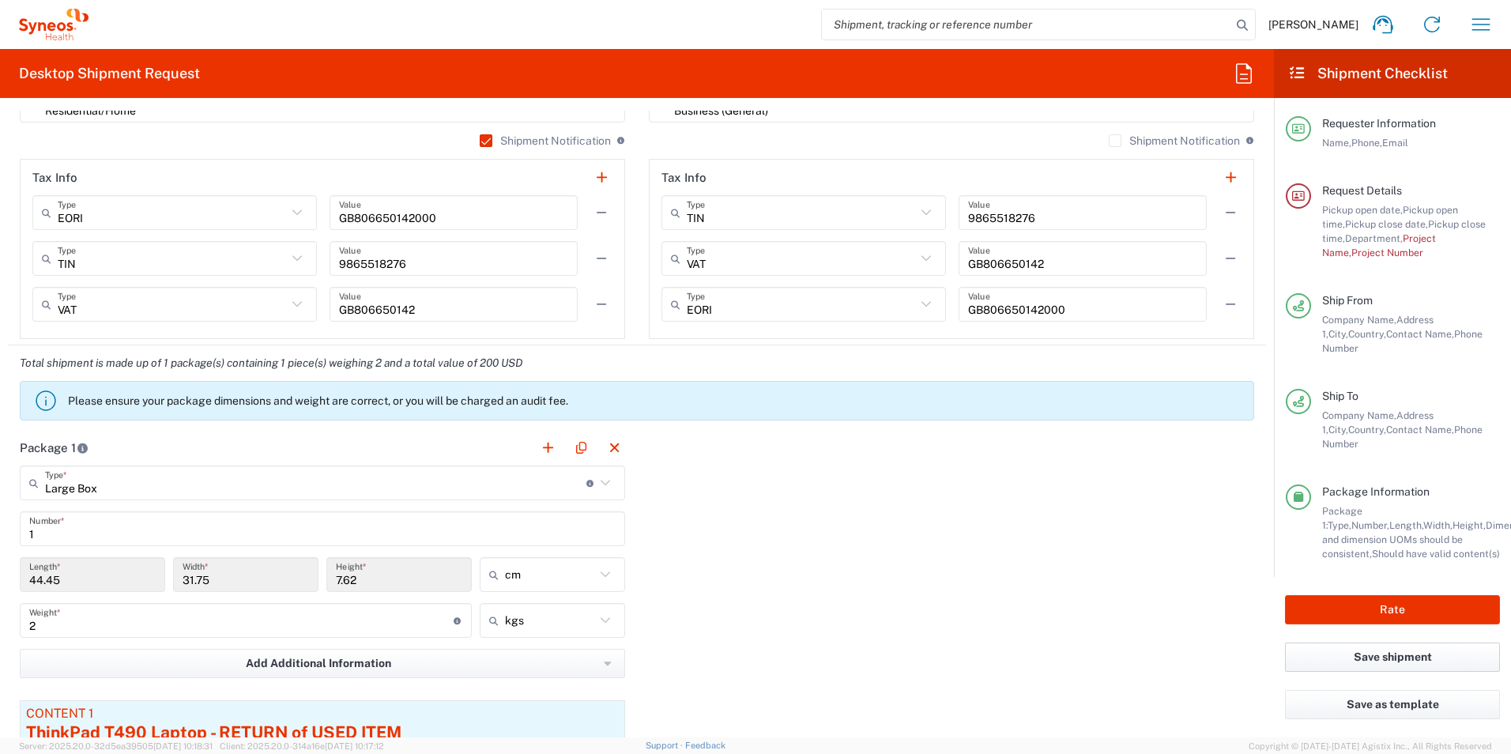
click at [1381, 643] on button "Save shipment" at bounding box center [1392, 656] width 215 height 29
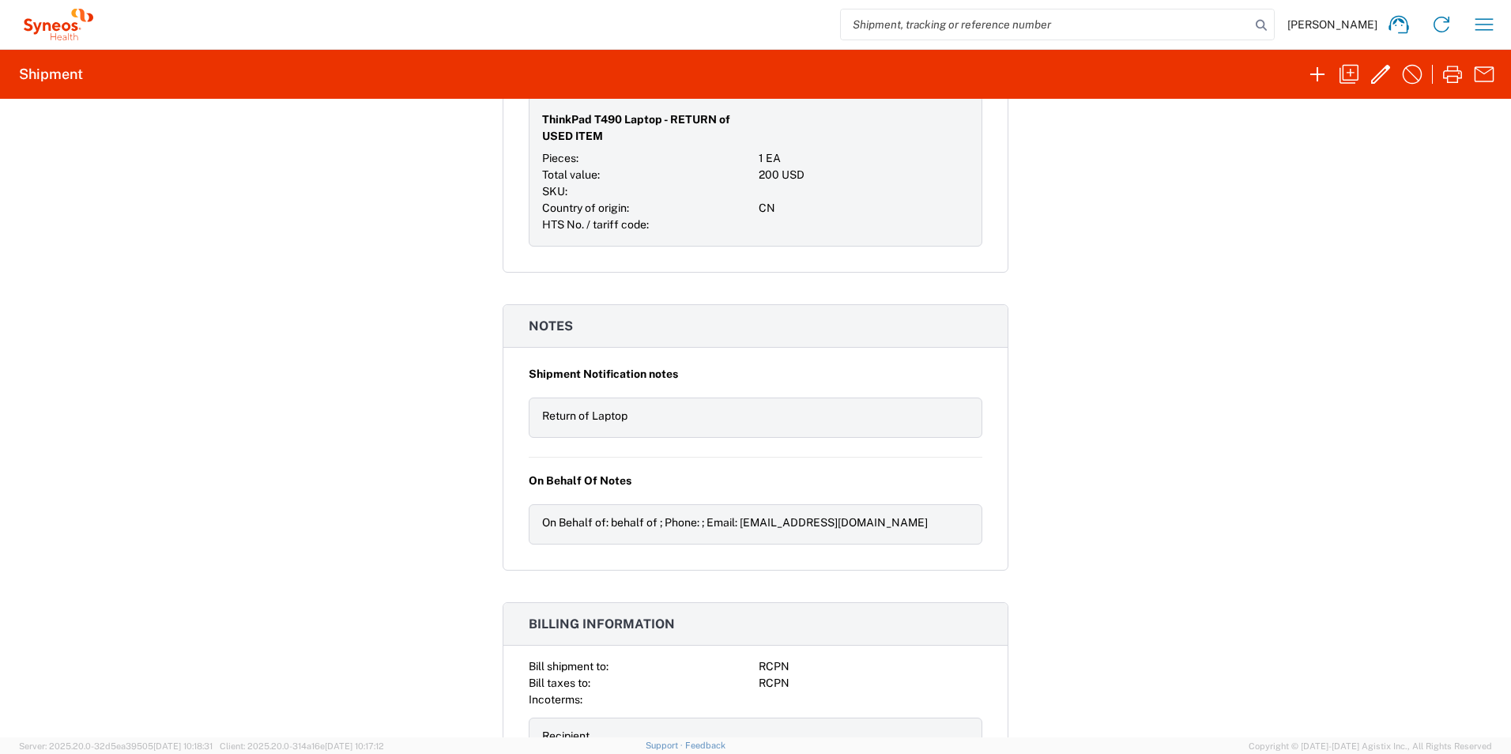
scroll to position [1185, 0]
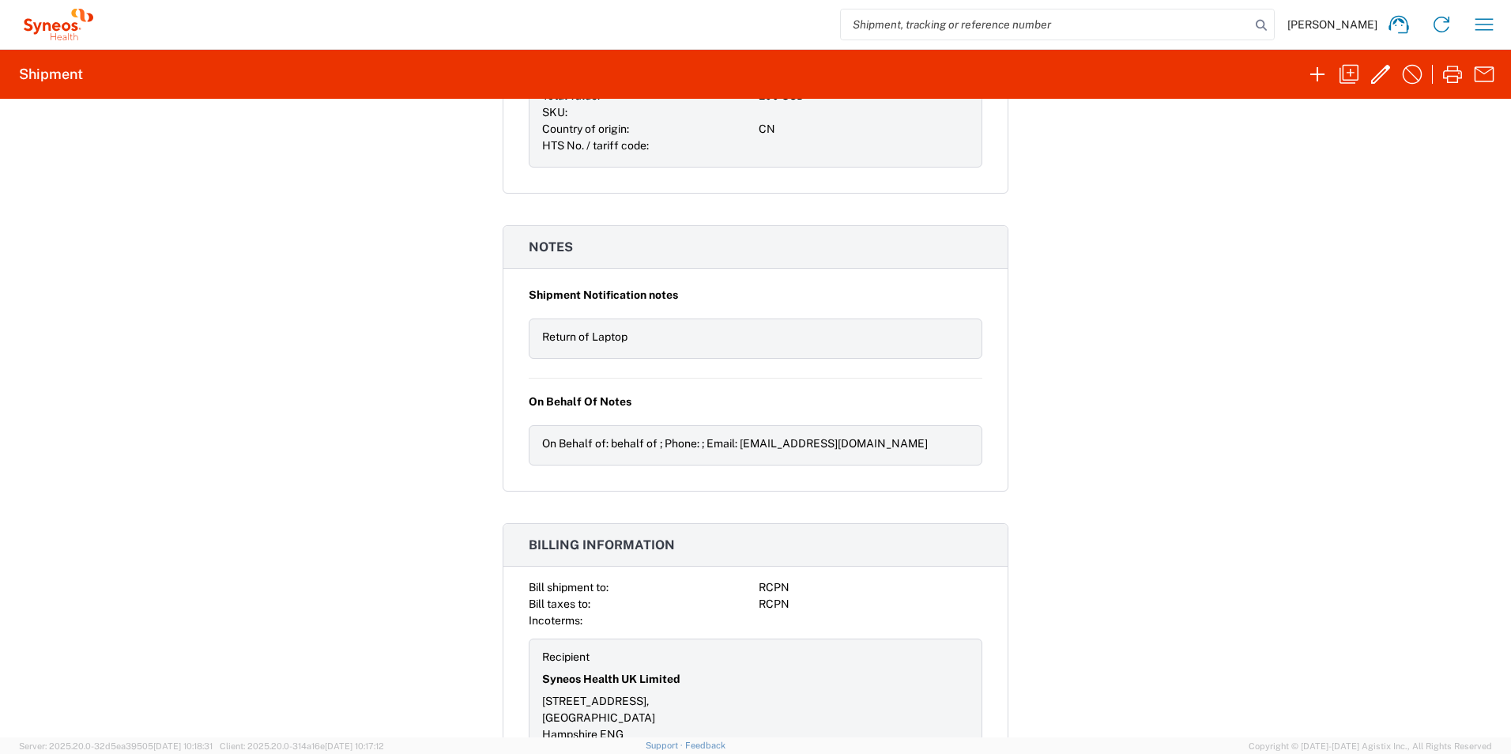
click at [739, 441] on div "On Behalf of: behalf of ; Phone: ; Email: s.morrison36@yahoo.co.uk" at bounding box center [755, 443] width 427 height 17
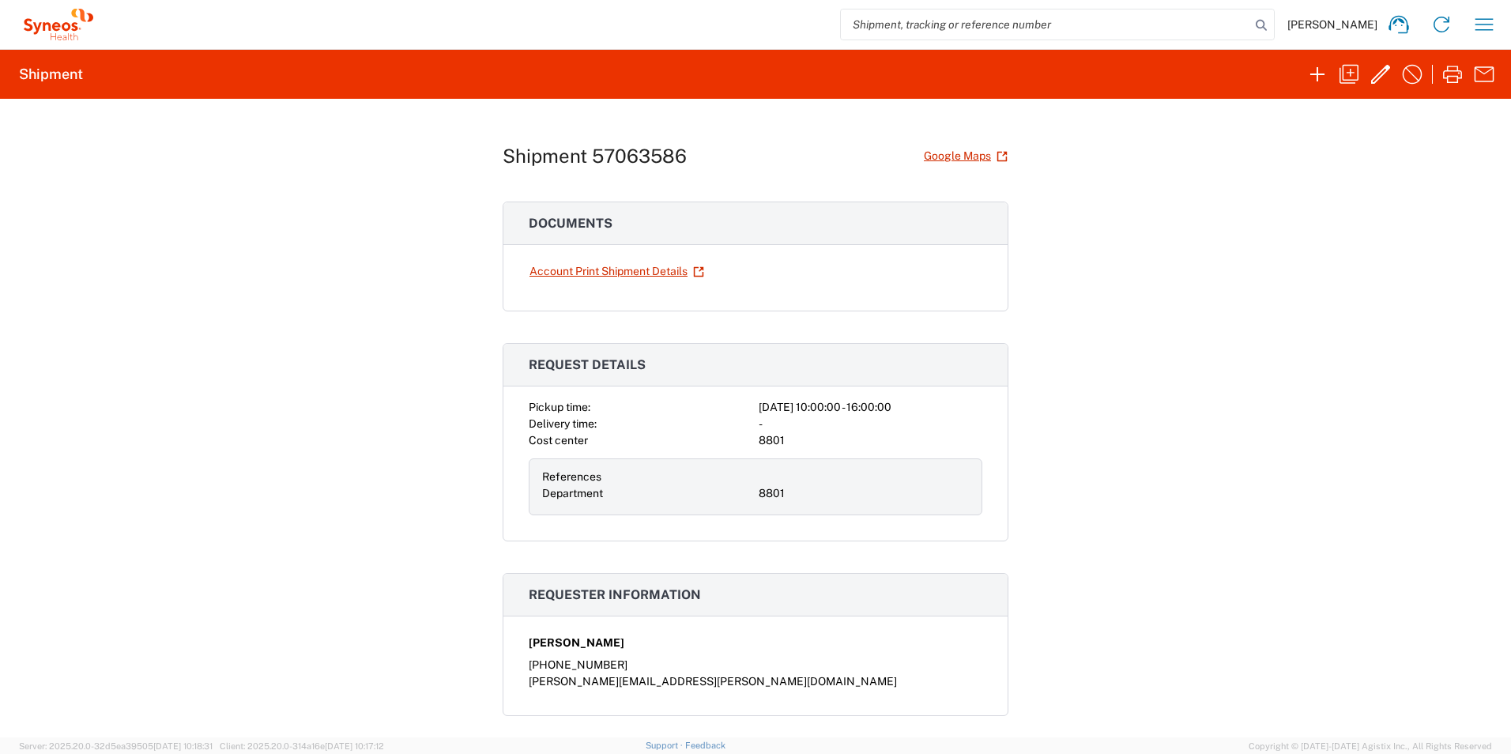
scroll to position [0, 0]
